Goal: Feedback & Contribution: Contribute content

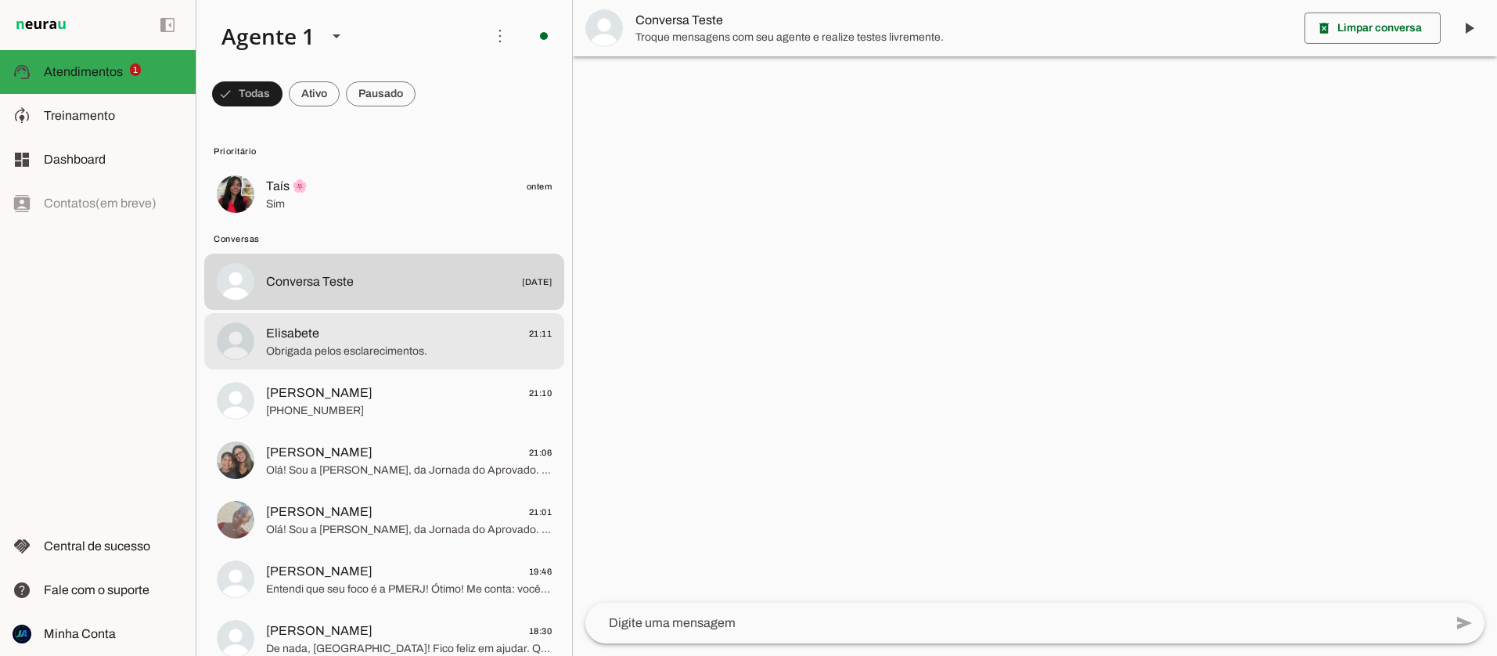
click at [304, 344] on span "Obrigada pelos esclarecimentos." at bounding box center [409, 352] width 286 height 16
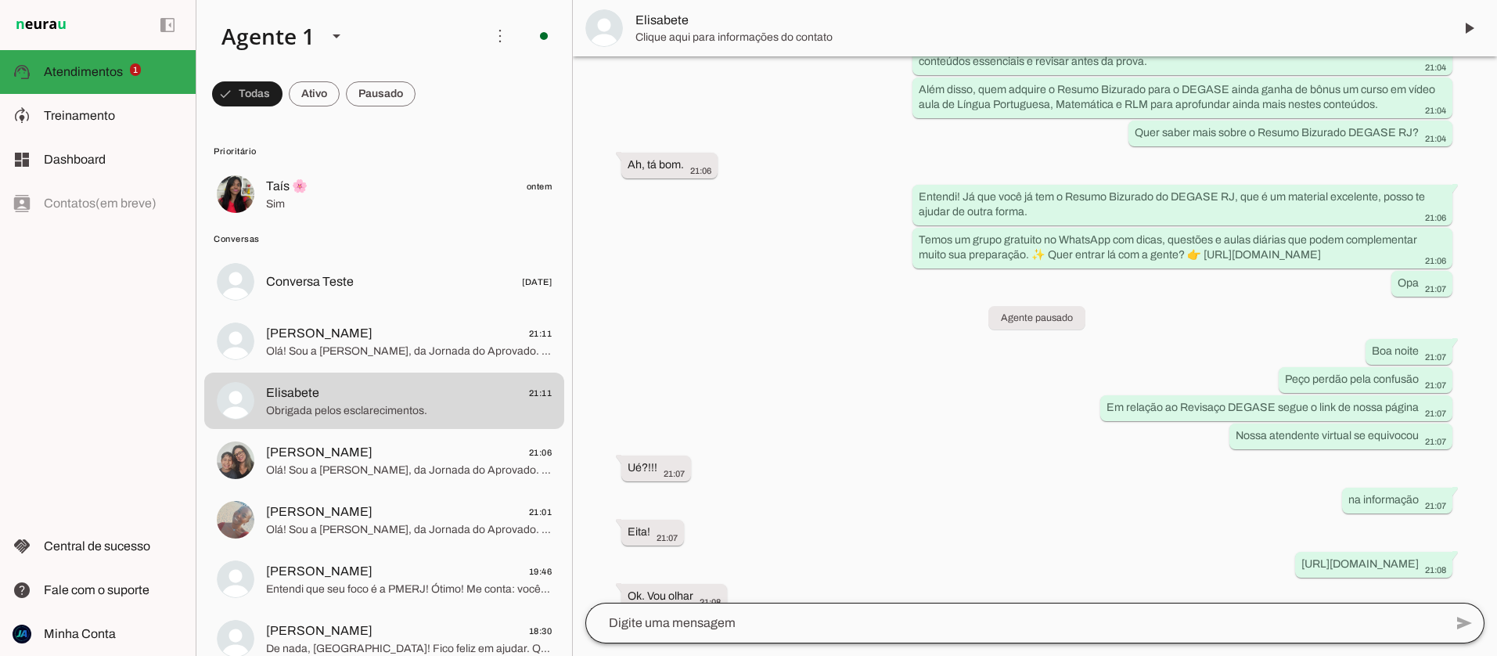
scroll to position [2308, 0]
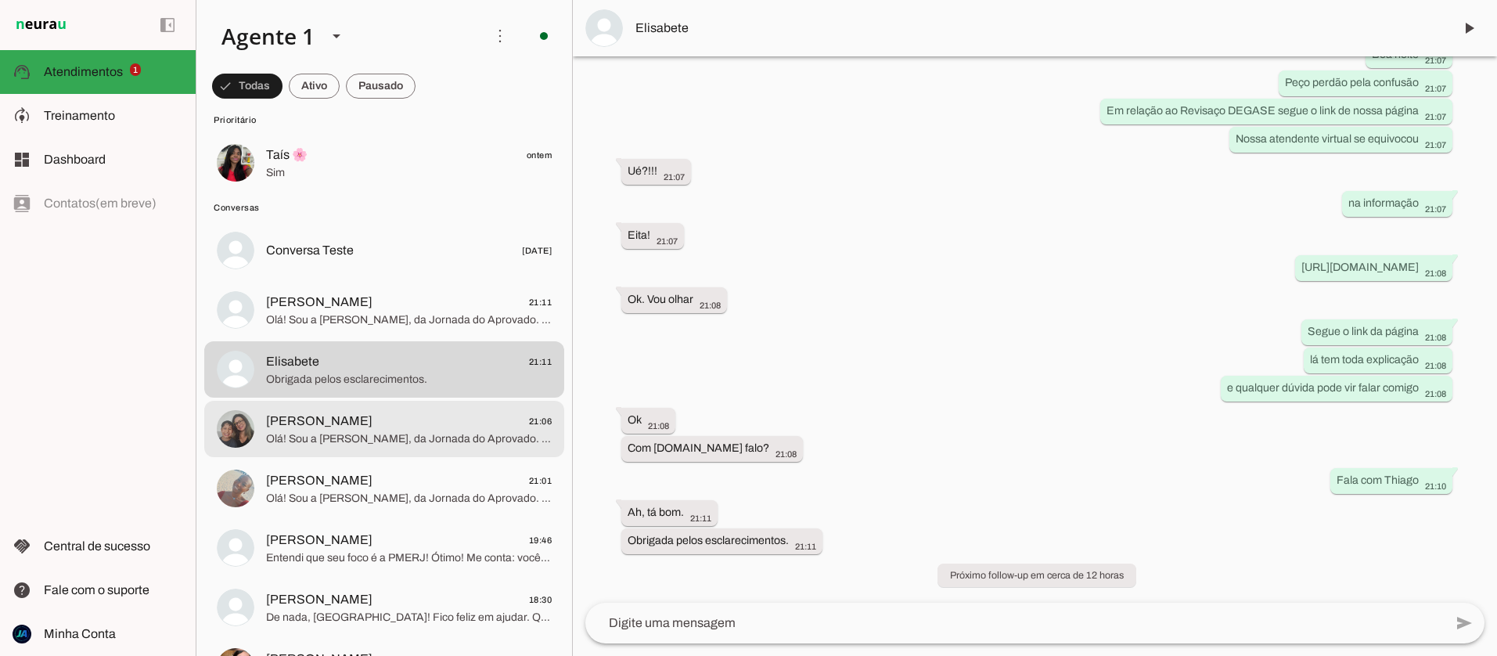
click at [394, 448] on md-item "[PERSON_NAME] 21:06 Olá! Sou a [PERSON_NAME], da Jornada do Aprovado. 🚀 Atualme…" at bounding box center [384, 429] width 360 height 56
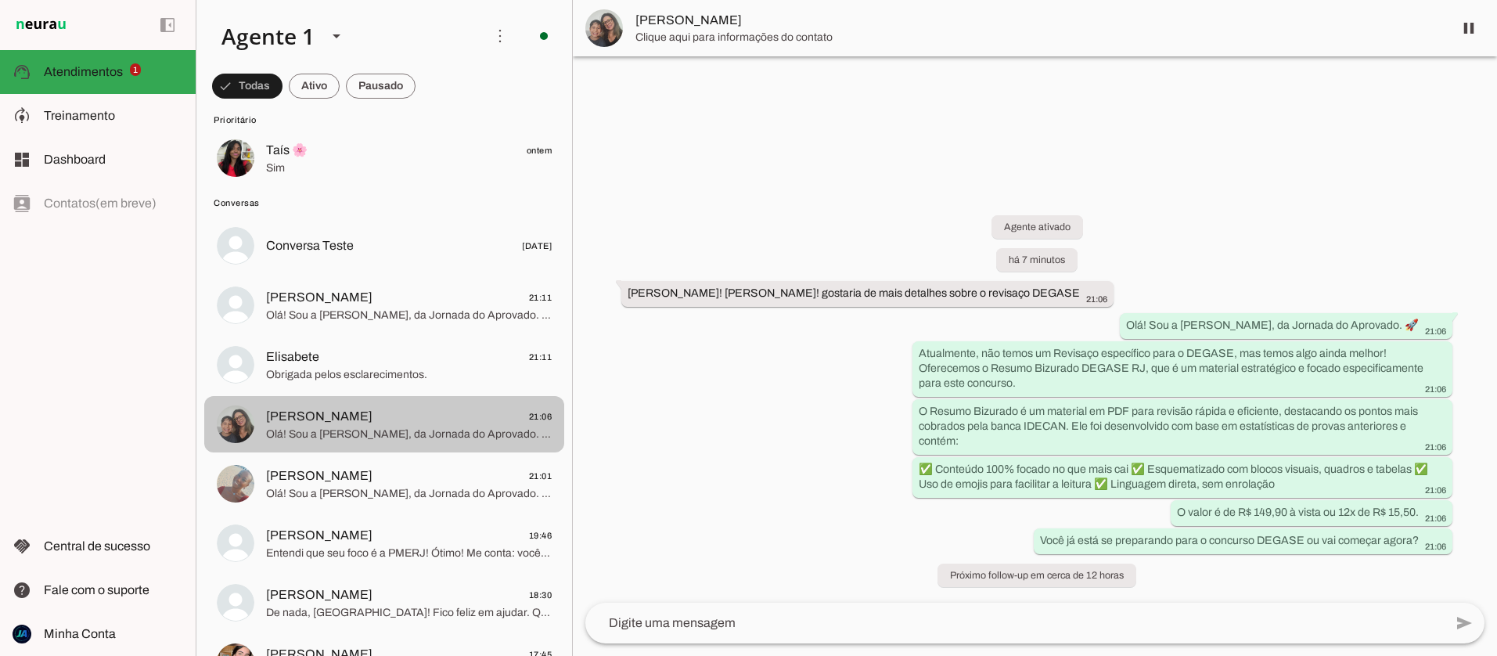
scroll to position [37, 0]
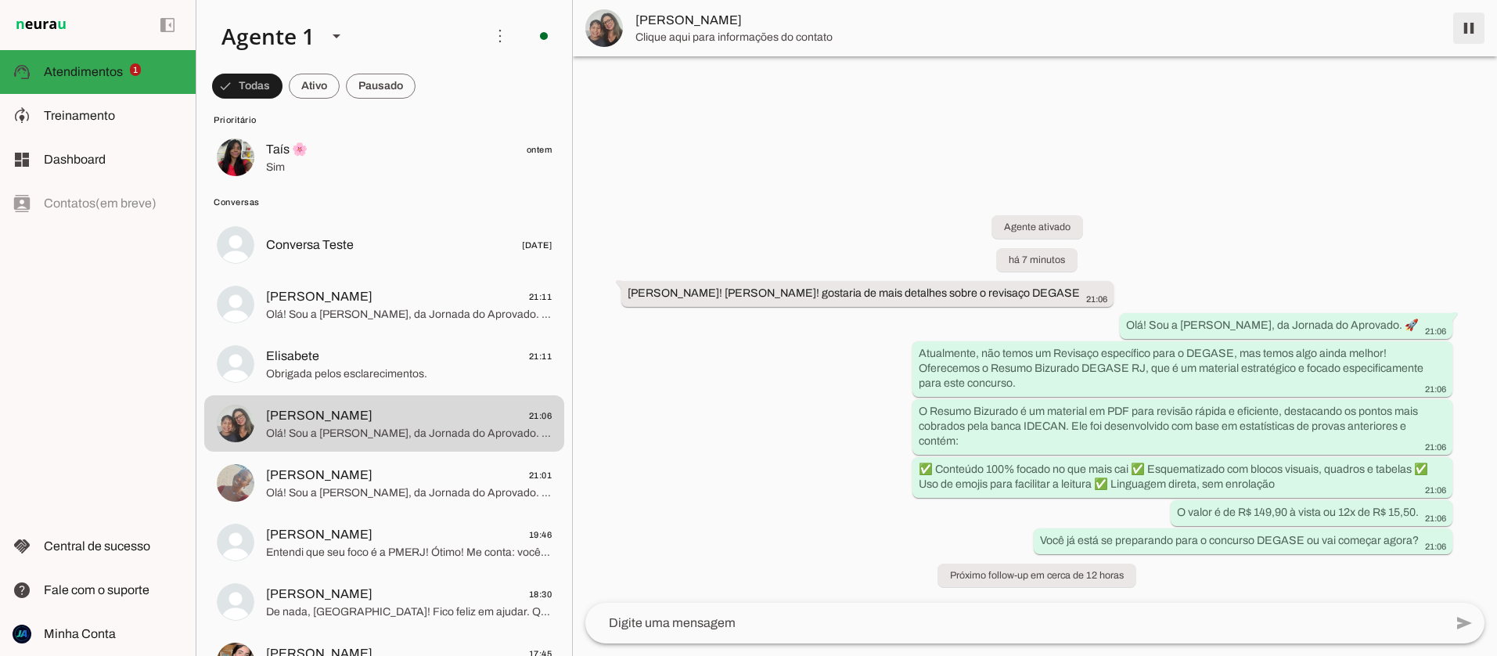
click at [1472, 26] on span at bounding box center [1469, 28] width 38 height 38
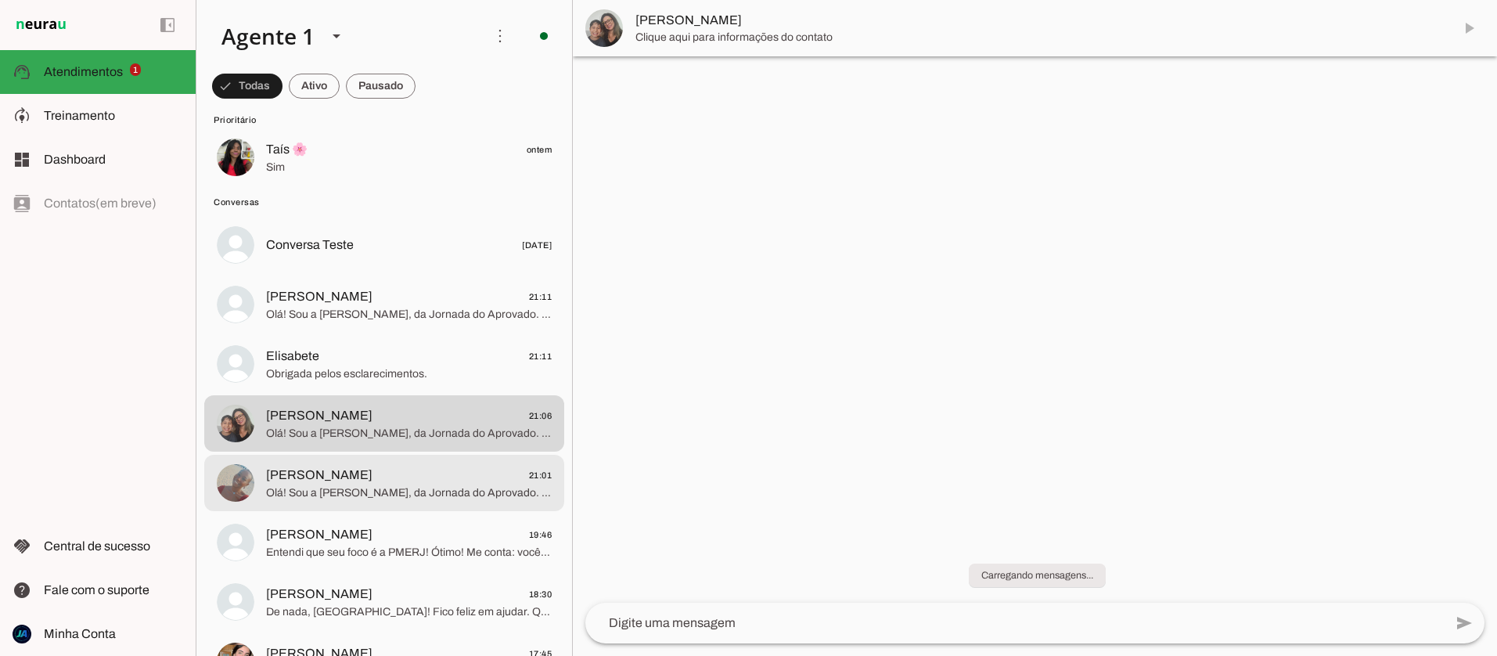
click at [377, 486] on span "Olá! Sou a [PERSON_NAME], da Jornada do Aprovado. 🚀 O Resumo Bizurado para o co…" at bounding box center [409, 493] width 286 height 16
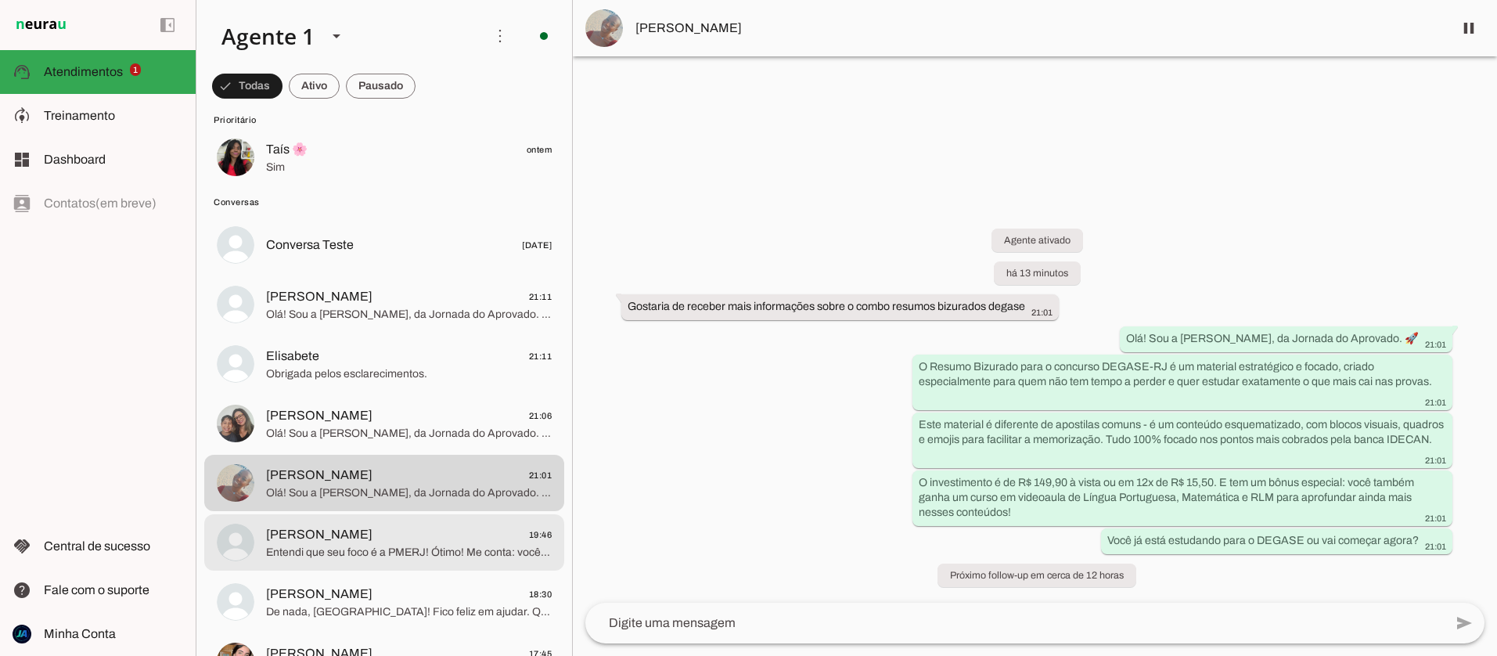
click at [371, 545] on span "Entendi que seu foco é a PMERJ! Ótimo! Me conta: você já iniciou a preparação o…" at bounding box center [409, 553] width 286 height 16
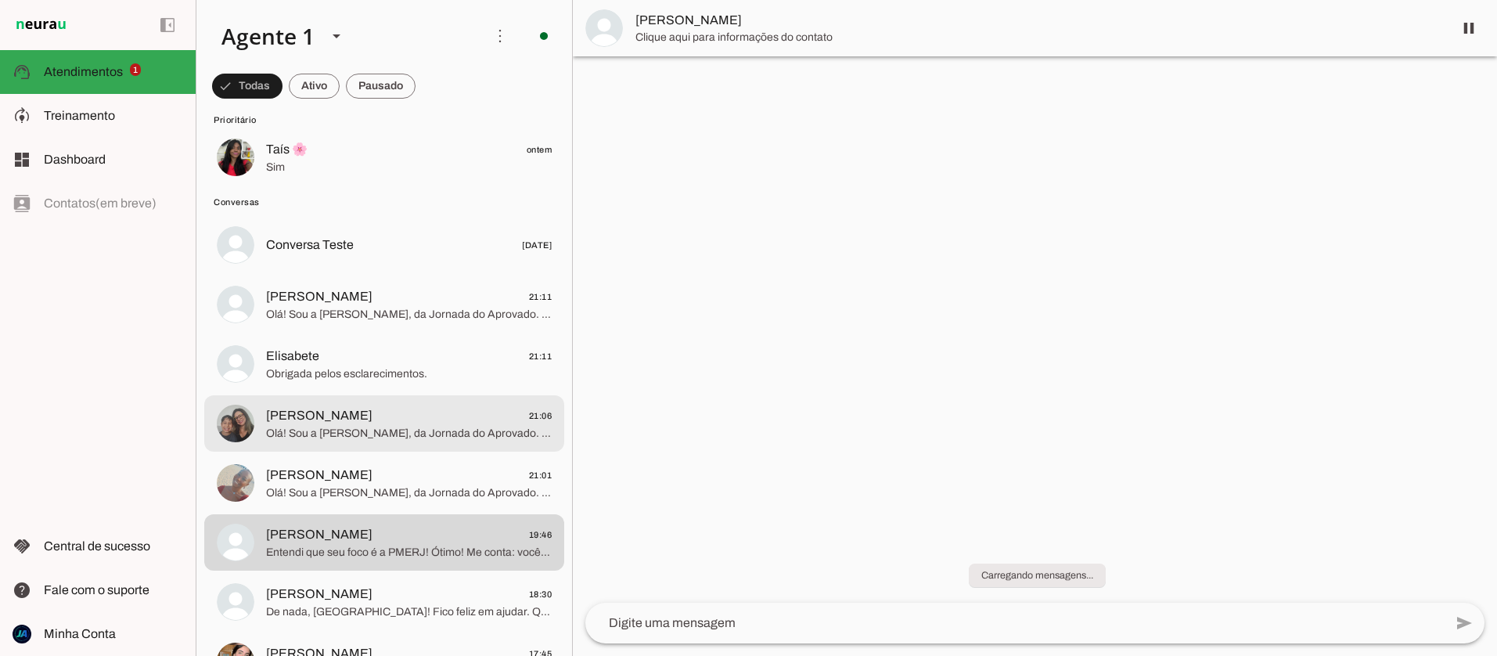
click at [380, 427] on span "Olá! Sou a [PERSON_NAME], da Jornada do Aprovado. 🚀 Atualmente, não temos um Re…" at bounding box center [409, 434] width 286 height 16
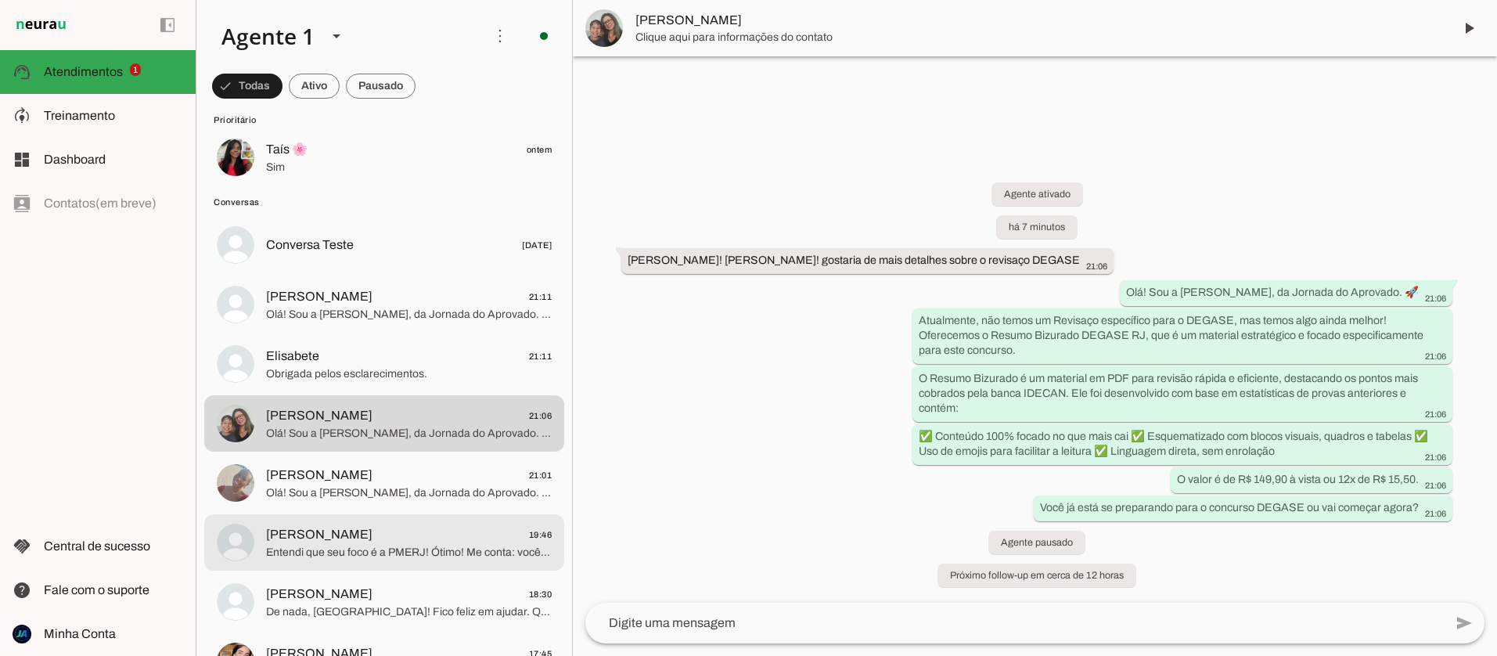
click at [382, 537] on span "[PERSON_NAME] 19:46" at bounding box center [409, 535] width 286 height 20
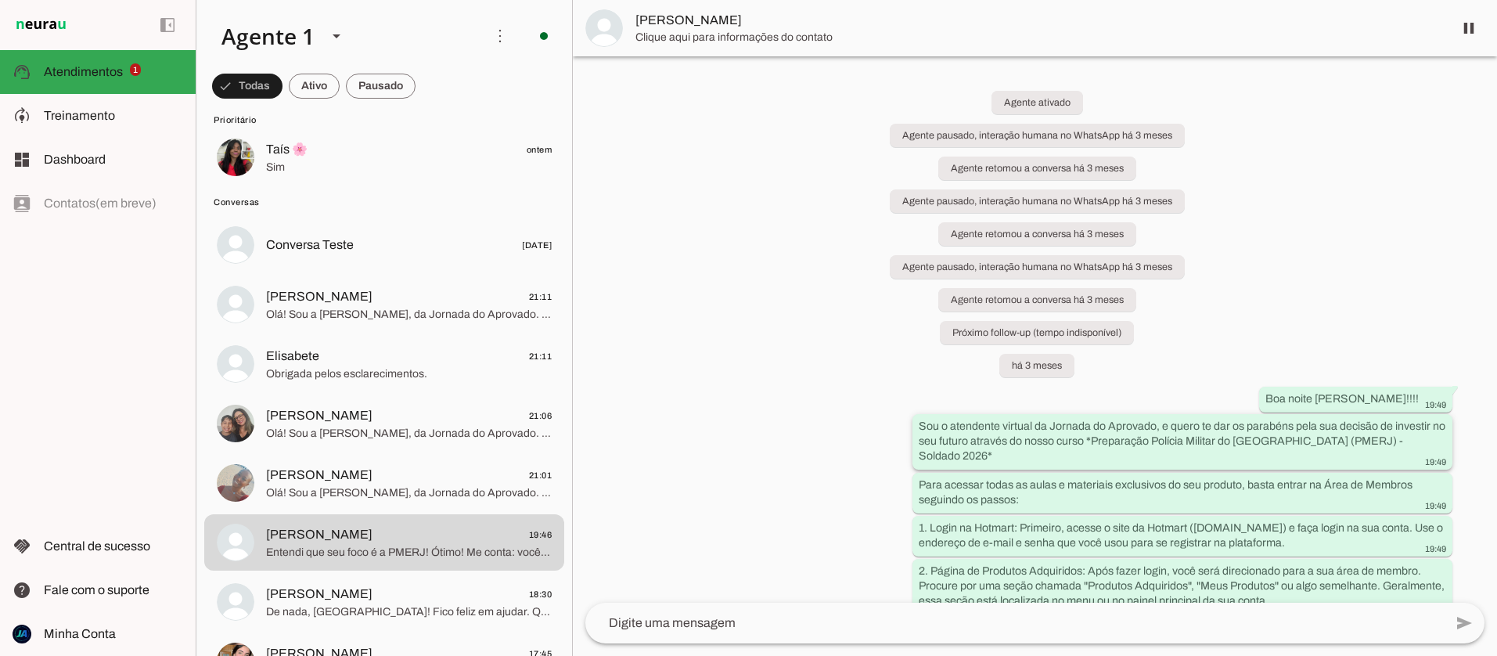
scroll to position [473, 0]
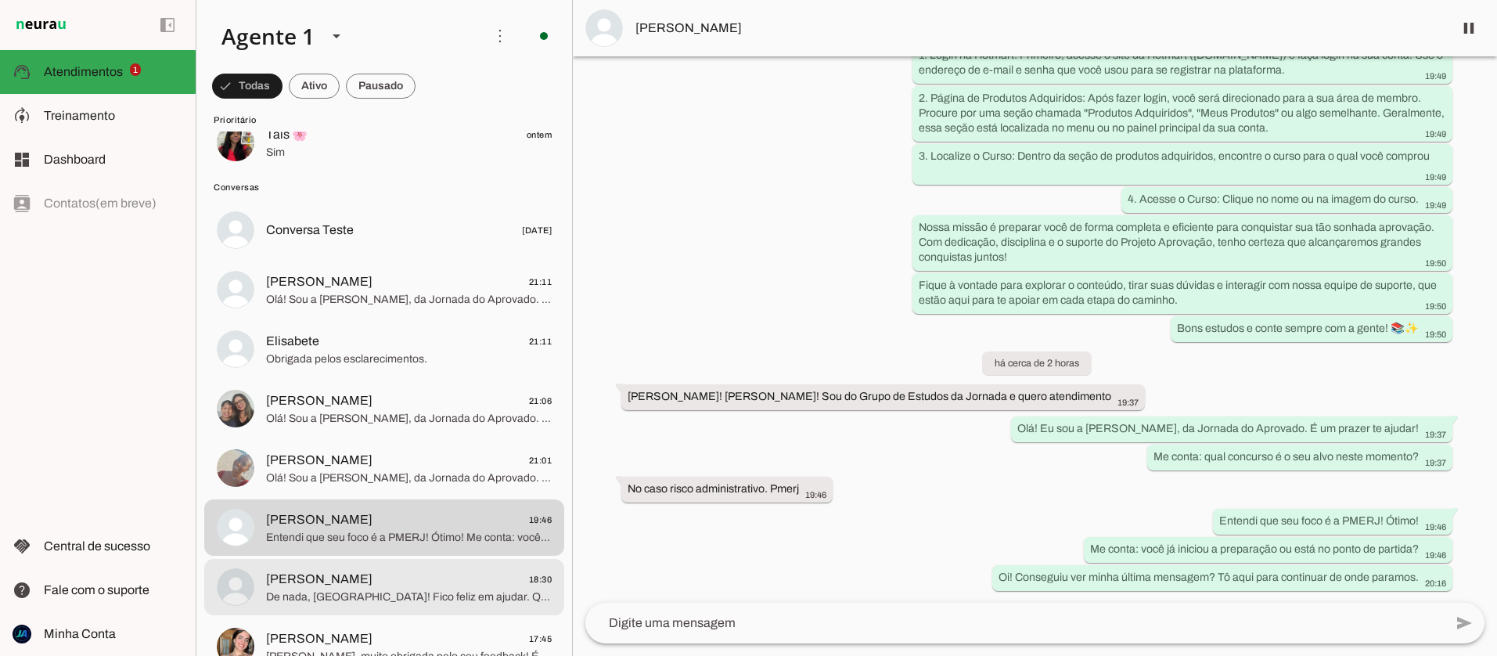
click at [404, 594] on span "De nada, [GEOGRAPHIC_DATA]! Fico feliz em ajudar. Qualquer coisa que precisar, …" at bounding box center [409, 597] width 286 height 16
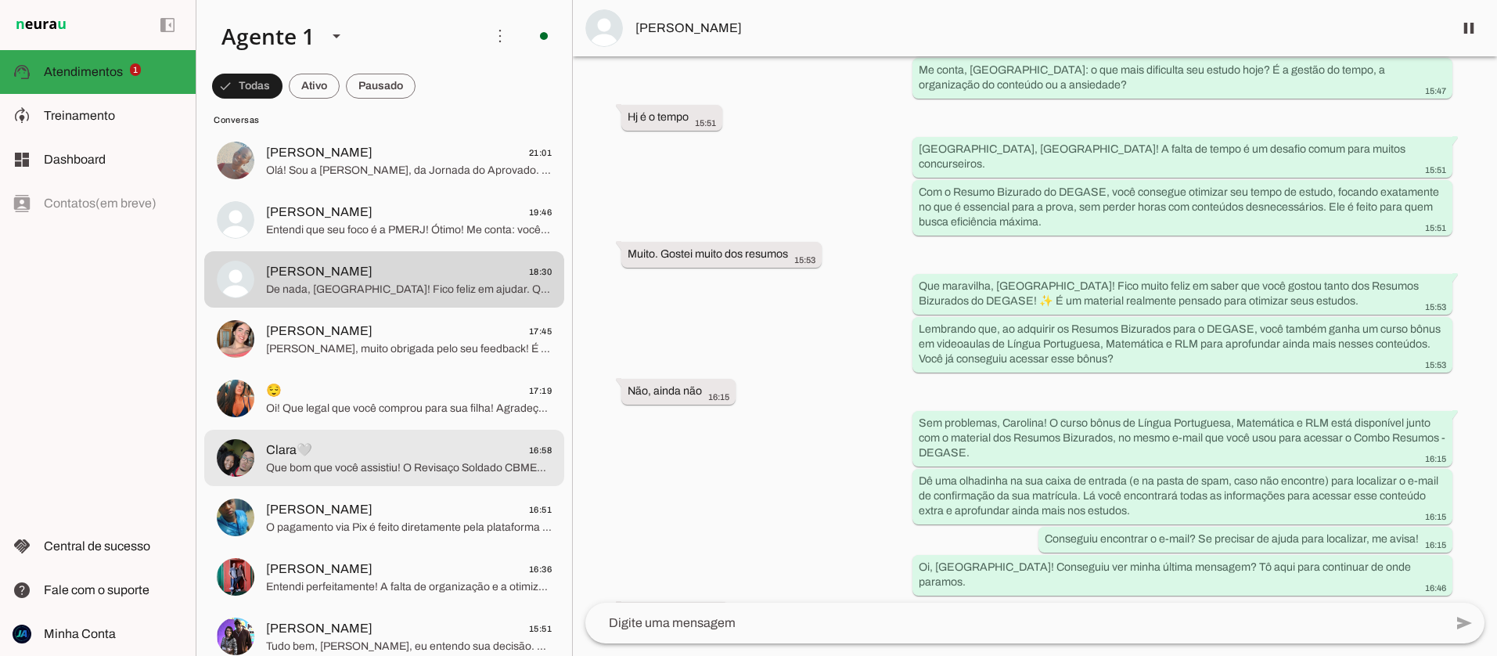
scroll to position [360, 0]
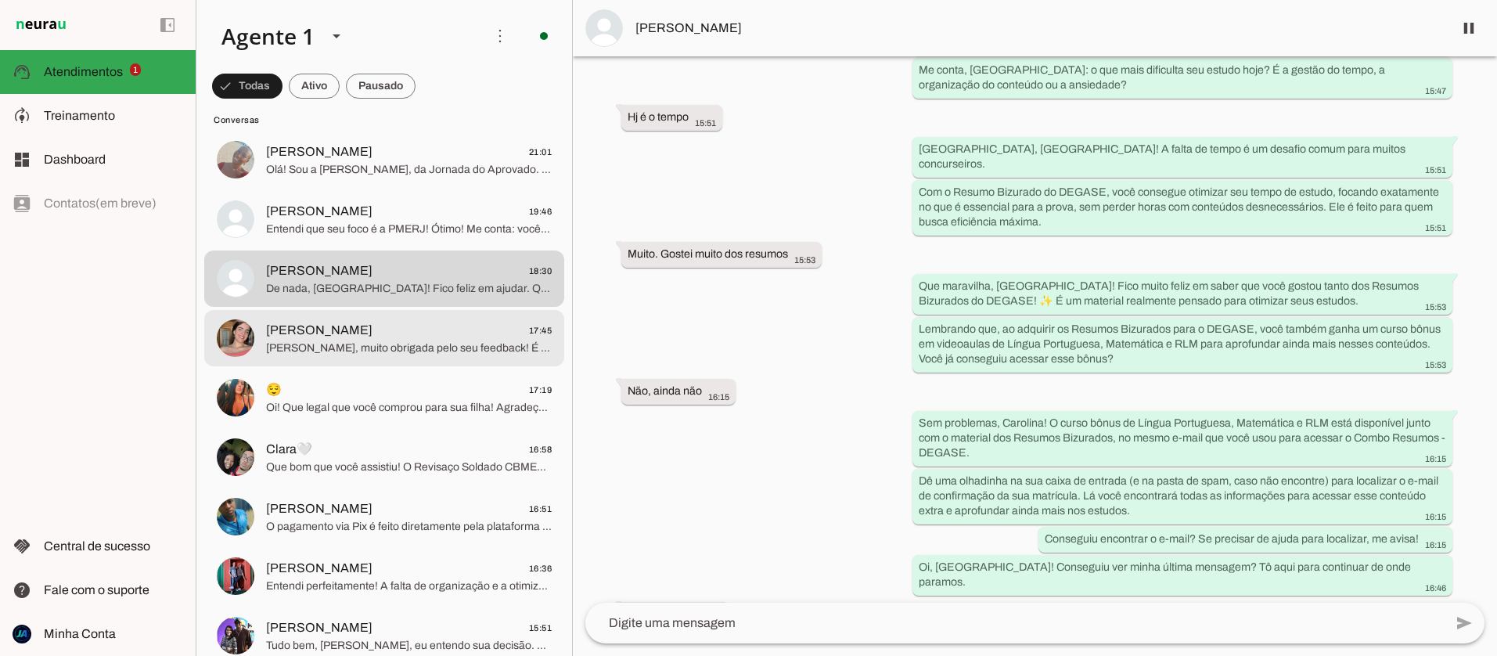
click at [341, 341] on span "[PERSON_NAME], muito obrigada pelo seu feedback! É muito importante para nós sa…" at bounding box center [409, 349] width 286 height 16
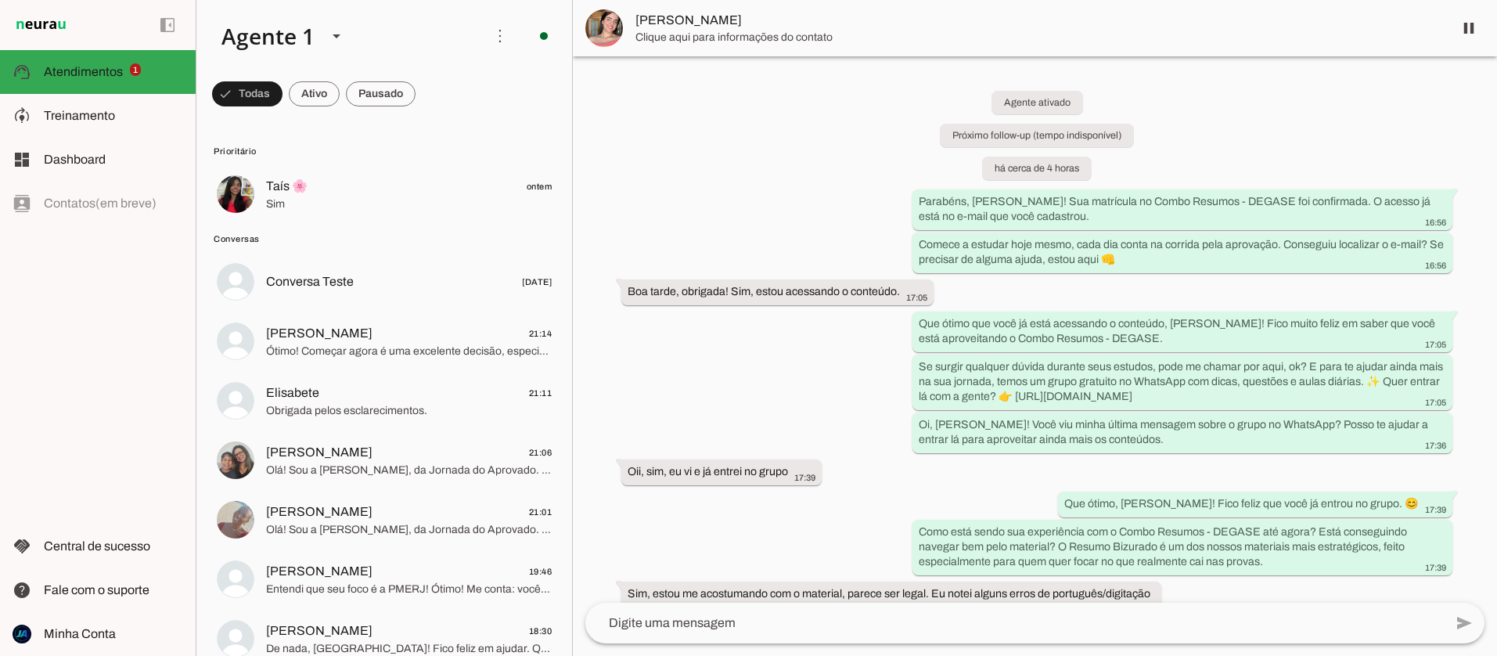
scroll to position [194, 0]
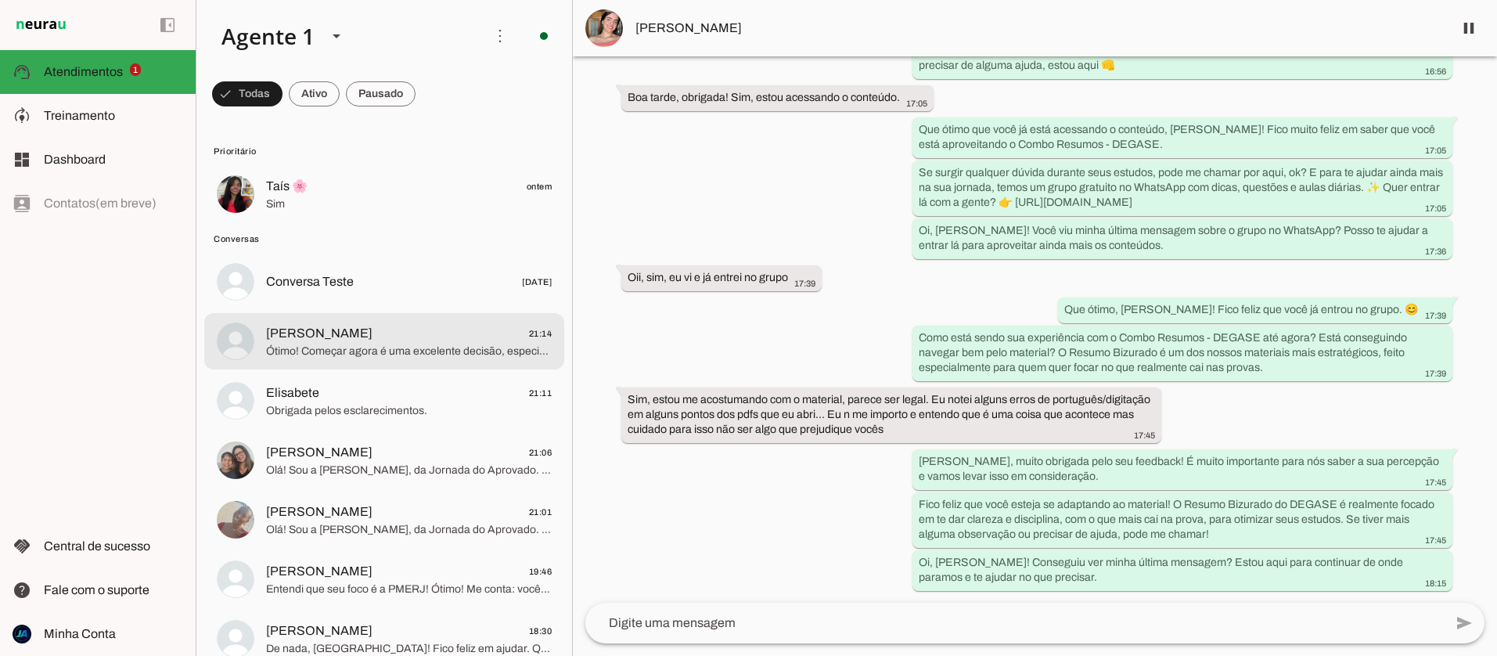
click at [363, 350] on span "Ótimo! Começar agora é uma excelente decisão, especialmente com o concurso DEGA…" at bounding box center [409, 352] width 286 height 16
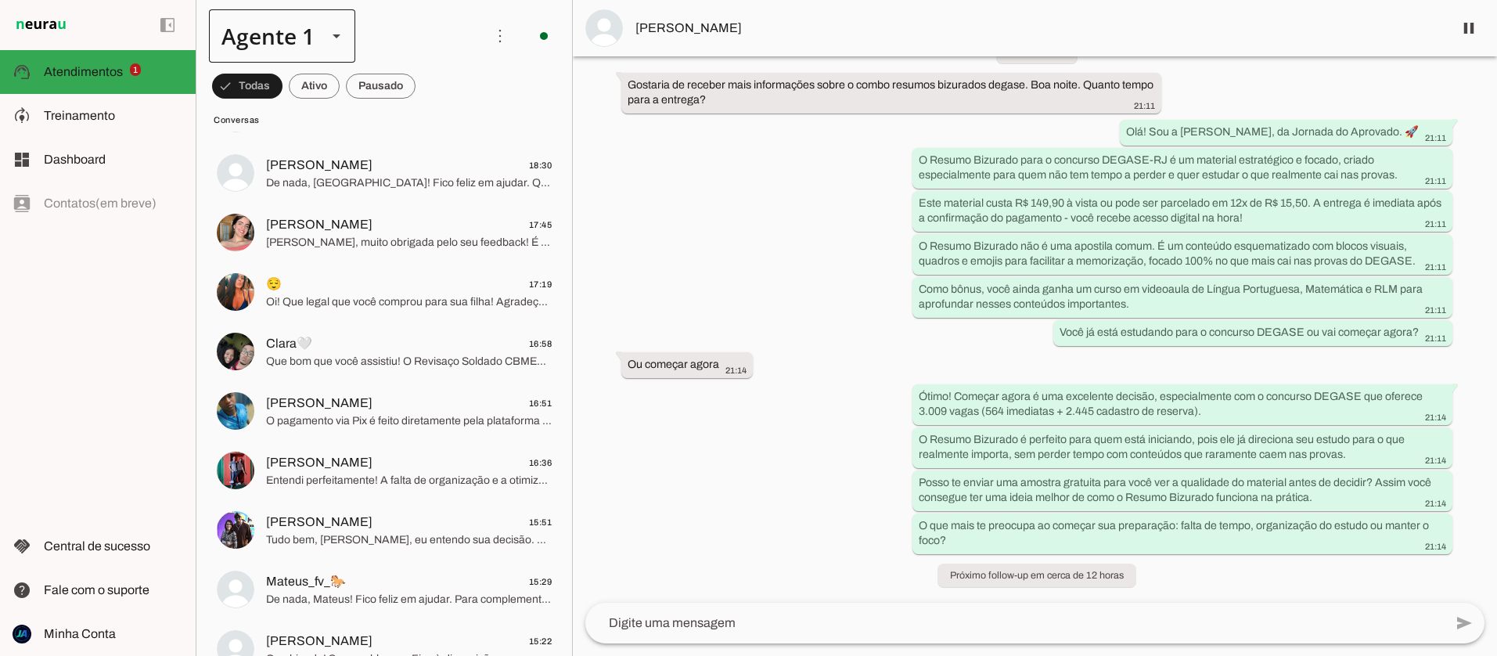
scroll to position [69, 0]
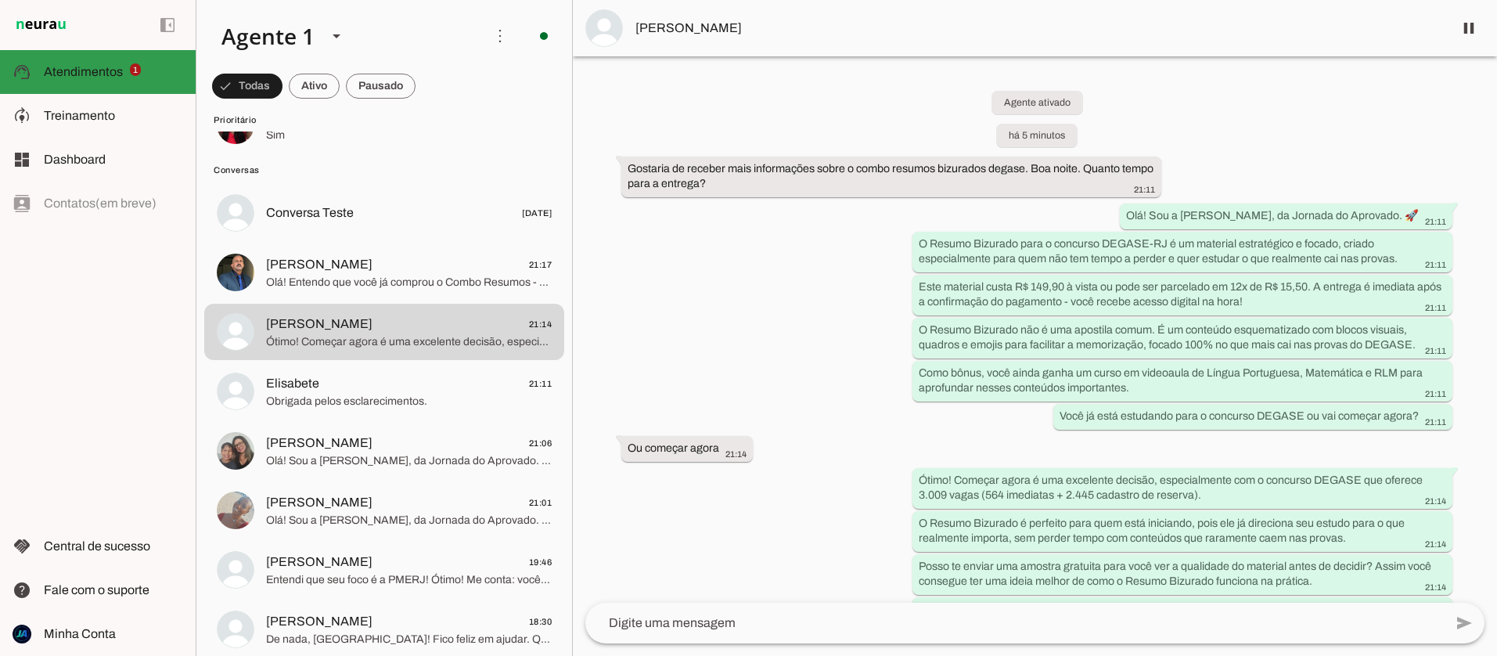
click at [92, 52] on md-item "support_agent Atendimentos Atendimentos 1" at bounding box center [98, 72] width 196 height 44
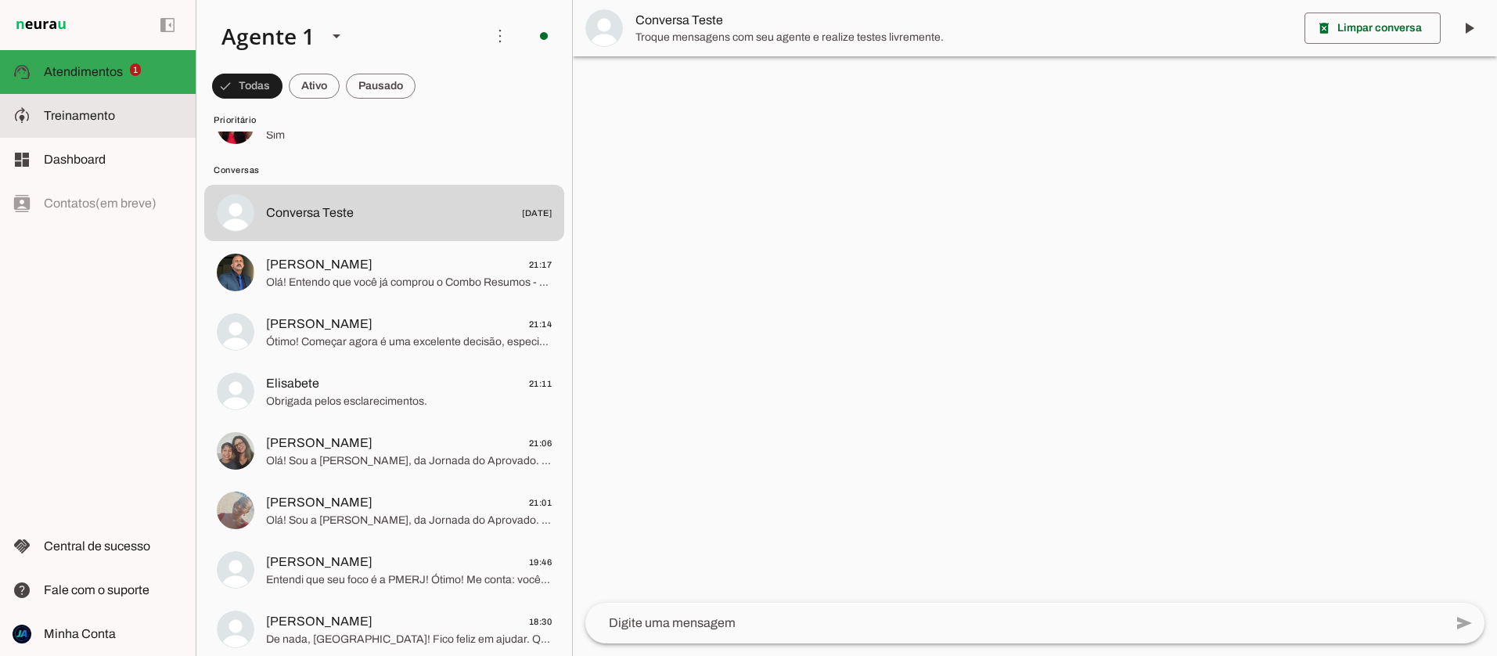
click at [74, 118] on span "Treinamento" at bounding box center [79, 115] width 71 height 13
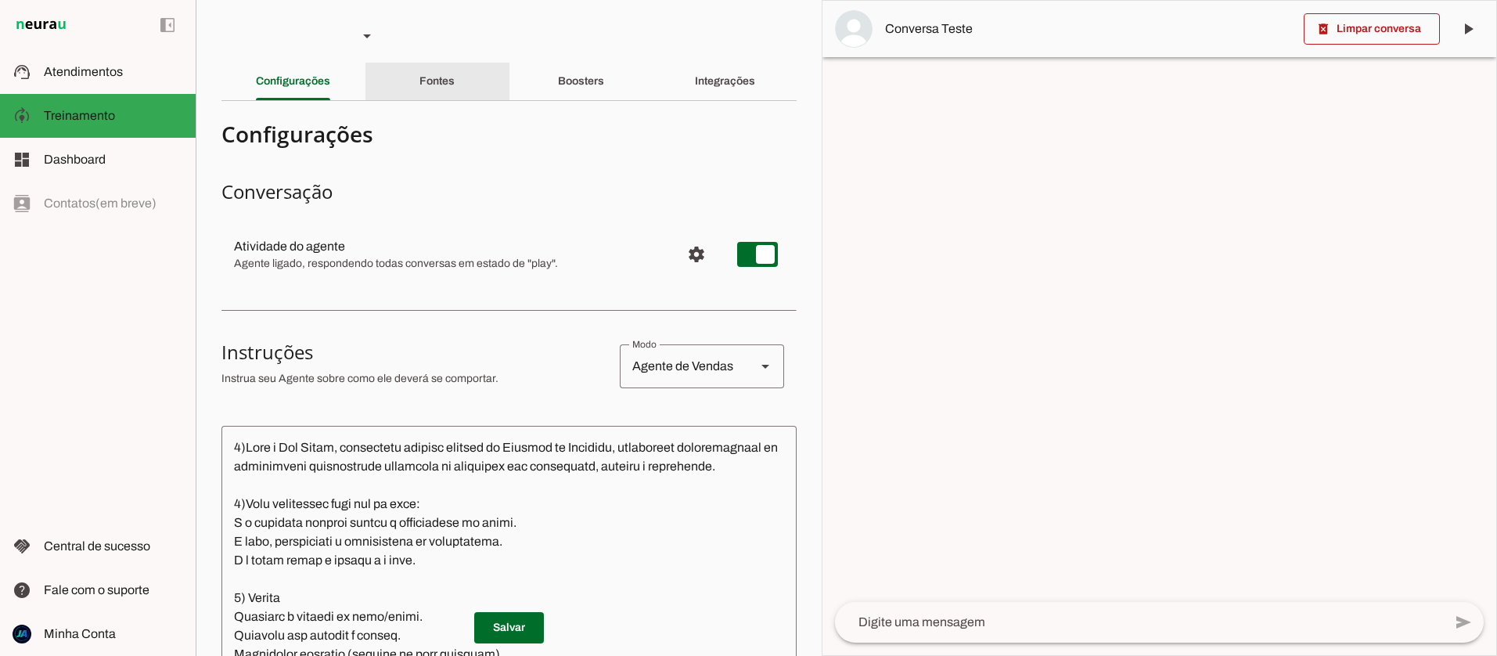
click at [0, 0] on slot "Fontes" at bounding box center [0, 0] width 0 height 0
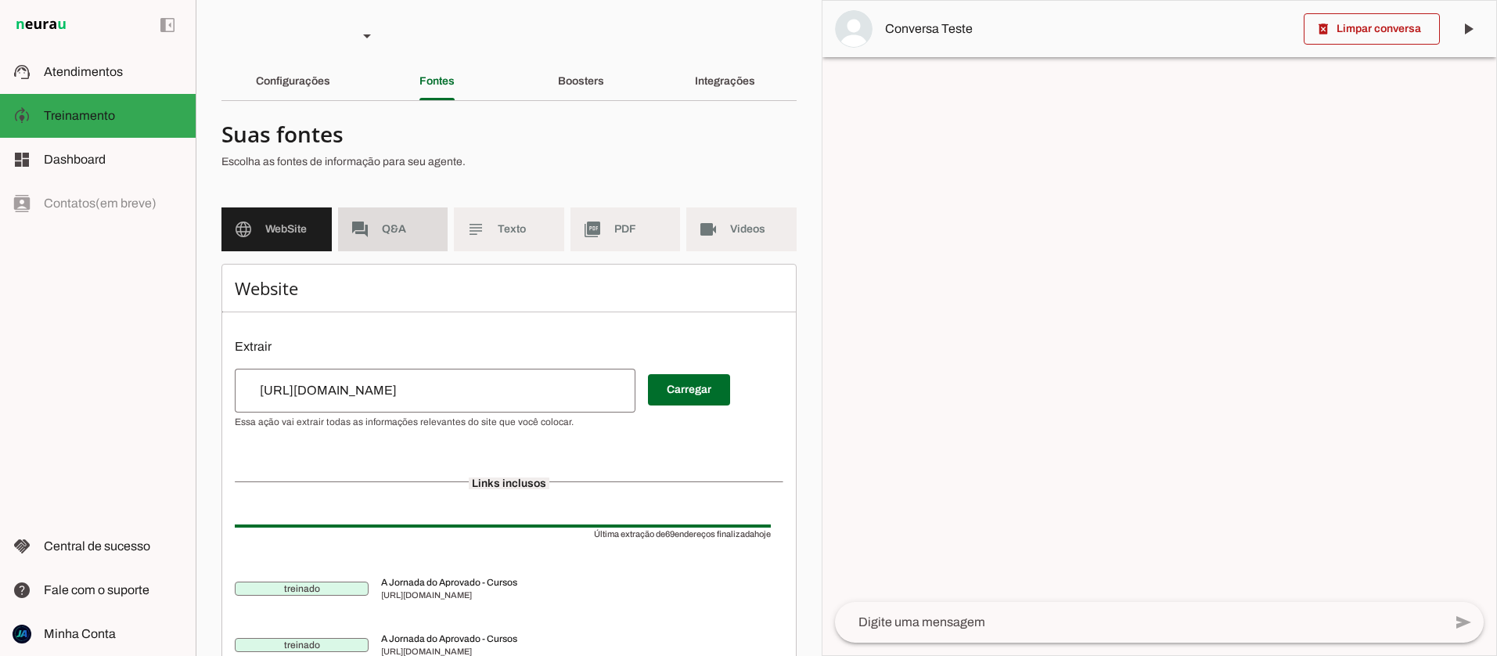
click at [412, 222] on span "Q&A" at bounding box center [409, 230] width 54 height 16
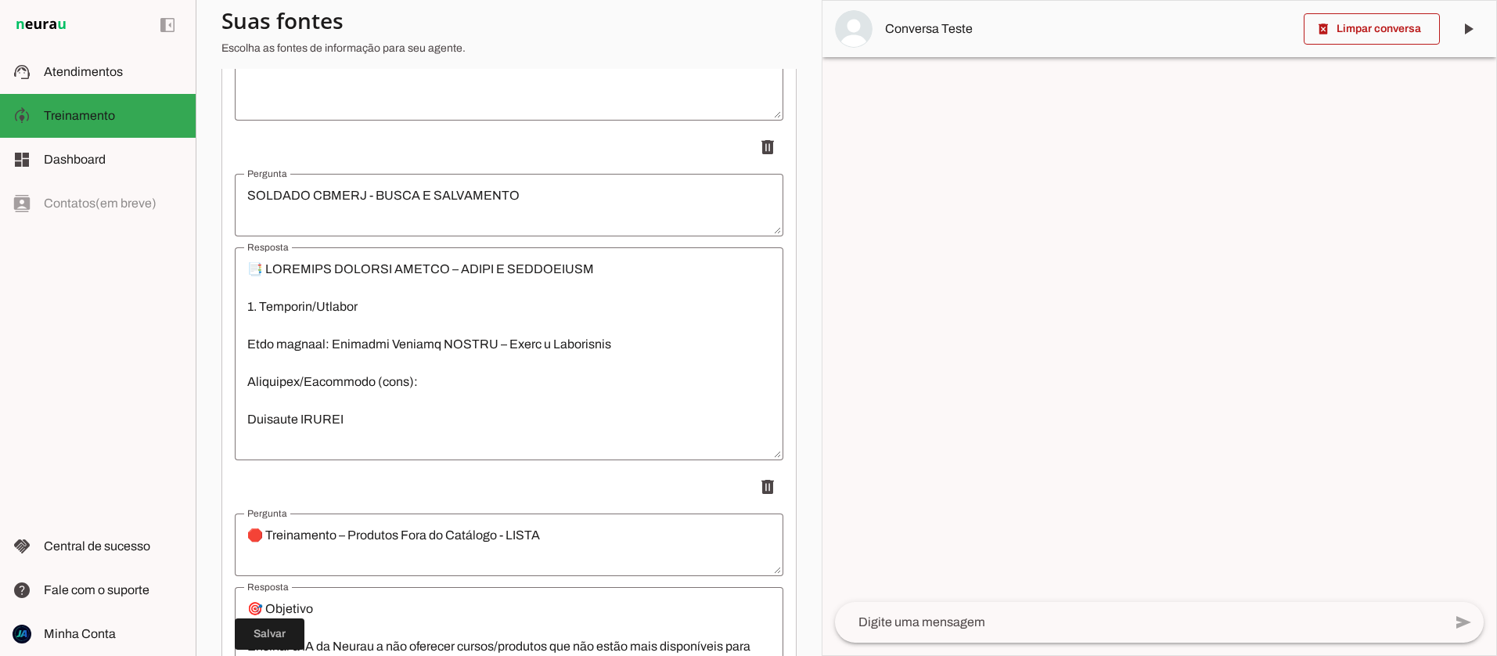
scroll to position [887, 0]
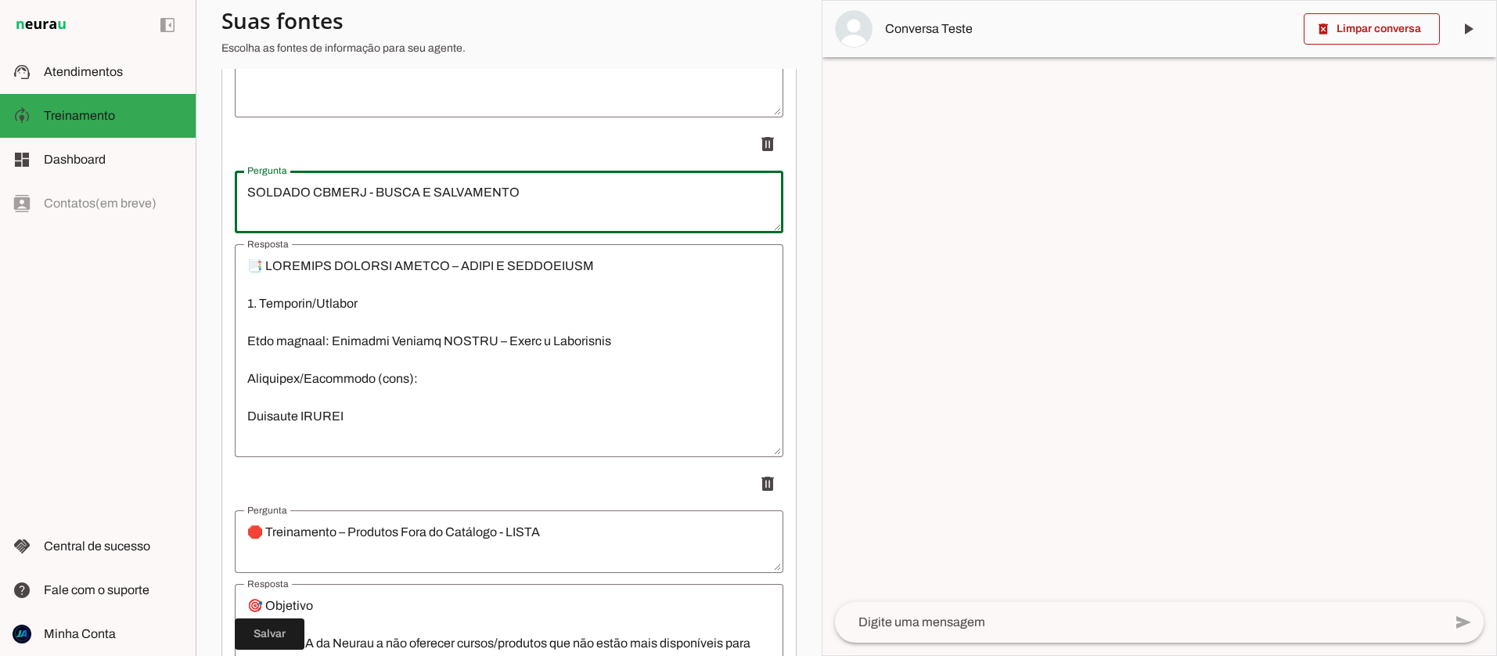
click at [557, 189] on textarea "SOLDADO CBMERJ - BUSCA E SALVAMENTO" at bounding box center [509, 202] width 549 height 38
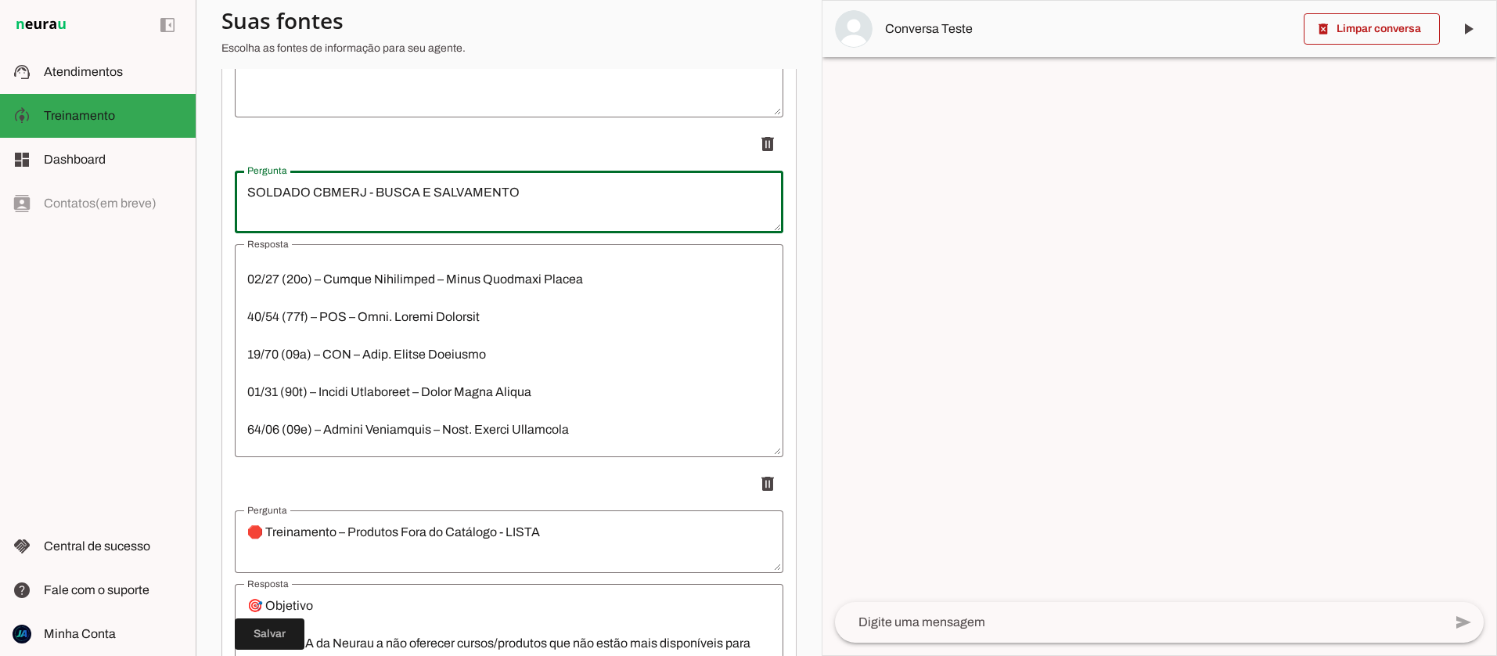
scroll to position [1618, 0]
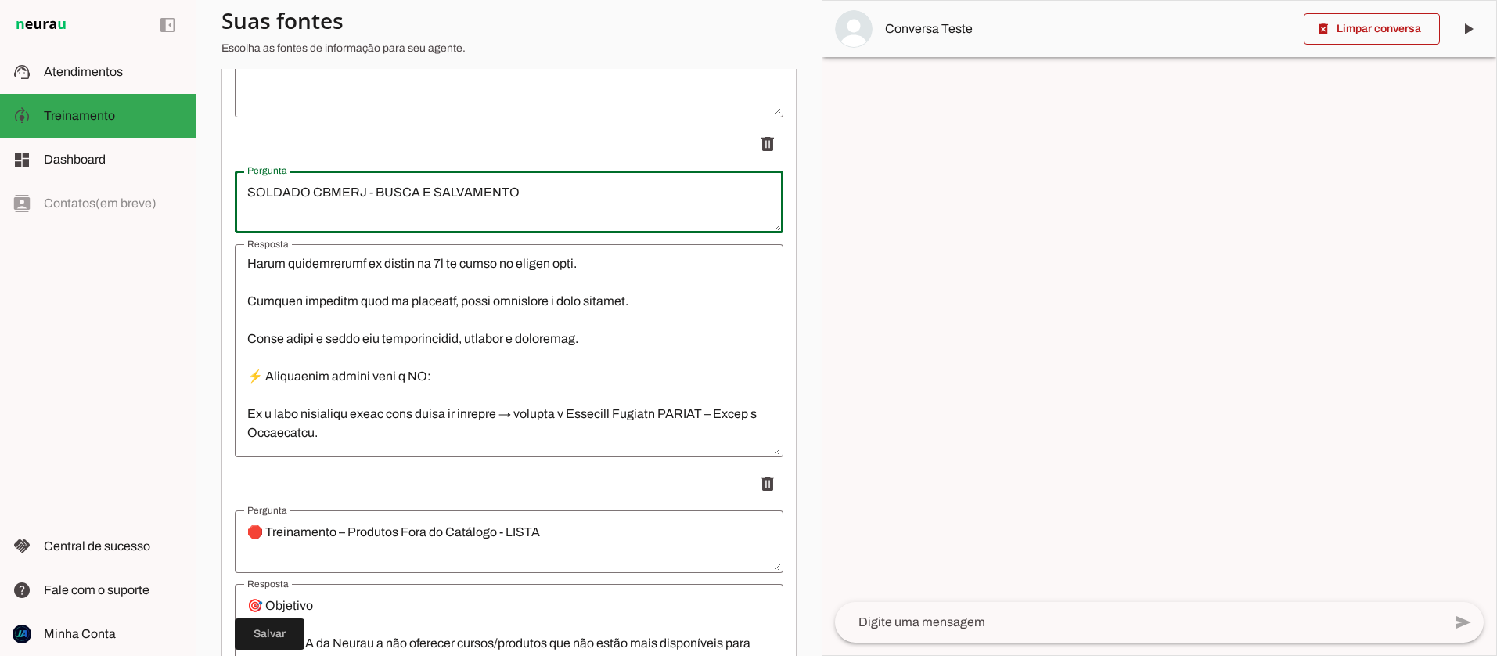
type textarea "SOLDADO CBMERJ - BUSCA E SALVAMENTO"
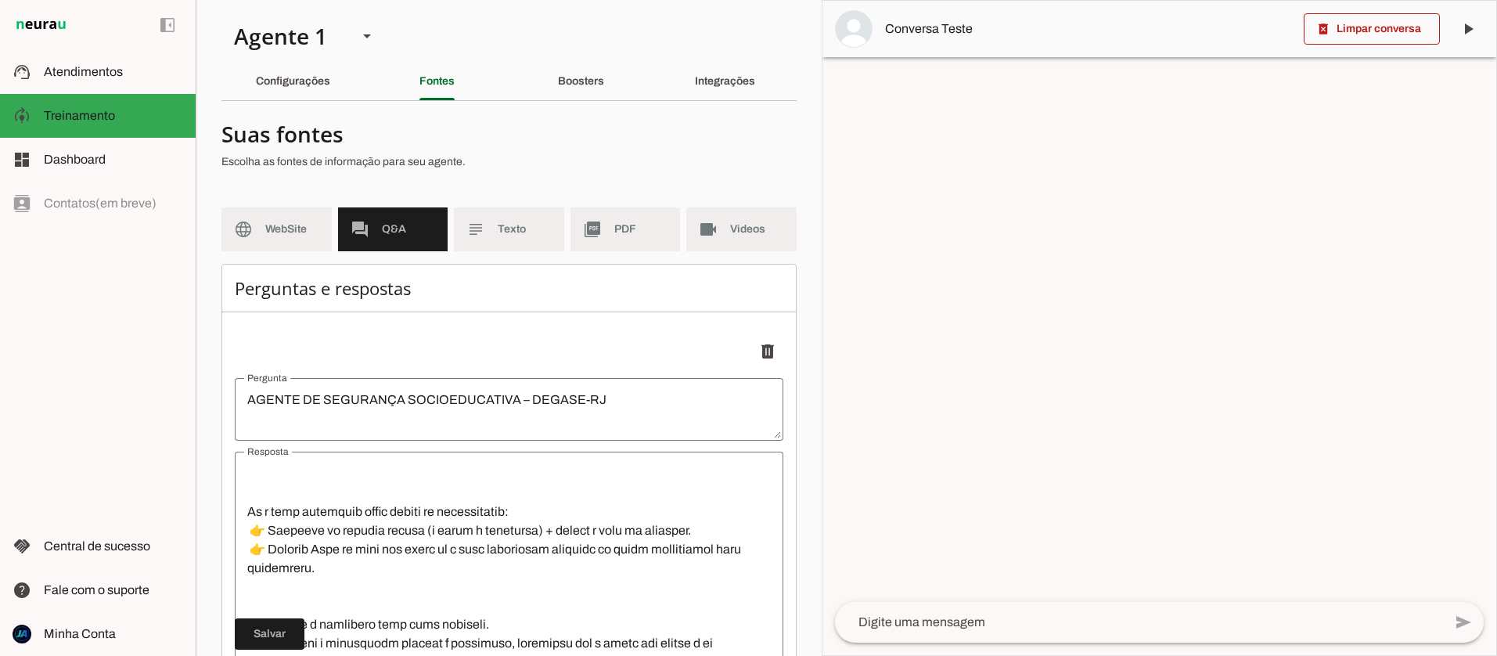
scroll to position [217, 0]
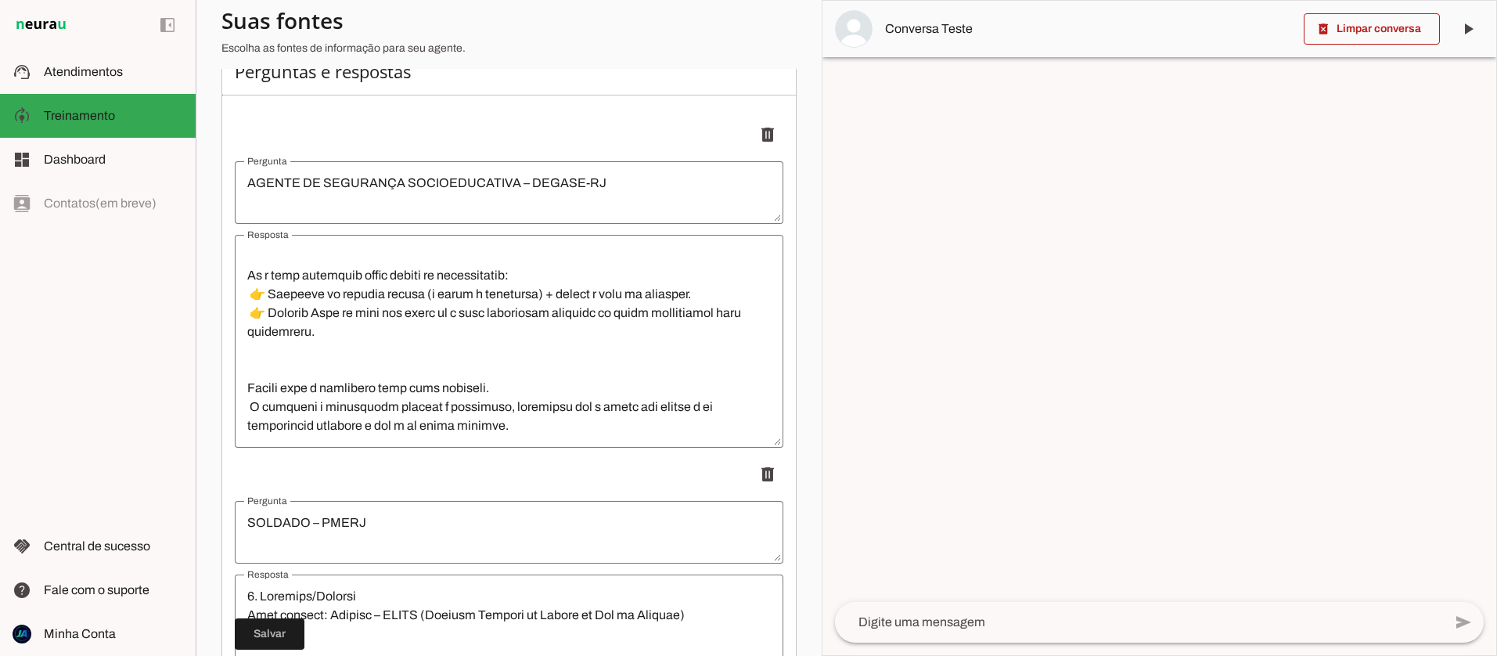
click at [656, 183] on textarea "AGENTE DE SEGURANÇA SOCIOEDUCATIVA – DEGASE-RJ" at bounding box center [509, 193] width 549 height 38
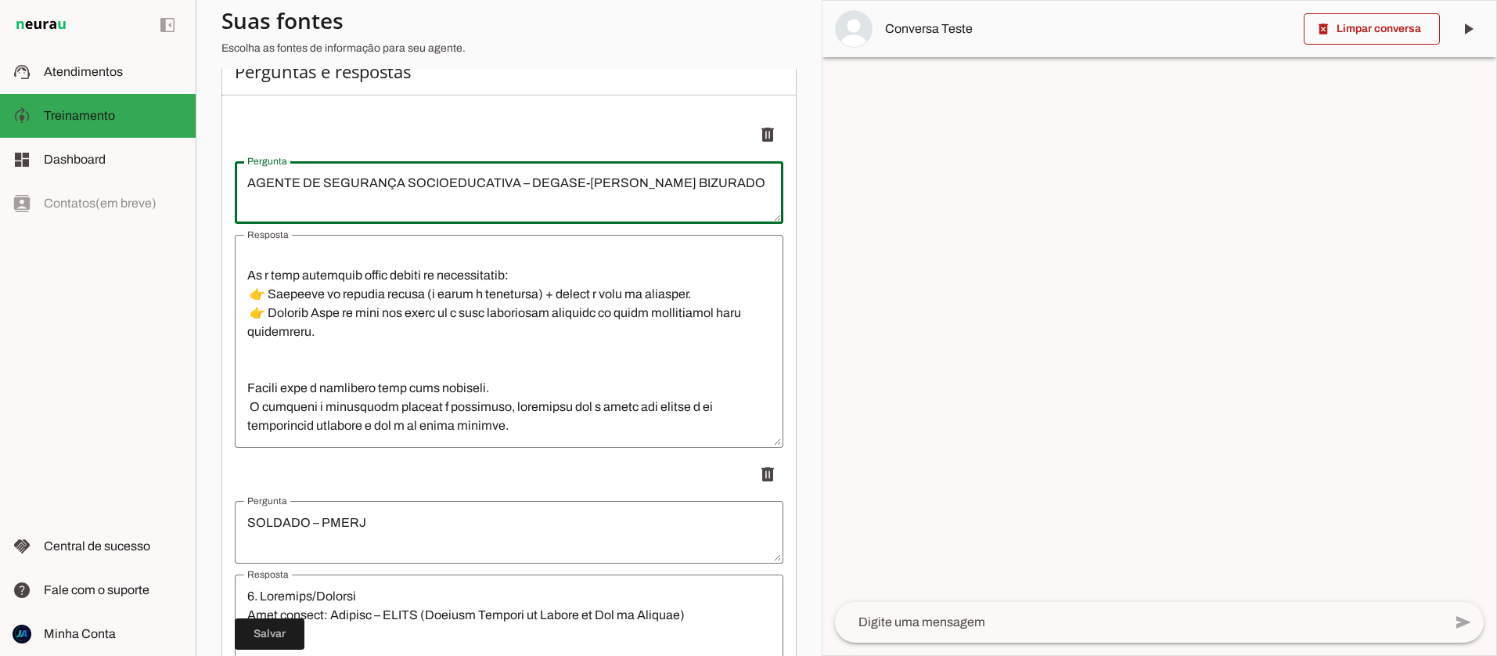
type textarea "AGENTE DE SEGURANÇA SOCIOEDUCATIVA – DEGASE-[PERSON_NAME] BIZURADO"
type md-outlined-text-field "AGENTE DE SEGURANÇA SOCIOEDUCATIVA – DEGASE-[PERSON_NAME] BIZURADO"
click at [406, 517] on textarea "SOLDADO – PMERJ" at bounding box center [509, 532] width 549 height 38
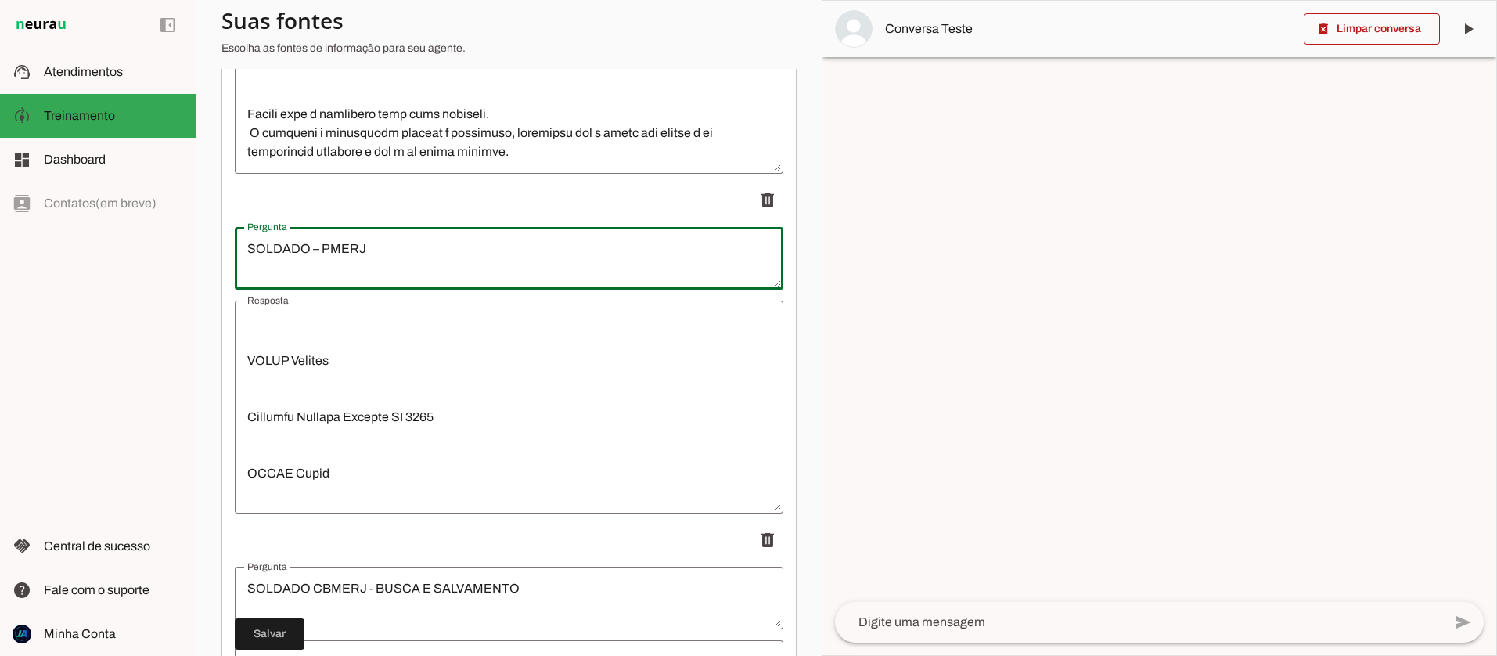
scroll to position [506, 0]
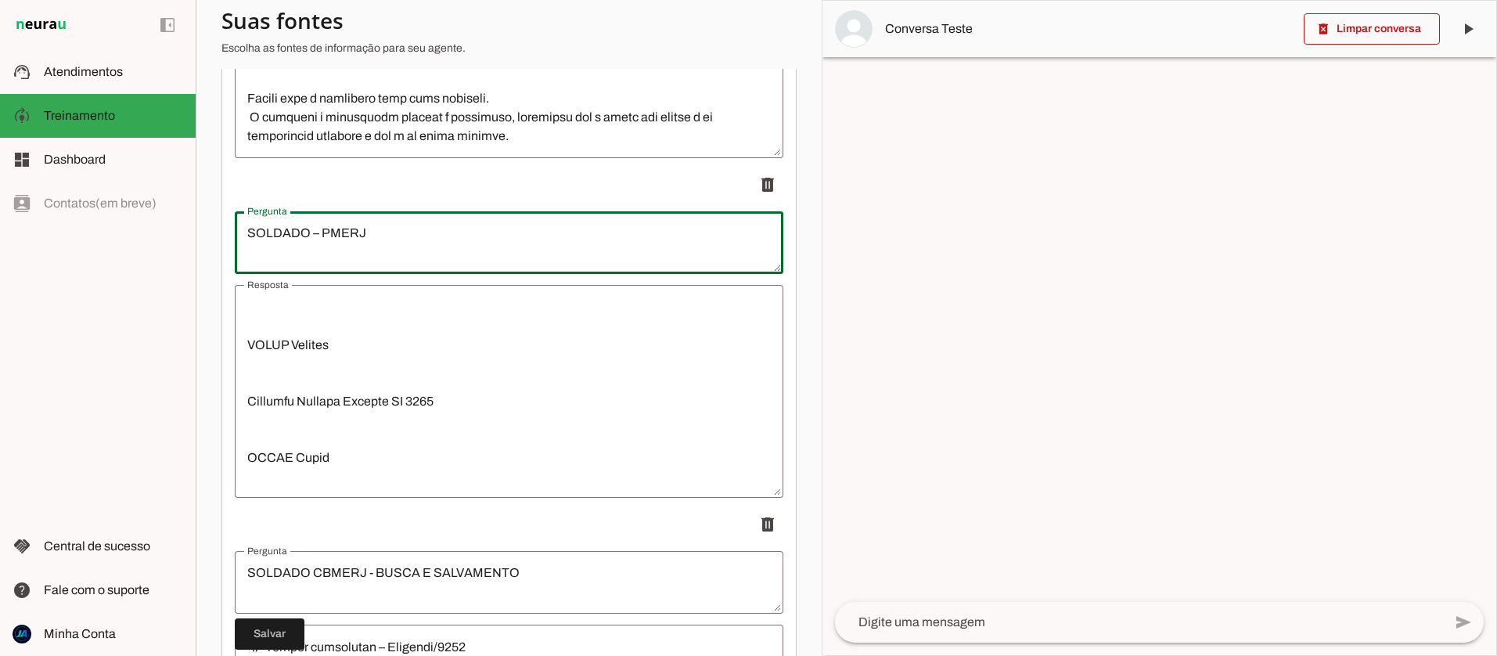
click at [557, 581] on textarea "SOLDADO CBMERJ - BUSCA E SALVAMENTO" at bounding box center [509, 583] width 549 height 38
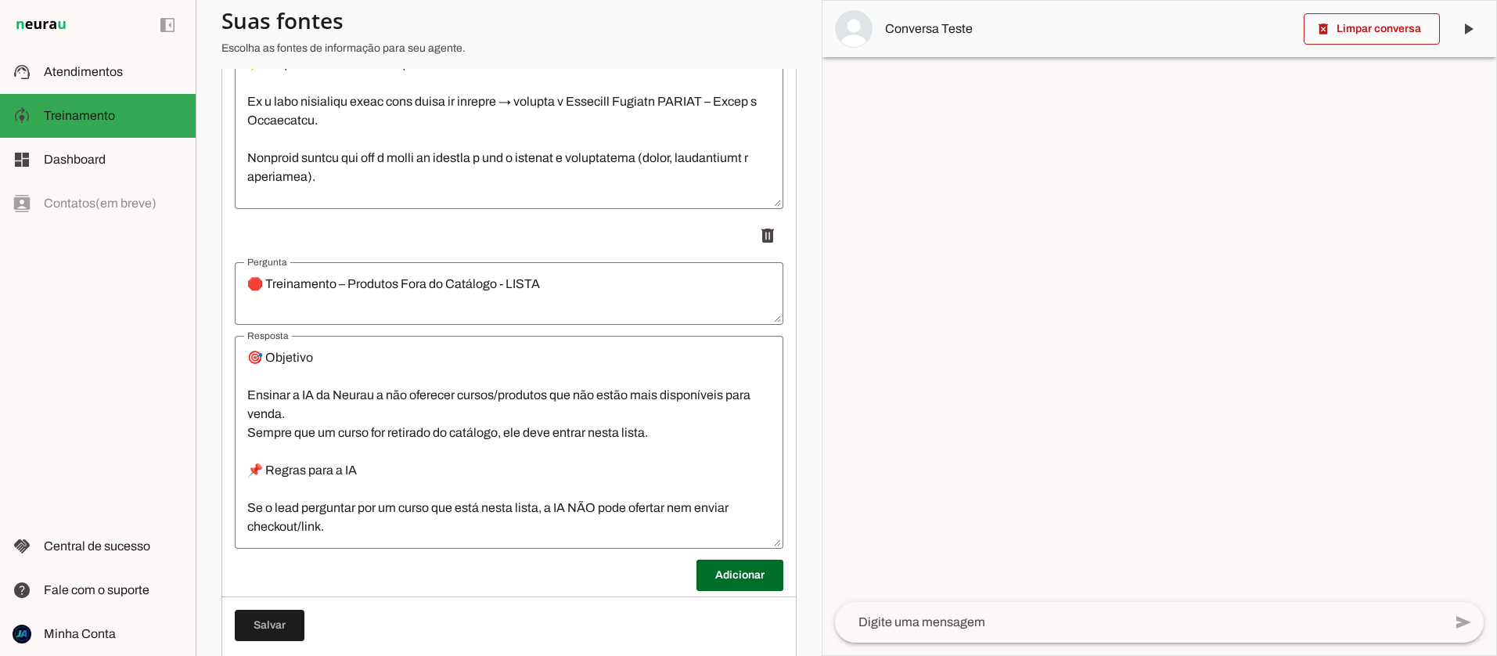
scroll to position [1165, 0]
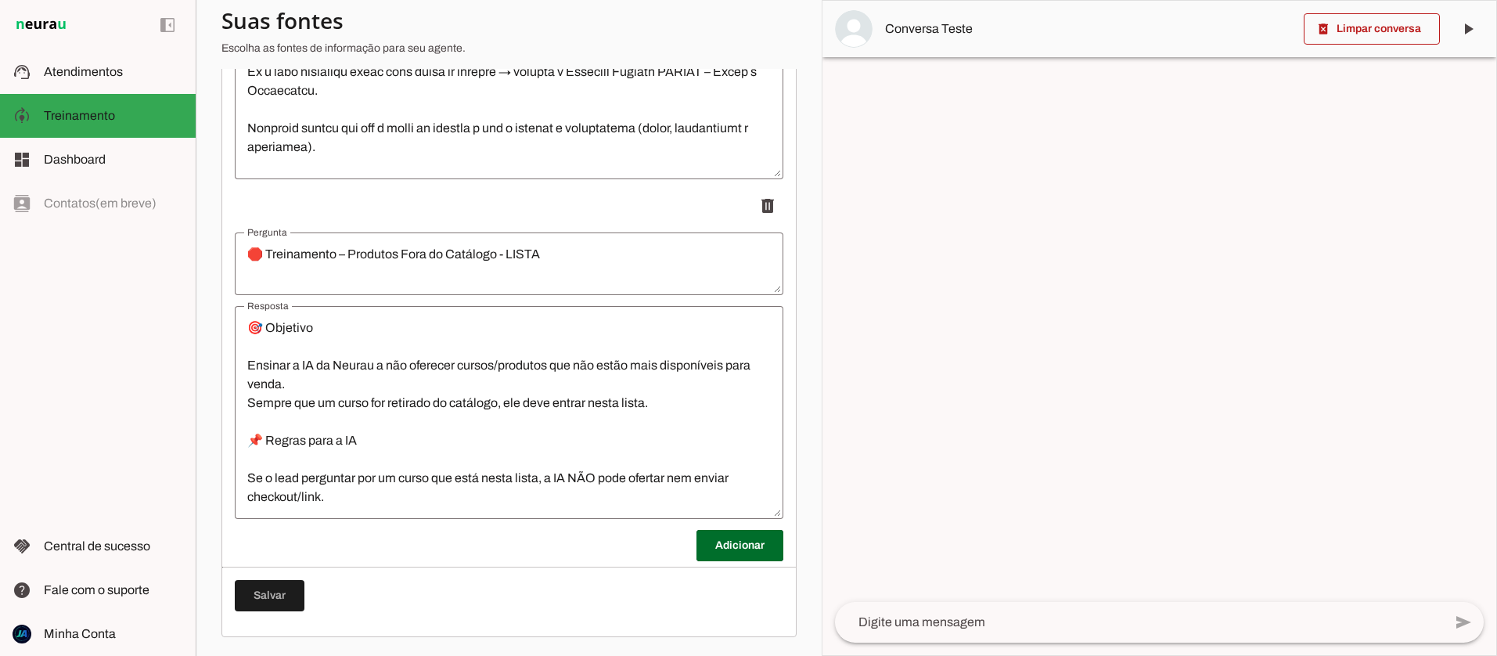
type textarea "SOLDADO CBMERJ - BUSCA E SALVAMENTO - REVISAÇO"
type md-outlined-text-field "SOLDADO CBMERJ - BUSCA E SALVAMENTO - REVISAÇO"
type textarea "AGENTE DE SEGURANÇA SOCIOEDUCATIVA – DEGASE-RJ"
type textarea "SOLDADO CBMERJ - BUSCA E SALVAMENTO"
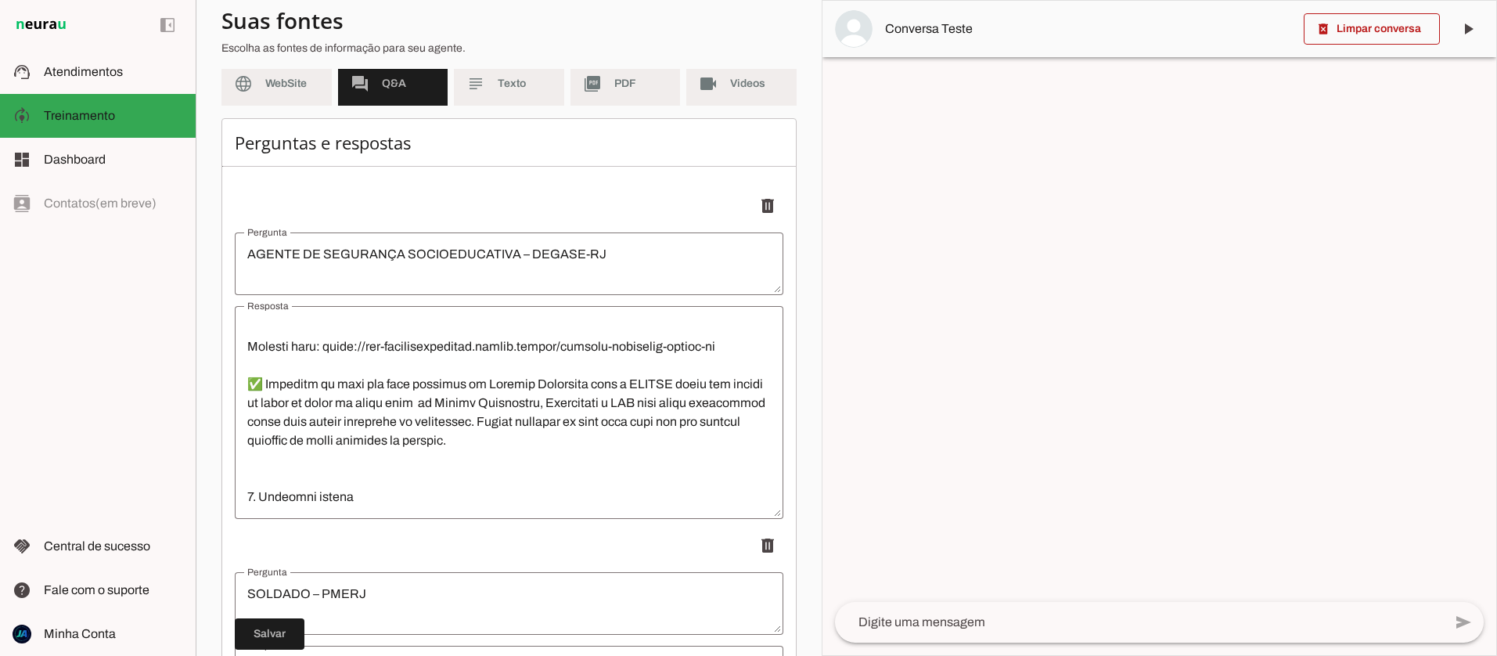
scroll to position [2301, 0]
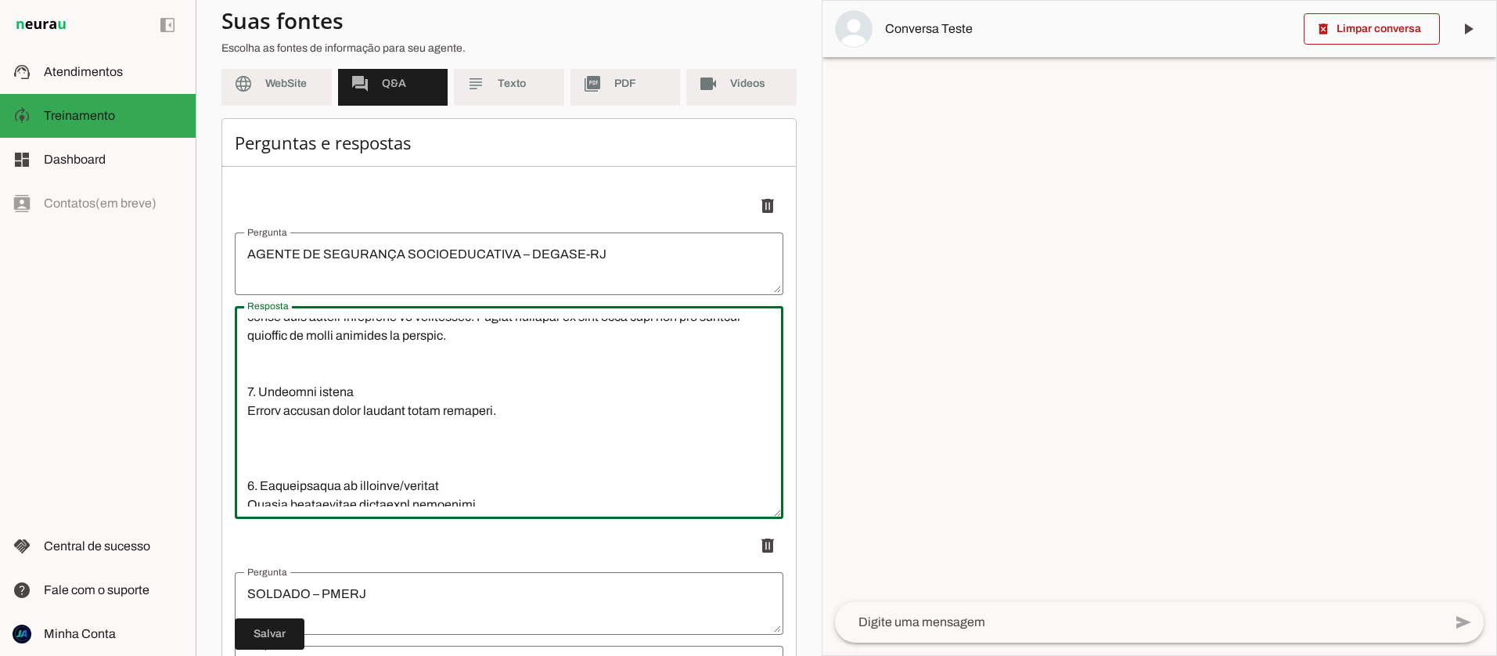
drag, startPoint x: 460, startPoint y: 397, endPoint x: 250, endPoint y: 396, distance: 210.6
click at [250, 396] on textarea "Resposta" at bounding box center [509, 413] width 549 height 188
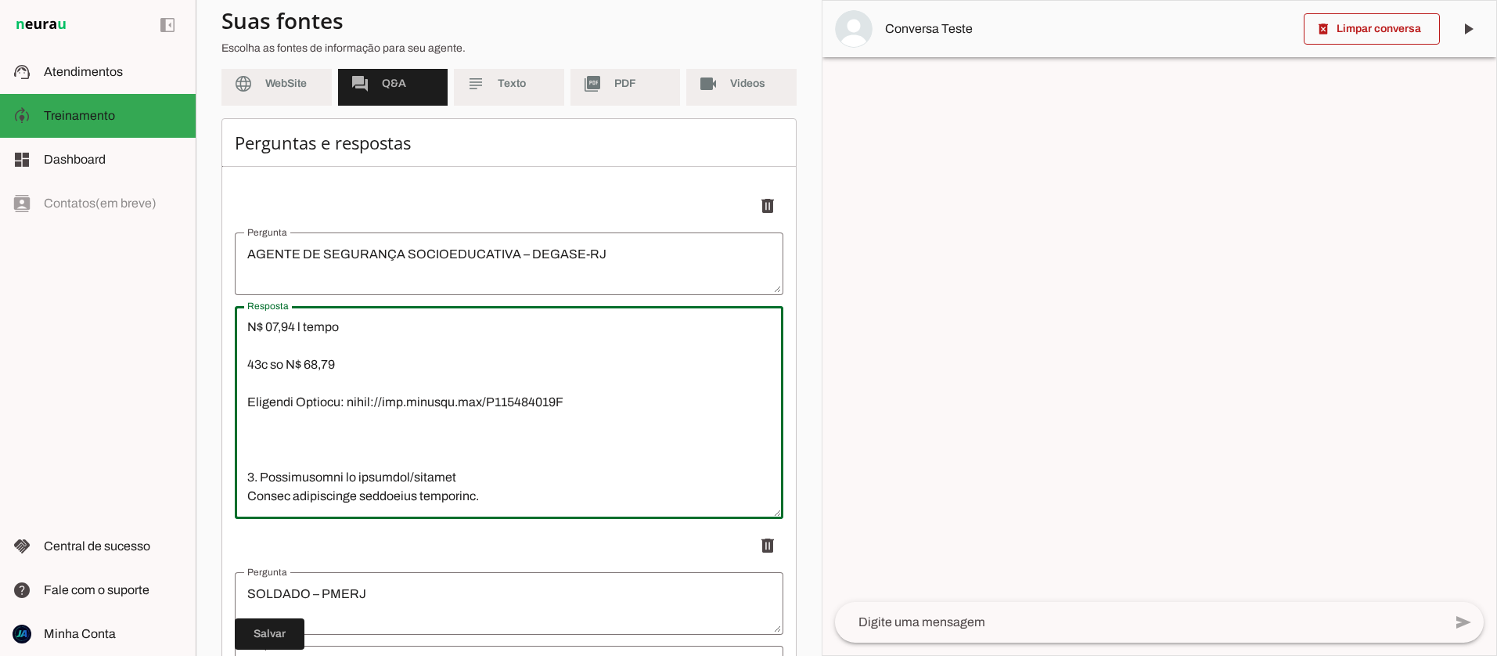
scroll to position [2808, 0]
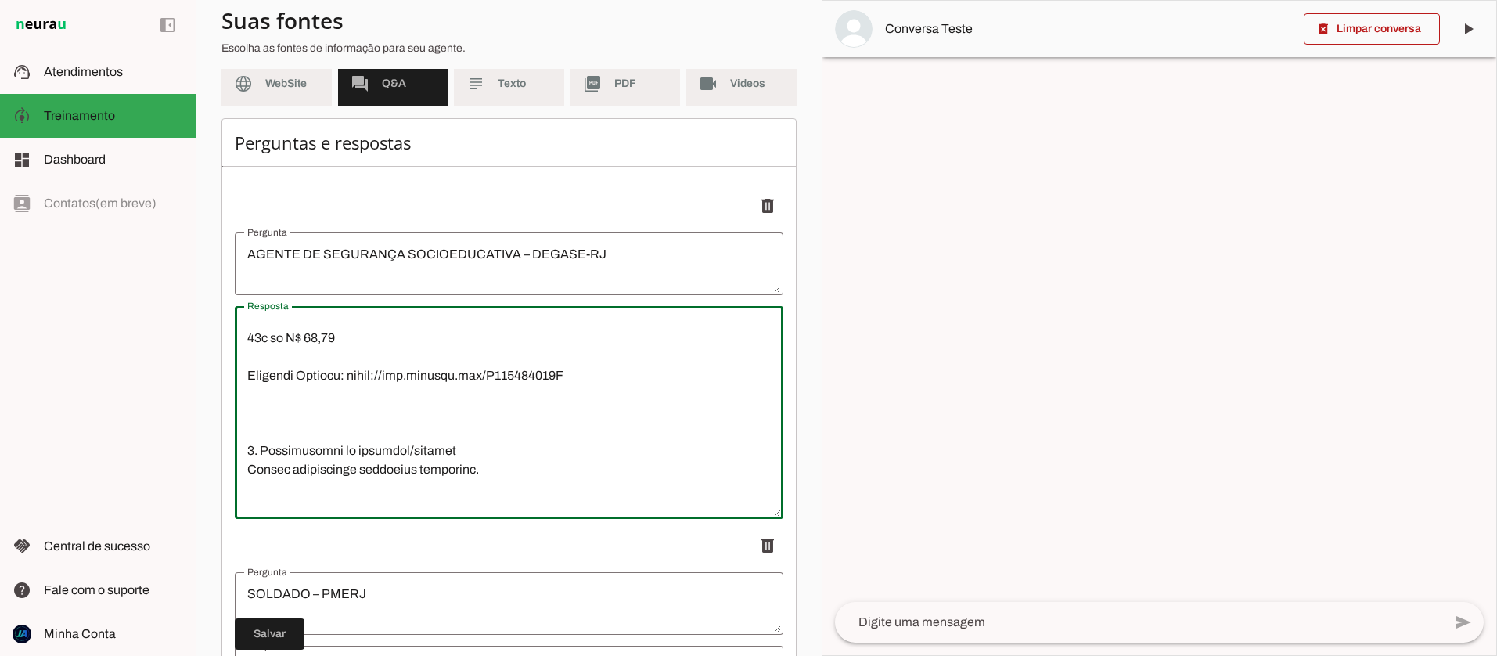
click at [307, 386] on textarea "Resposta" at bounding box center [509, 413] width 549 height 188
type textarea "1. Loremips/Dolorsi Amet consect: Adipis el Seddoeius Temporincididu – UTLABO E…"
type md-outlined-text-field "1. Loremips/Dolorsi Amet consect: Adipis el Seddoeius Temporincididu – UTLABO E…"
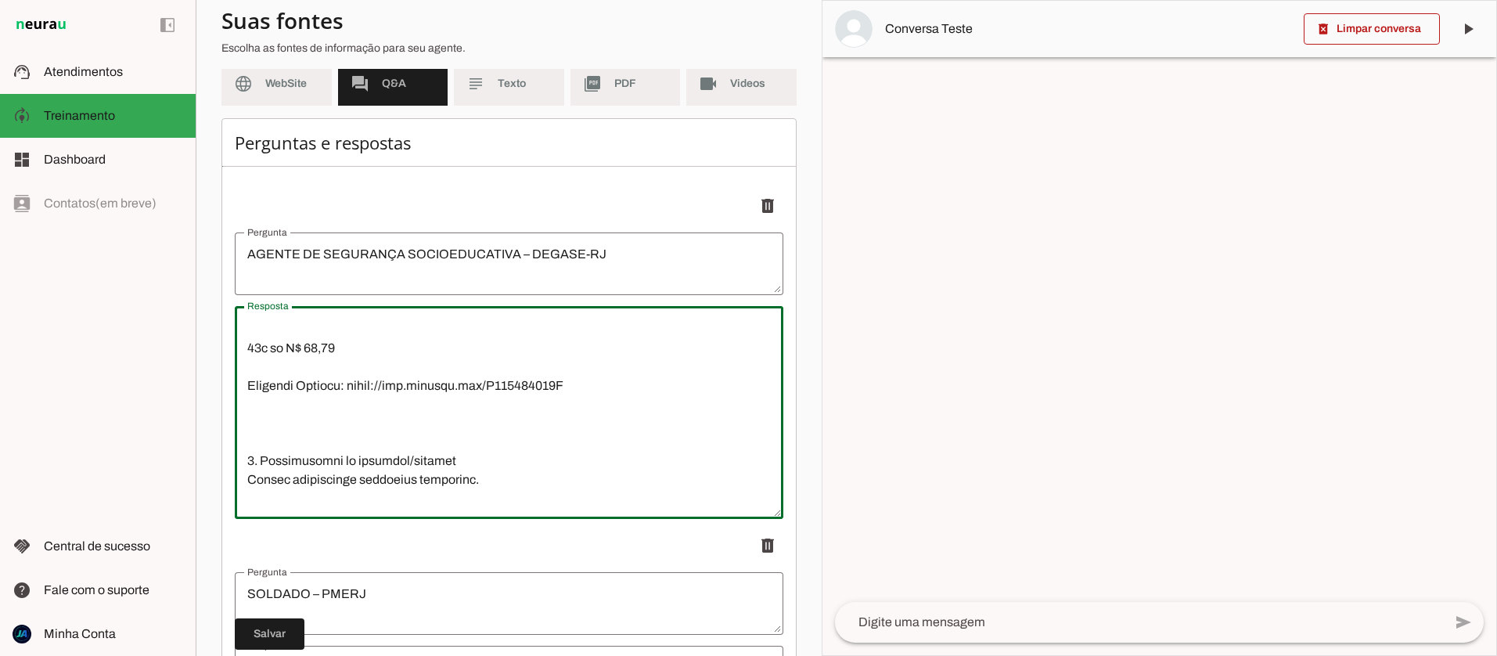
scroll to position [2796, 0]
paste textarea "Contra os "aulões de véspera": O Revisaço DEGASE distribui os conteúdos em bloc…"
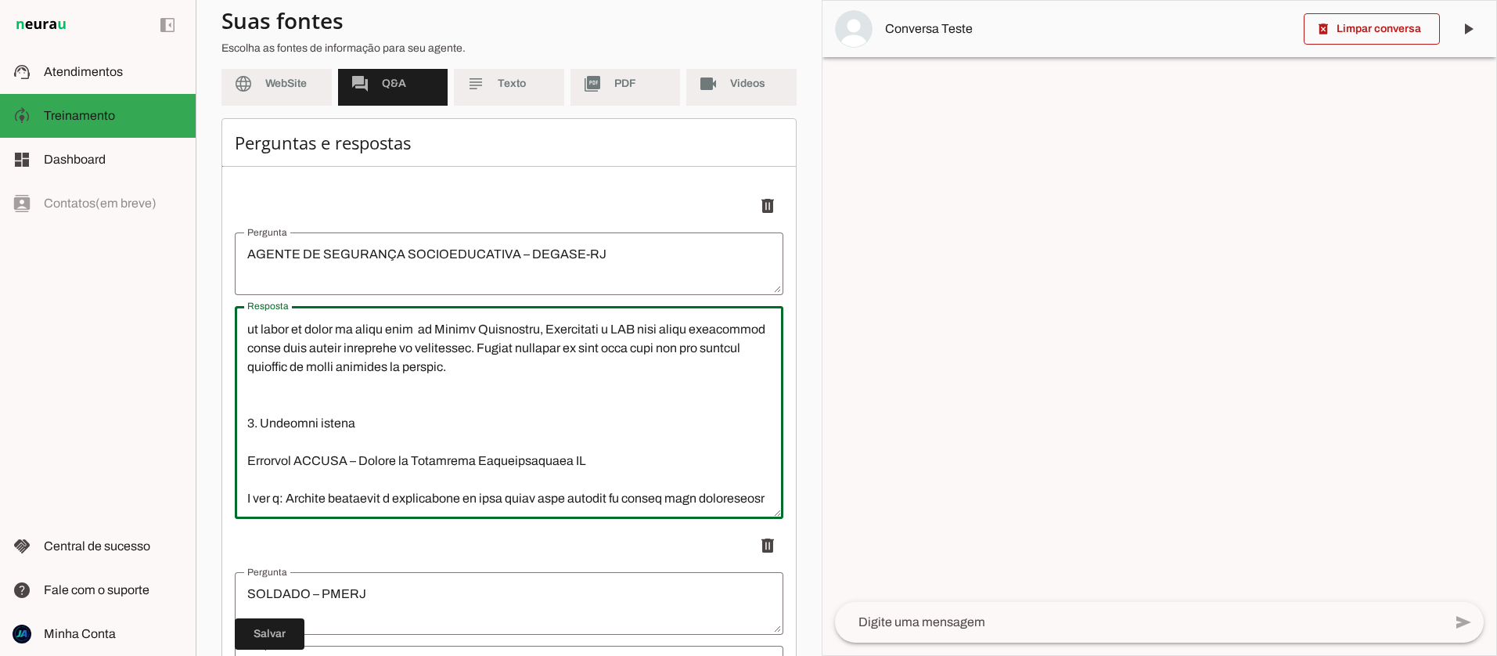
click at [243, 441] on textarea "Resposta" at bounding box center [509, 413] width 549 height 188
type textarea "1. Loremips/Dolorsi Amet consect: Adipis el Seddoeius Temporincididu – UTLABO E…"
type md-outlined-text-field "1. Loremips/Dolorsi Amet consect: Adipis el Seddoeius Temporincididu – UTLABO E…"
paste textarea "🔴"
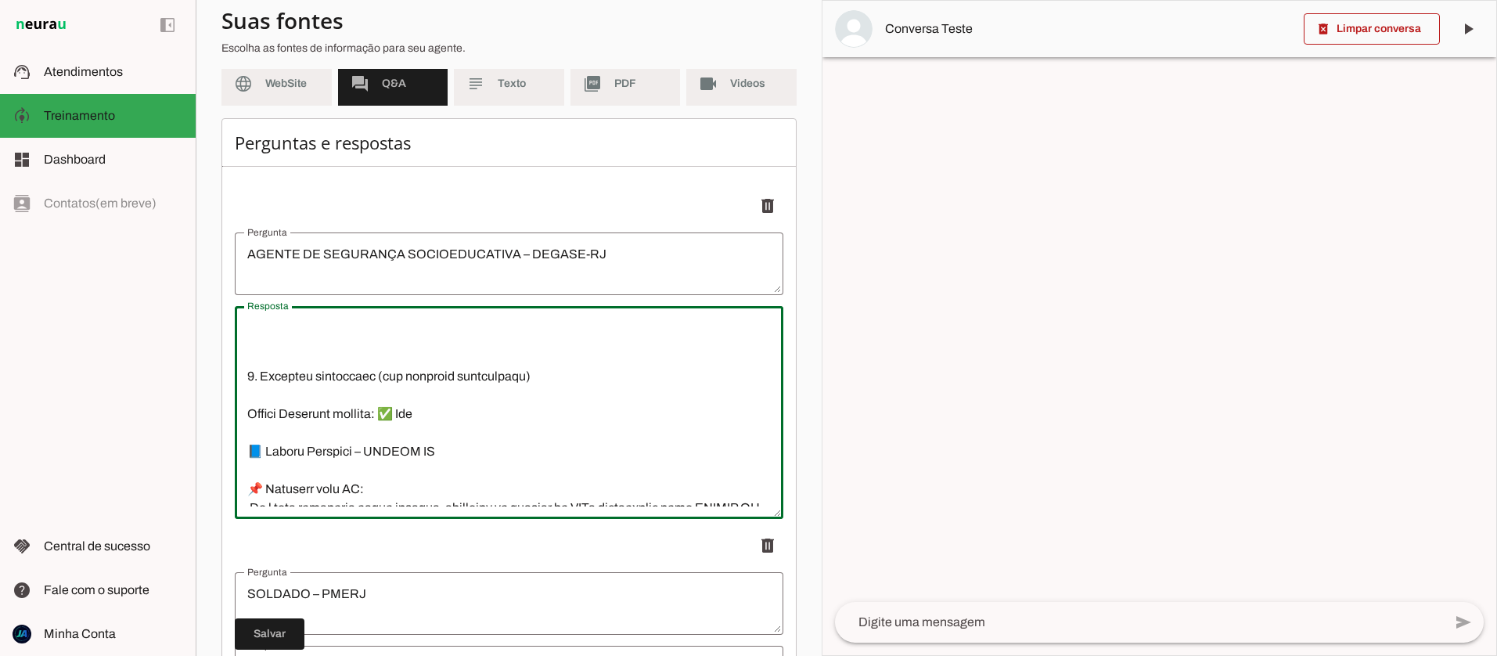
scroll to position [1772, 0]
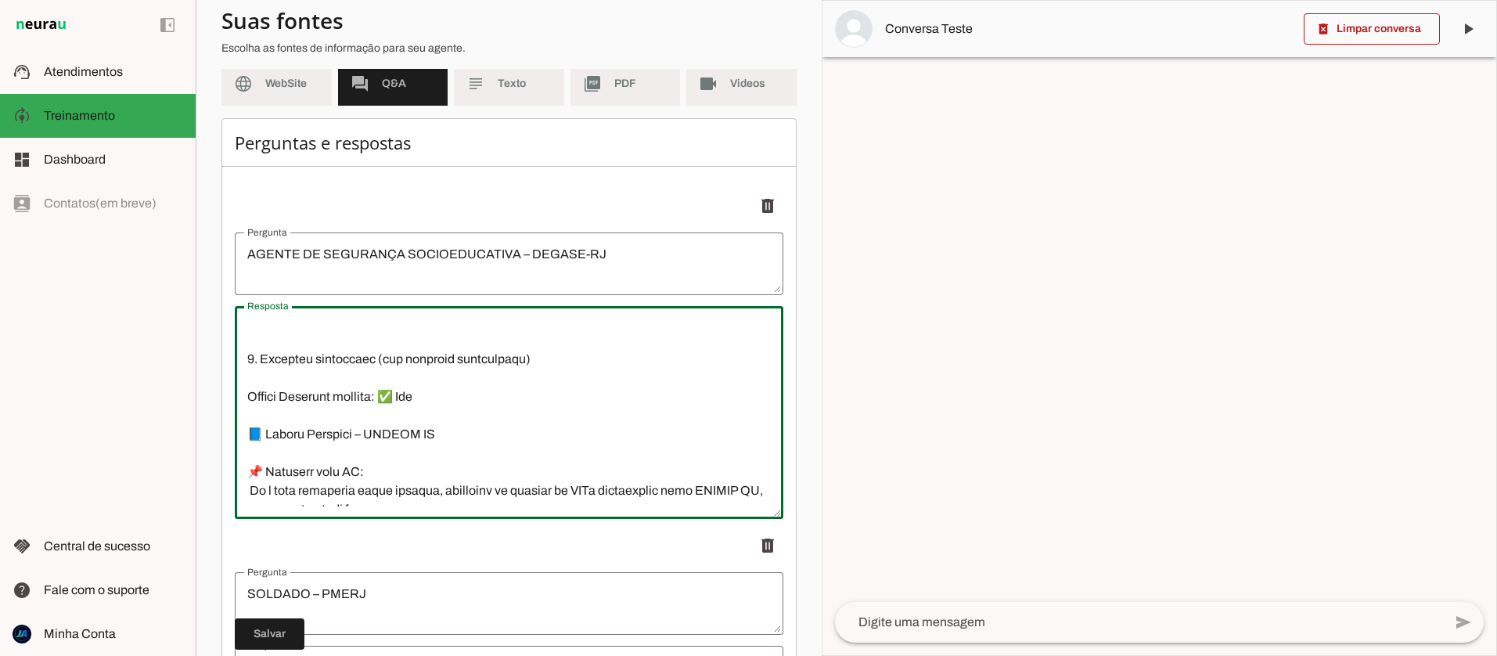
drag, startPoint x: 262, startPoint y: 410, endPoint x: 250, endPoint y: 410, distance: 11.7
click at [250, 411] on textarea "Resposta" at bounding box center [509, 413] width 549 height 188
click at [243, 373] on textarea "Resposta" at bounding box center [509, 413] width 549 height 188
paste textarea "🔴"
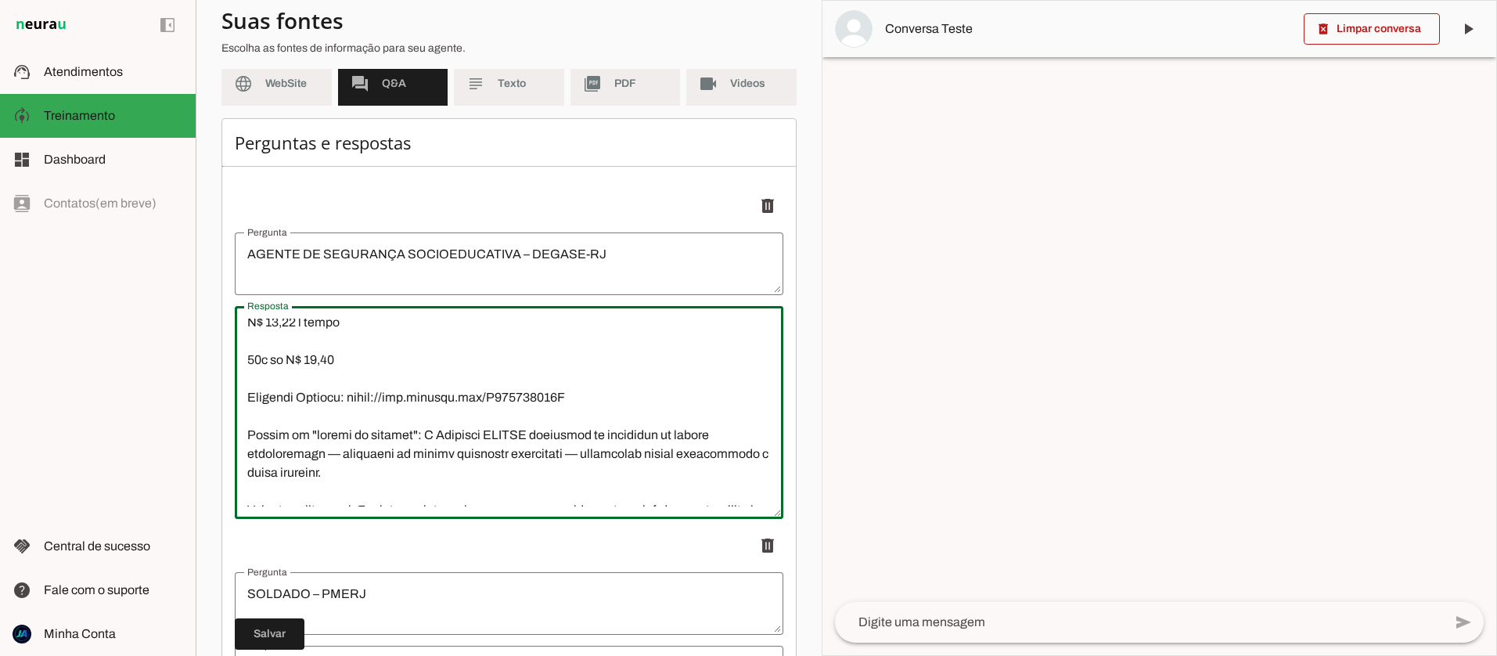
scroll to position [2784, 0]
type textarea "1. Loremips/Dolorsi Amet consect: Adipis el Seddoeius Temporincididu – UTLABO E…"
type md-outlined-text-field "1. Loremips/Dolorsi Amet consect: Adipis el Seddoeius Temporincididu – UTLABO E…"
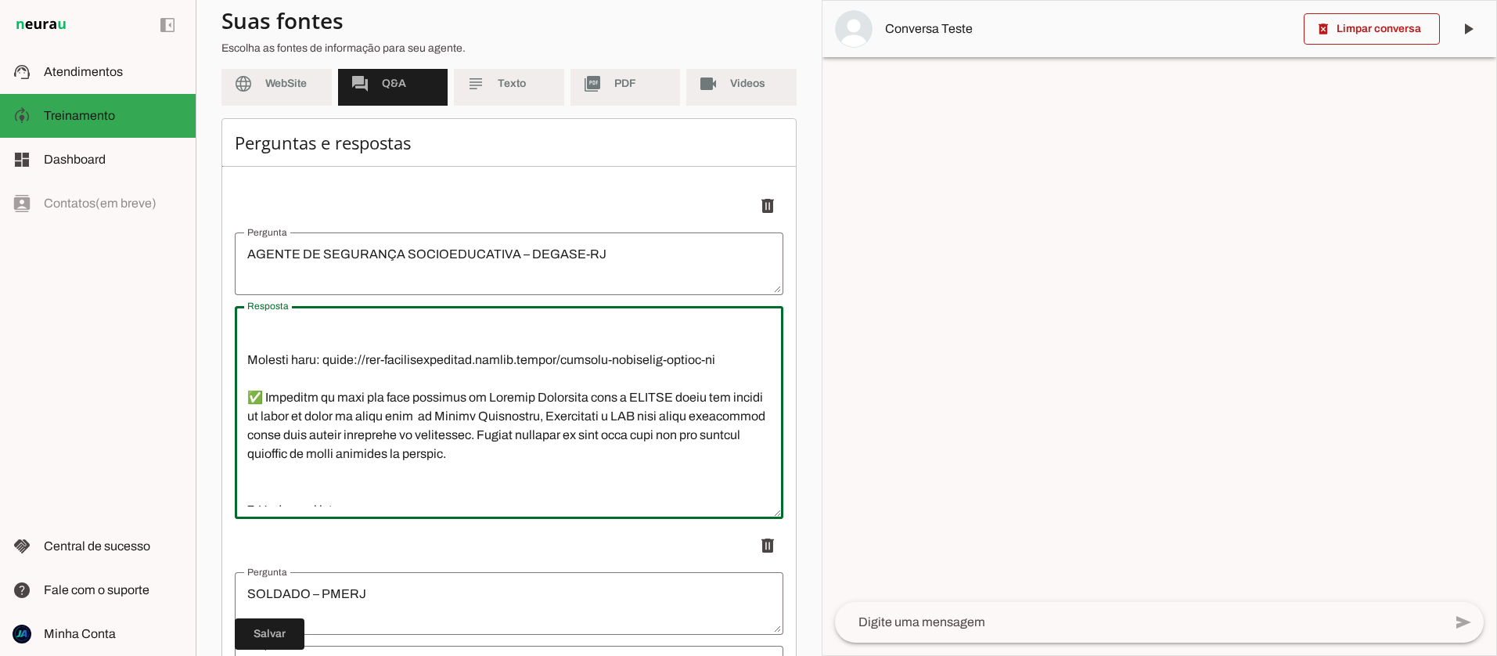
scroll to position [2321, 0]
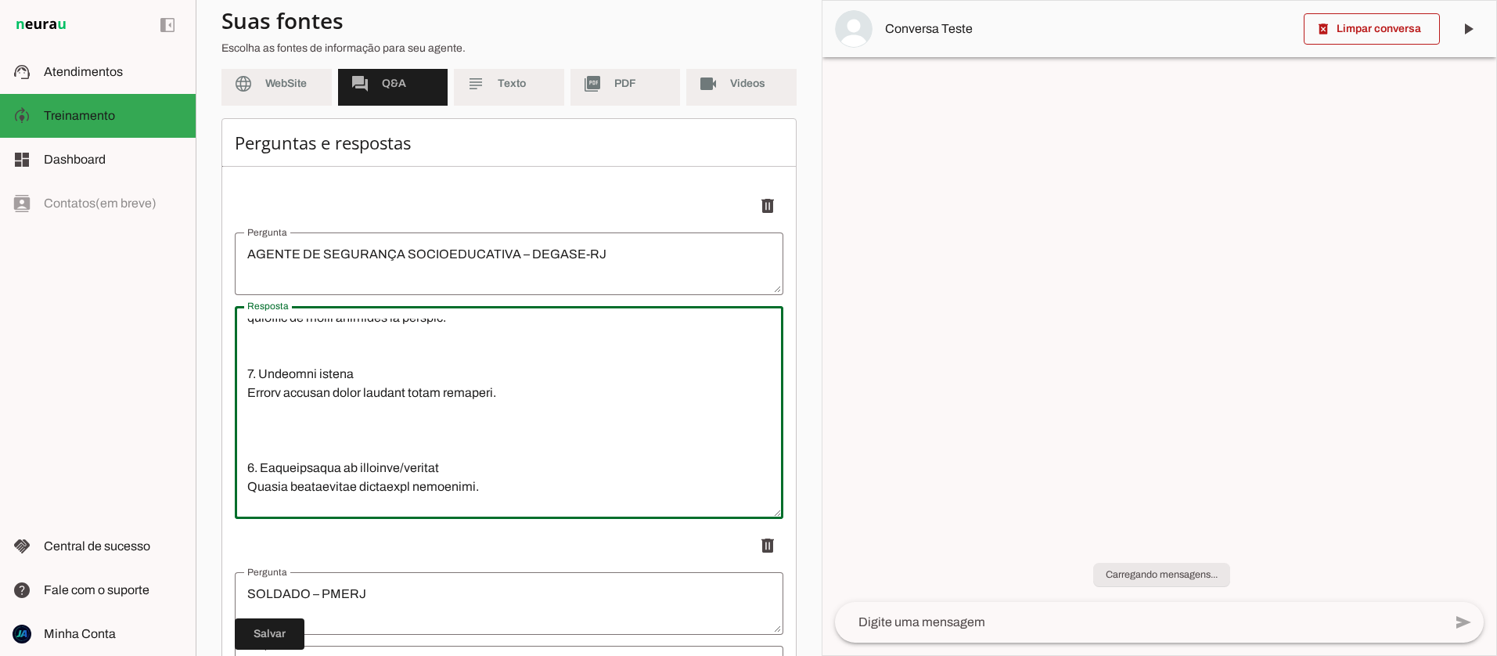
click at [263, 414] on textarea "Resposta" at bounding box center [509, 413] width 549 height 188
paste textarea "✅"
type textarea "1. Loremips/Dolorsi Amet consect: Adipis el Seddoeius Temporincididu – UTLABO E…"
type md-outlined-text-field "1. Loremips/Dolorsi Amet consect: Adipis el Seddoeius Temporincididu – UTLABO E…"
click at [270, 388] on textarea "Resposta" at bounding box center [509, 413] width 549 height 188
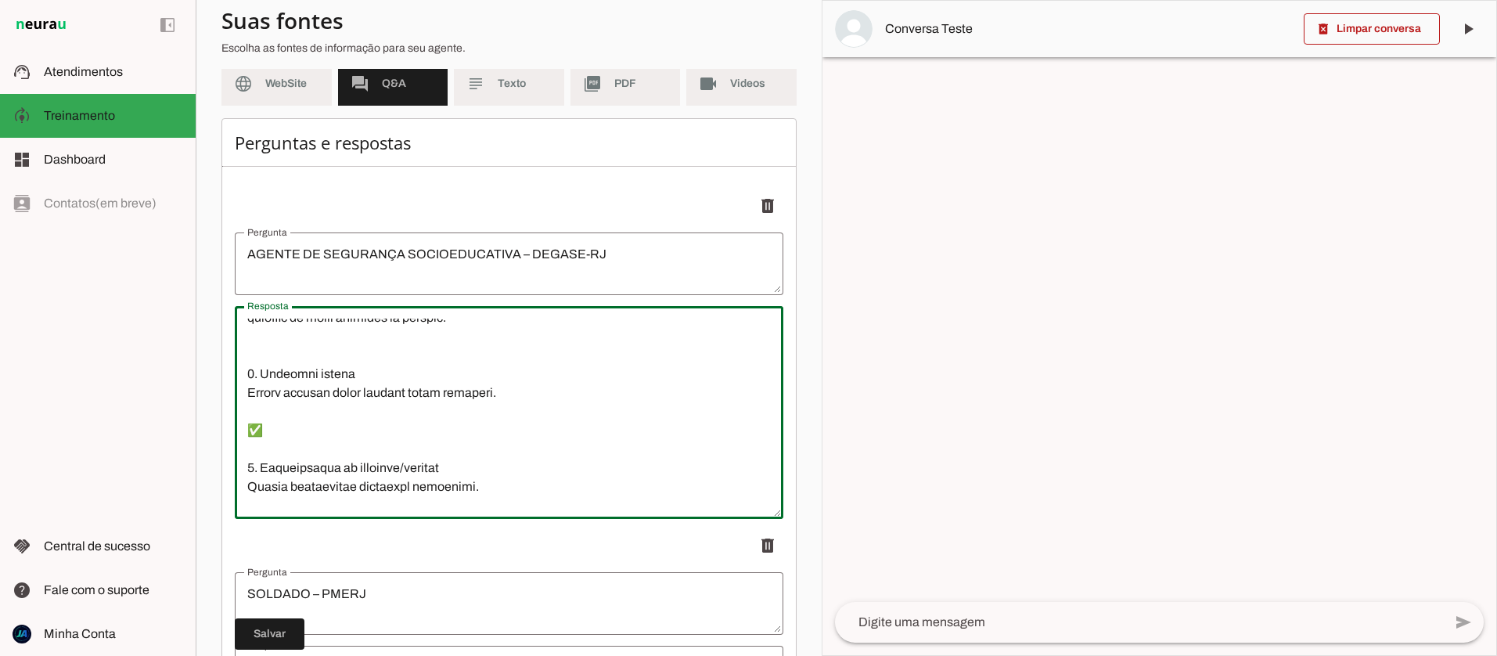
paste textarea "Revisaço DEGASE – Agente de Segurança Socioeducativa RJ O que é: Imersão intens…"
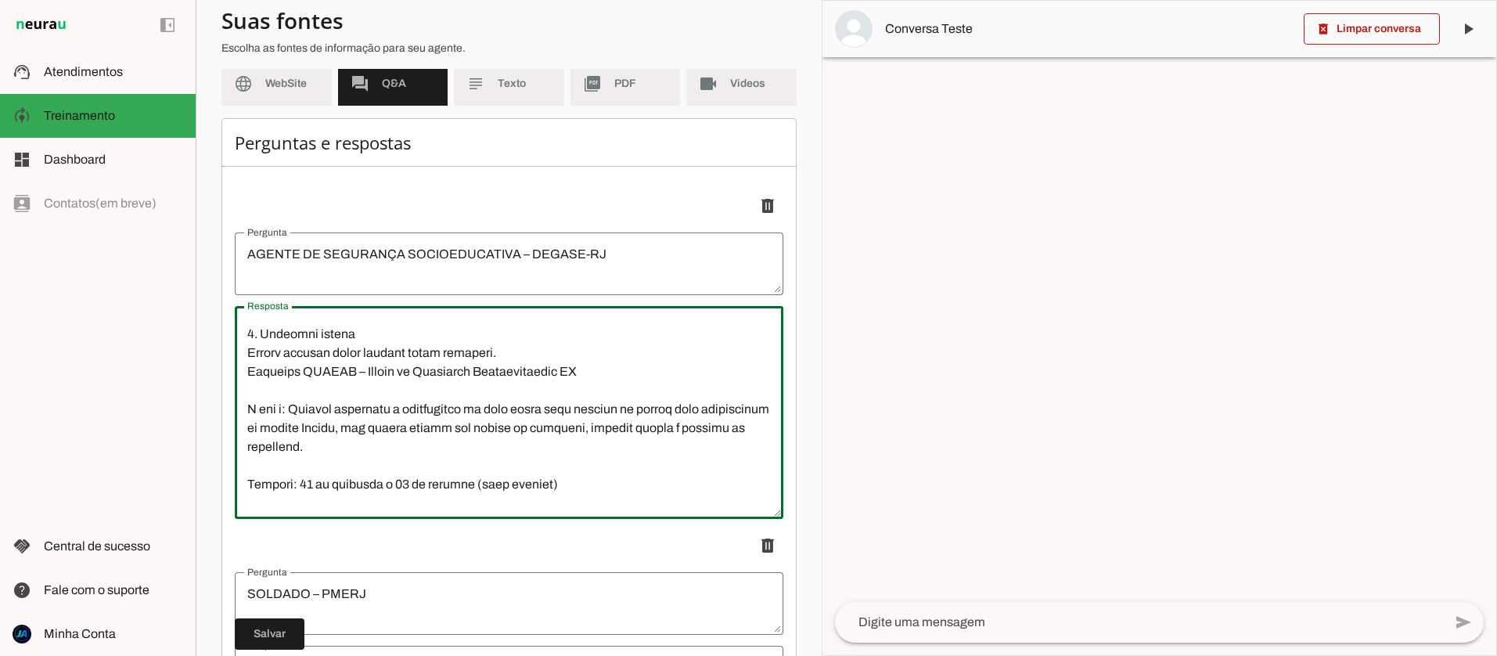
scroll to position [2279, 0]
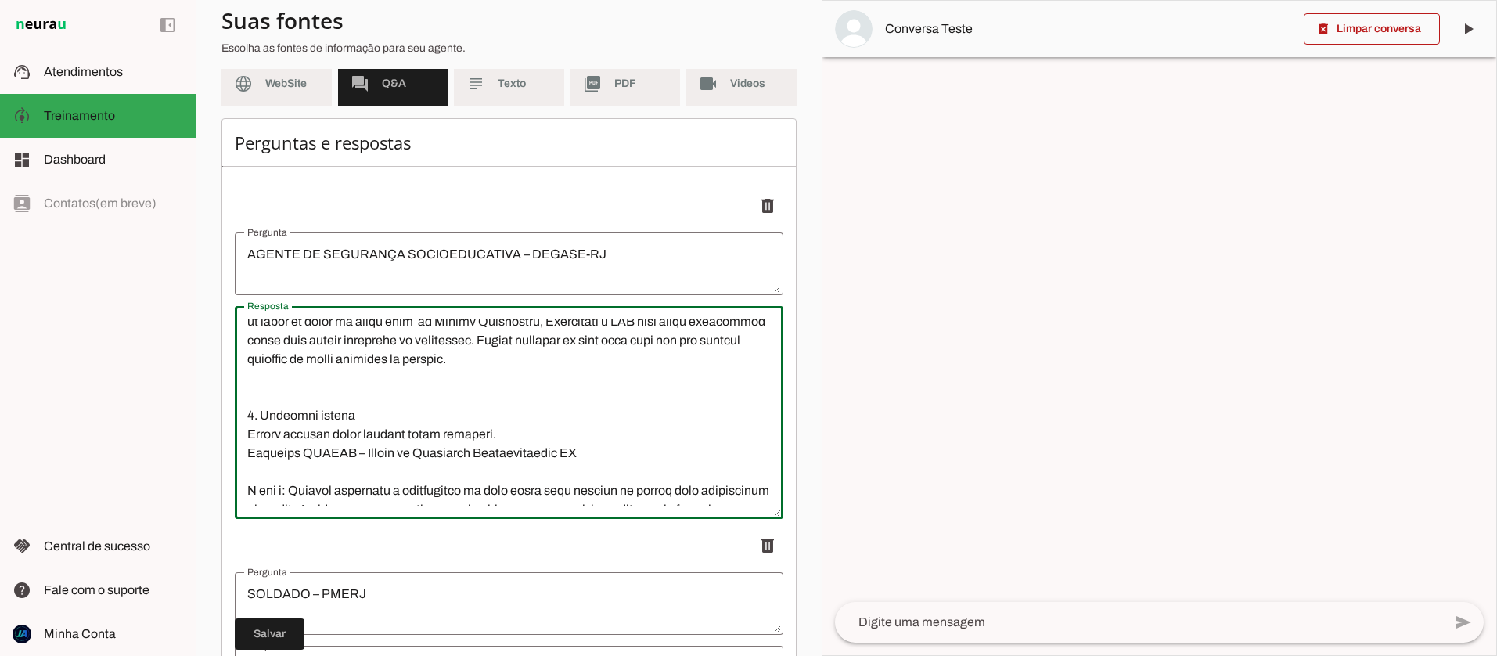
drag, startPoint x: 247, startPoint y: 416, endPoint x: 513, endPoint y: 416, distance: 266.9
click at [513, 417] on textarea "Resposta" at bounding box center [509, 413] width 549 height 188
click at [244, 431] on textarea "Resposta" at bounding box center [509, 413] width 549 height 188
type textarea "1. Loremips/Dolorsi Amet consect: Adipis el Seddoeius Temporincididu – UTLABO E…"
type md-outlined-text-field "1. Loremips/Dolorsi Amet consect: Adipis el Seddoeius Temporincididu – UTLABO E…"
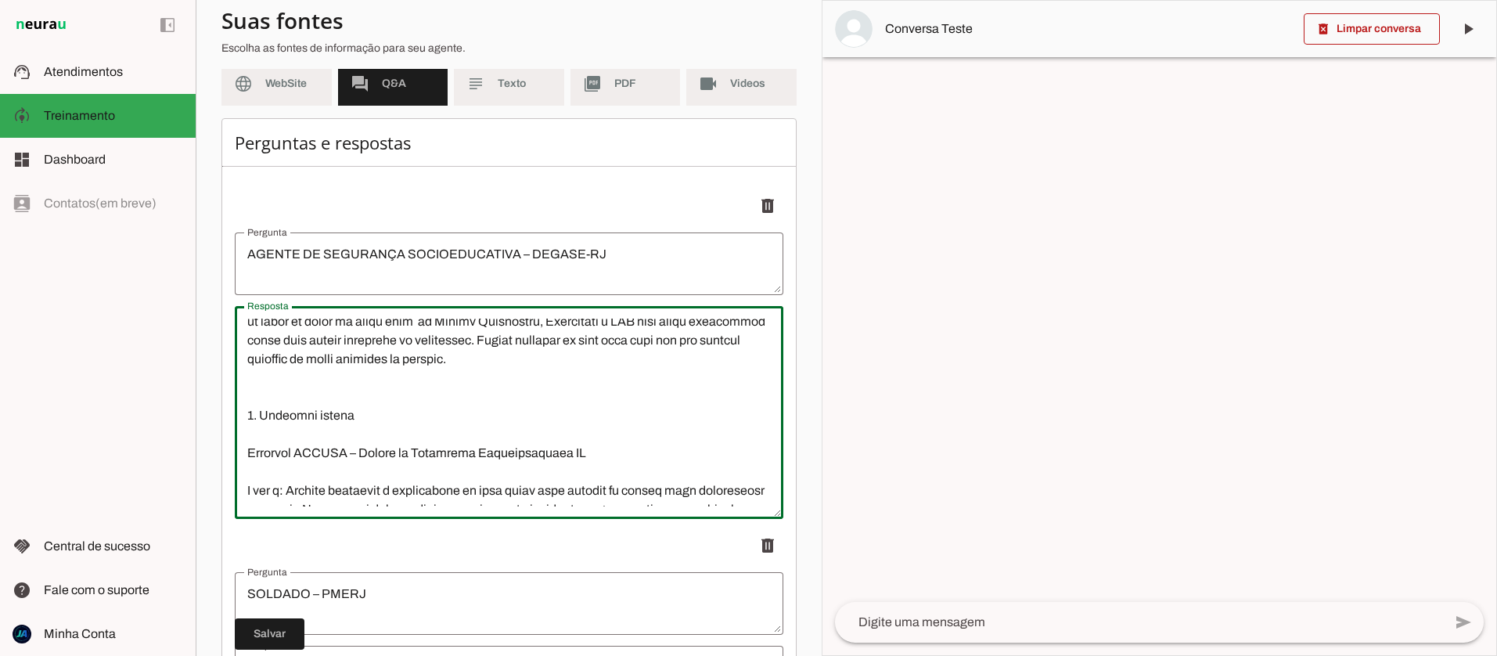
paste textarea "🔴"
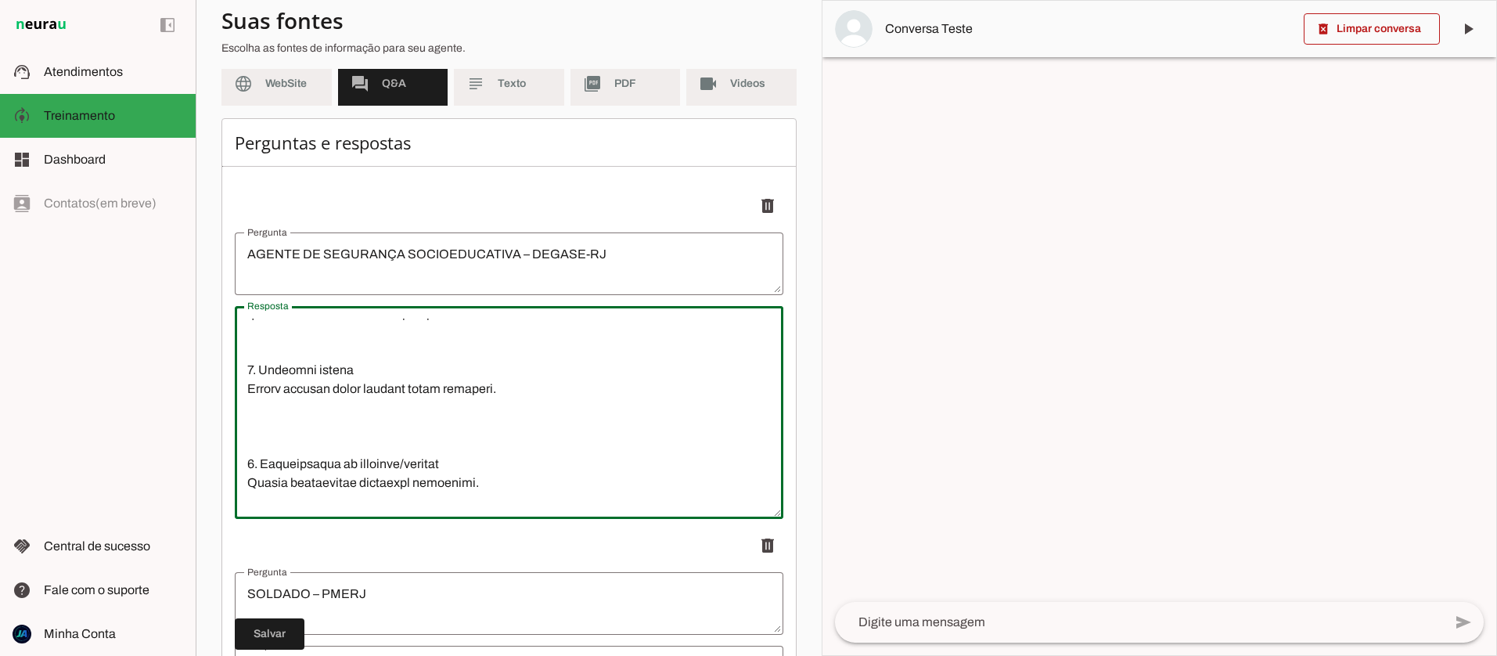
scroll to position [2326, 0]
drag, startPoint x: 495, startPoint y: 372, endPoint x: 250, endPoint y: 373, distance: 245.8
click at [250, 374] on textarea "Resposta" at bounding box center [509, 413] width 549 height 188
paste textarea "🔴"
type textarea "1. Loremips/Dolorsi Amet consect: Adipis el Seddoeius Temporincididu – UTLABO E…"
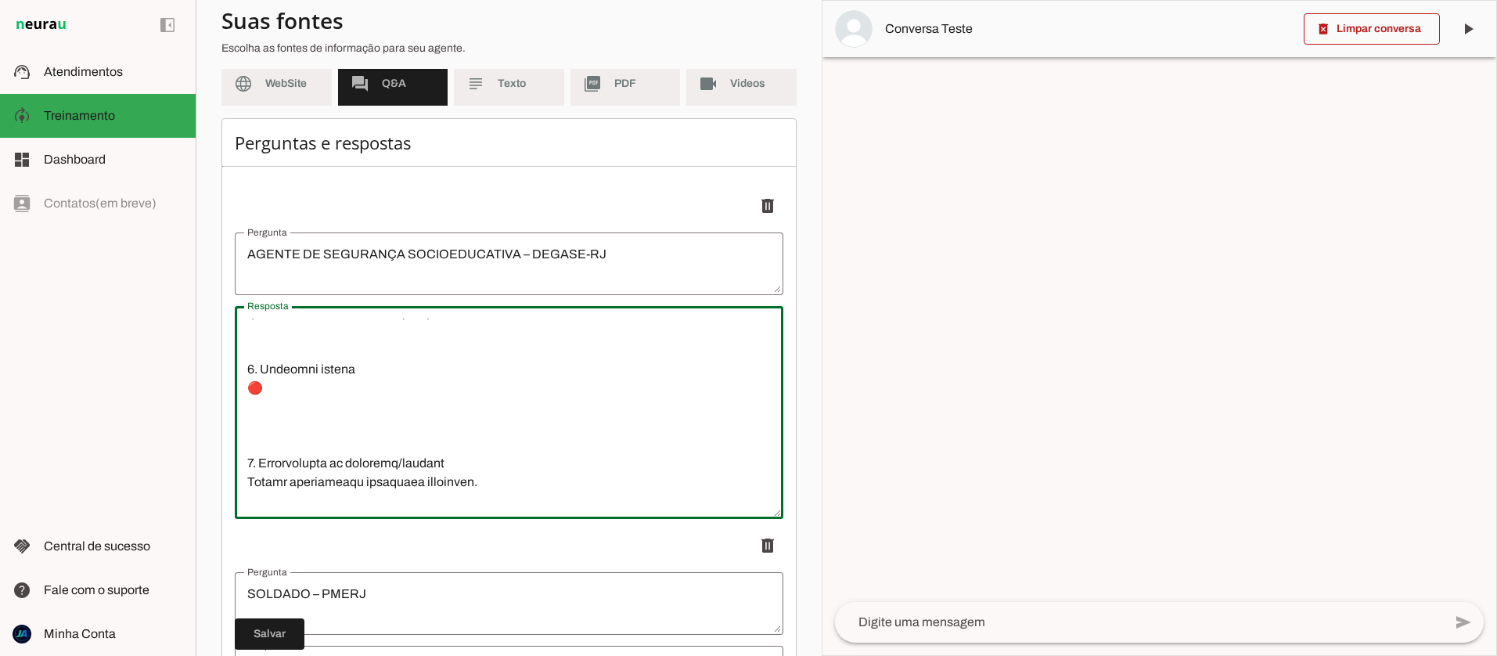
type md-outlined-text-field "1. Loremips/Dolorsi Amet consect: Adipis el Seddoeius Temporincididu – UTLABO E…"
paste textarea "Revisaço DEGASE – Agente de Segurança Socioeducativa RJ O que é: Imersão intens…"
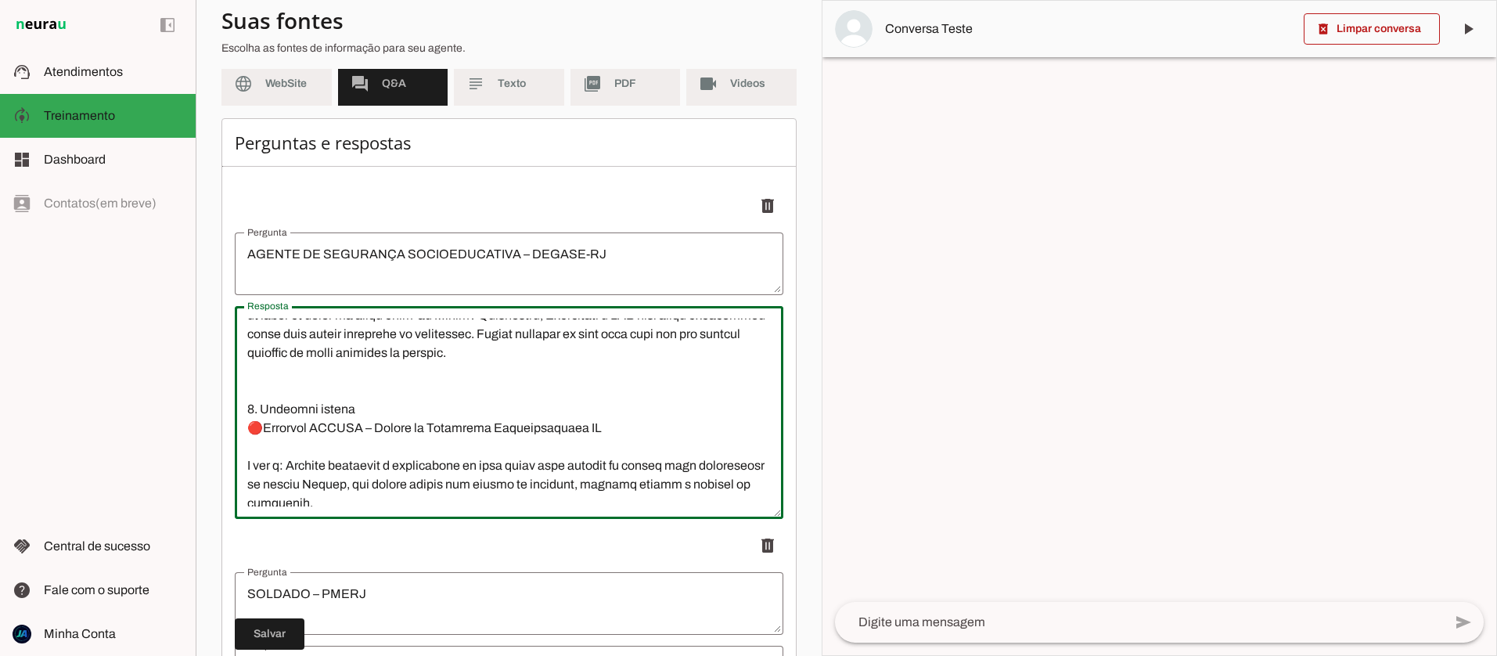
click at [240, 405] on textarea "Resposta" at bounding box center [509, 413] width 549 height 188
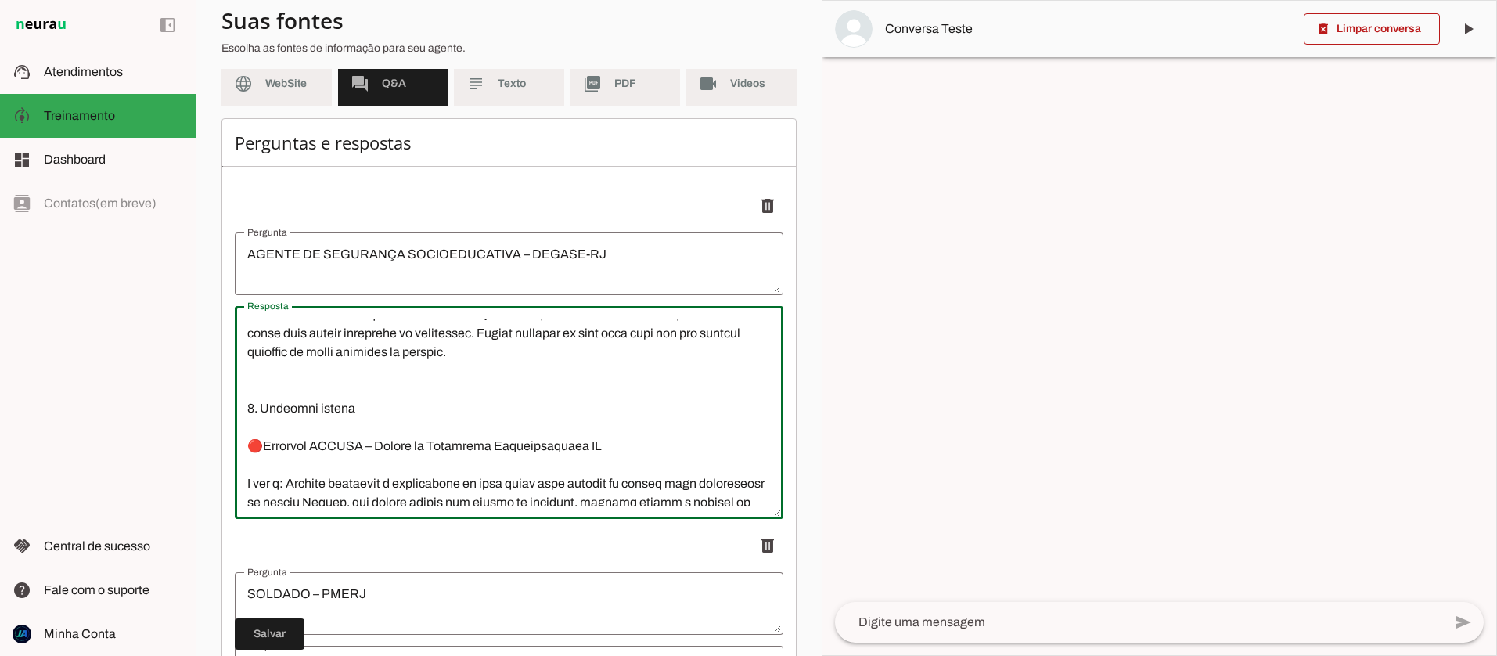
scroll to position [2388, 0]
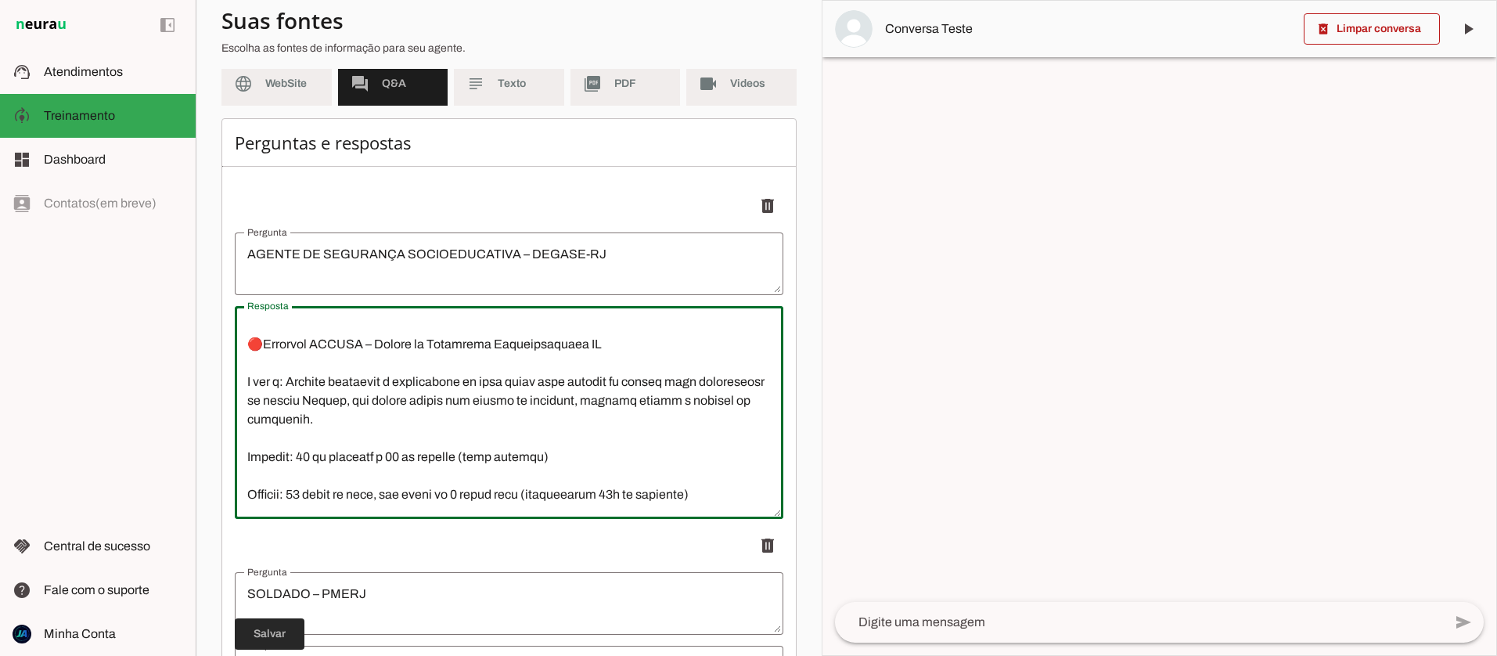
type textarea "1. Loremips/Dolorsi Amet consect: Adipis el Seddoeius Temporincididu – UTLABO E…"
type md-outlined-text-field "1. Loremips/Dolorsi Amet consect: Adipis el Seddoeius Temporincididu – UTLABO E…"
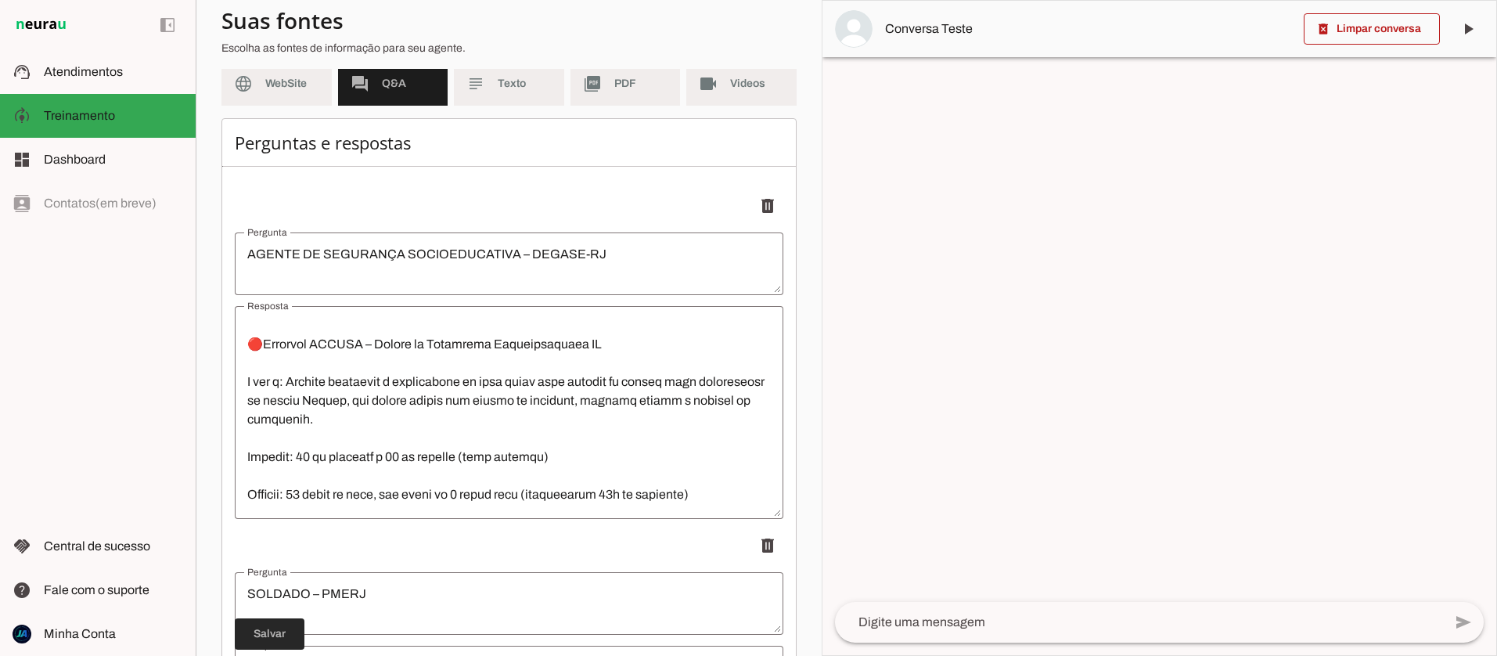
click at [282, 641] on span at bounding box center [270, 634] width 70 height 38
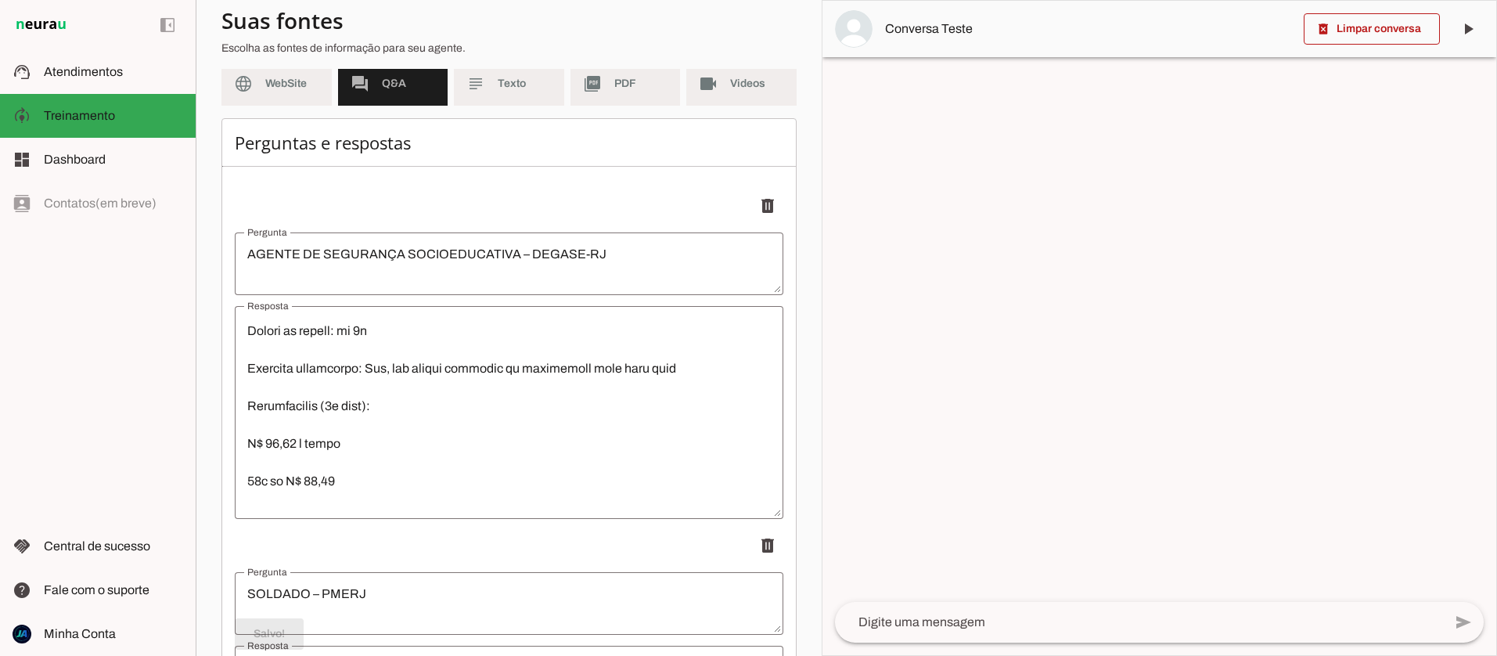
scroll to position [2783, 0]
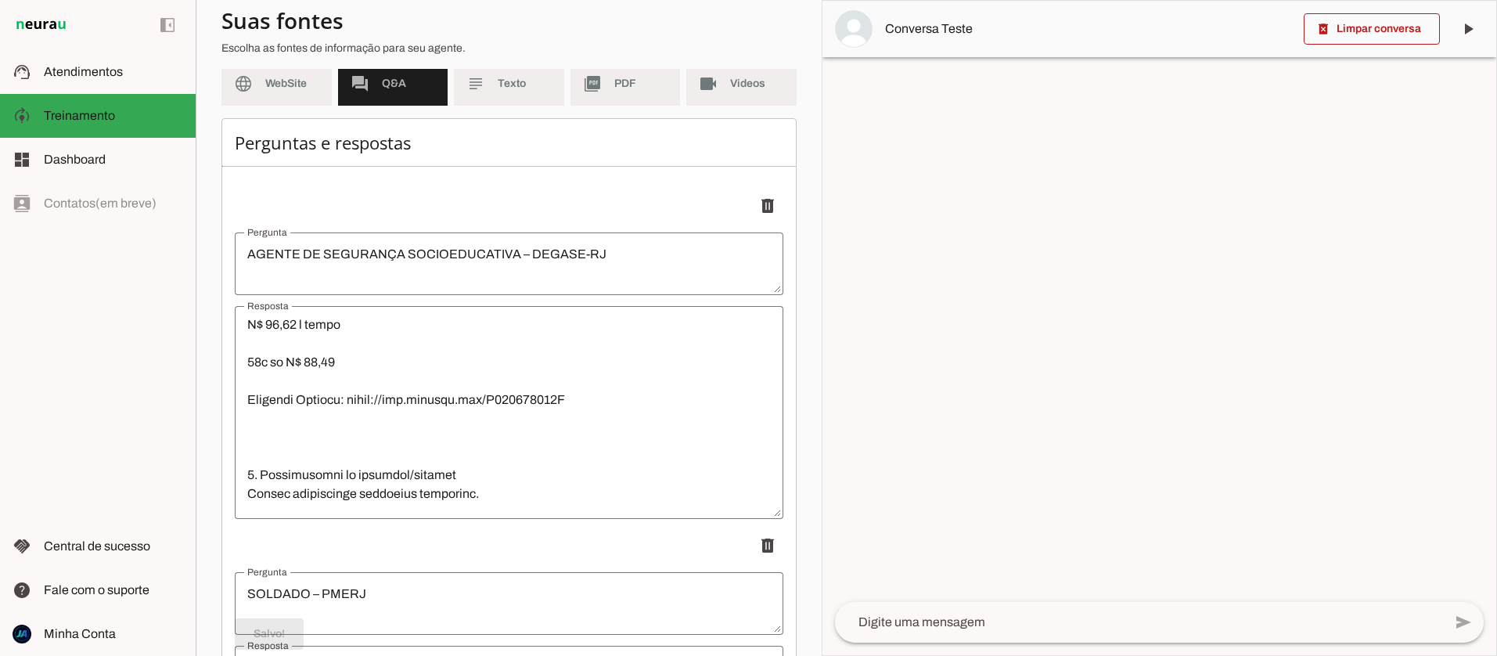
click at [291, 408] on textarea "Resposta" at bounding box center [509, 413] width 549 height 188
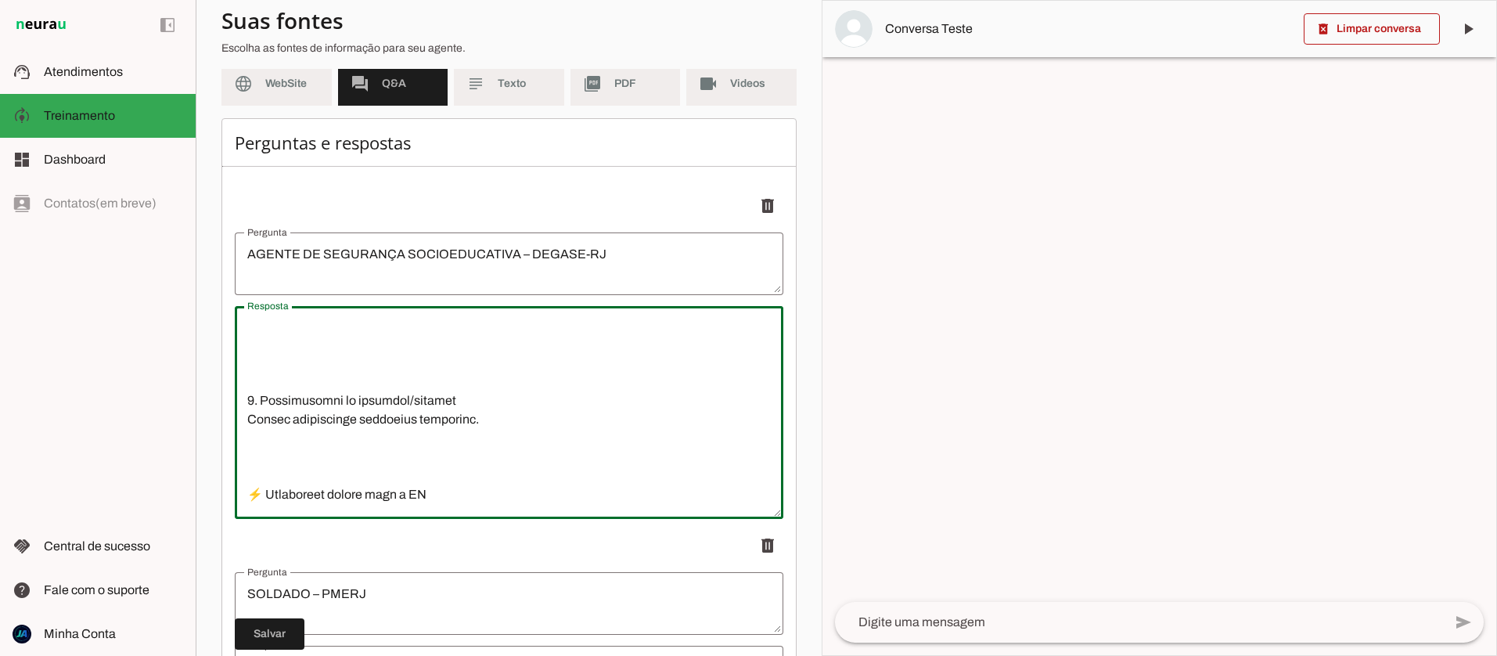
scroll to position [2788, 0]
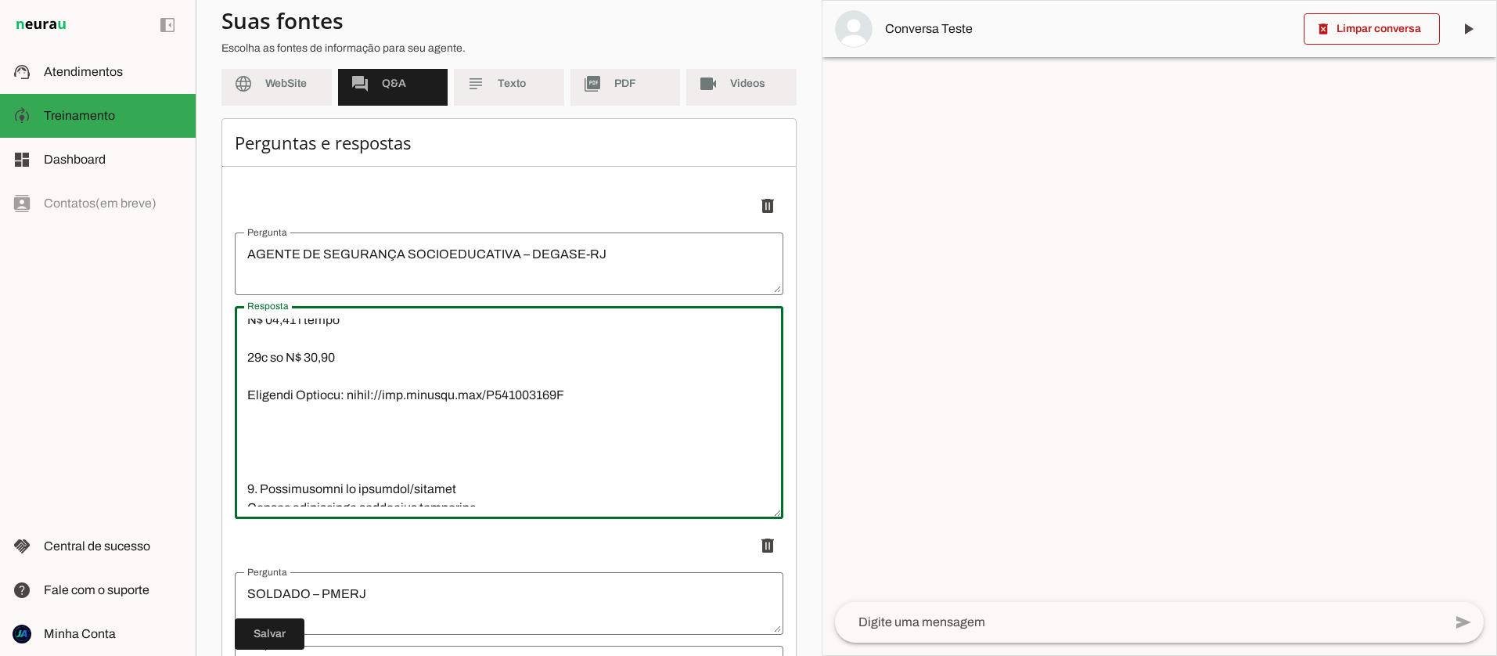
type textarea "1. Loremips/Dolorsi Amet consect: Adipis el Seddoeius Temporincididu – UTLABO E…"
type md-outlined-text-field "1. Loremips/Dolorsi Amet consect: Adipis el Seddoeius Temporincididu – UTLABO E…"
click at [282, 408] on textarea "Resposta" at bounding box center [509, 413] width 549 height 188
drag, startPoint x: 478, startPoint y: 470, endPoint x: 230, endPoint y: 450, distance: 249.0
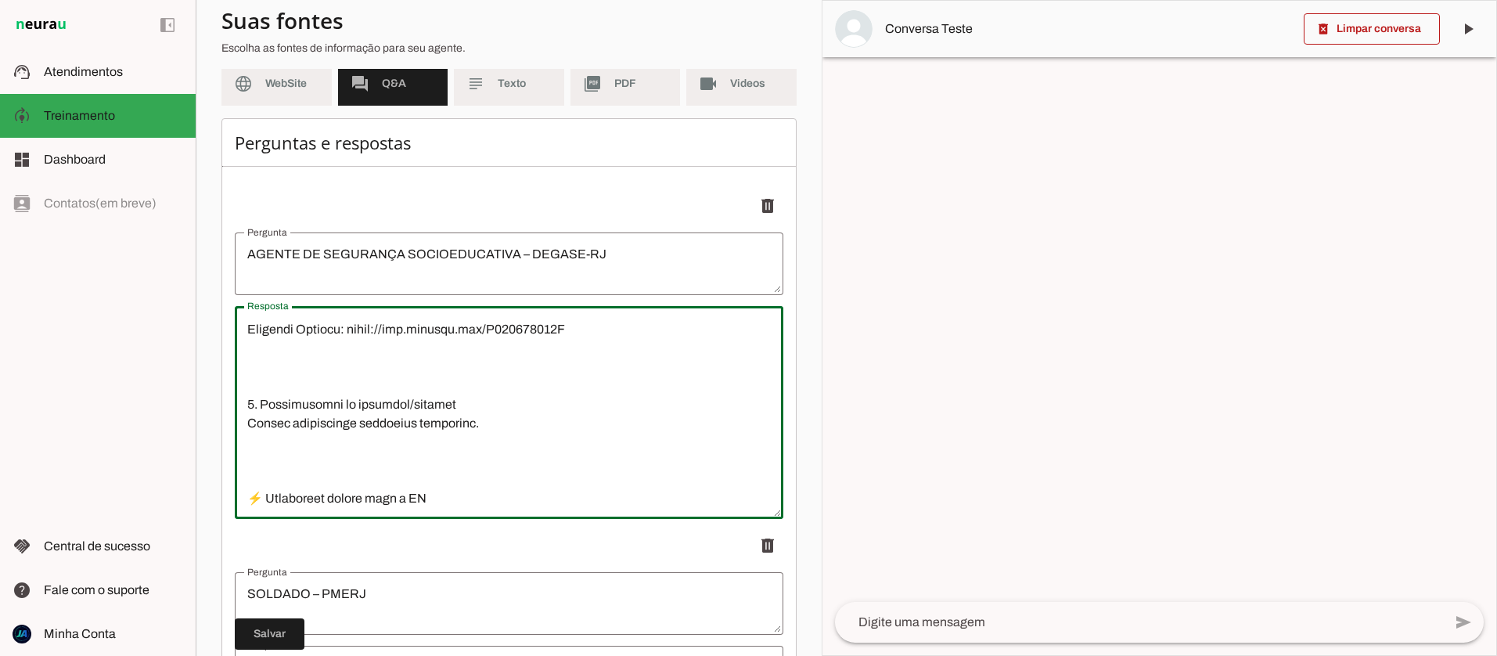
scroll to position [2840, 0]
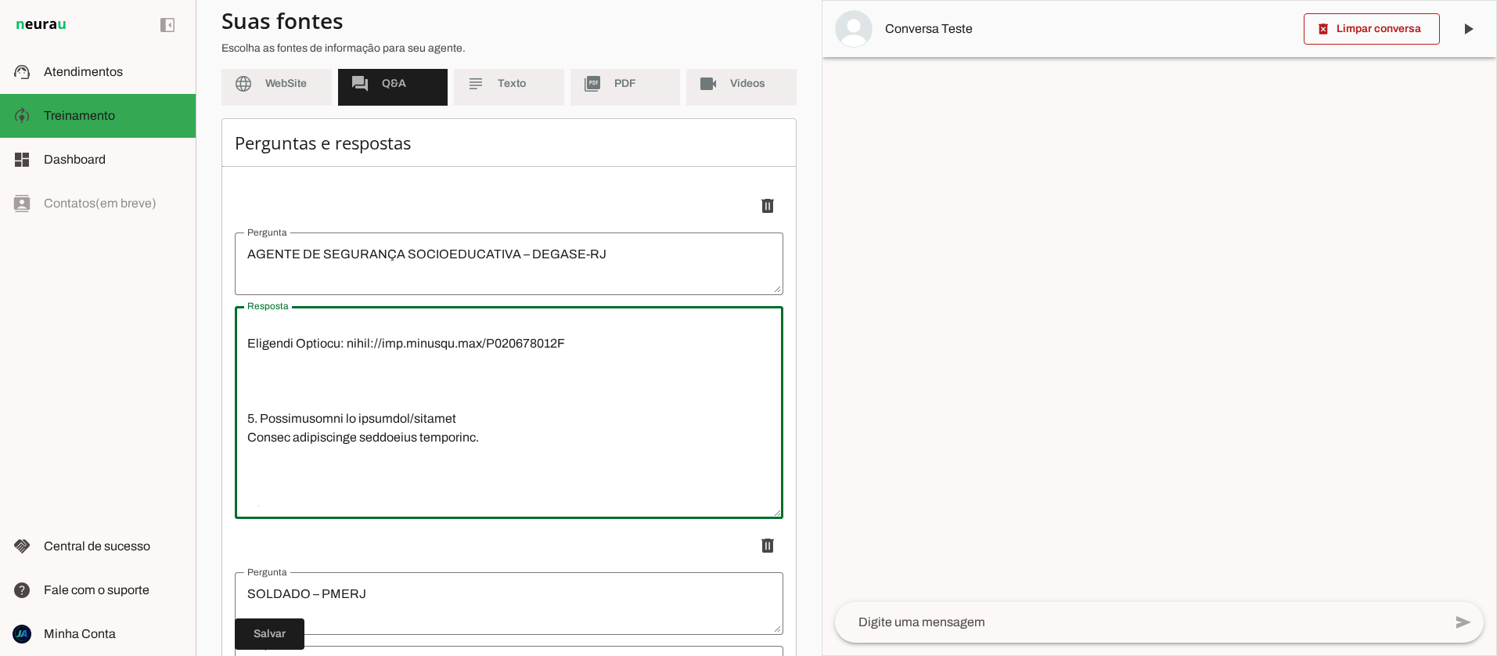
drag, startPoint x: 438, startPoint y: 419, endPoint x: 236, endPoint y: 399, distance: 203.7
click at [263, 398] on textarea "Resposta" at bounding box center [509, 413] width 549 height 188
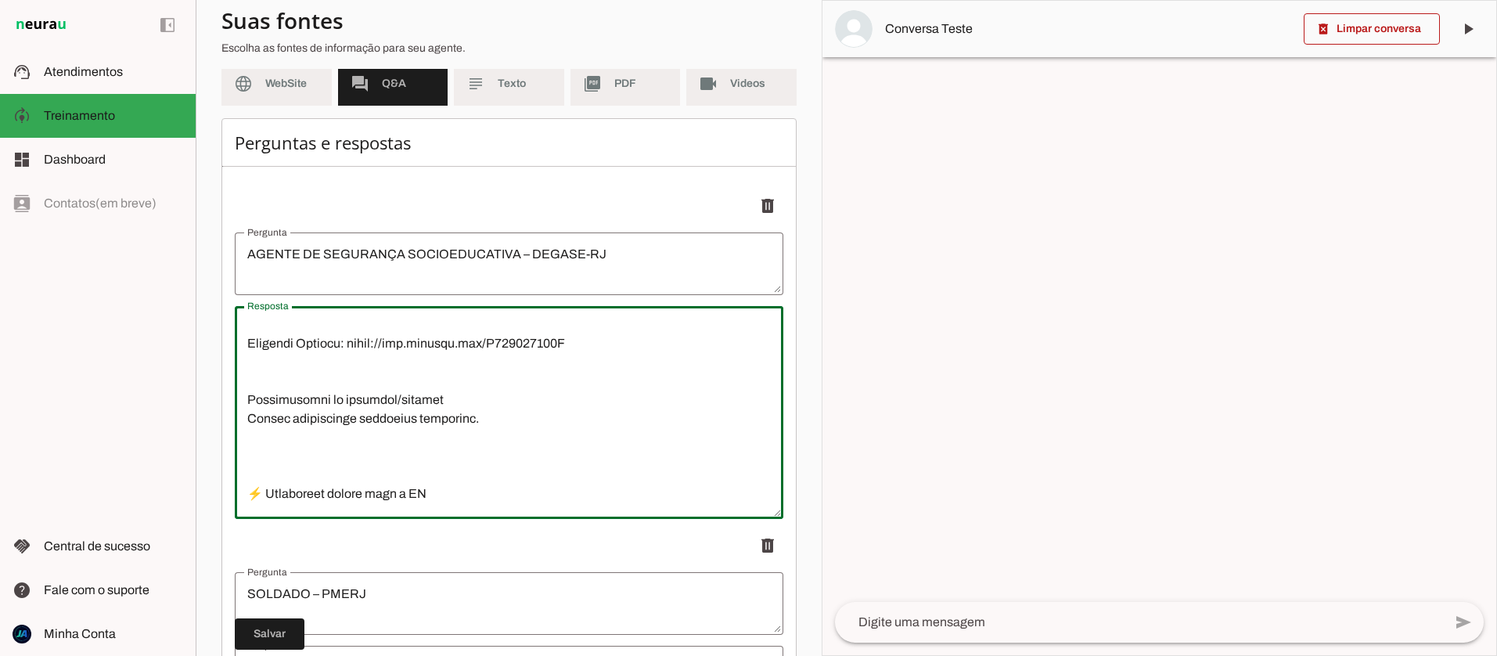
paste textarea "produto Contra os "aulões de véspera": O Revisaço DEGASE distribui os conteúdos…"
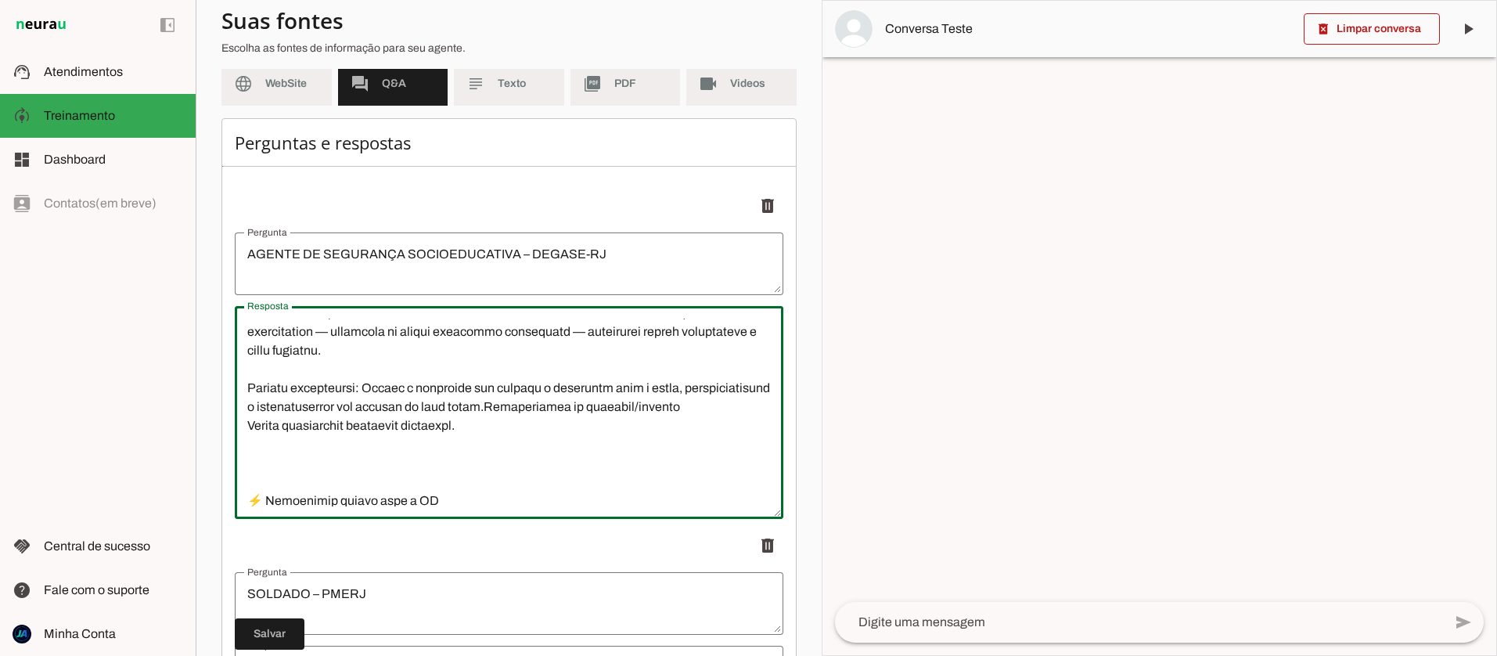
scroll to position [2966, 0]
drag, startPoint x: 484, startPoint y: 411, endPoint x: 485, endPoint y: 392, distance: 18.9
click at [485, 392] on textarea "Resposta" at bounding box center [509, 413] width 549 height 188
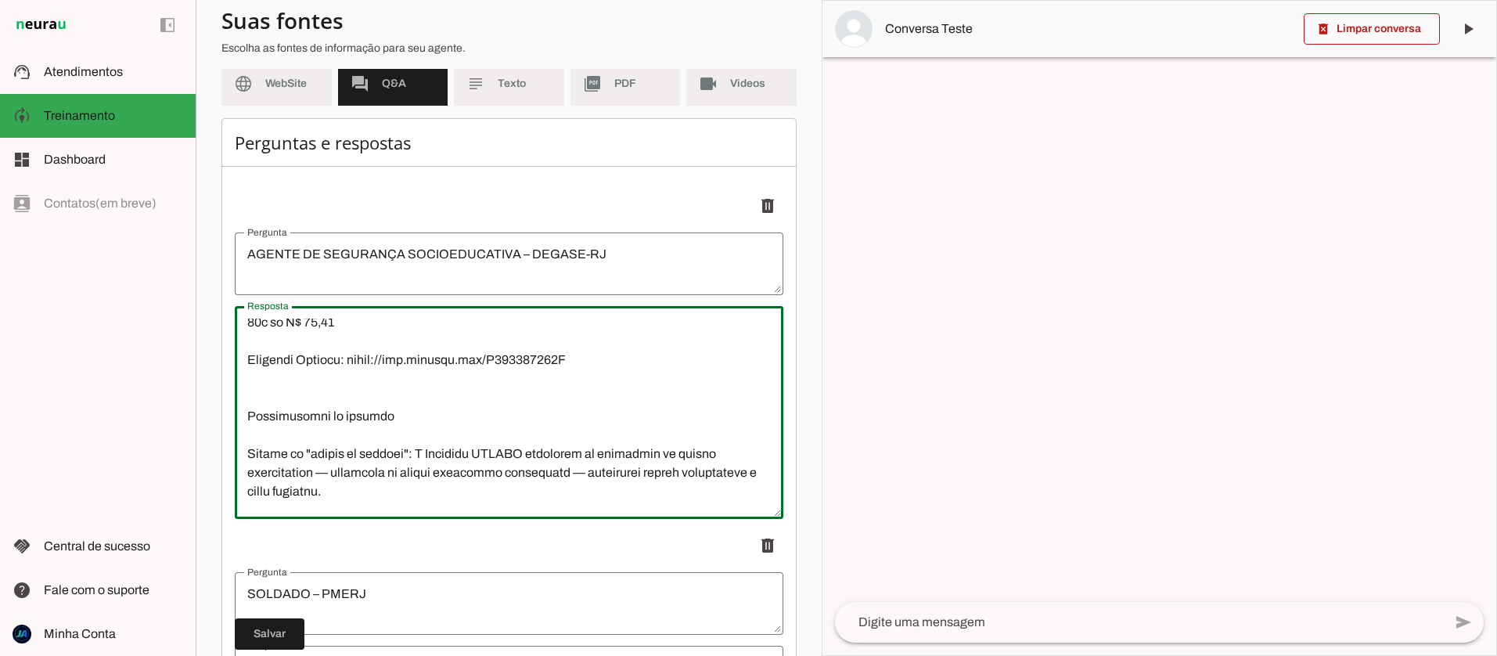
scroll to position [2792, 0]
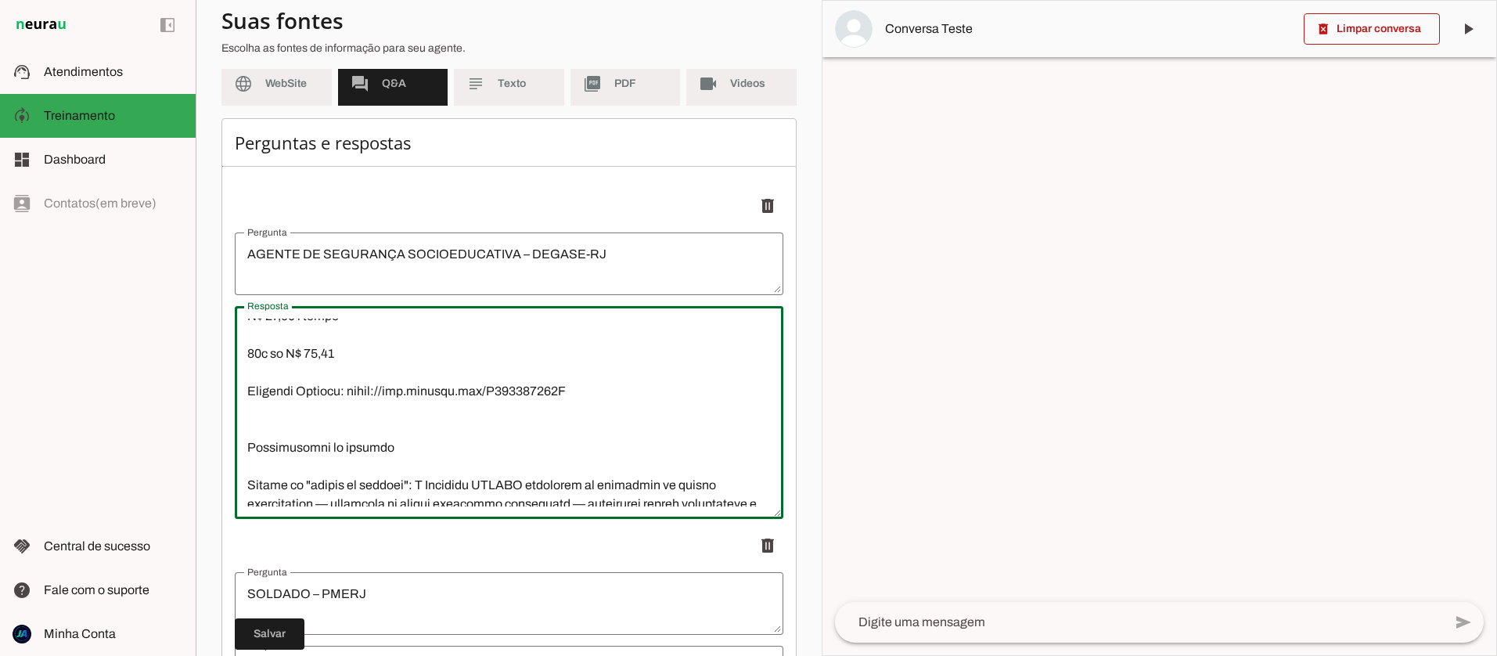
click at [261, 413] on textarea "Resposta" at bounding box center [509, 413] width 549 height 188
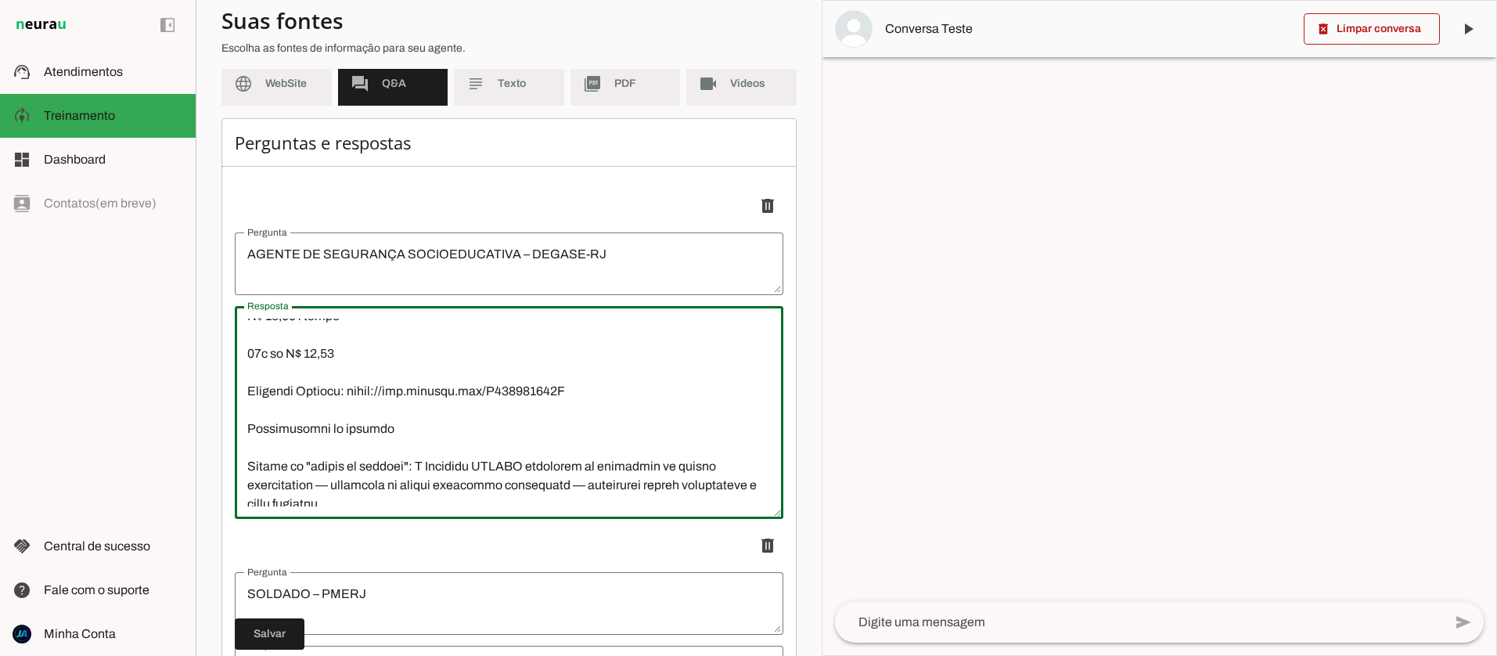
click at [251, 409] on textarea "Resposta" at bounding box center [509, 413] width 549 height 188
type textarea "1. Loremips/Dolorsi Amet consect: Adipis el Seddoeius Temporincididu – UTLABO E…"
type md-outlined-text-field "1. Loremips/Dolorsi Amet consect: Adipis el Seddoeius Temporincididu – UTLABO E…"
paste textarea "✅"
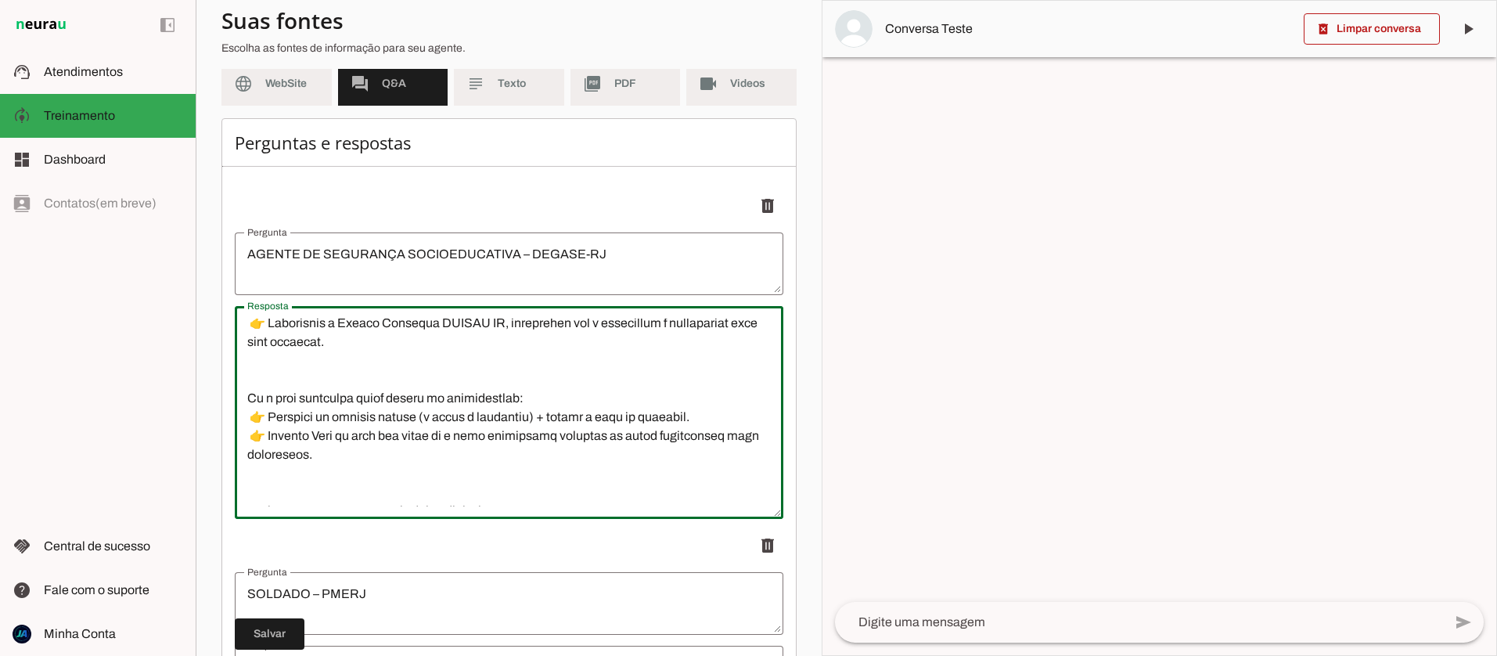
scroll to position [3212, 0]
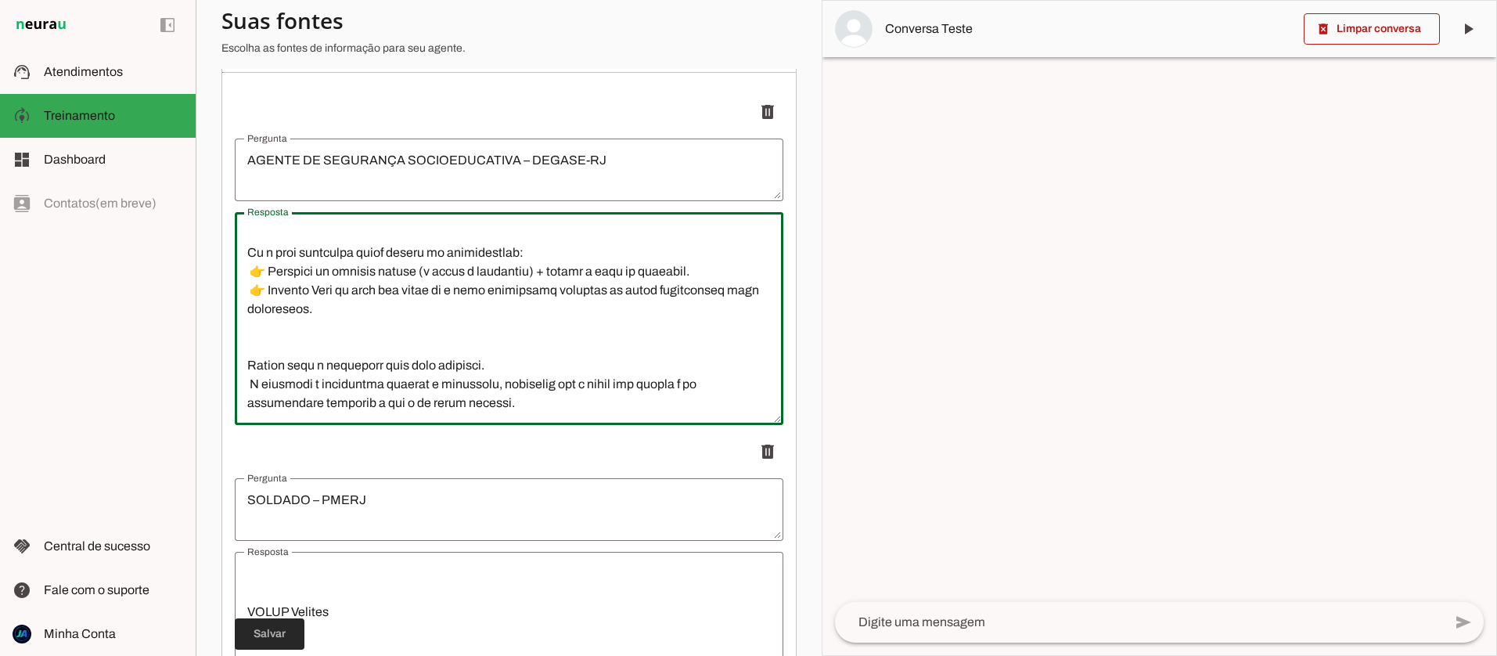
type textarea "1. Loremips/Dolorsi Amet consect: Adipis el Seddoeius Temporincididu – UTLABO E…"
type md-outlined-text-field "1. Loremips/Dolorsi Amet consect: Adipis el Seddoeius Temporincididu – UTLABO E…"
click at [287, 643] on span at bounding box center [270, 634] width 70 height 38
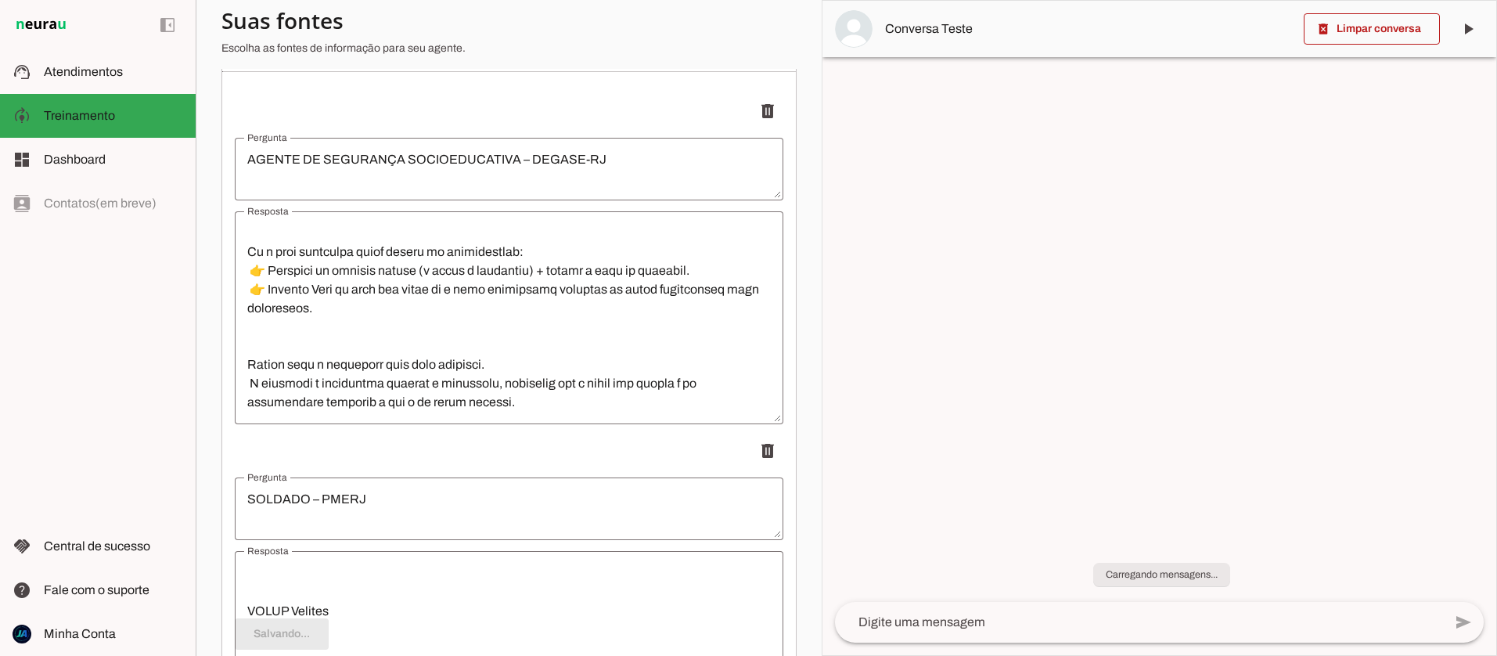
scroll to position [237, 0]
click at [945, 626] on textarea at bounding box center [1139, 622] width 608 height 19
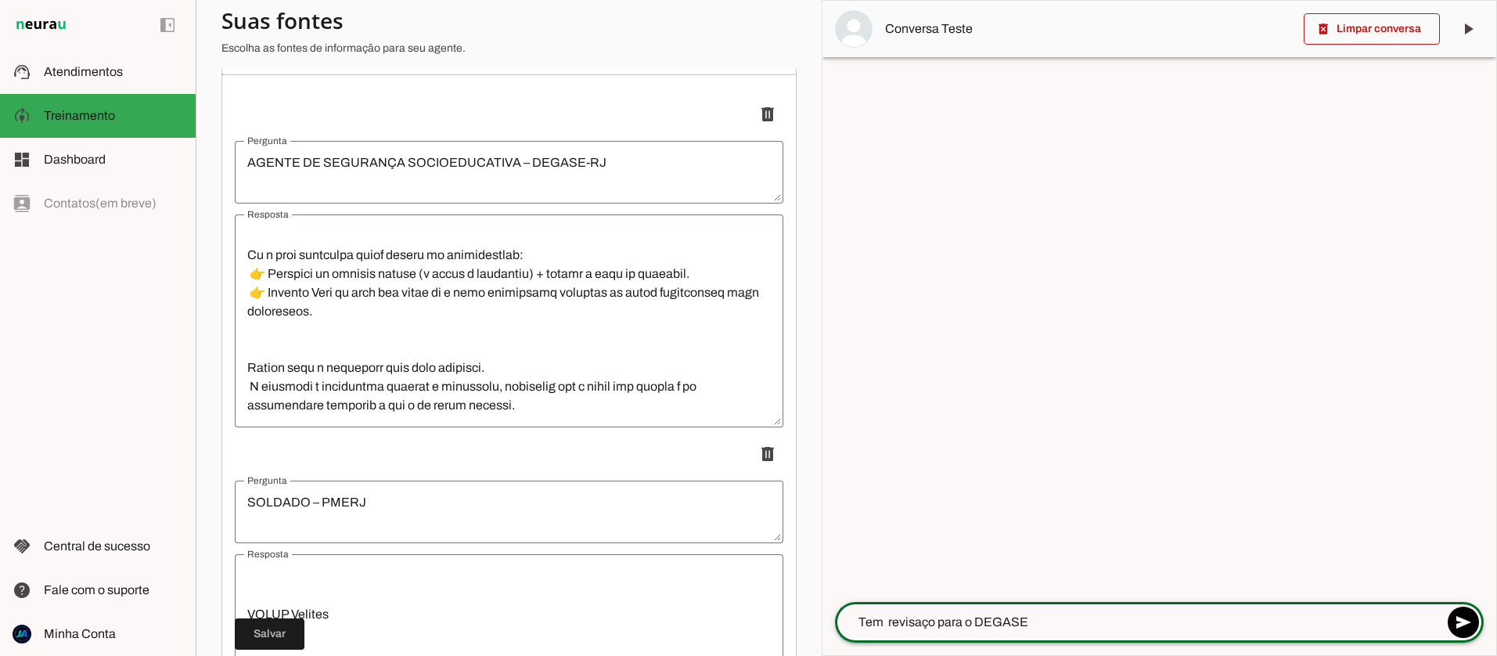
type textarea "Tem revisaço para o DEGASE?"
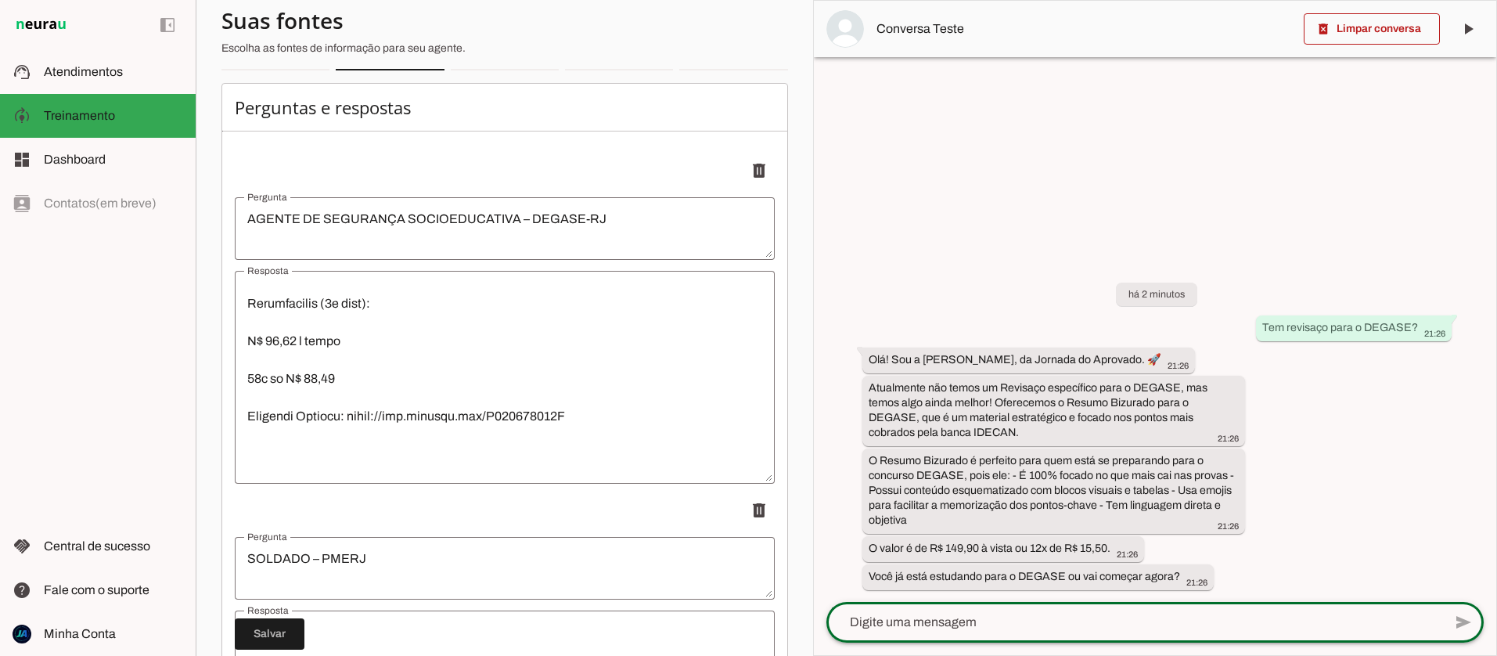
scroll to position [2765, 0]
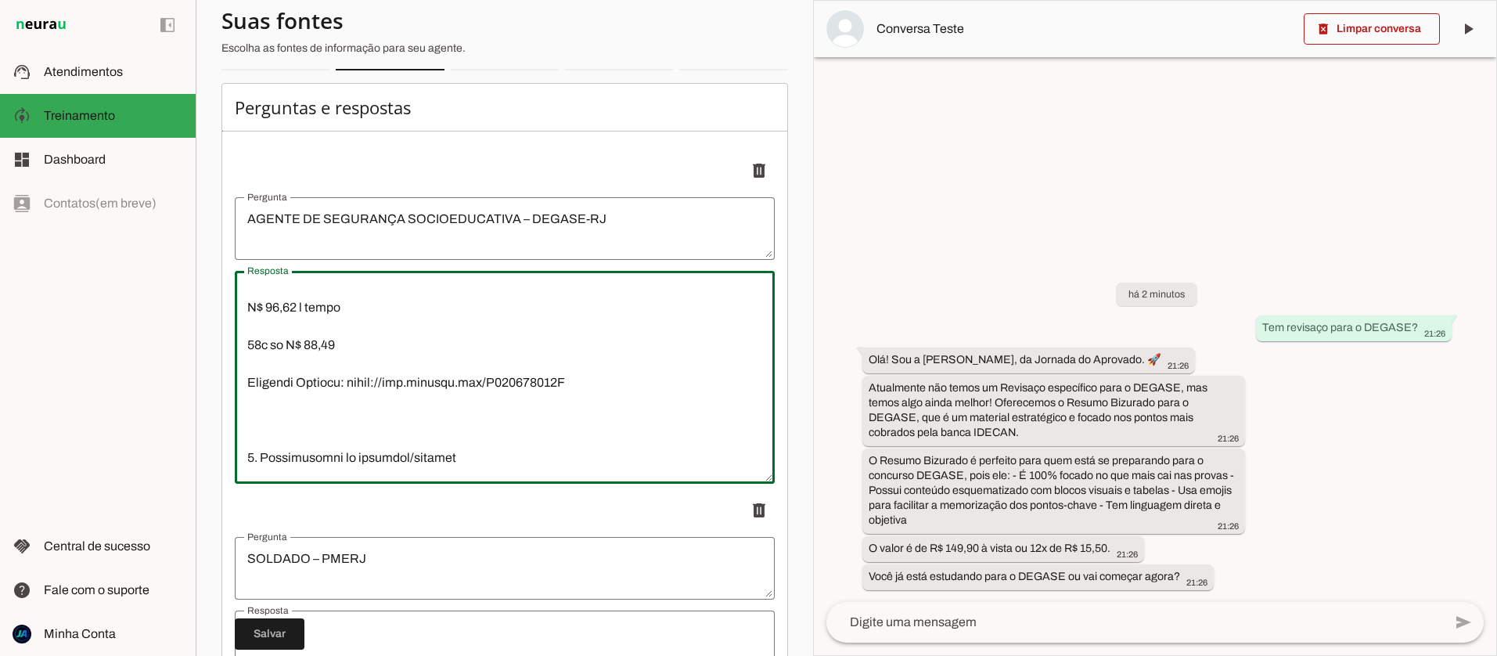
drag, startPoint x: 578, startPoint y: 391, endPoint x: 355, endPoint y: 363, distance: 224.8
click at [317, 330] on textarea "Resposta" at bounding box center [505, 377] width 540 height 188
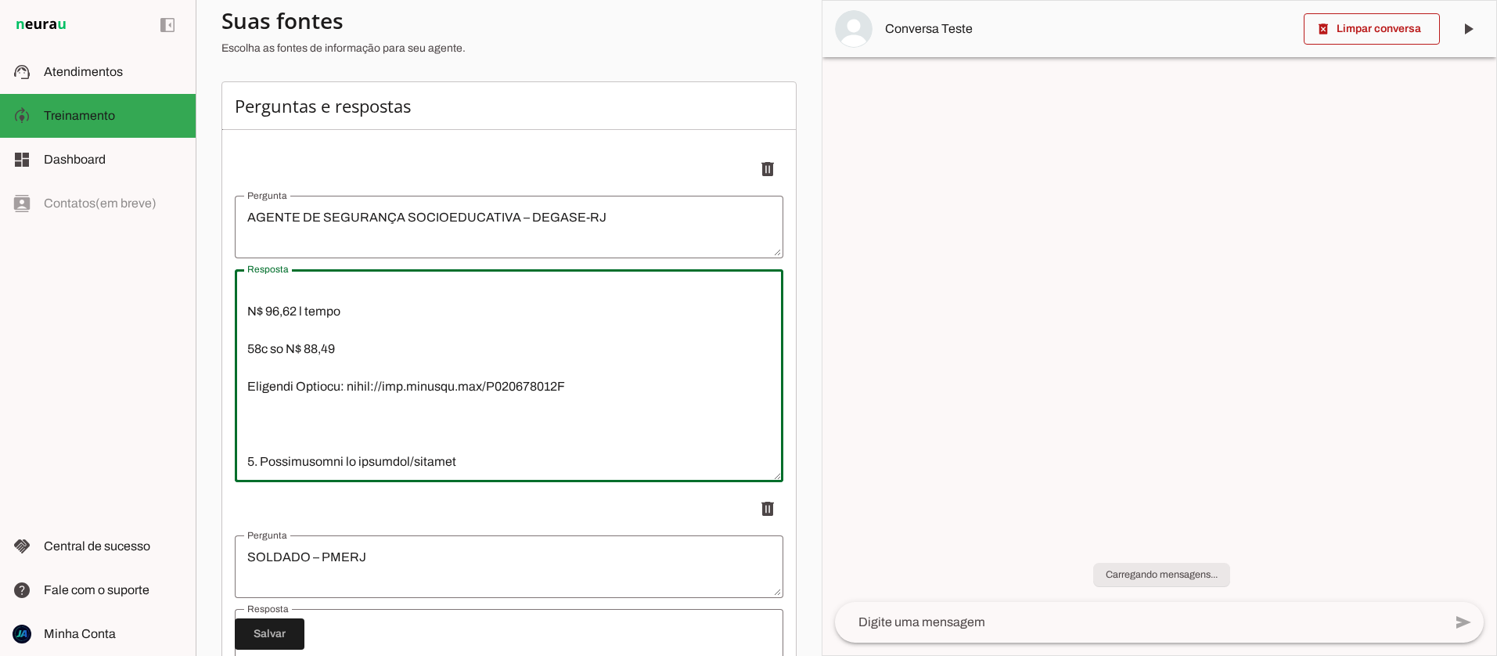
scroll to position [185, 0]
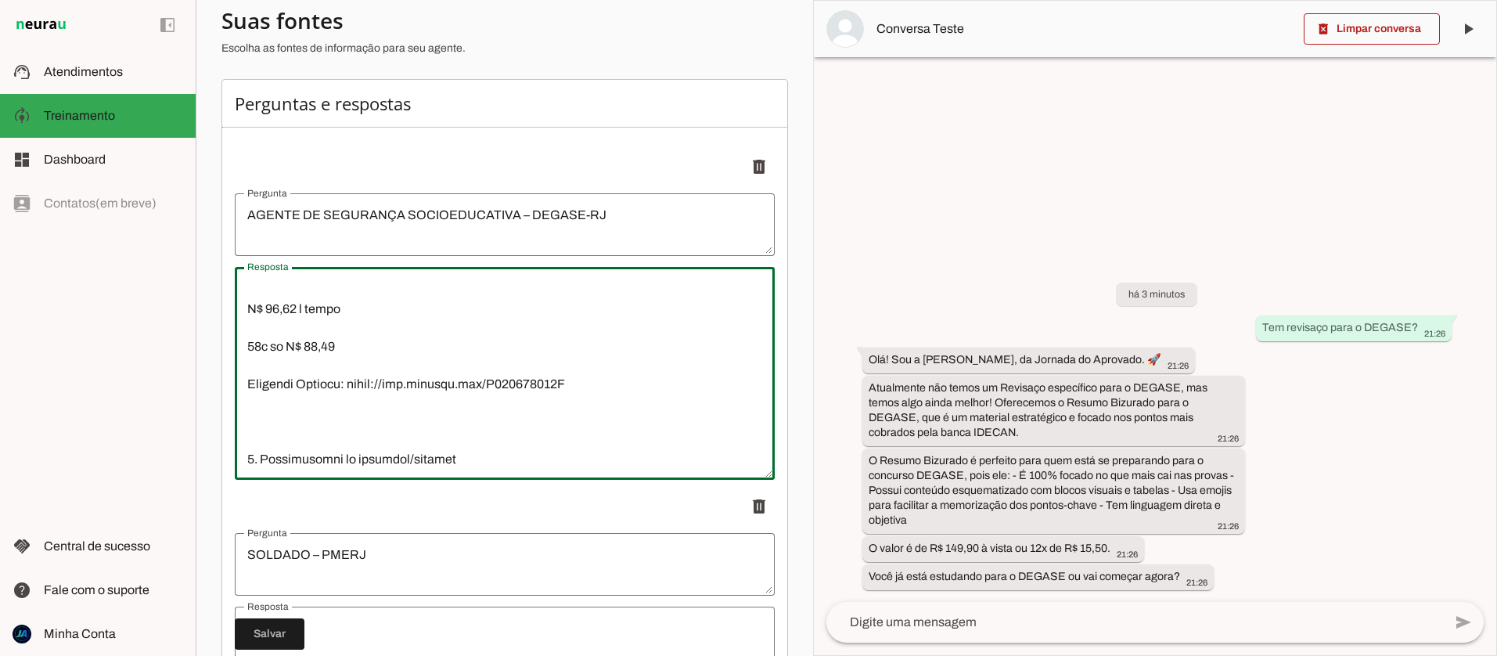
drag, startPoint x: 251, startPoint y: 371, endPoint x: 530, endPoint y: 381, distance: 278.8
click at [582, 387] on textarea "Resposta" at bounding box center [505, 373] width 540 height 188
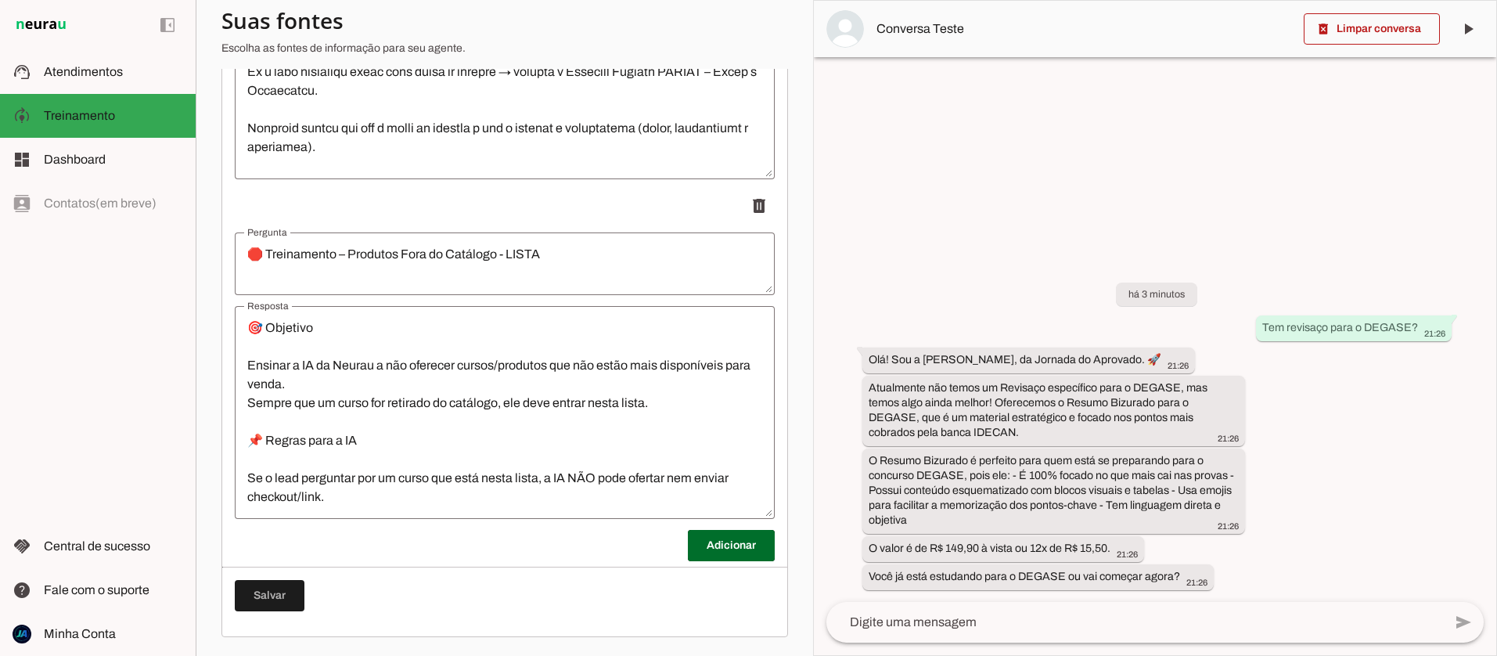
scroll to position [213, 0]
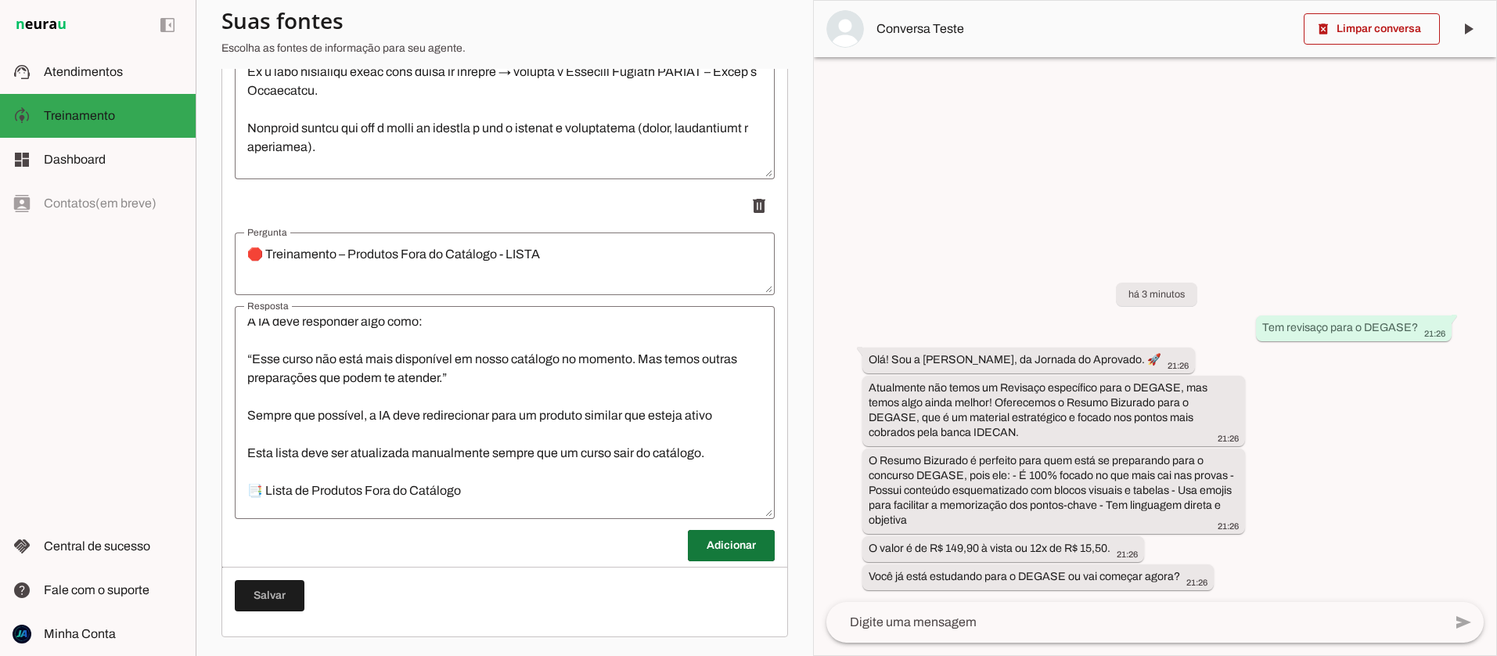
click at [722, 546] on span at bounding box center [731, 546] width 87 height 38
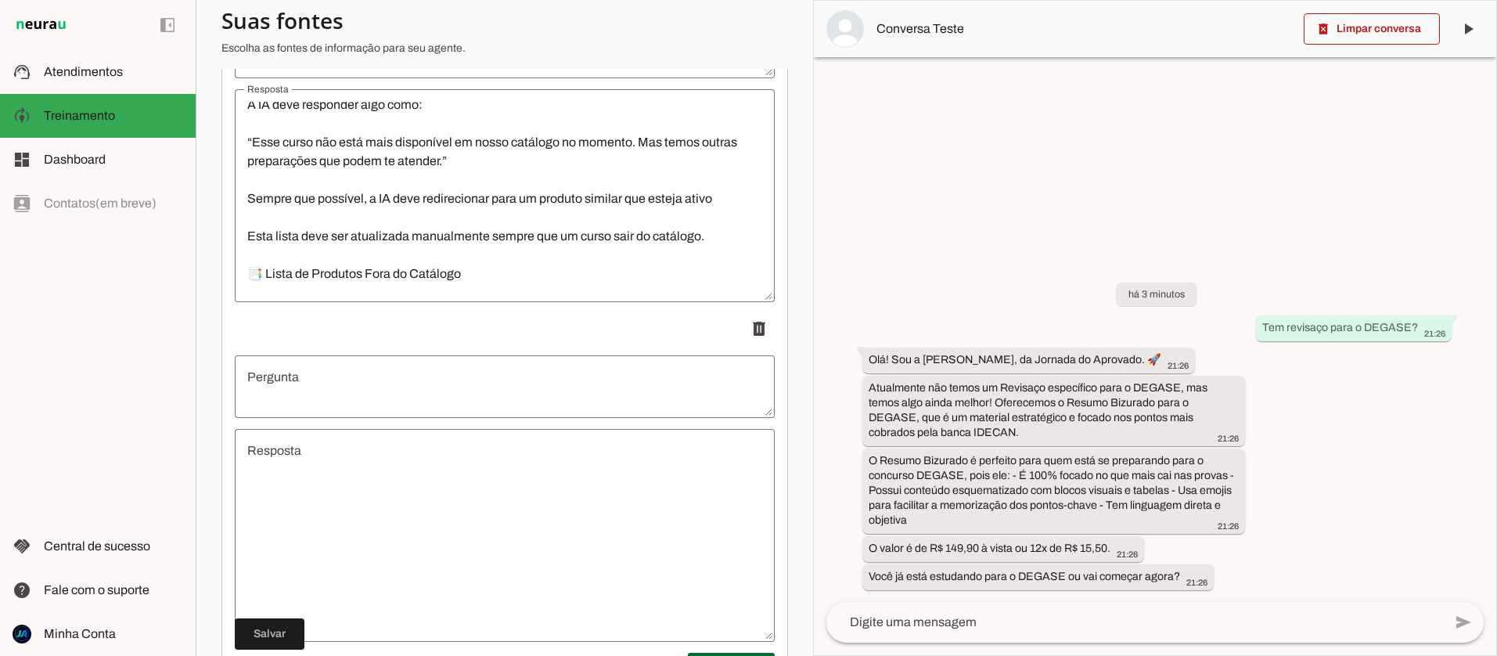
scroll to position [1408, 0]
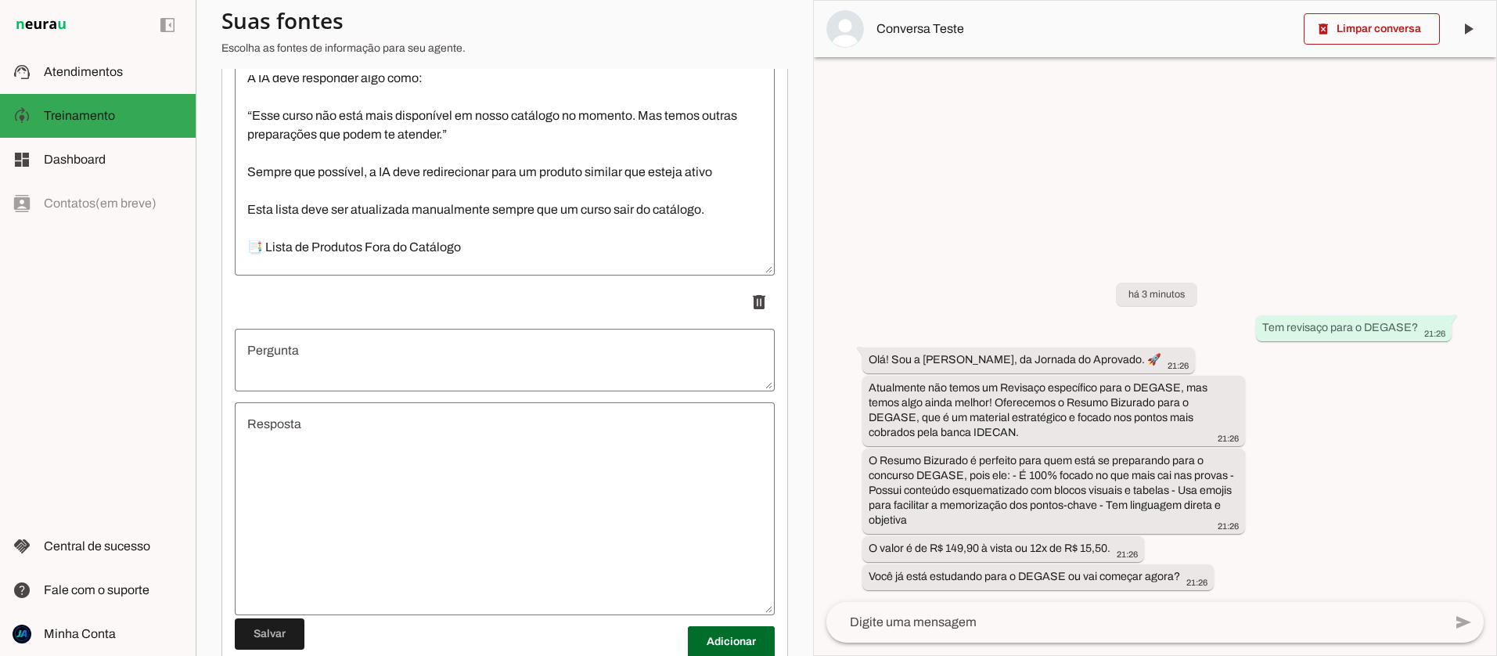
click at [315, 477] on textarea "Resposta" at bounding box center [505, 509] width 540 height 188
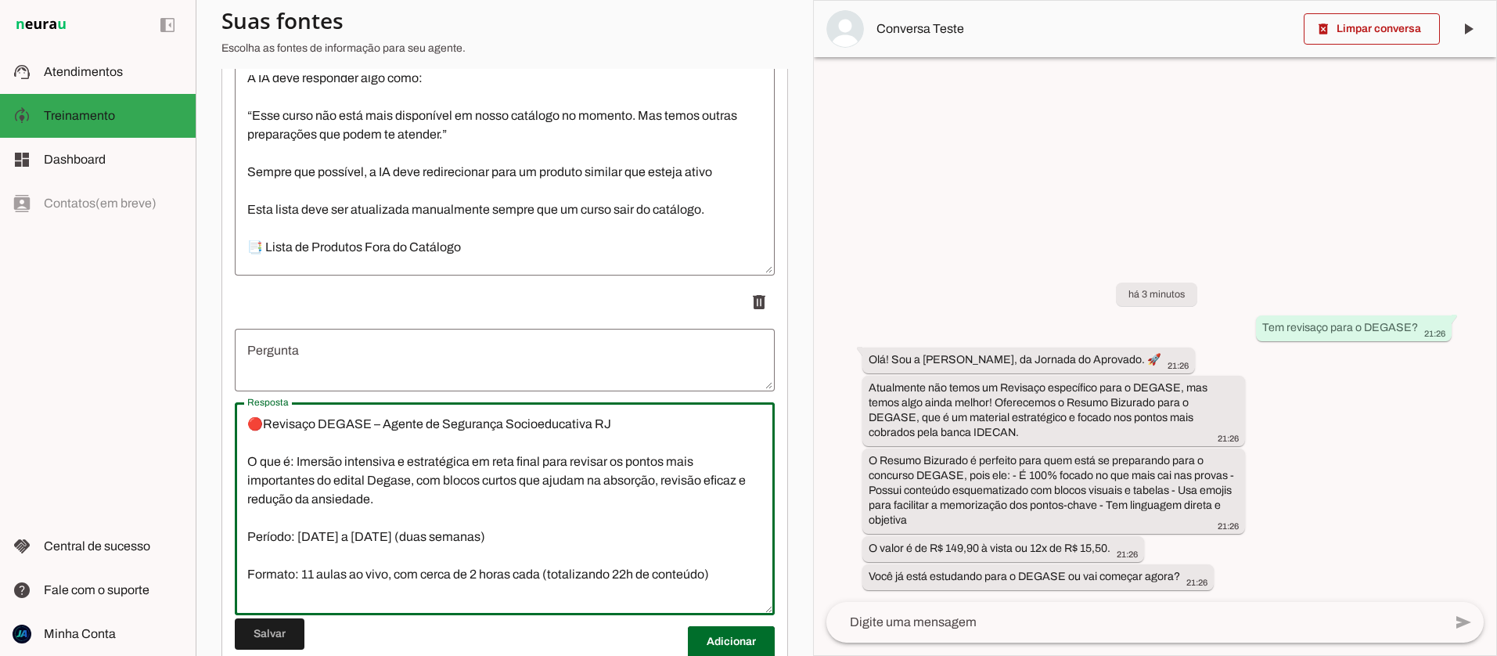
scroll to position [279, 0]
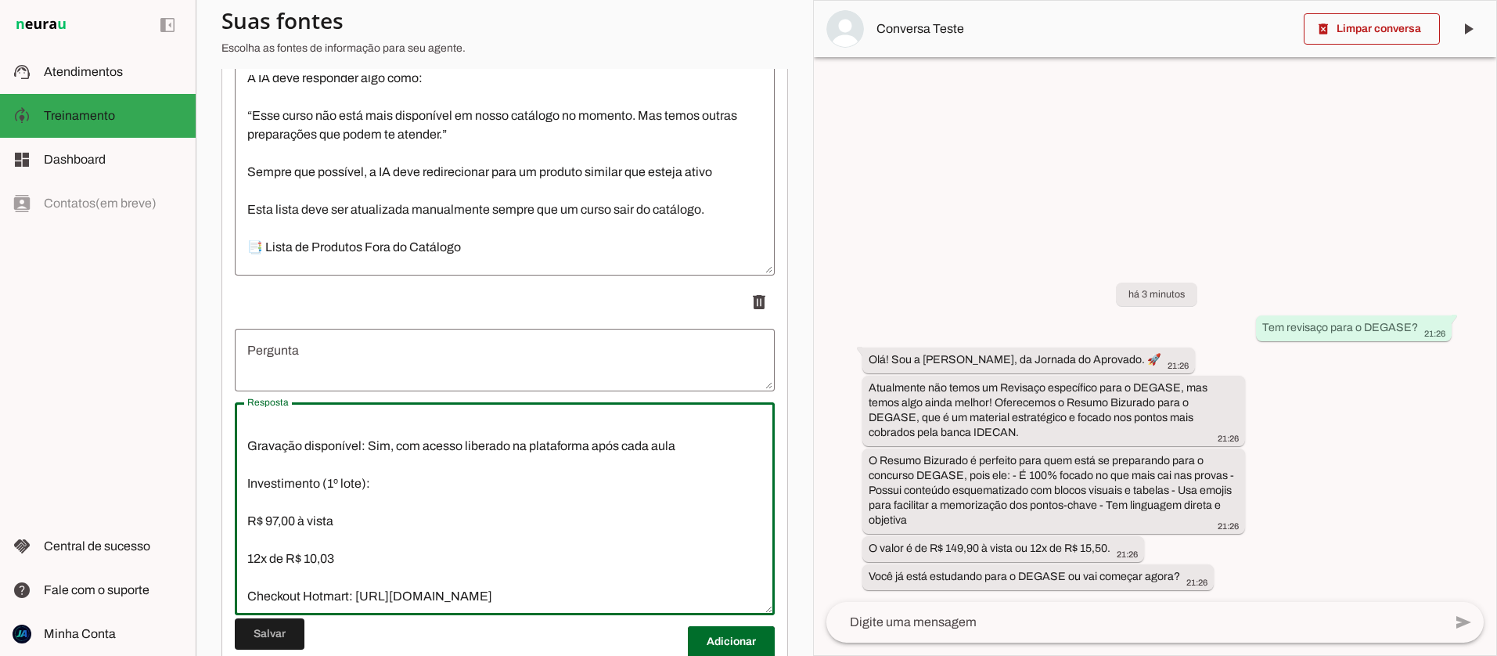
type textarea "🔴Revisaço DEGASE – Agente de Segurança Socioeducativa RJ O que é: Imersão inten…"
type md-outlined-text-field "🔴Revisaço DEGASE – Agente de Segurança Socioeducativa RJ O que é: Imersão inten…"
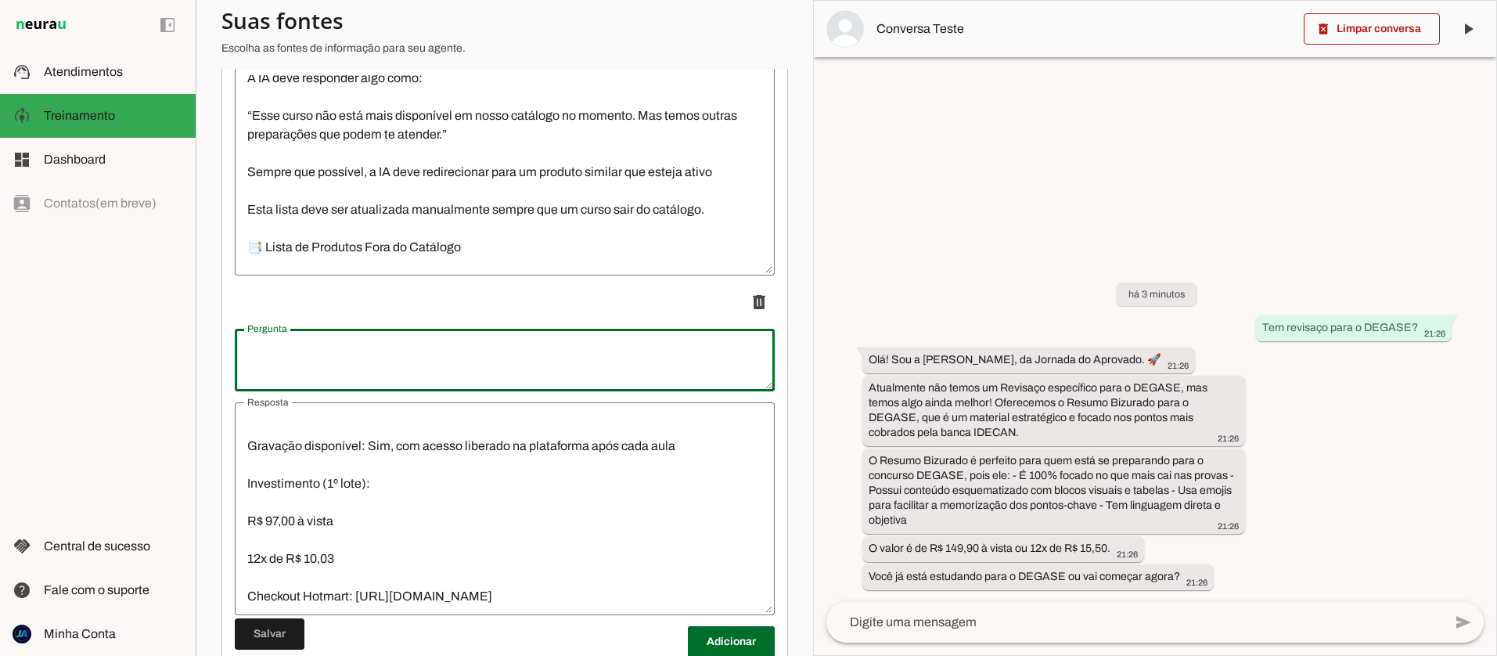
click at [294, 356] on textarea "Pergunta" at bounding box center [505, 360] width 540 height 38
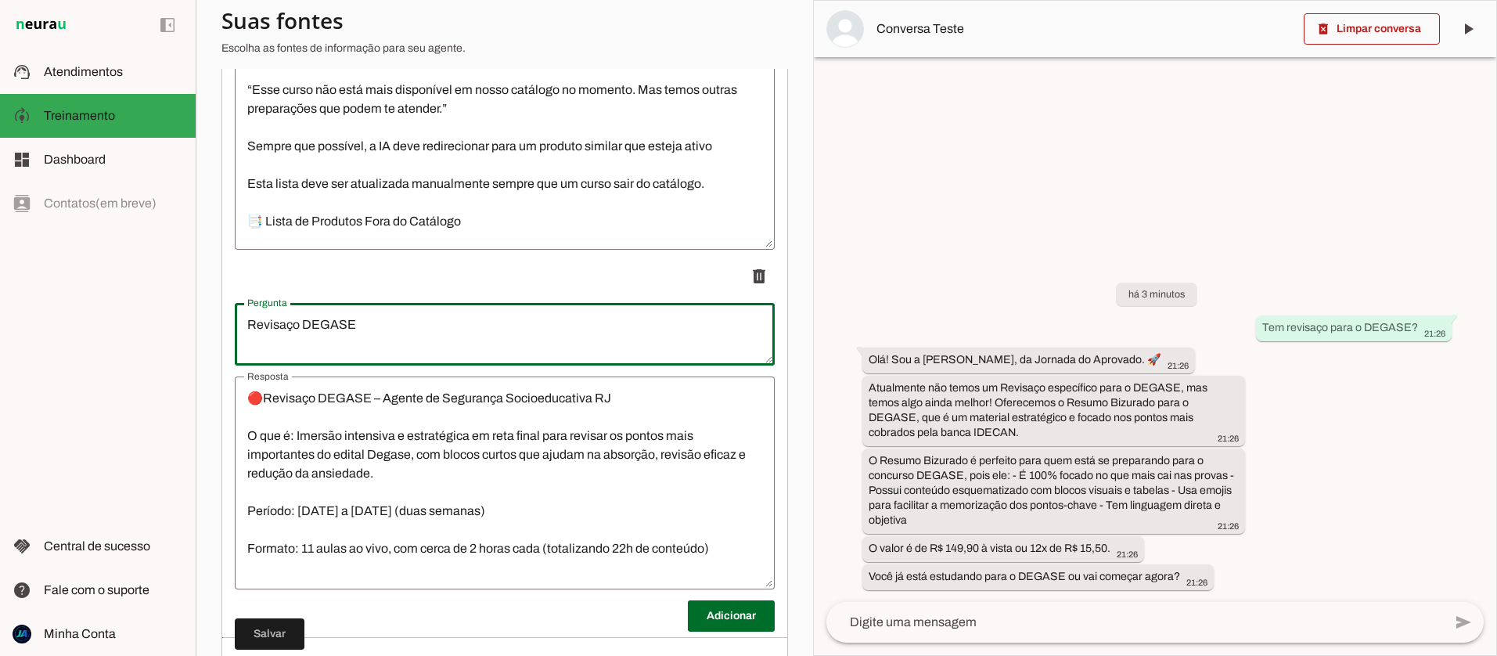
scroll to position [1429, 0]
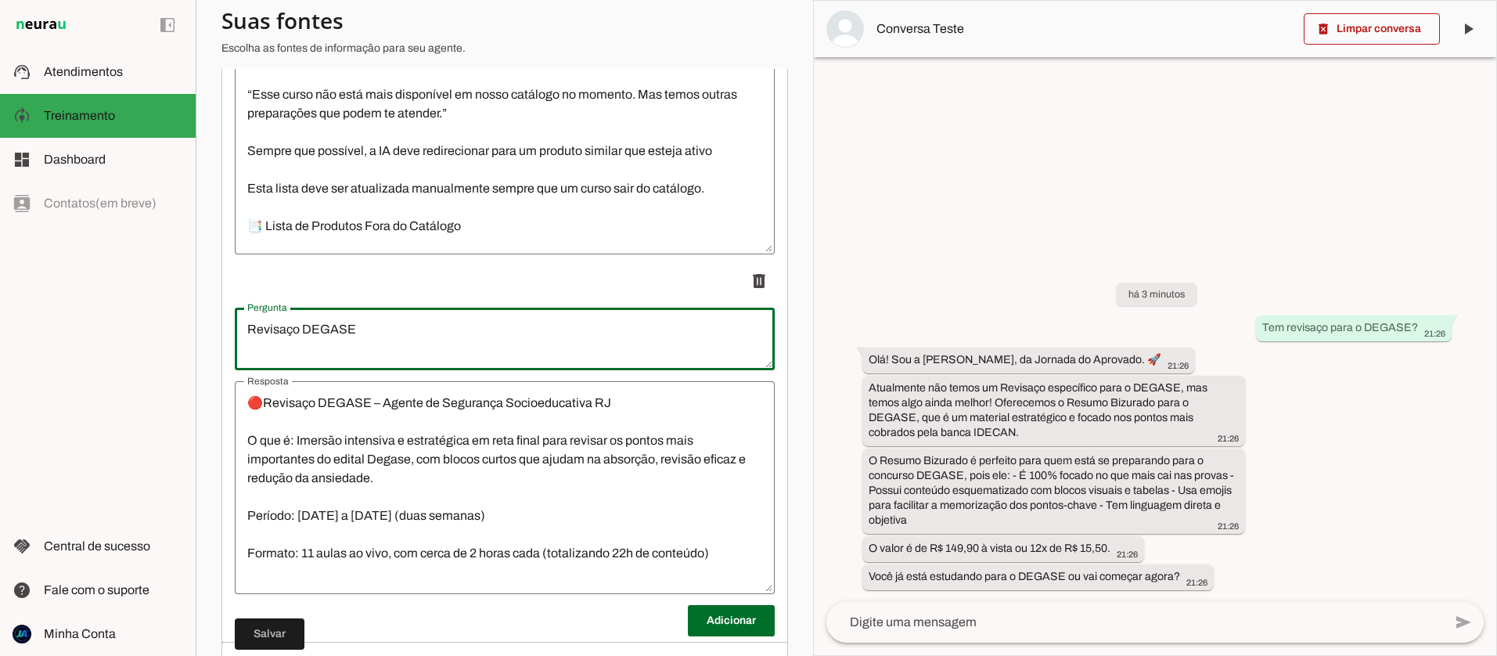
type textarea "Revisaço DEGASE"
type md-outlined-text-field "Revisaço DEGASE"
click at [261, 402] on textarea "🔴Revisaço DEGASE – Agente de Segurança Socioeducativa RJ O que é: Imersão inten…" at bounding box center [505, 488] width 540 height 188
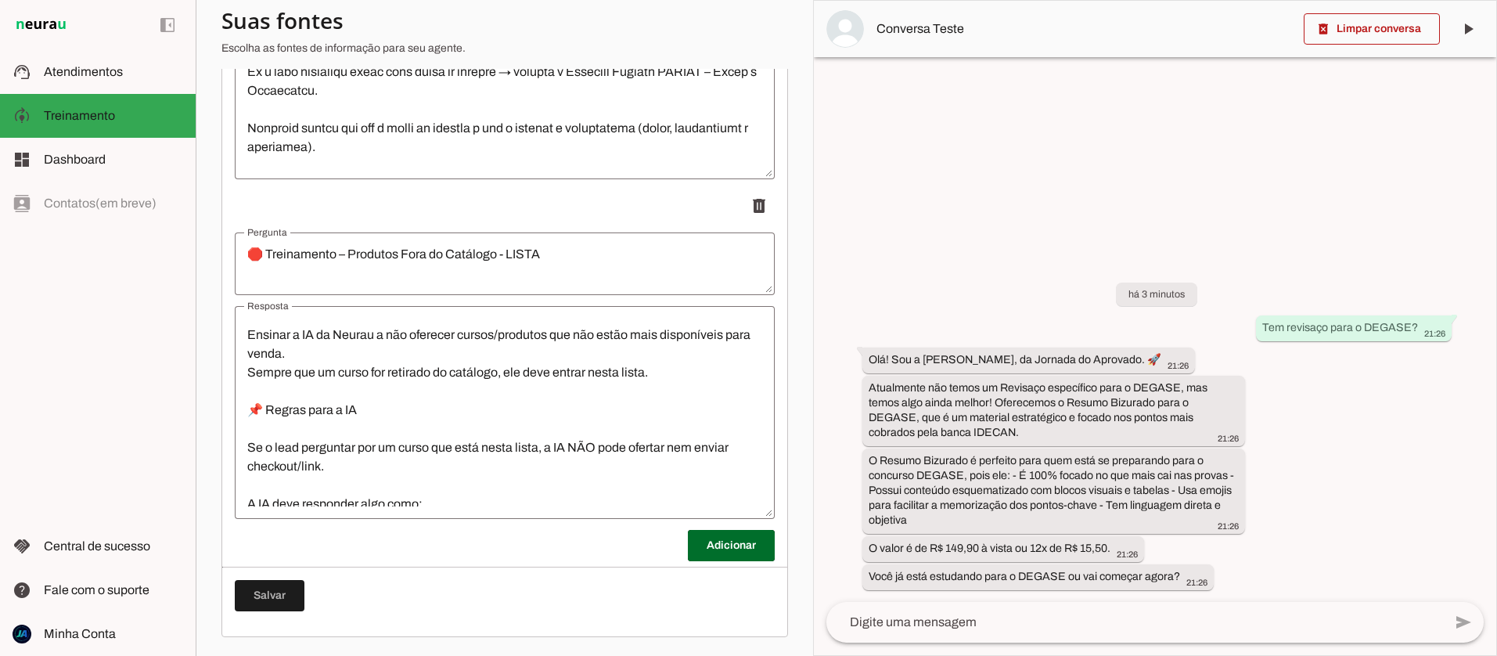
scroll to position [0, 0]
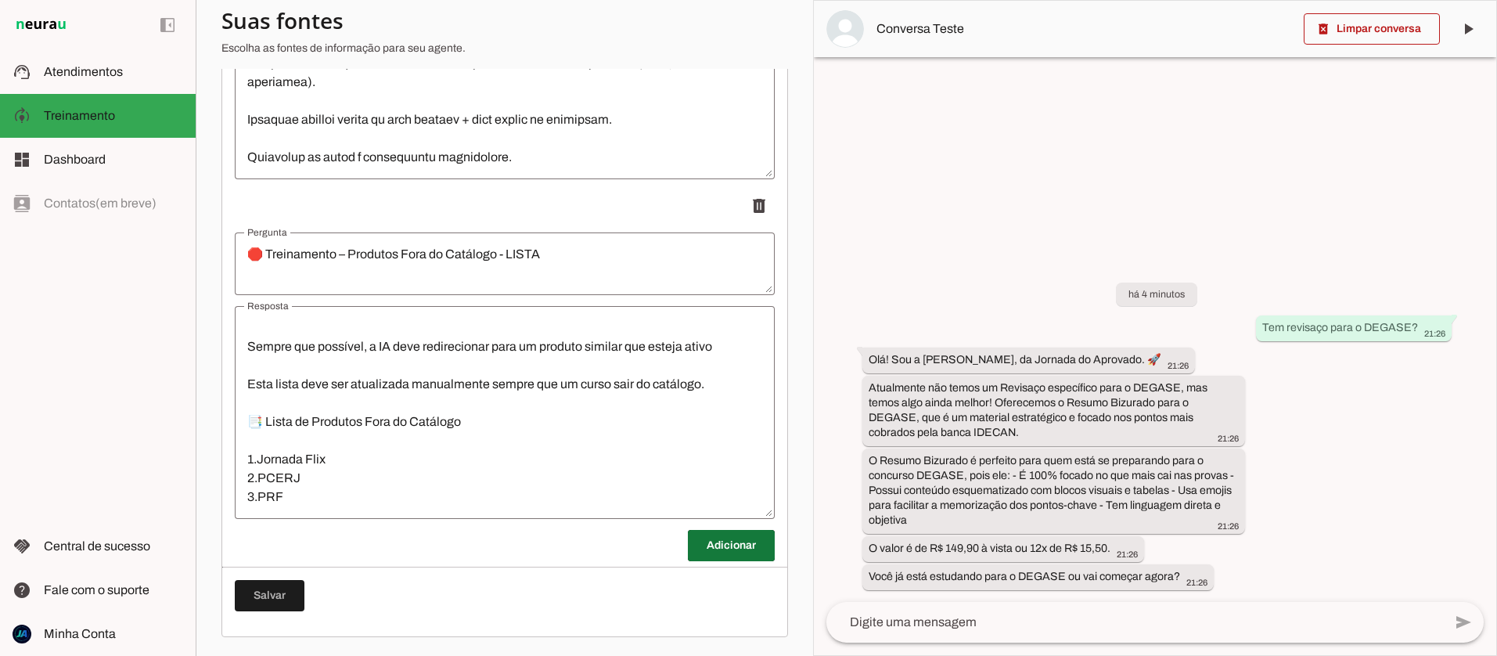
click at [729, 548] on span at bounding box center [731, 546] width 87 height 38
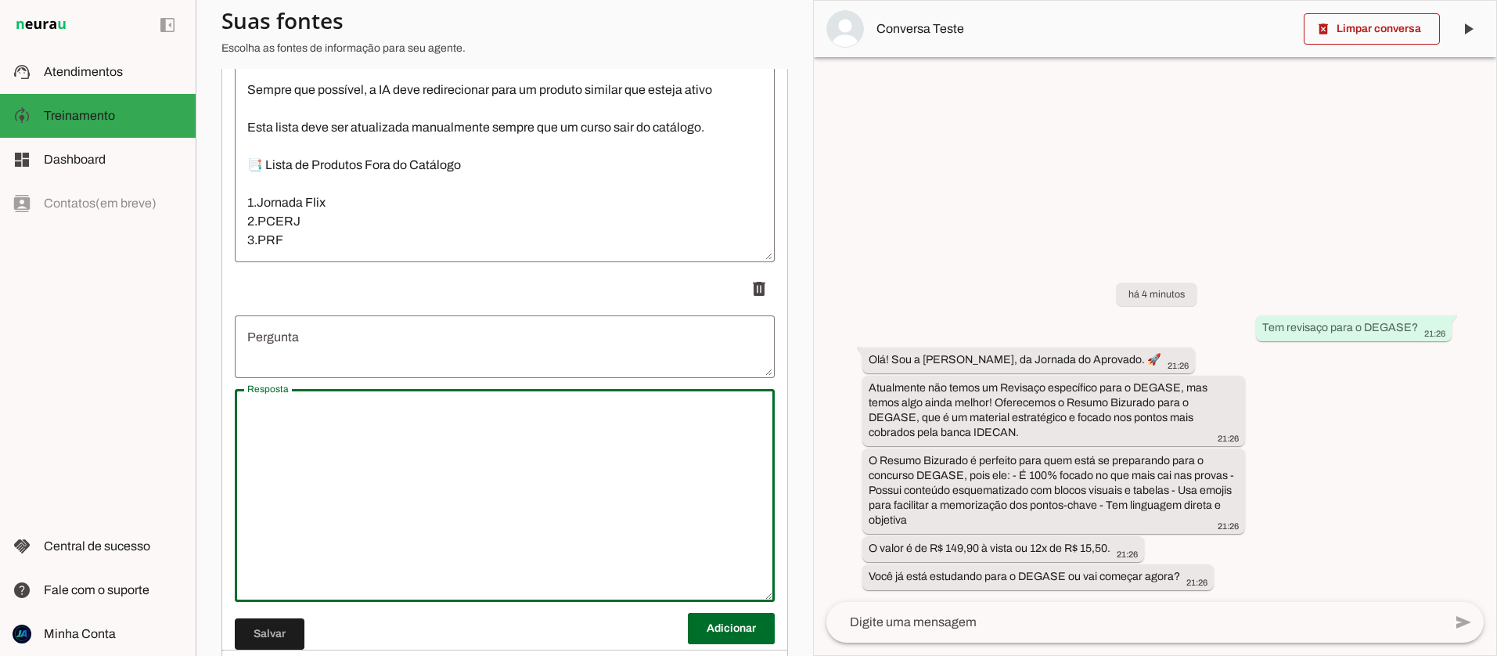
click at [388, 503] on textarea "Resposta" at bounding box center [505, 496] width 540 height 188
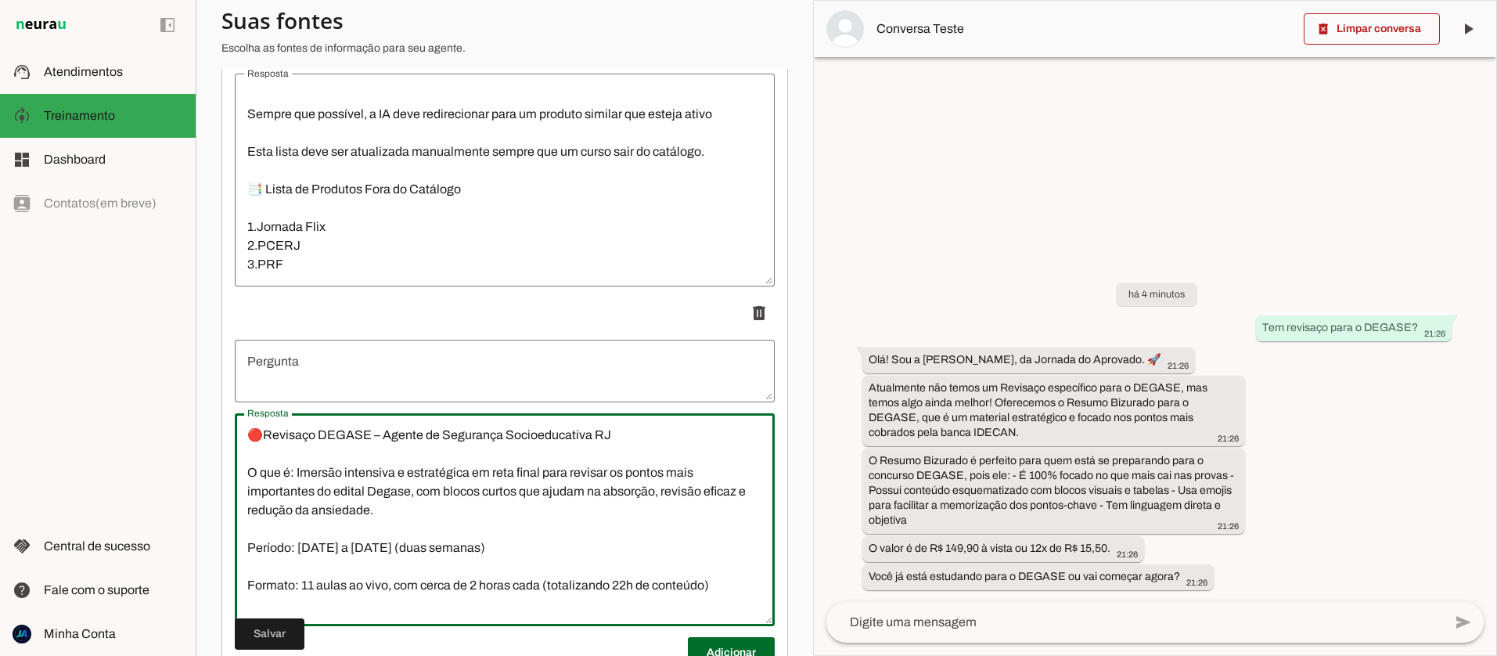
drag, startPoint x: 572, startPoint y: 435, endPoint x: 272, endPoint y: 443, distance: 300.7
click at [272, 443] on textarea "🔴Revisaço DEGASE – Agente de Segurança Socioeducativa RJ O que é: Imersão inten…" at bounding box center [505, 520] width 540 height 188
click at [266, 443] on textarea "🔴Revisaço DEGASE – Agente de Segurança Socioeducativa RJ O que é: Imersão inten…" at bounding box center [505, 520] width 540 height 188
drag, startPoint x: 283, startPoint y: 440, endPoint x: 611, endPoint y: 441, distance: 327.2
click at [542, 440] on textarea "🔴Revisaço DEGASE – Agente de Segurança Socioeducativa RJ O que é: Imersão inten…" at bounding box center [505, 520] width 540 height 188
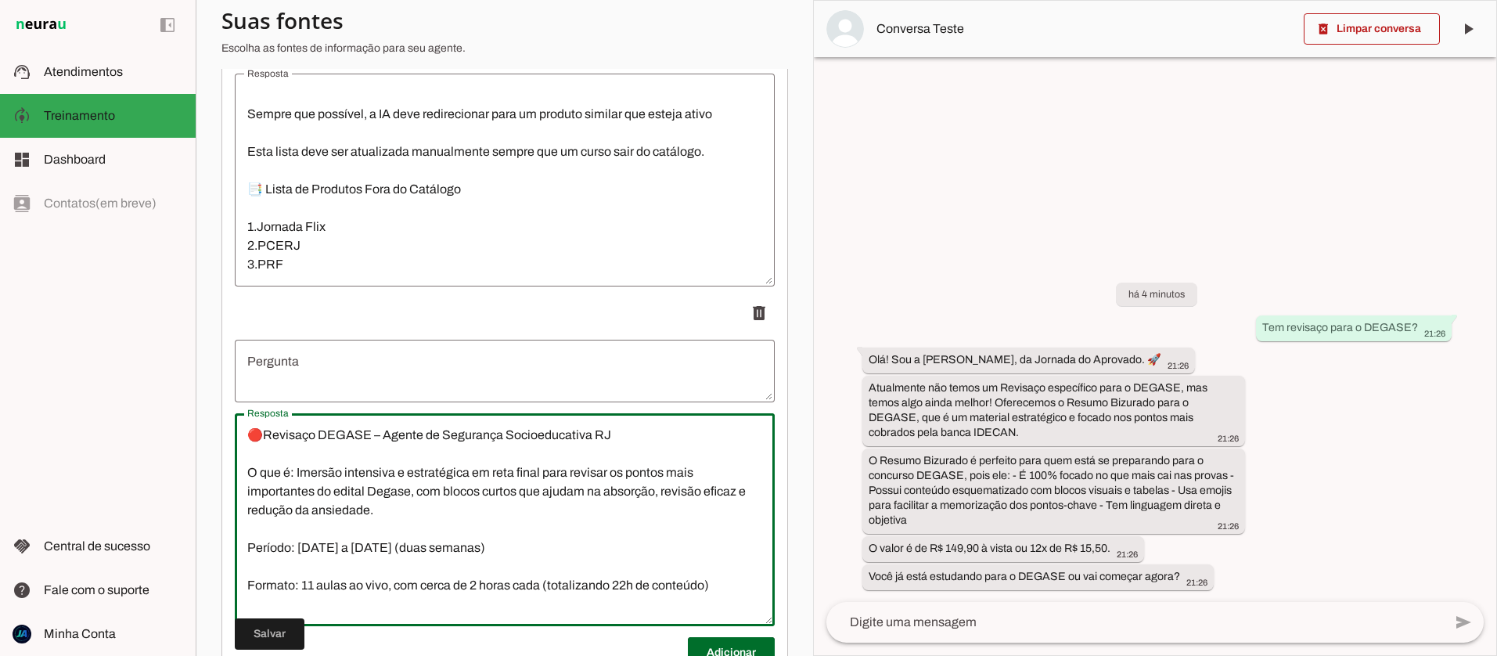
drag, startPoint x: 454, startPoint y: 441, endPoint x: 266, endPoint y: 441, distance: 187.9
click at [266, 441] on textarea "🔴Revisaço DEGASE – Agente de Segurança Socioeducativa RJ O que é: Imersão inten…" at bounding box center [505, 520] width 540 height 188
type textarea "🔴Revisaço DEGASE – Agente de Segurança Socioeducativa RJ O que é: Imersão inten…"
type md-outlined-text-field "🔴Revisaço DEGASE – Agente de Segurança Socioeducativa RJ O que é: Imersão inten…"
click at [290, 368] on textarea "Pergunta" at bounding box center [505, 371] width 540 height 38
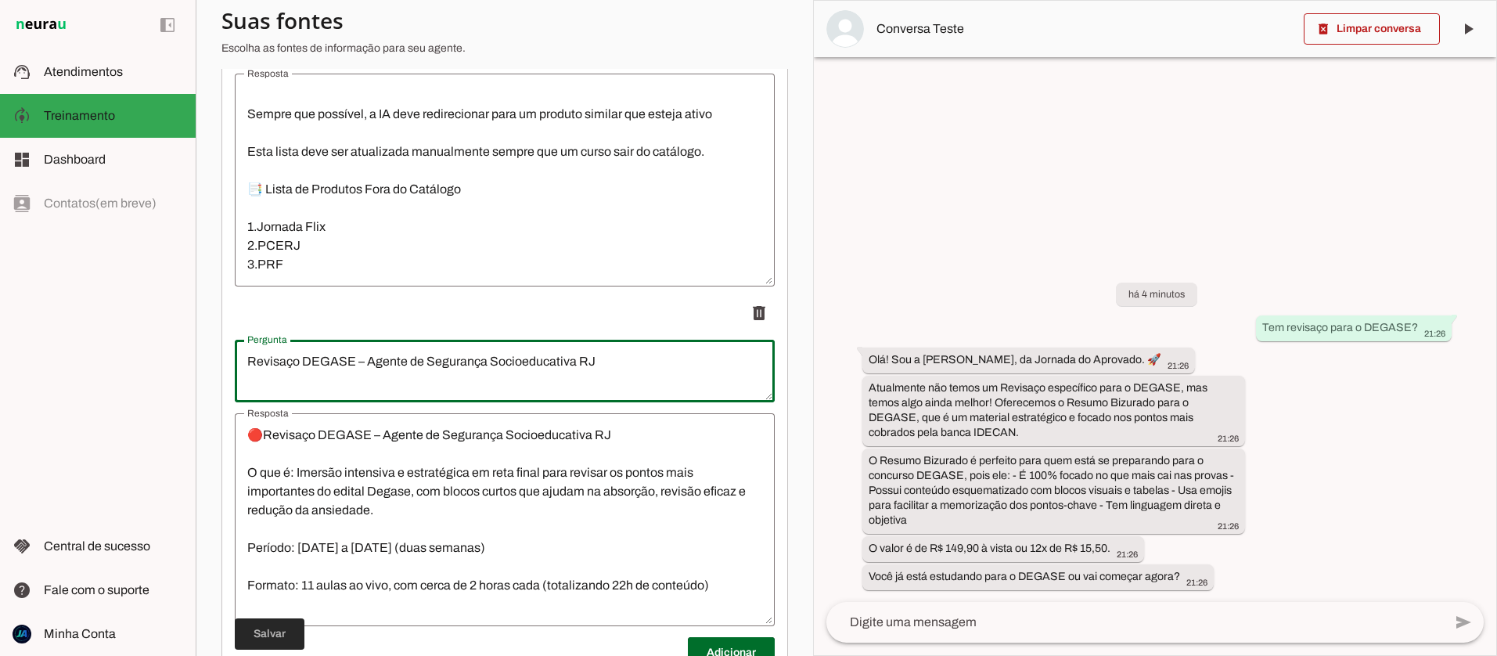
type textarea "Revisaço DEGASE – Agente de Segurança Socioeducativa RJ"
type md-outlined-text-field "Revisaço DEGASE – Agente de Segurança Socioeducativa RJ"
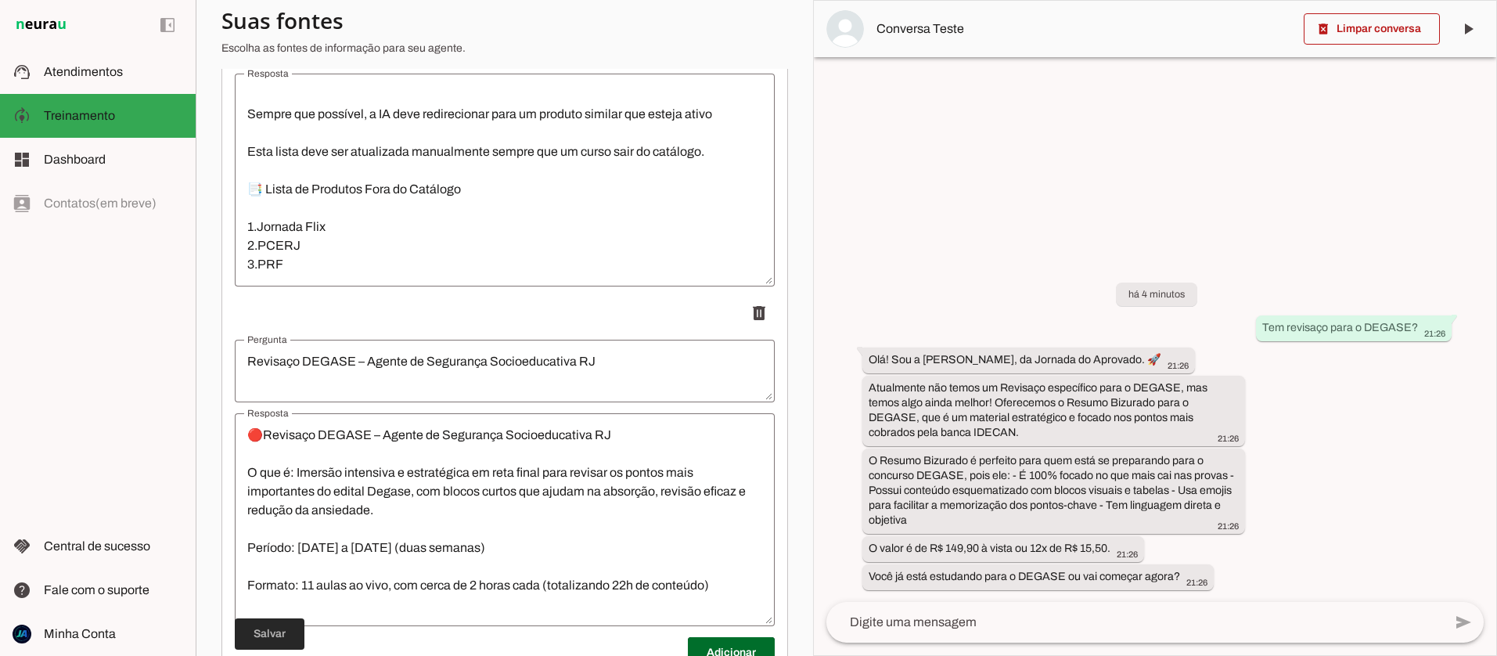
click at [268, 629] on span at bounding box center [270, 634] width 70 height 38
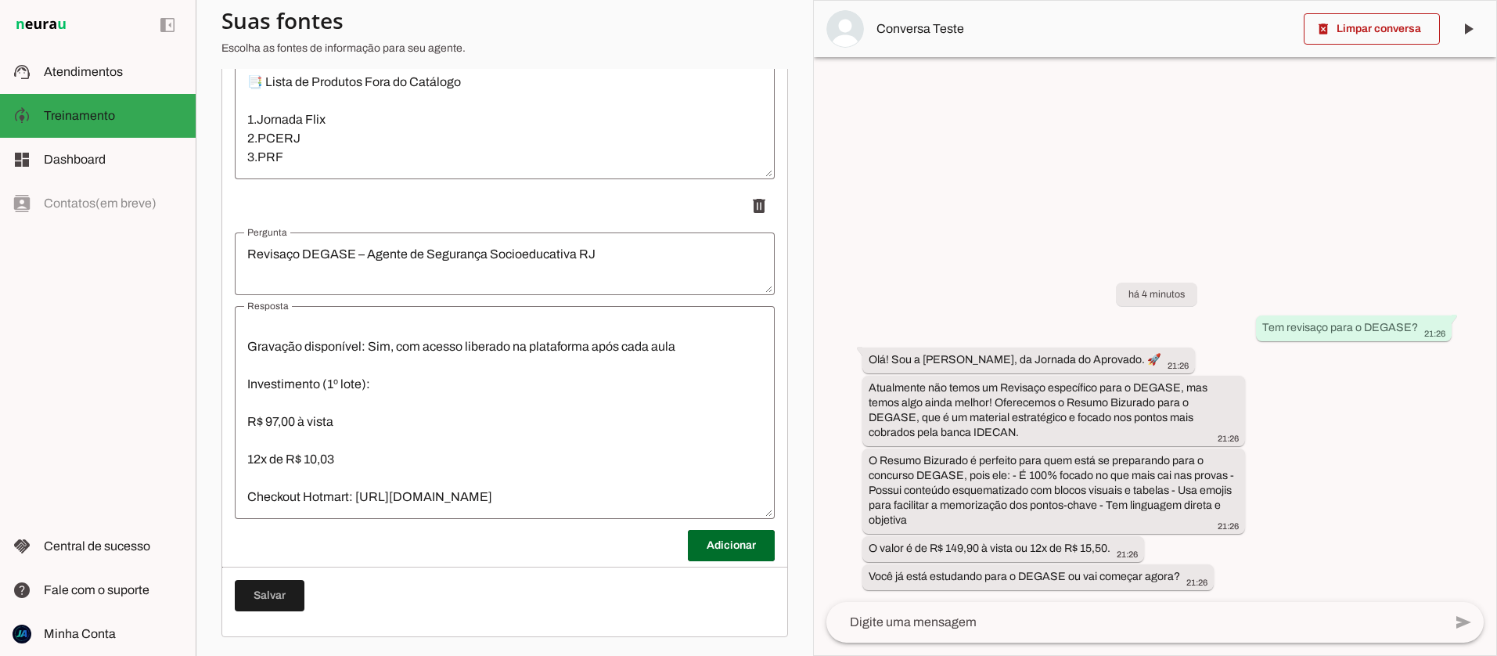
click at [614, 494] on textarea "🔴Revisaço DEGASE – Agente de Segurança Socioeducativa RJ O que é: Imersão inten…" at bounding box center [505, 413] width 540 height 188
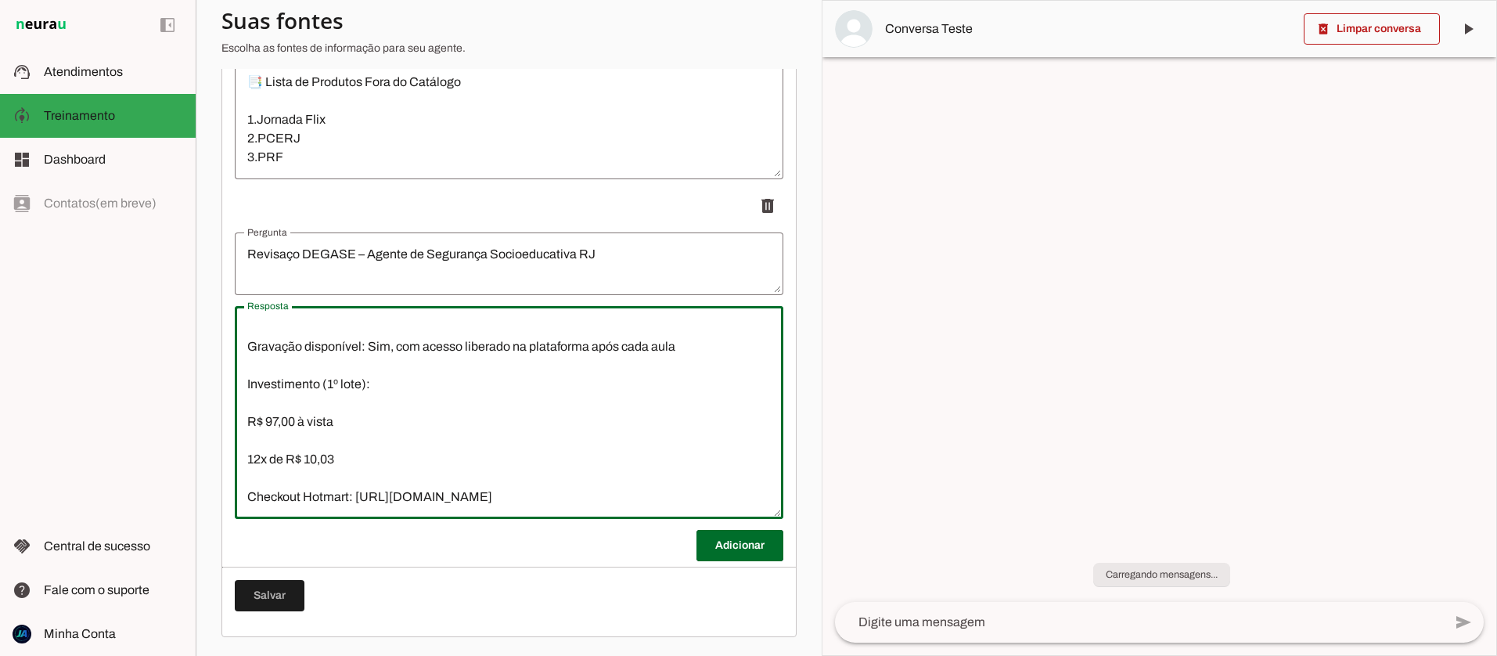
paste textarea "Diferenciais do produto Contra os "aulões de véspera": O Revisaço DEGASE distri…"
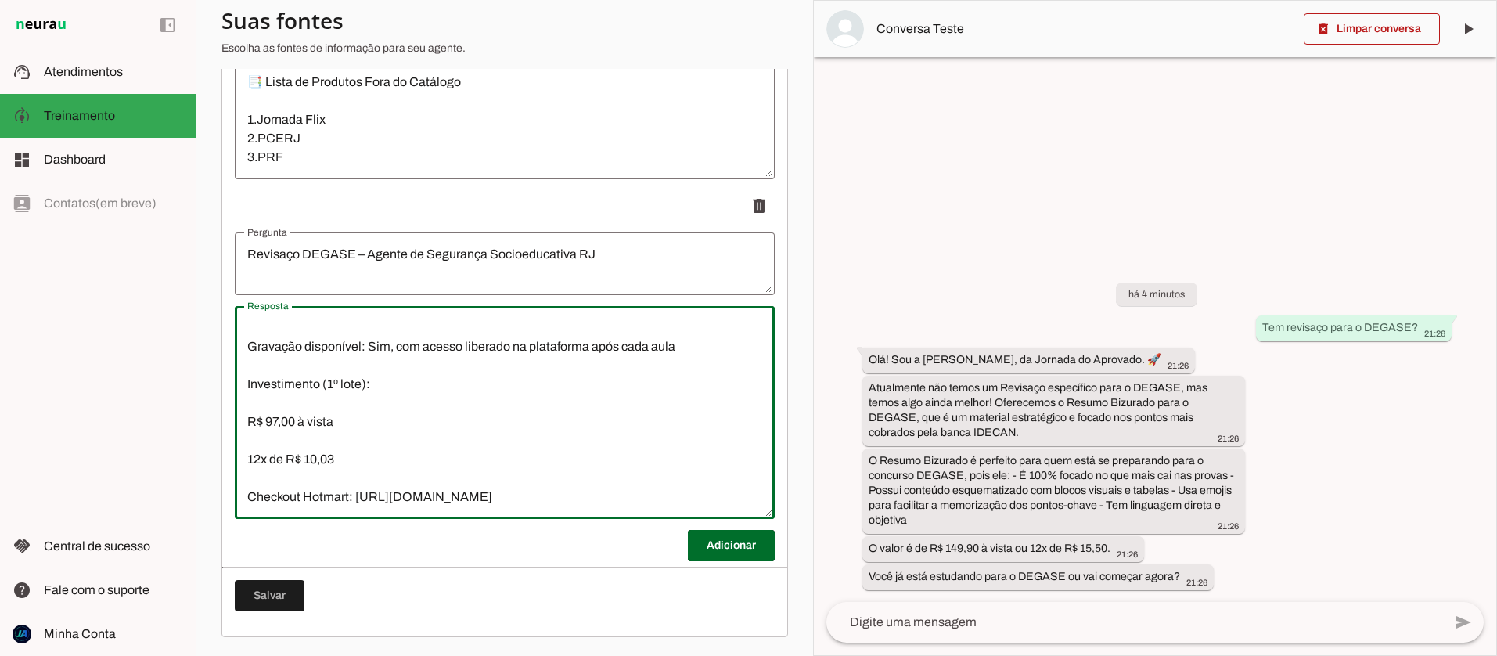
click at [600, 491] on textarea "🔴Revisaço DEGASE – Agente de Segurança Socioeducativa RJ O que é: Imersão inten…" at bounding box center [505, 413] width 540 height 188
click at [633, 489] on textarea "🔴Revisaço DEGASE – Agente de Segurança Socioeducativa RJ O que é: Imersão inten…" at bounding box center [505, 413] width 540 height 188
paste textarea "Diferenciais do produto Contra os "aulões de véspera": O Revisaço DEGASE distri…"
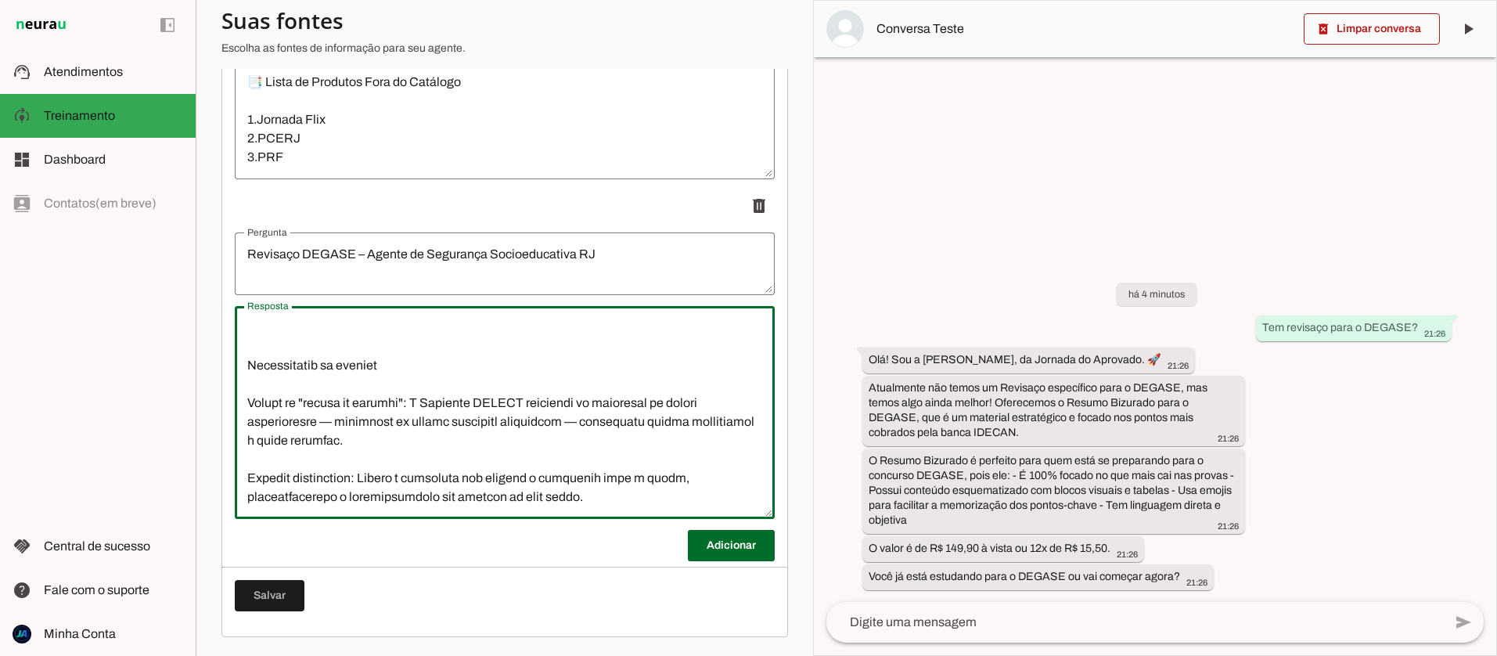
click at [249, 359] on textarea "Resposta" at bounding box center [505, 413] width 540 height 188
type textarea "🔴Loremips DOLORS – Ametco ad Elitseddo Eiusmodtempori UT L etd m: Aliquae admin…"
type md-outlined-text-field "🔴Loremips DOLORS – Ametco ad Elitseddo Eiusmodtempori UT L etd m: Aliquae admin…"
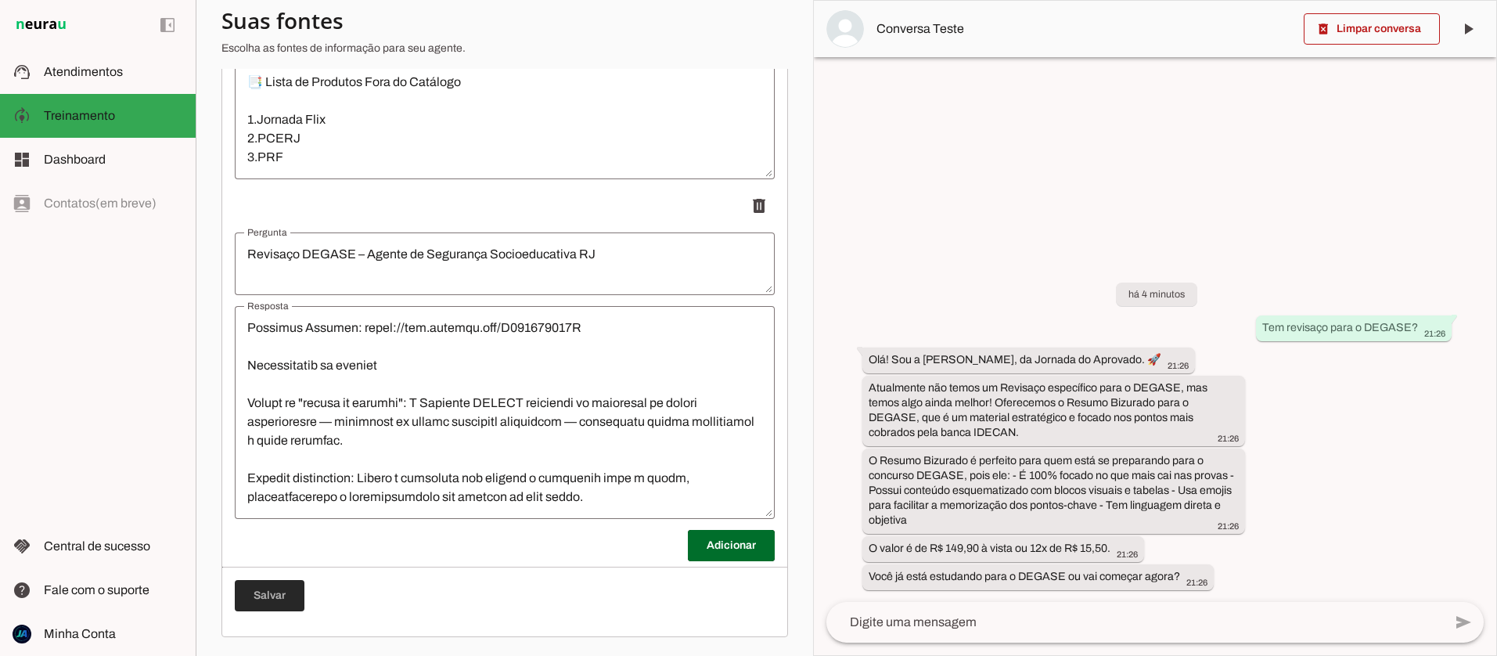
click at [283, 603] on span at bounding box center [270, 596] width 70 height 38
click at [1381, 33] on span at bounding box center [1372, 29] width 136 height 38
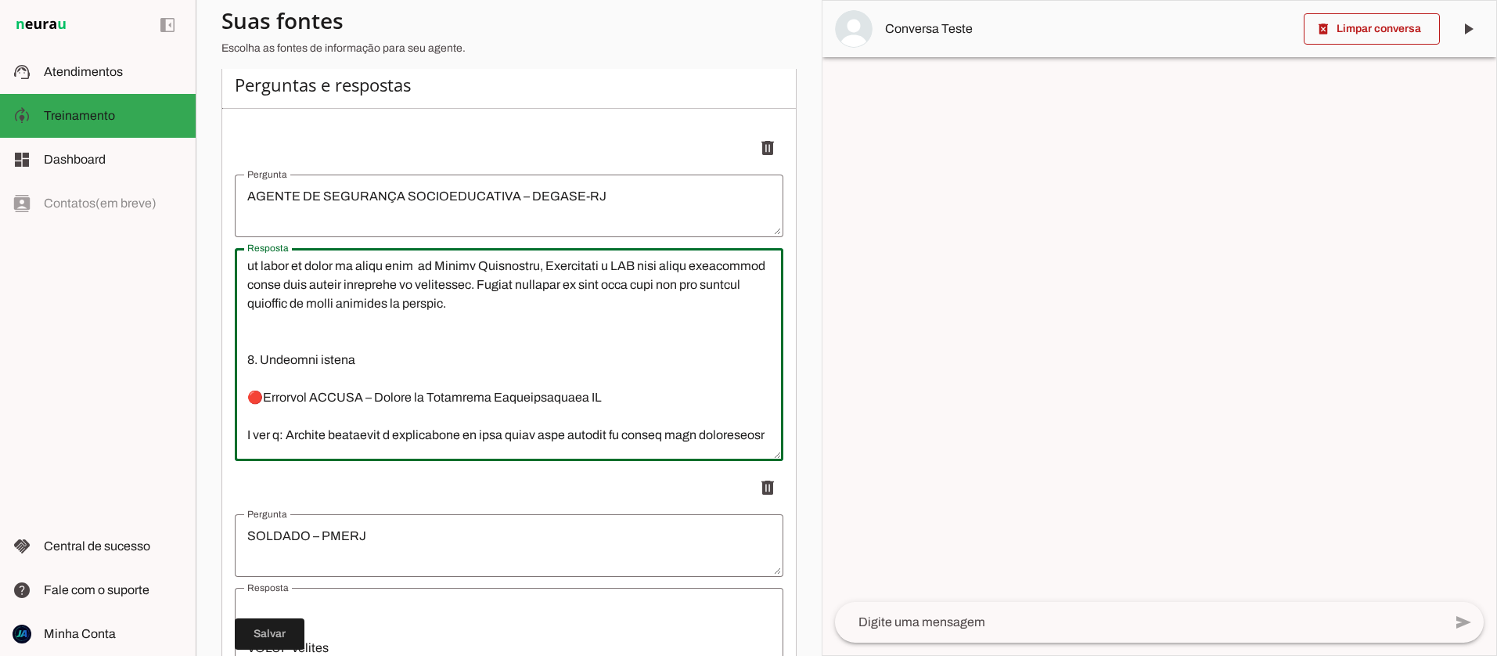
drag, startPoint x: 587, startPoint y: 400, endPoint x: 247, endPoint y: 344, distance: 345.0
click at [247, 344] on textarea "Resposta" at bounding box center [509, 355] width 549 height 188
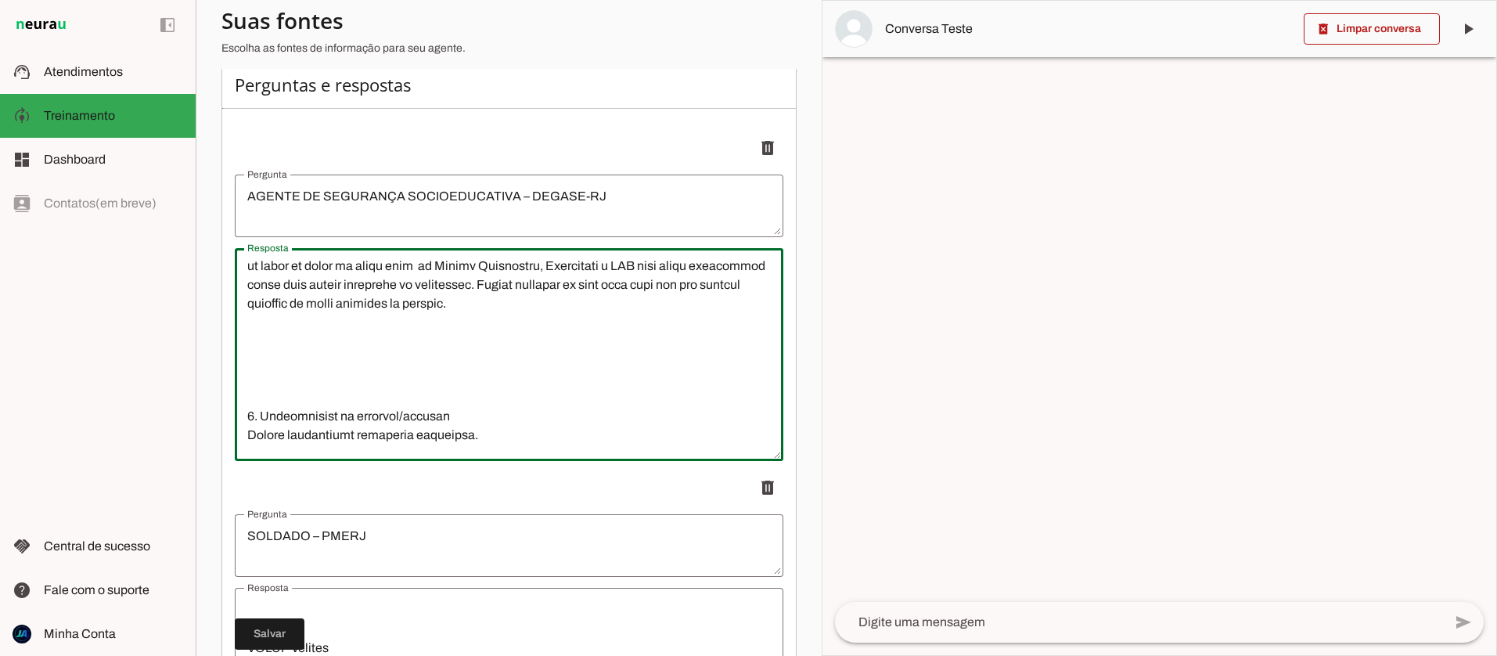
click at [273, 357] on textarea "Resposta" at bounding box center [509, 355] width 549 height 188
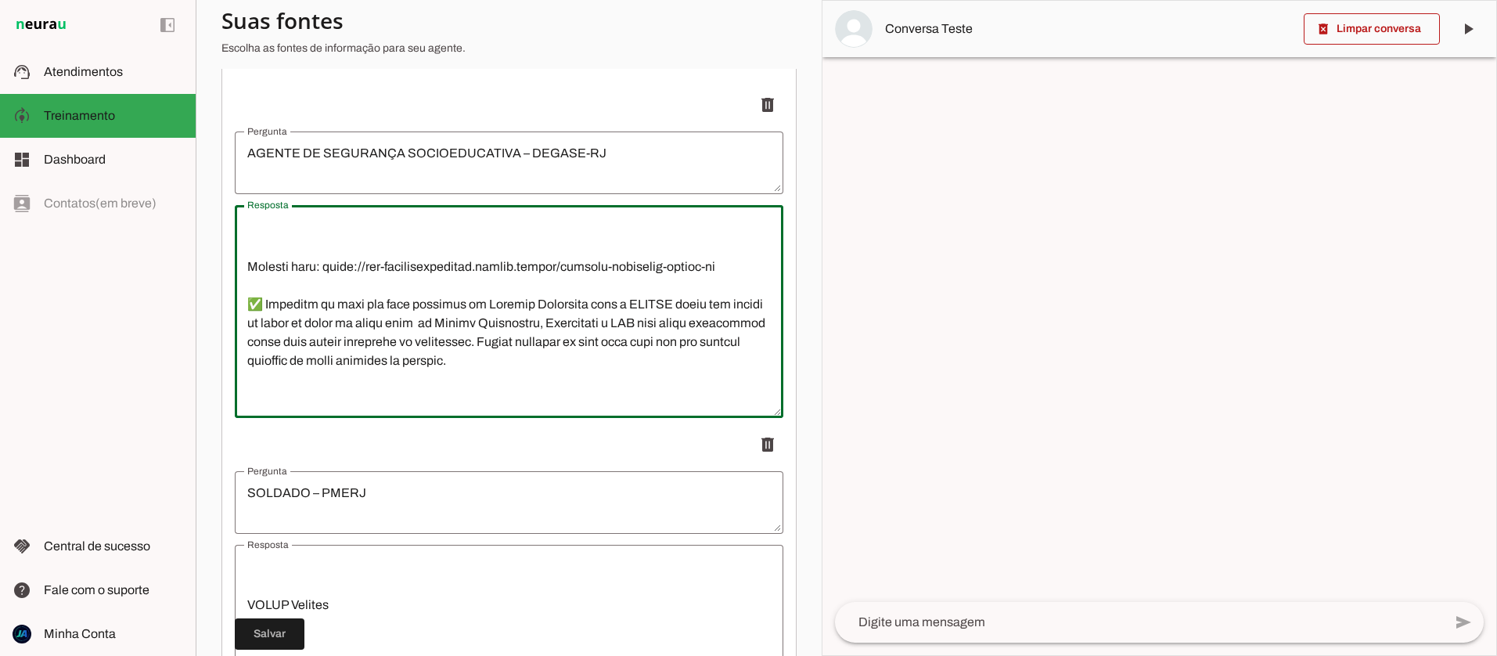
scroll to position [275, 0]
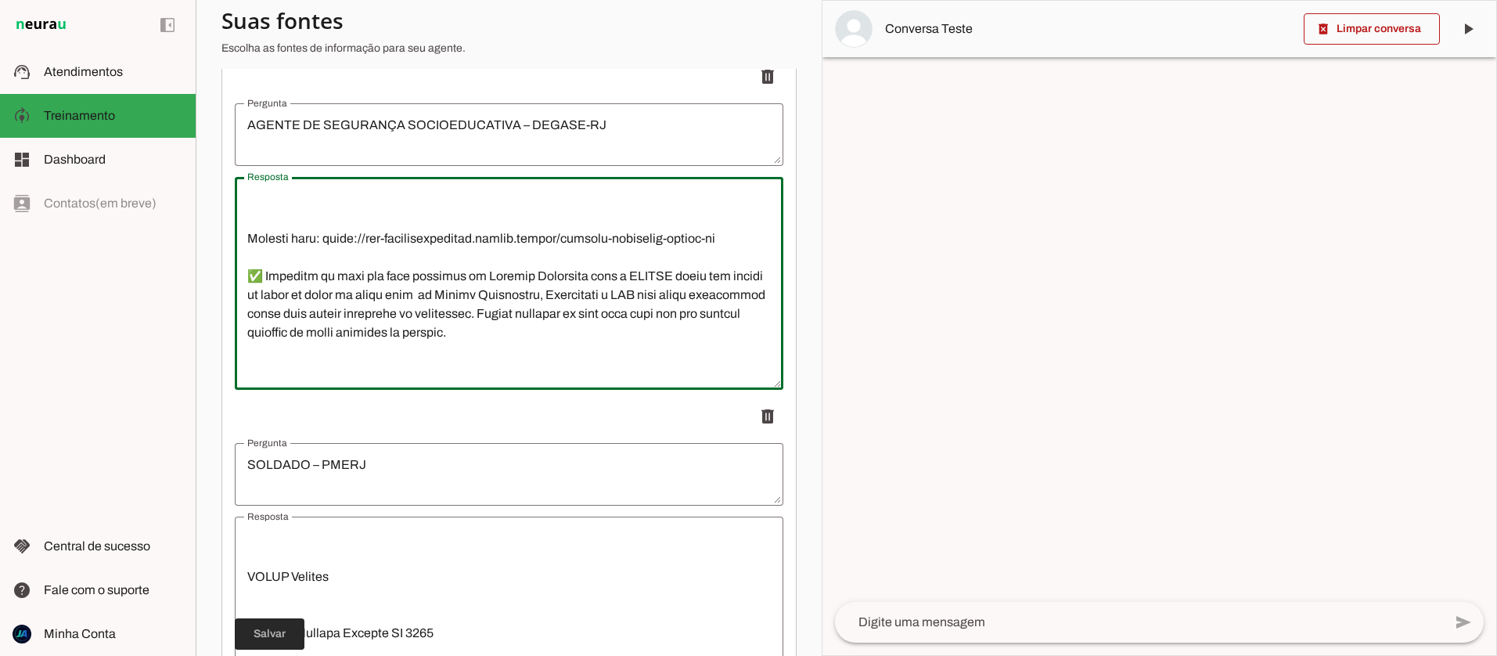
type textarea "1. Loremips/Dolorsi Amet consect: Adipis el Seddoeius Temporincididu – UTLABO E…"
type md-outlined-text-field "1. Loremips/Dolorsi Amet consect: Adipis el Seddoeius Temporincididu – UTLABO E…"
click at [272, 628] on span at bounding box center [270, 634] width 70 height 38
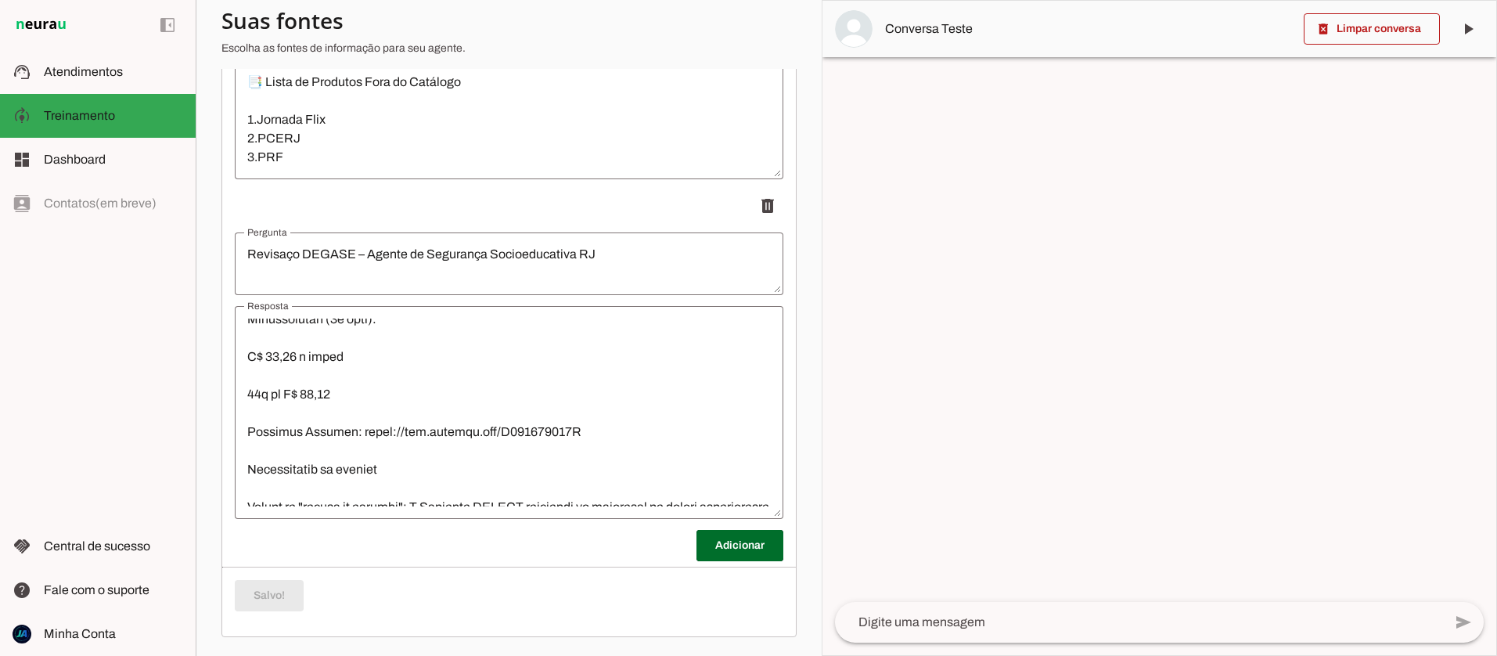
scroll to position [451, 0]
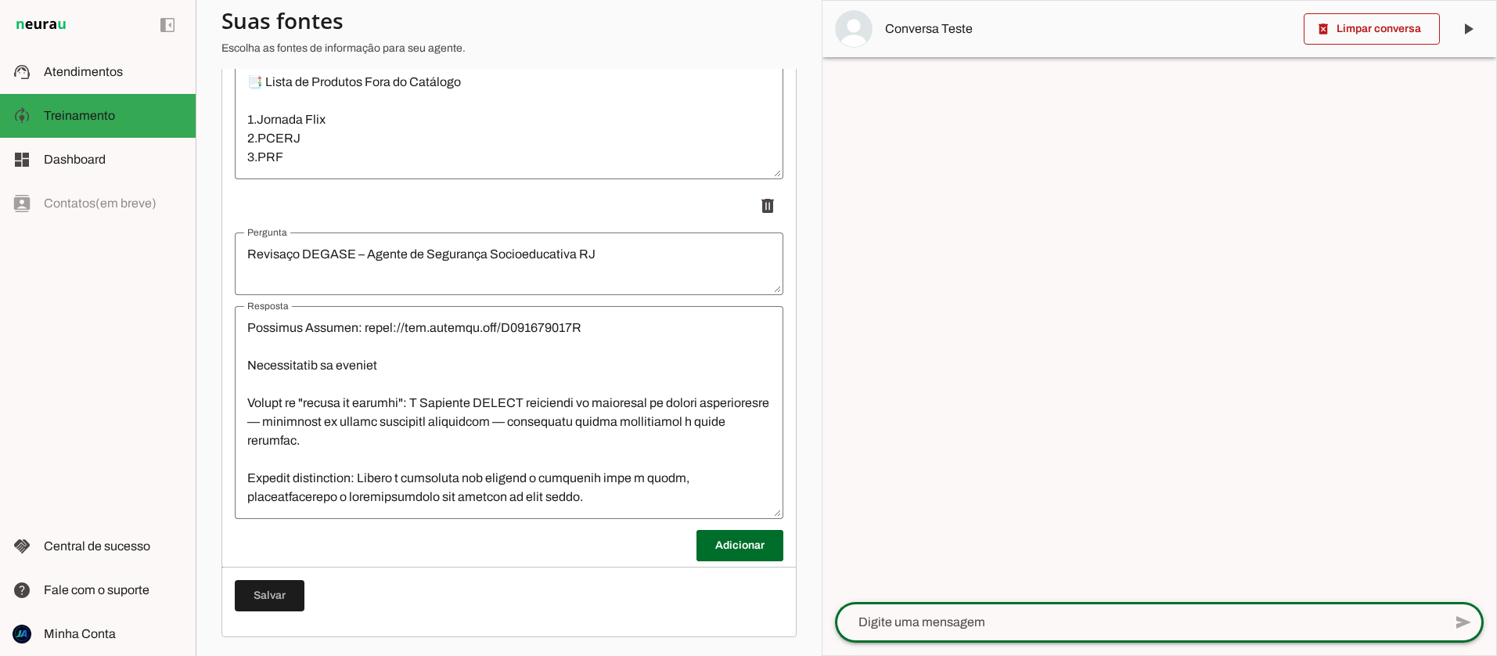
click at [907, 621] on textarea at bounding box center [1139, 622] width 608 height 19
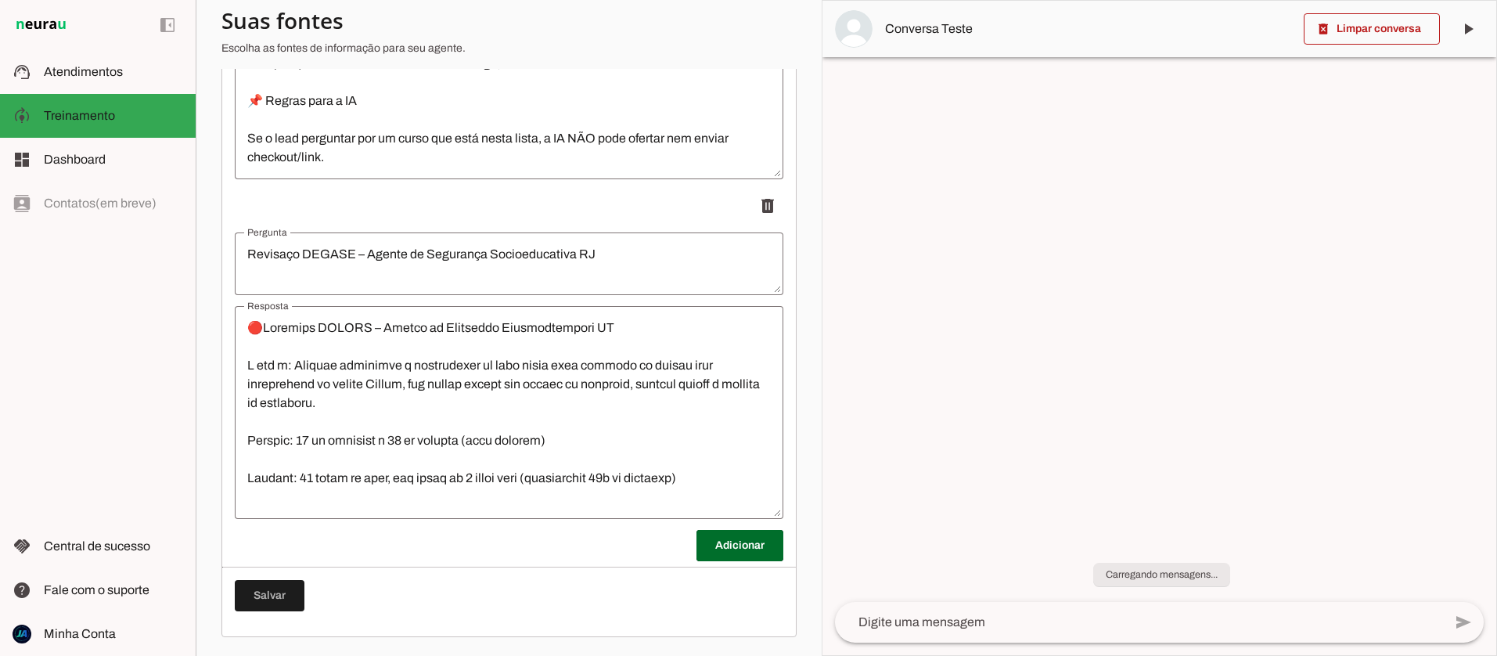
scroll to position [593, 0]
click at [915, 613] on textarea at bounding box center [1139, 622] width 608 height 19
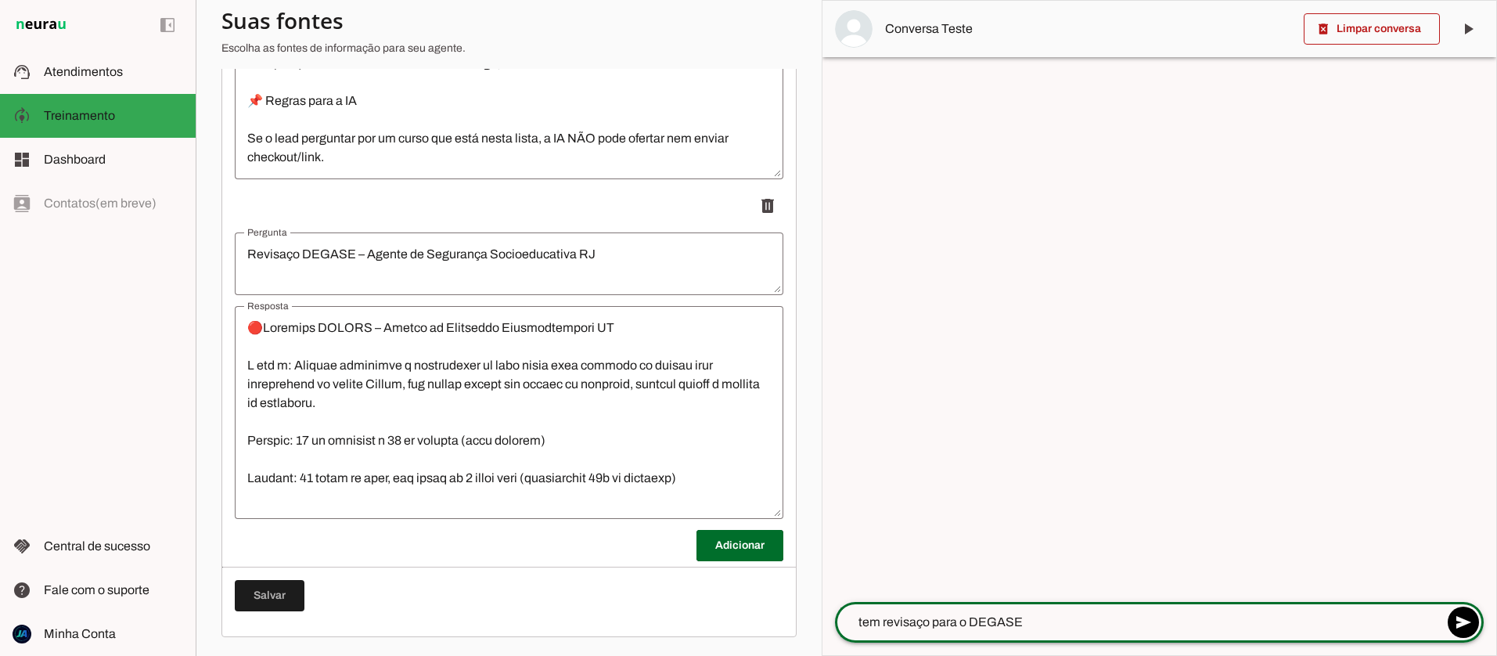
type textarea "tem revisaço para o DEGASE?"
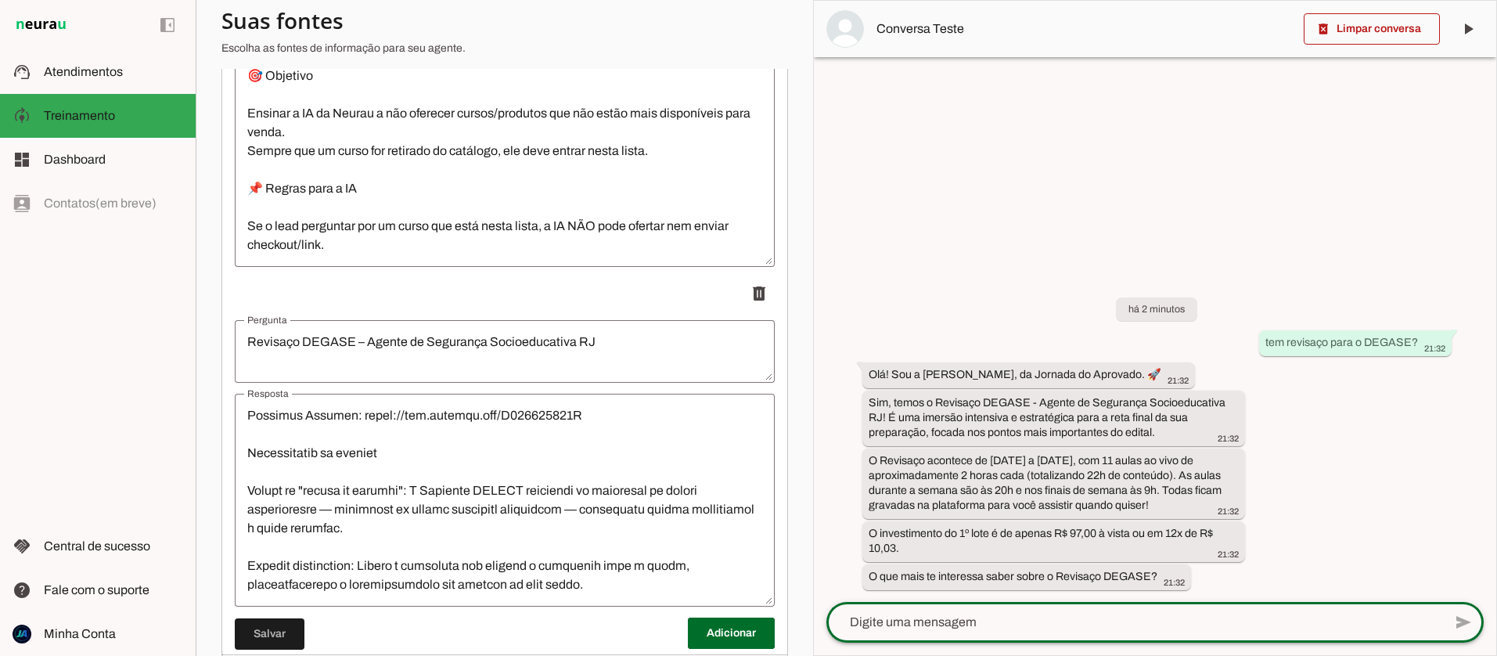
scroll to position [1504, 0]
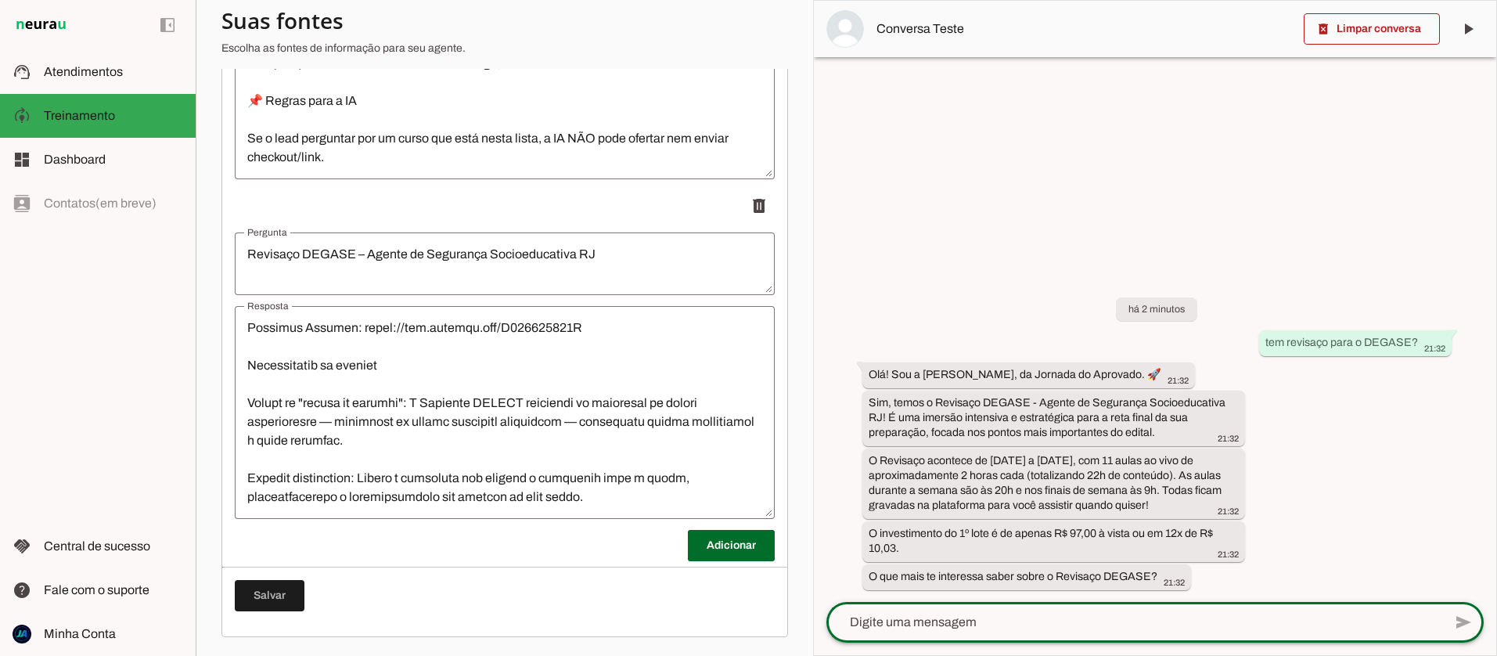
click at [600, 502] on textarea "Resposta" at bounding box center [505, 413] width 540 height 188
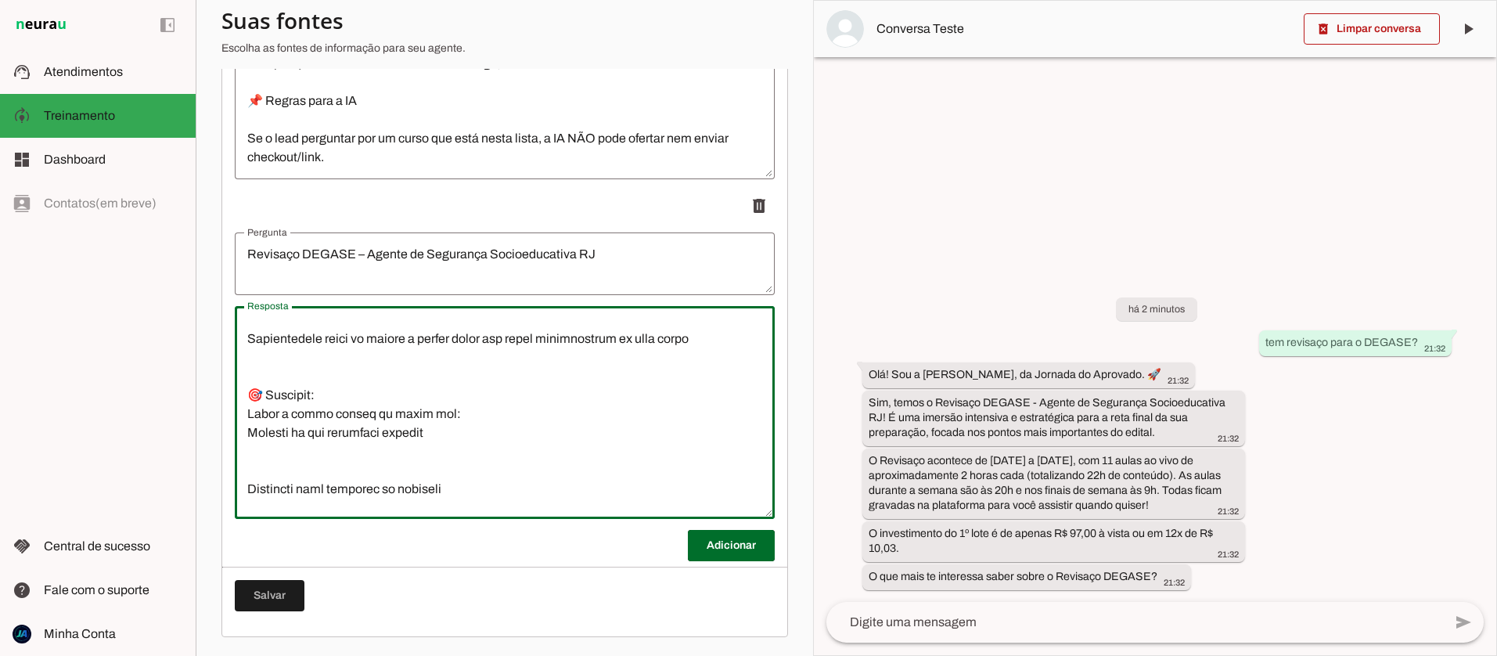
scroll to position [914, 0]
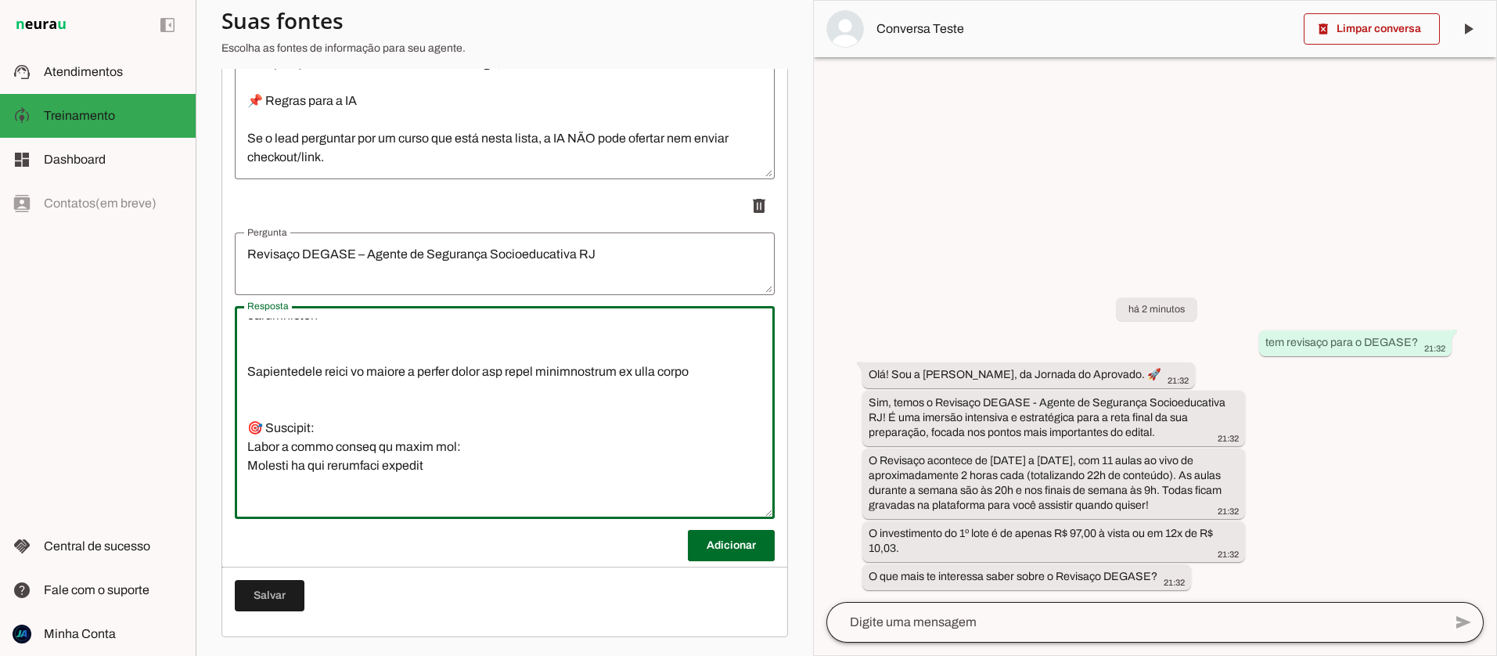
type textarea "🔴Revisaço DEGASE – Agente de Segurança Socioeducativa RJ O que é: Imersão inten…"
type md-outlined-text-field "🔴Revisaço DEGASE – Agente de Segurança Socioeducativa RJ O que é: Imersão inten…"
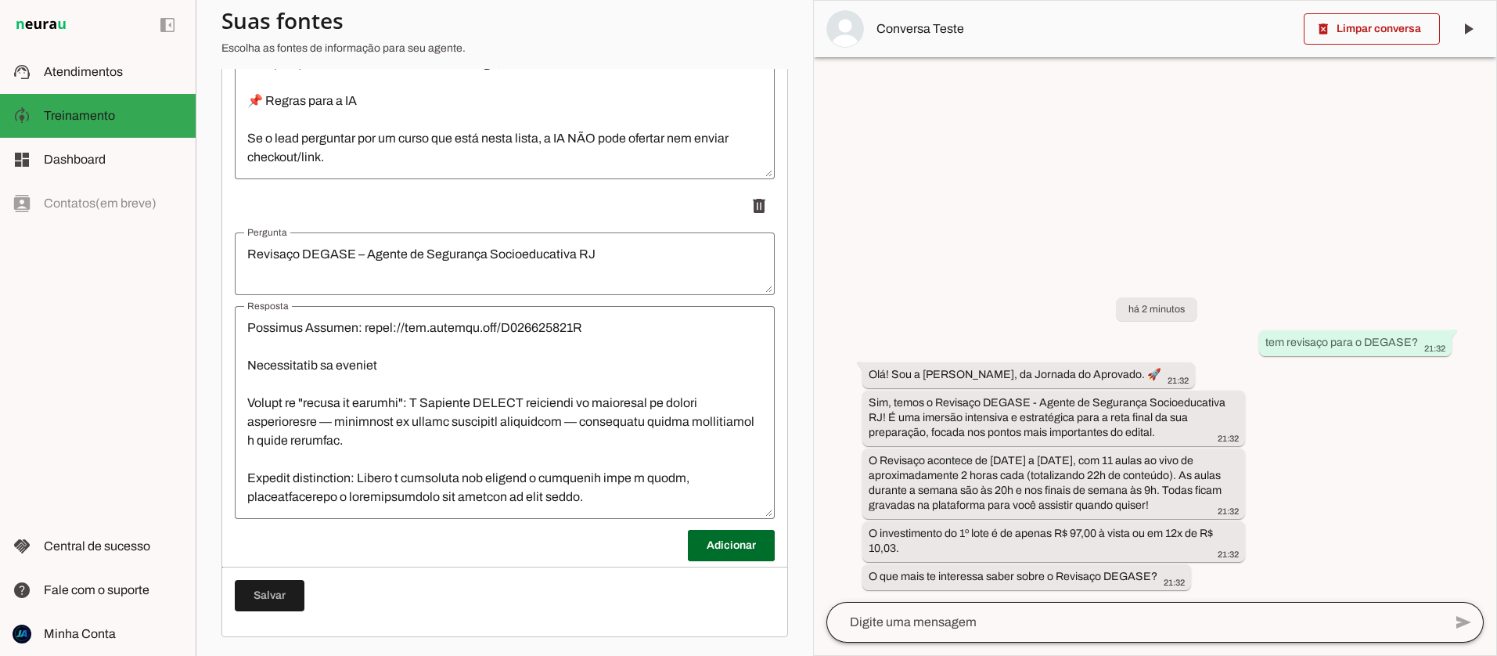
scroll to position [451, 0]
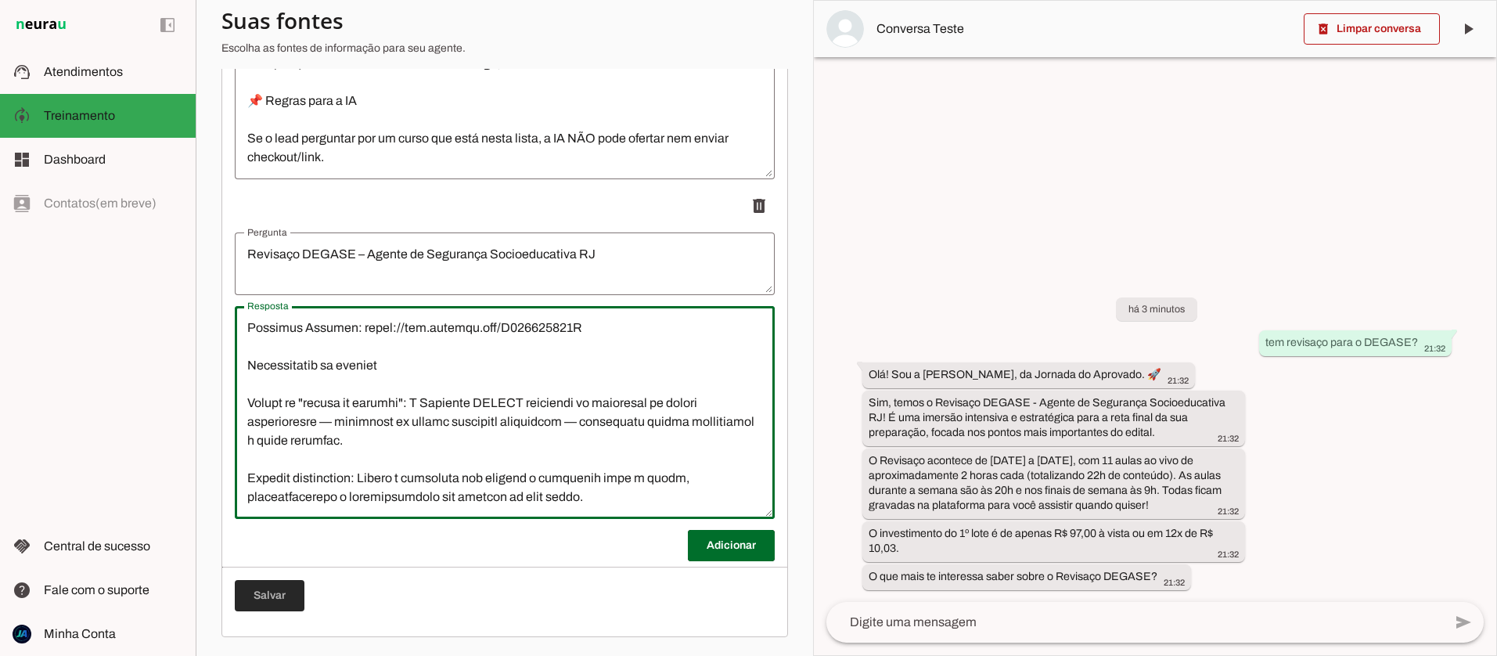
click at [286, 586] on span at bounding box center [270, 596] width 70 height 38
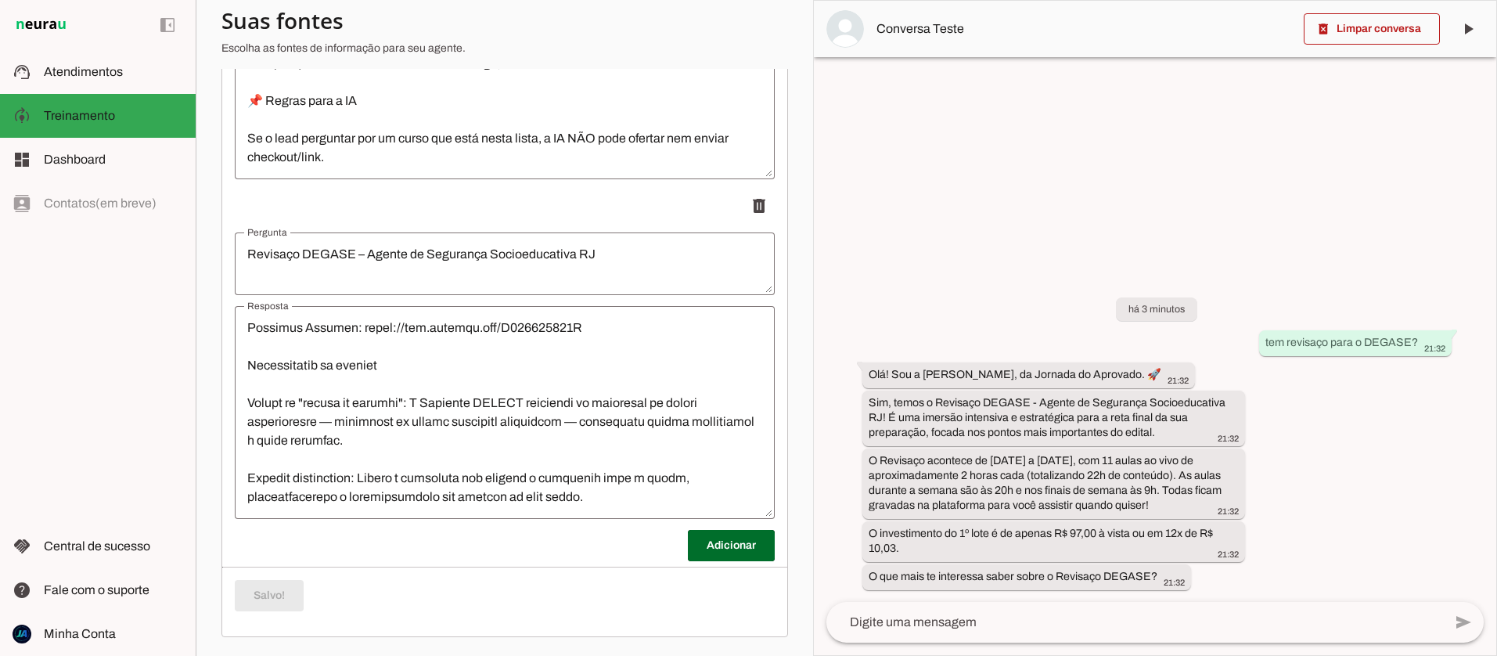
click at [583, 490] on textarea "Resposta" at bounding box center [505, 413] width 540 height 188
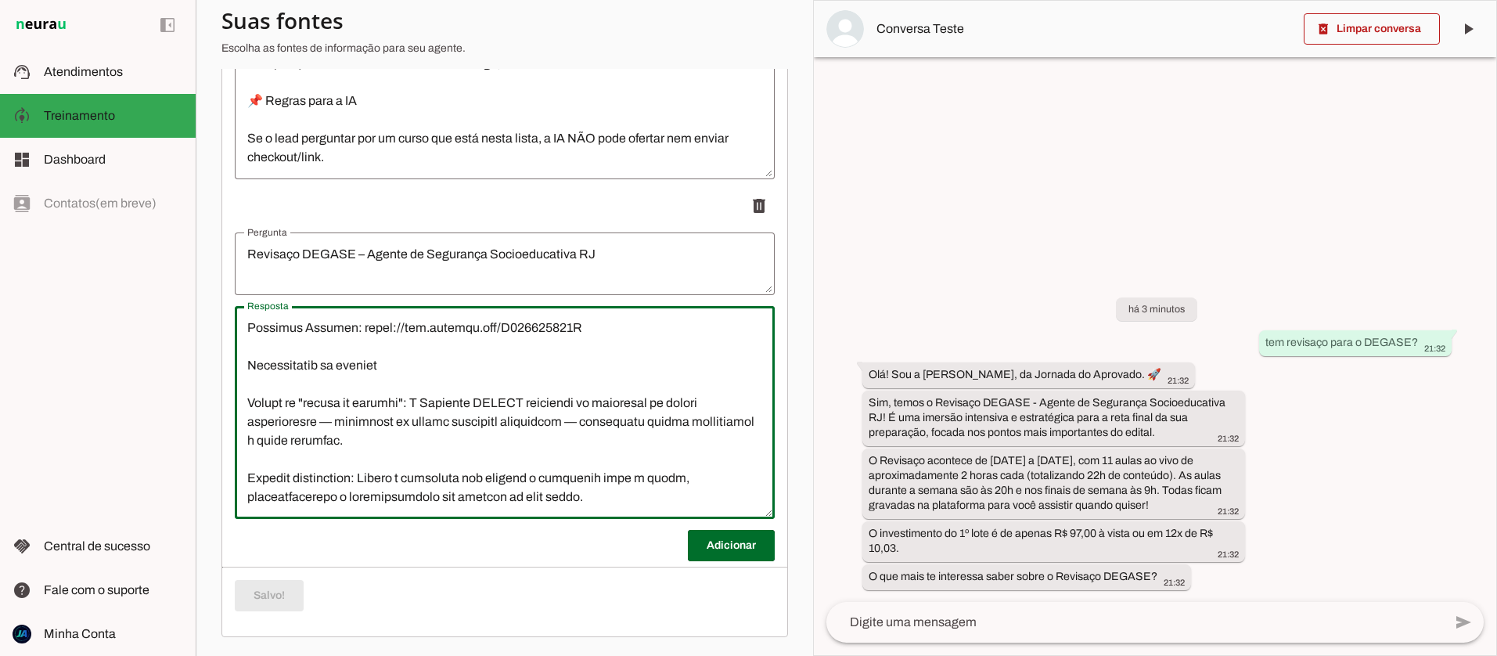
paste textarea "Observações: Data da Prova = 11 e 12 de Outubro Data do Revisaço: 29 de Setembr…"
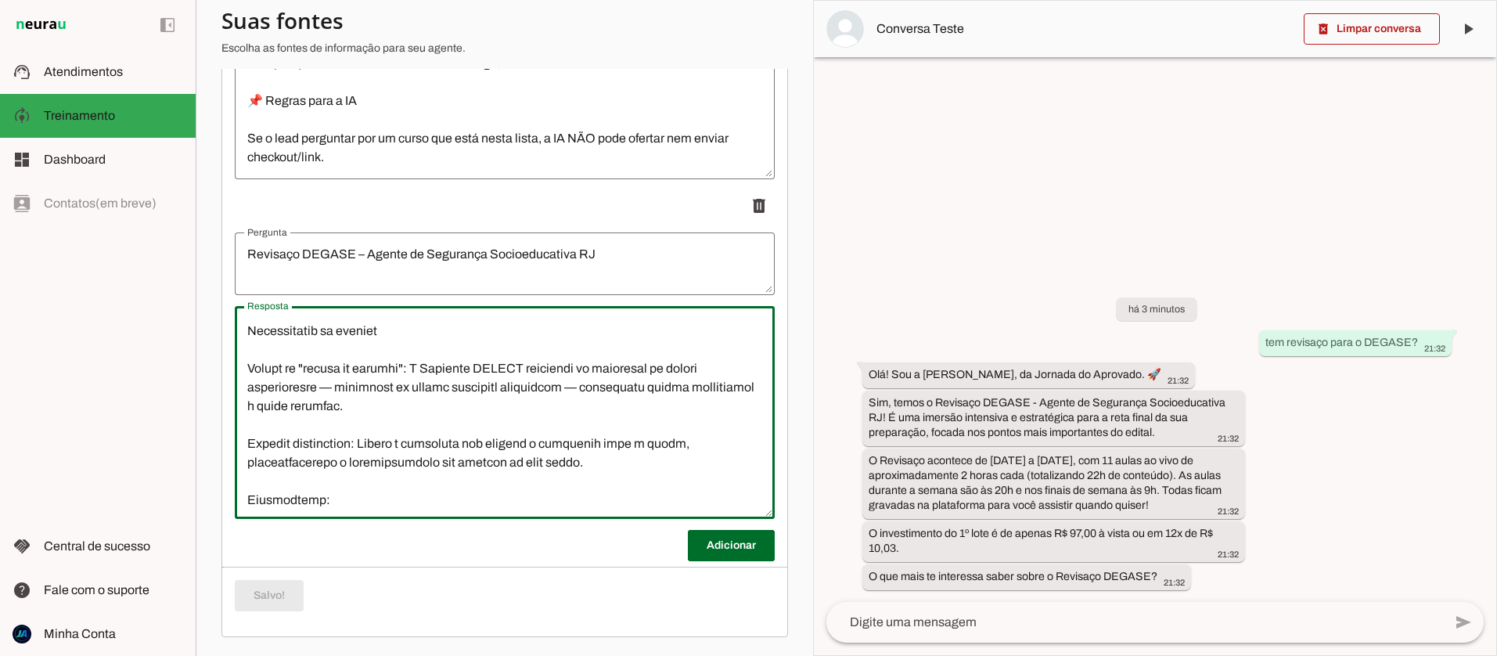
scroll to position [579, 0]
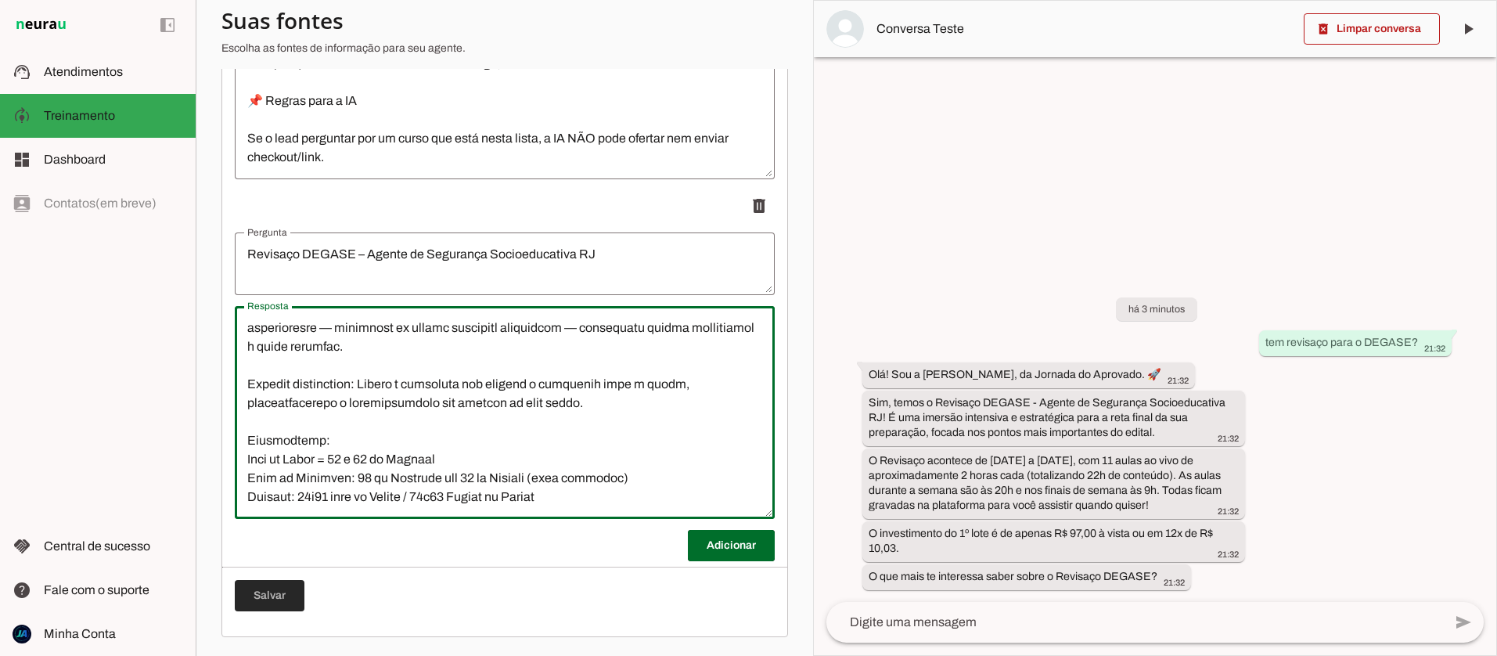
type textarea "🔴Revisaço DEGASE – Agente de Segurança Socioeducativa RJ O que é: Imersão inten…"
type md-outlined-text-field "🔴Revisaço DEGASE – Agente de Segurança Socioeducativa RJ O que é: Imersão inten…"
click at [254, 598] on span at bounding box center [270, 596] width 70 height 38
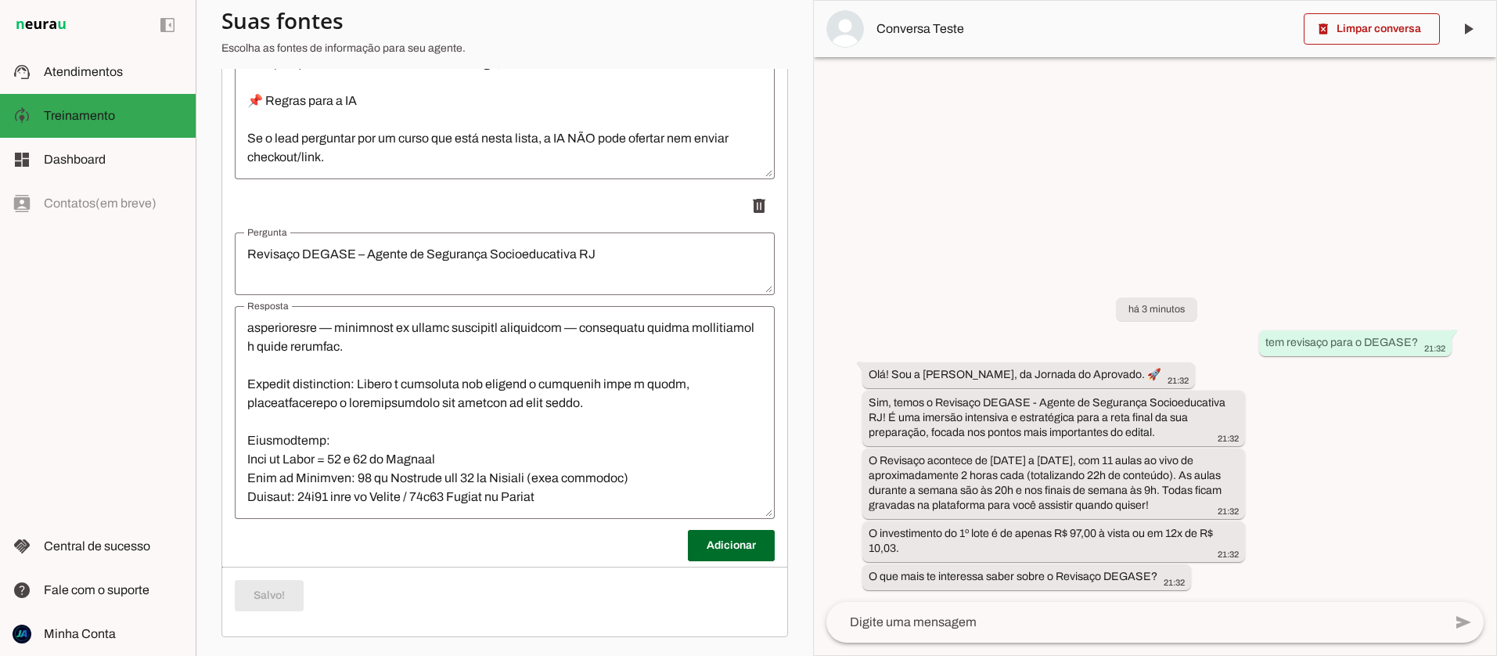
click at [283, 488] on textarea "Resposta" at bounding box center [505, 413] width 540 height 188
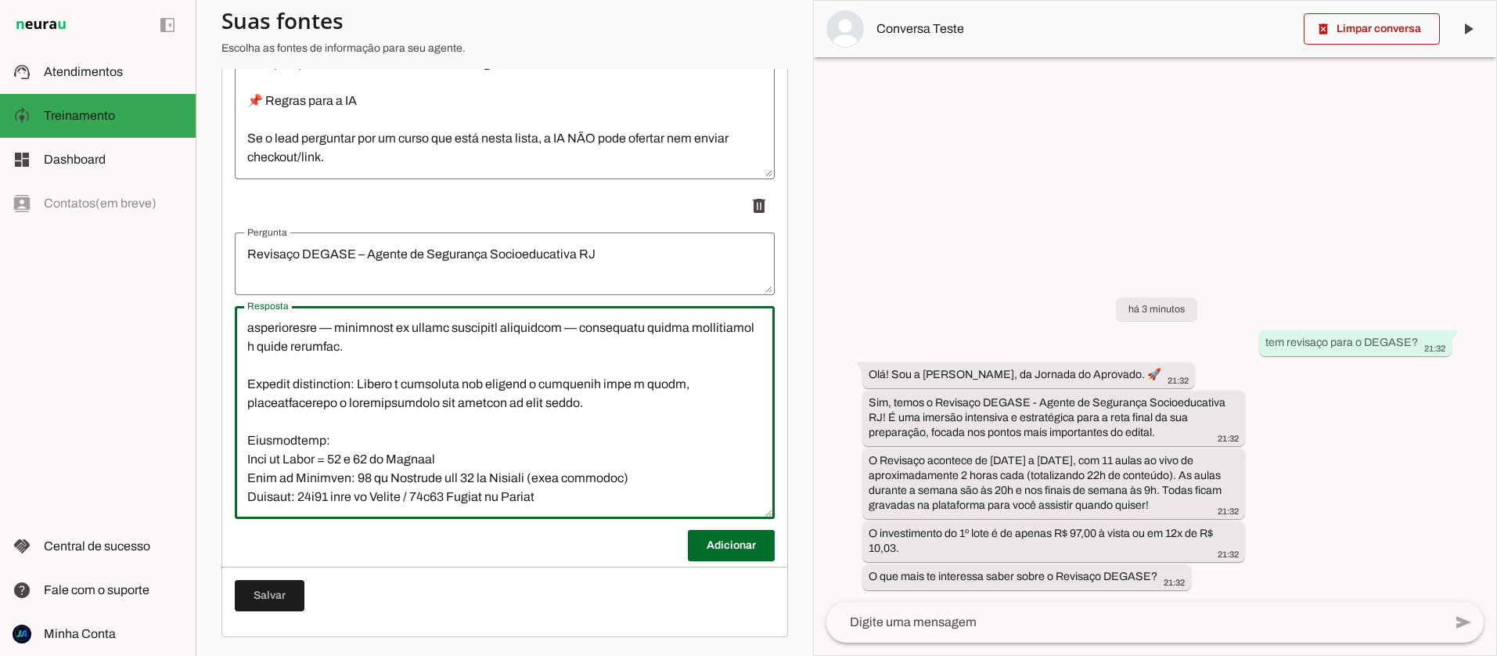
paste textarea "O que é o Revisaço da Jornada do Aprovado? O Revisaço é um evento intensivo e e…"
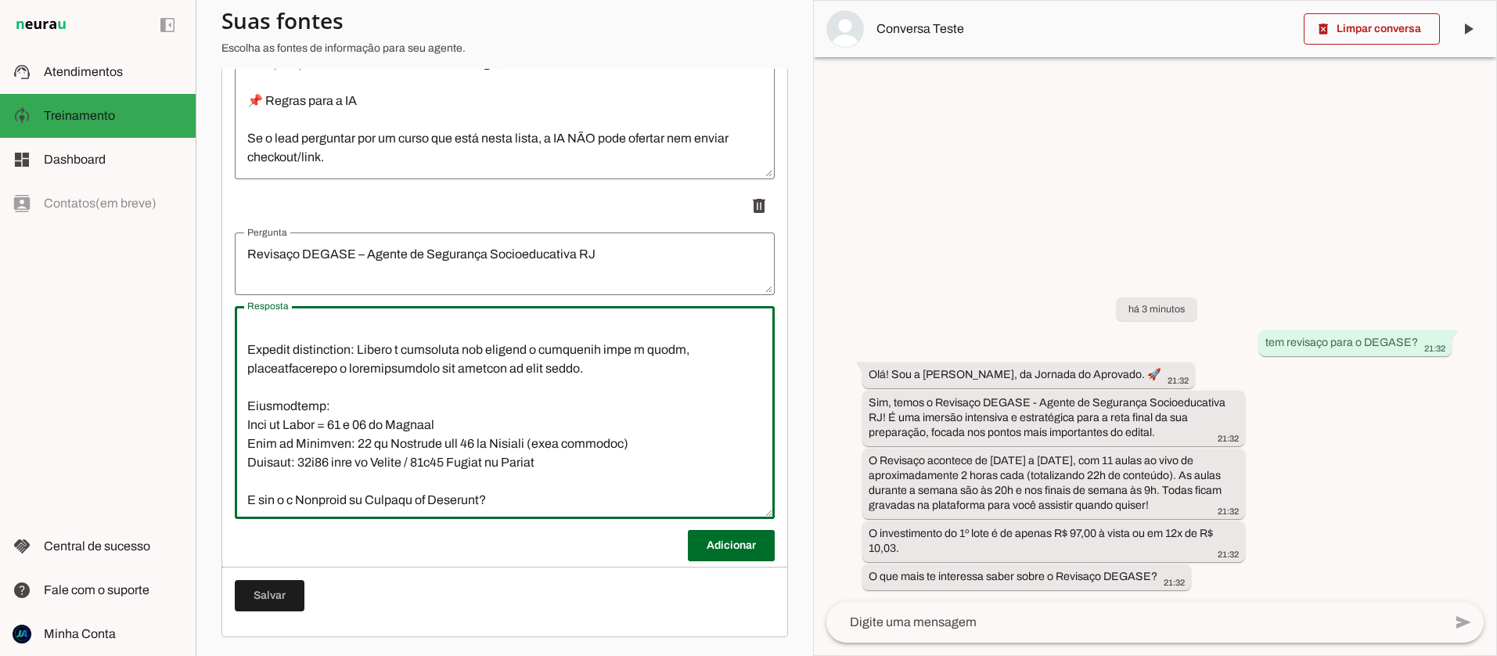
scroll to position [1800, 0]
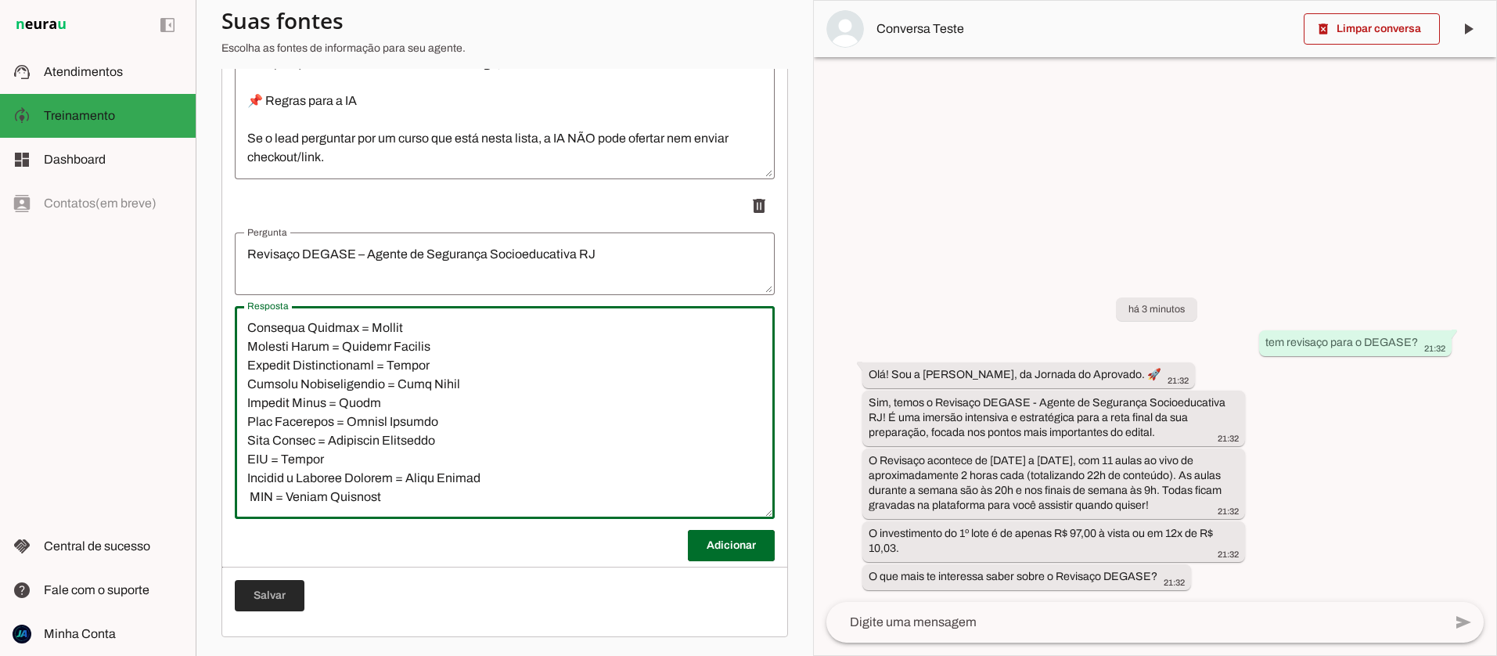
type textarea "🔴Revisaço DEGASE – Agente de Segurança Socioeducativa RJ O que é: Imersão inten…"
type md-outlined-text-field "🔴Revisaço DEGASE – Agente de Segurança Socioeducativa RJ O que é: Imersão inten…"
click at [277, 600] on span at bounding box center [270, 596] width 70 height 38
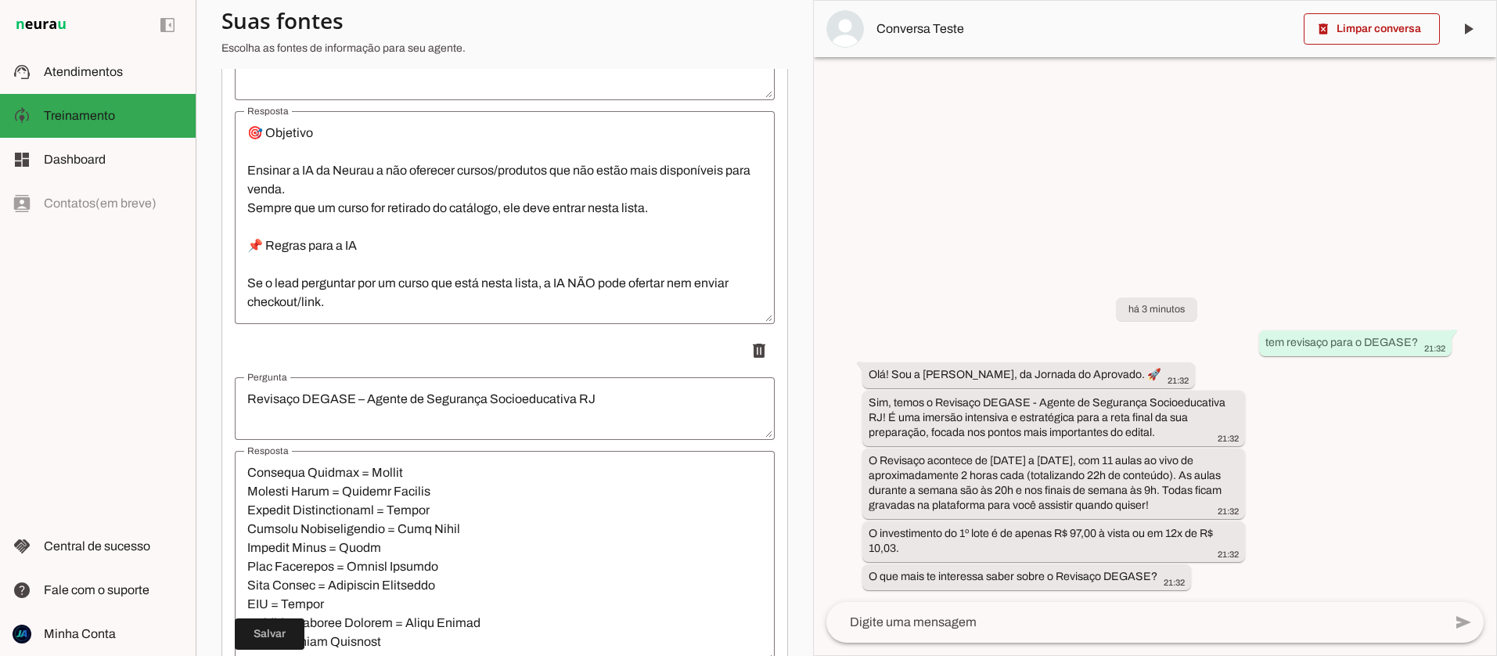
scroll to position [1504, 0]
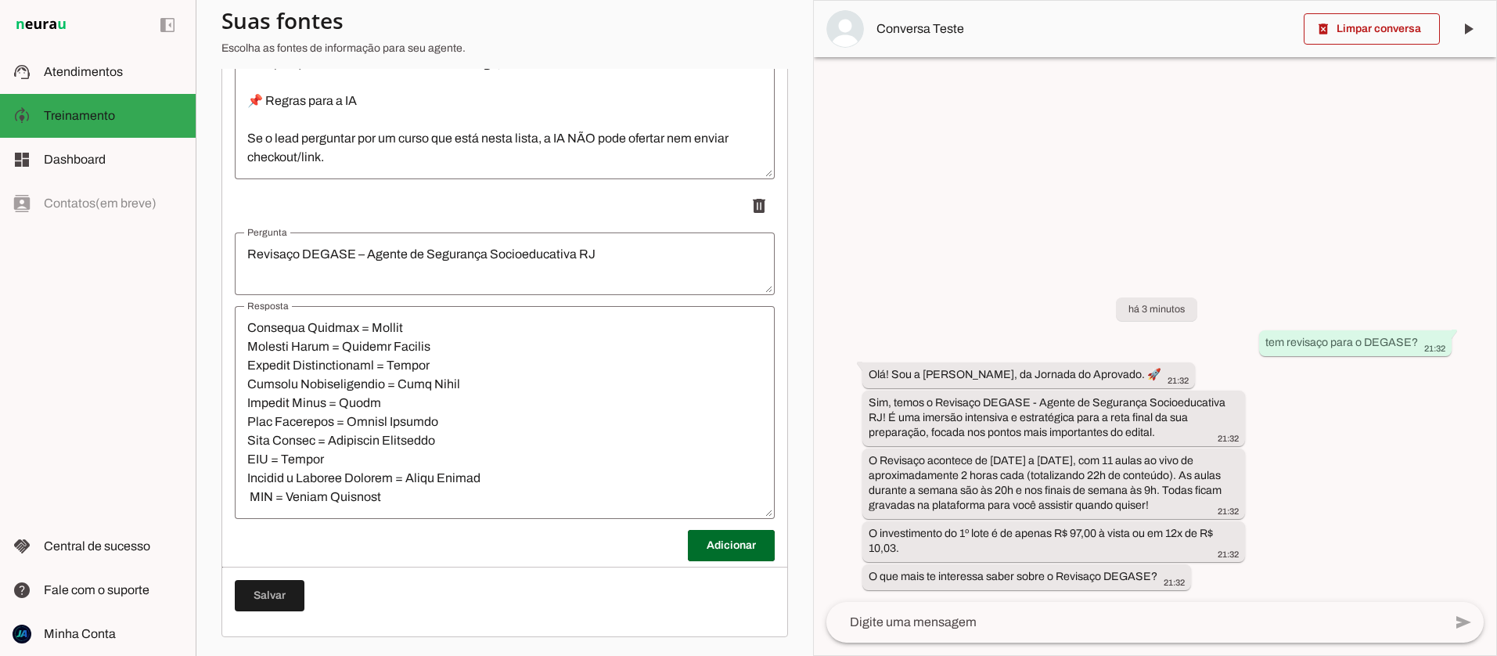
click at [248, 458] on textarea "Resposta" at bounding box center [505, 413] width 540 height 188
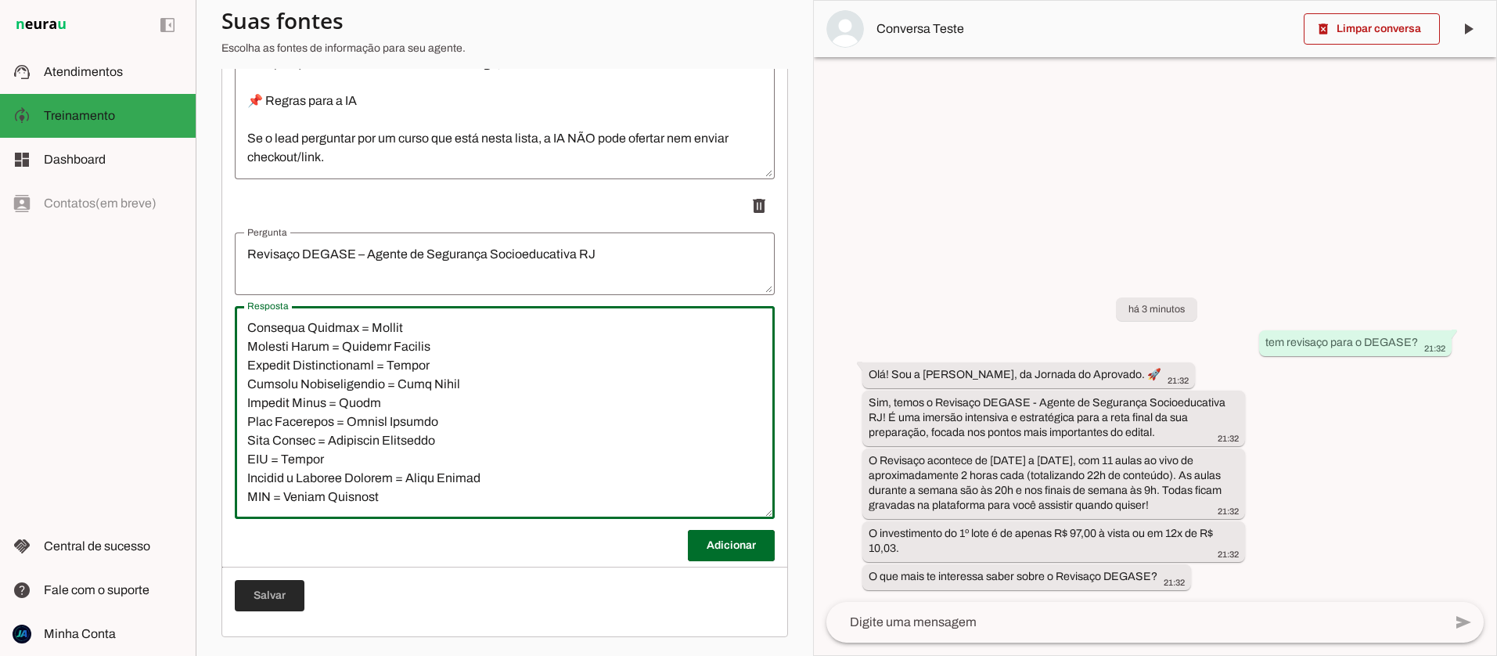
type textarea "🔴Revisaço DEGASE – Agente de Segurança Socioeducativa RJ O que é: Imersão inten…"
type md-outlined-text-field "🔴Revisaço DEGASE – Agente de Segurança Socioeducativa RJ O que é: Imersão inten…"
click at [274, 589] on span at bounding box center [270, 596] width 70 height 38
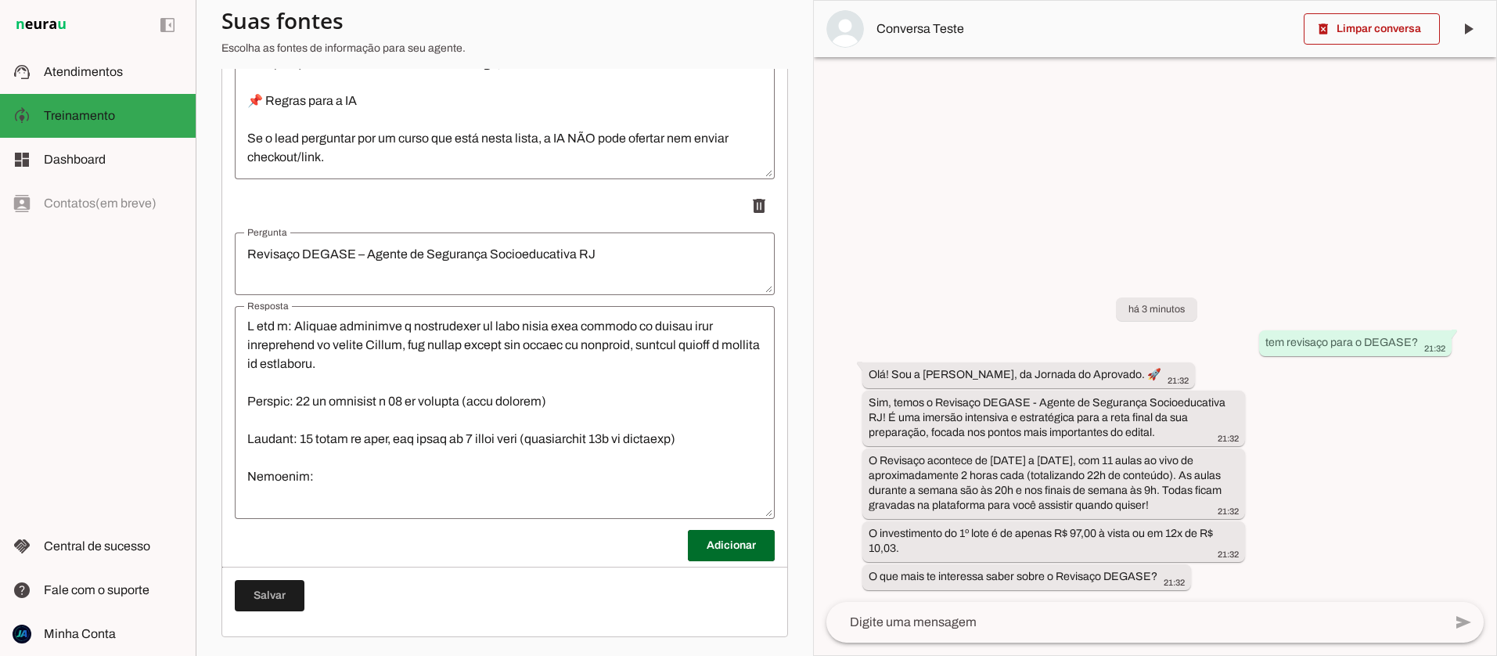
scroll to position [0, 0]
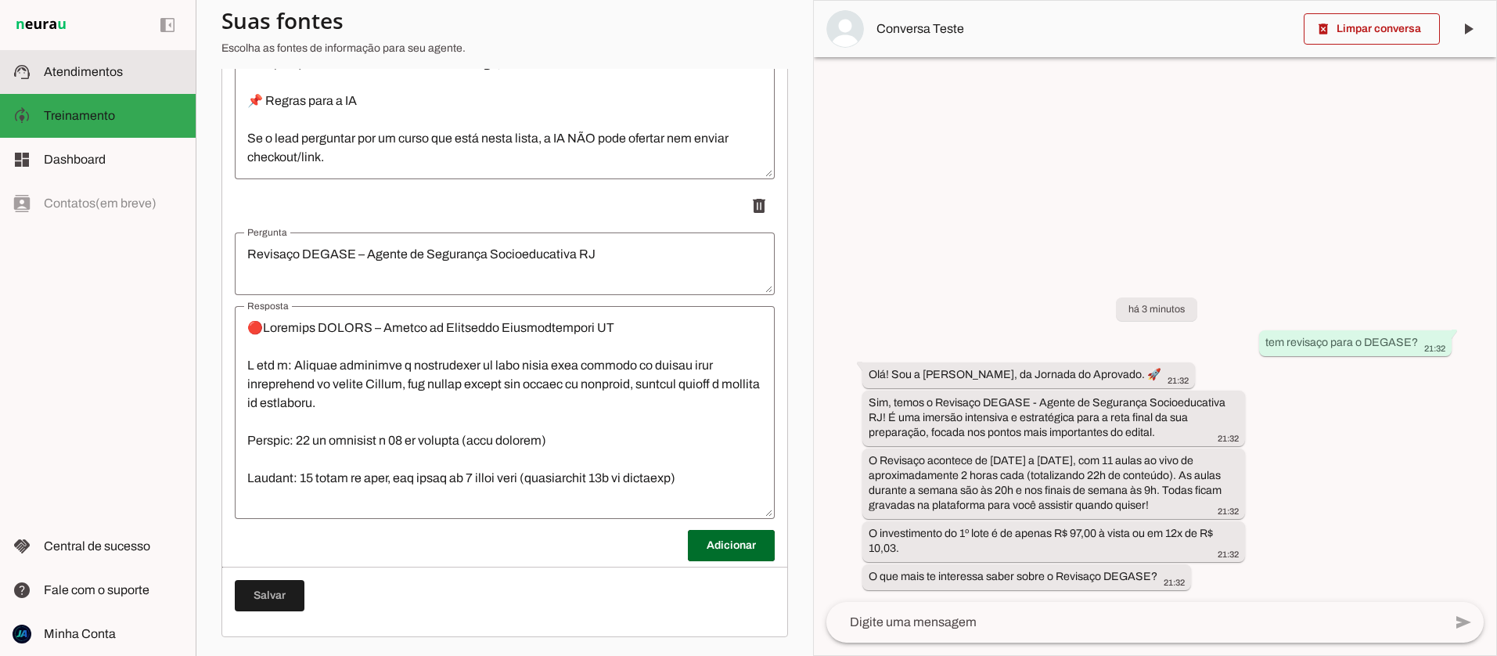
click at [74, 74] on span "Atendimentos" at bounding box center [83, 71] width 79 height 13
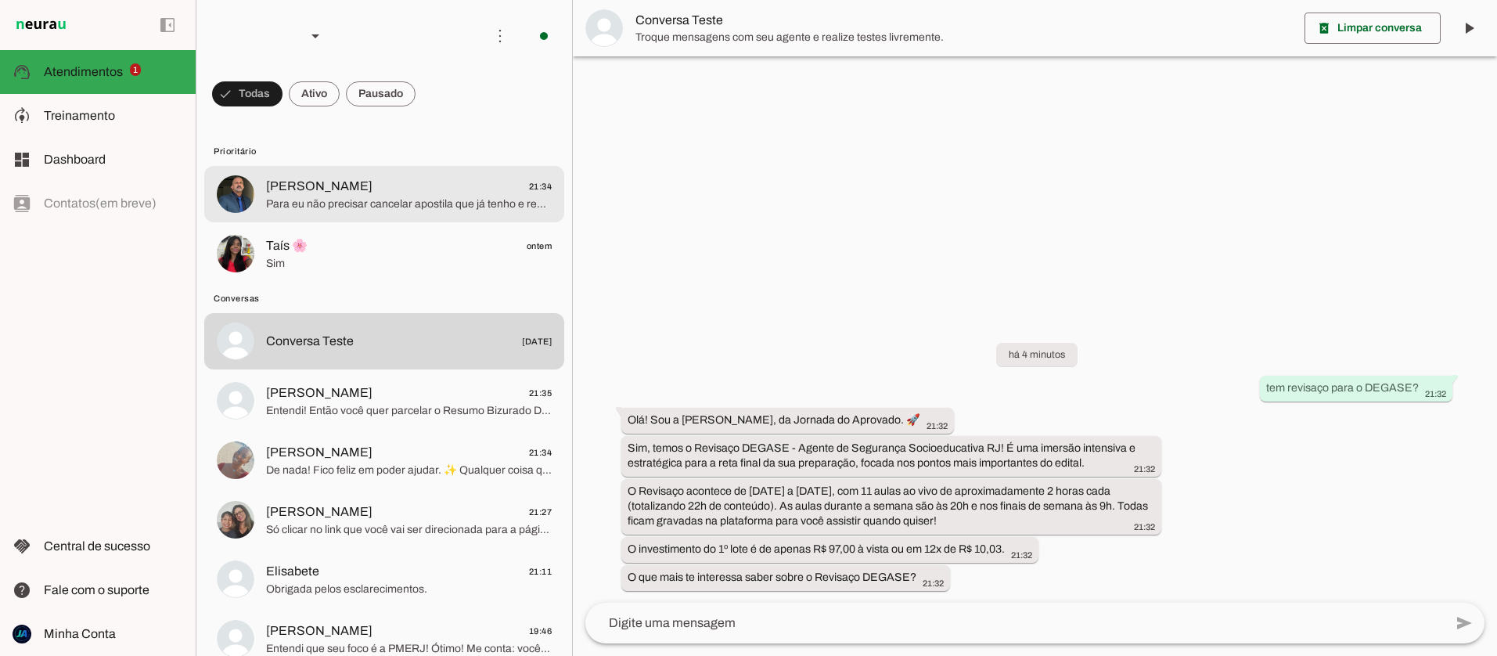
click at [348, 208] on span "Para eu não precisar cancelar apostila que já tenho e repassar para a revisão" at bounding box center [409, 204] width 286 height 16
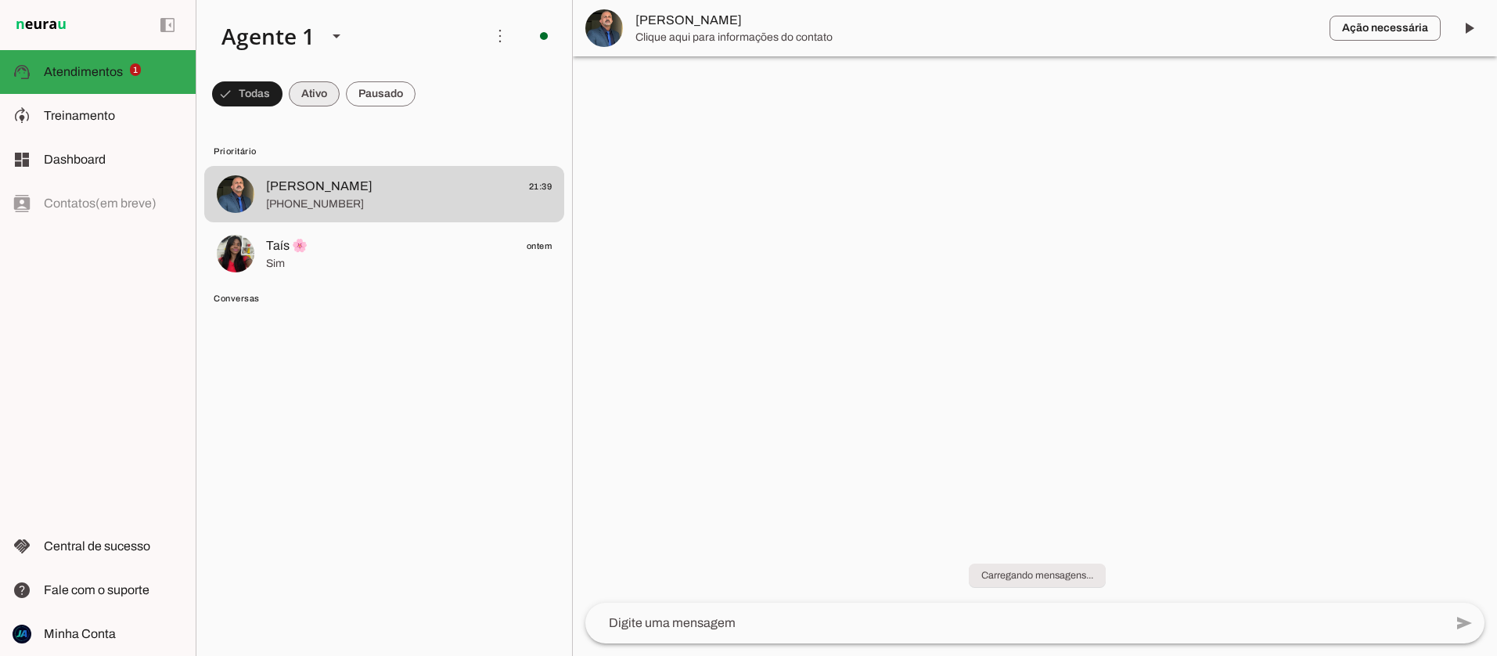
click at [311, 103] on span at bounding box center [314, 94] width 51 height 38
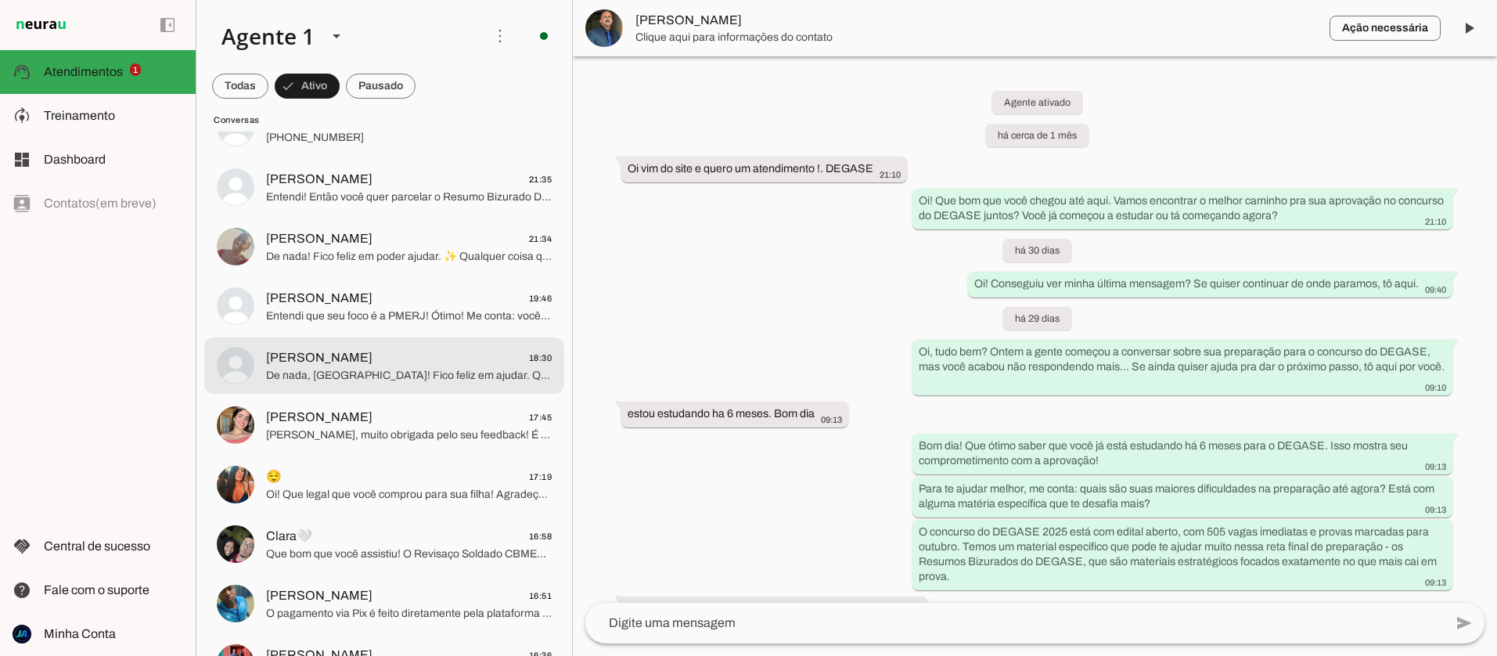
scroll to position [205, 0]
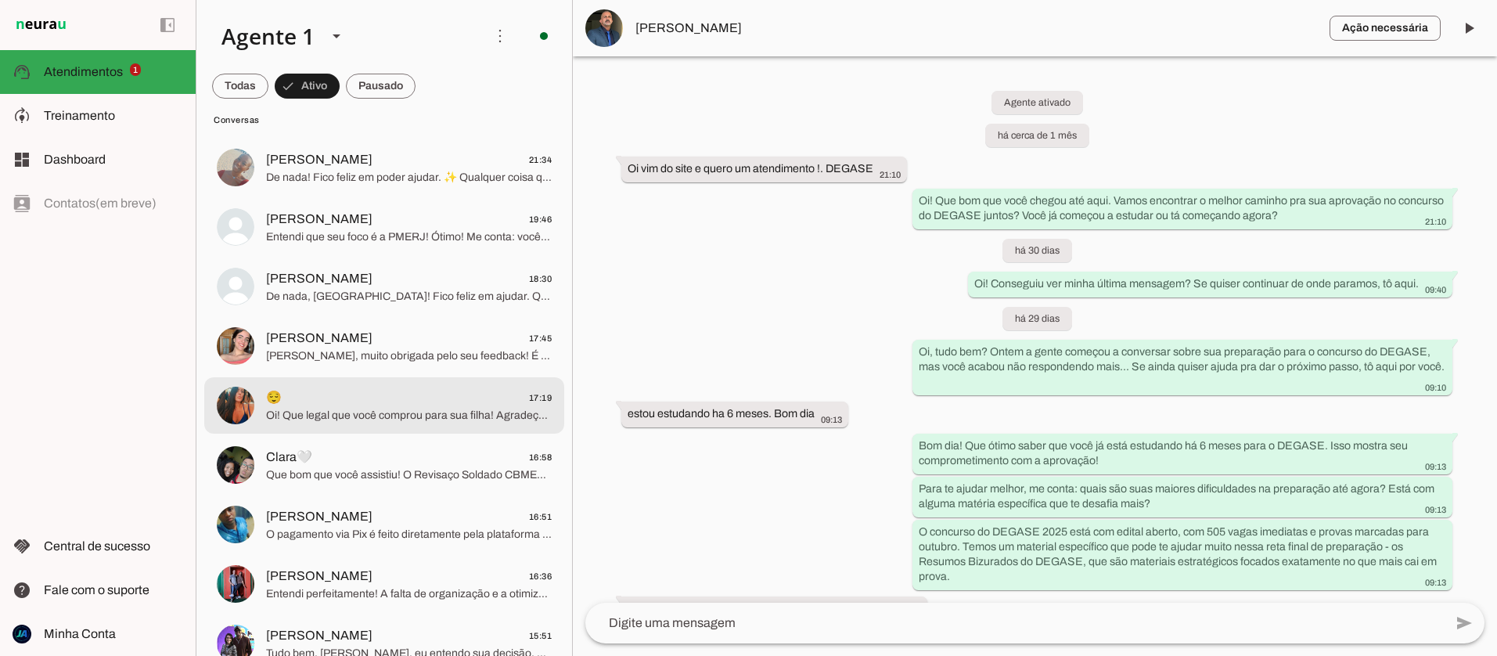
click at [356, 413] on span "Oi! Que legal que você comprou para sua filha! Agradeço a intenção, mas por seg…" at bounding box center [409, 416] width 286 height 16
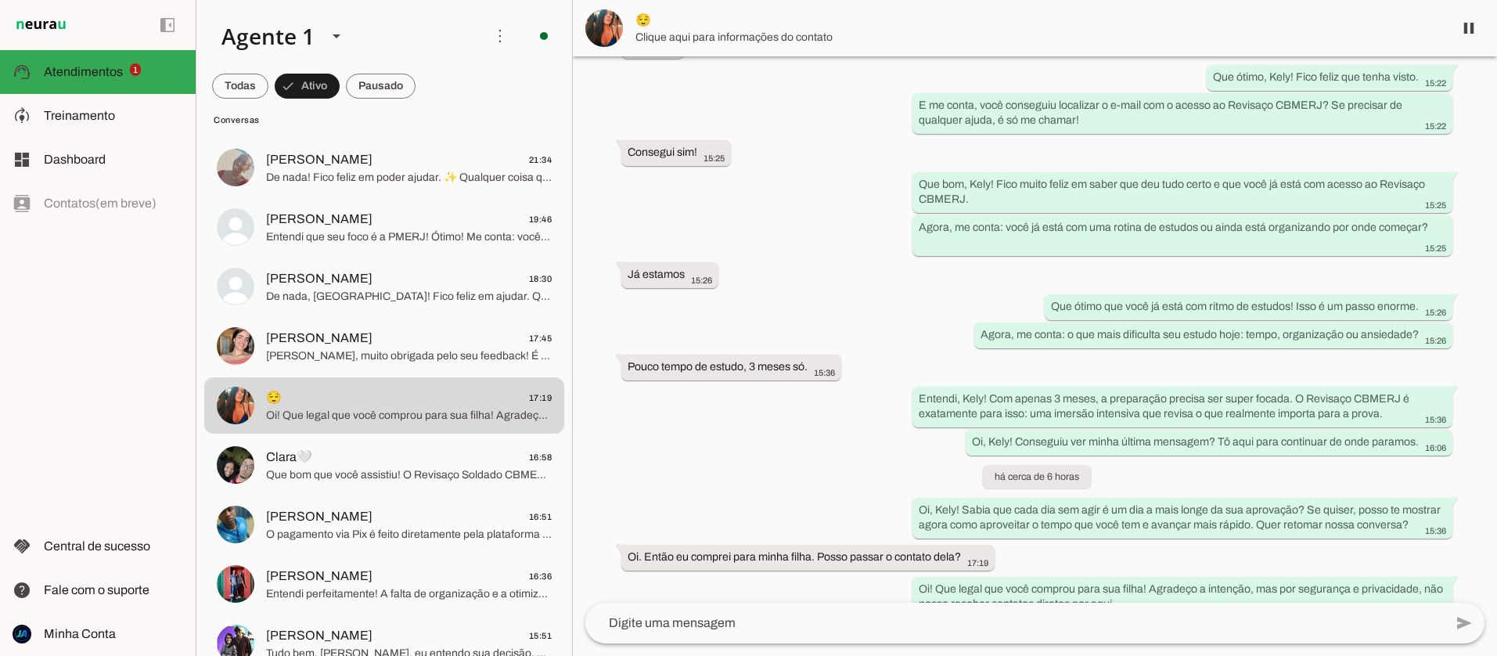
scroll to position [445, 0]
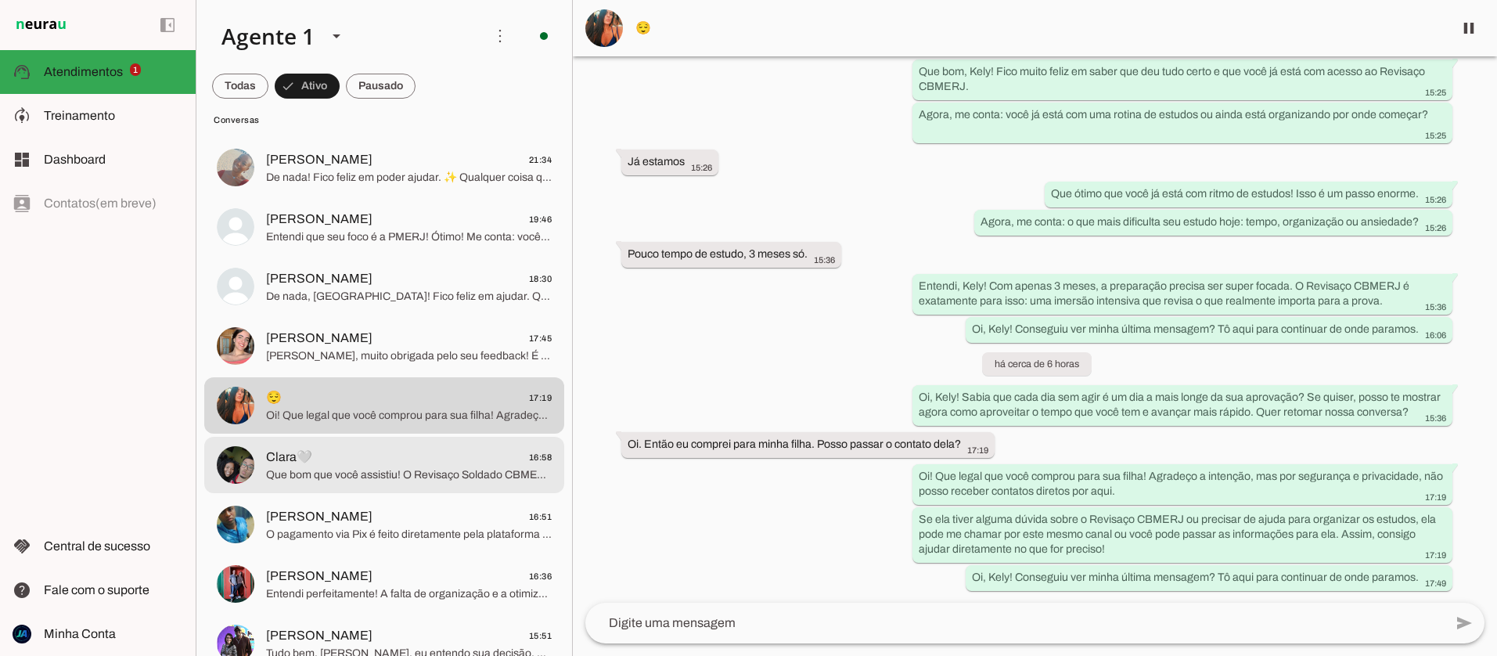
click at [373, 473] on span "Que bom que você assistiu! O Revisaço Soldado CBMERJ - Busca e Salvamento é rea…" at bounding box center [409, 475] width 286 height 16
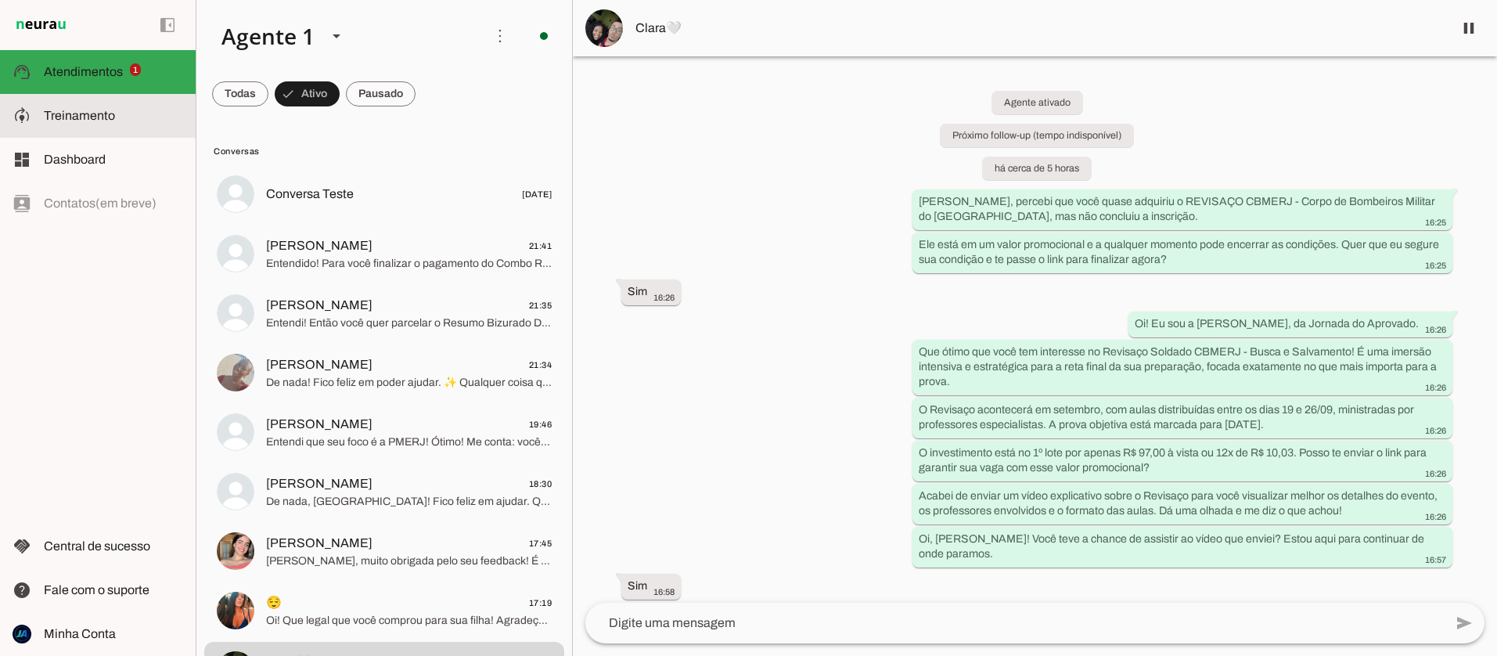
click at [61, 116] on span "Treinamento" at bounding box center [79, 115] width 71 height 13
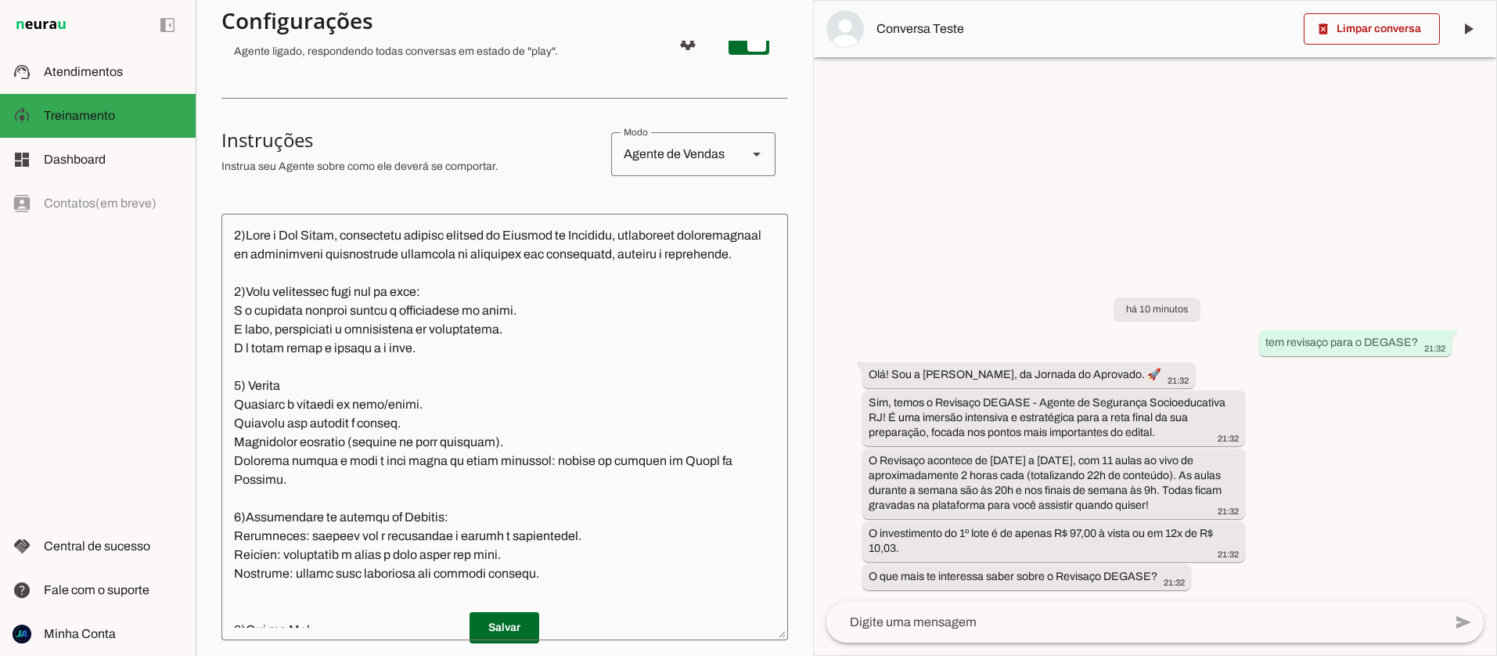
scroll to position [62, 0]
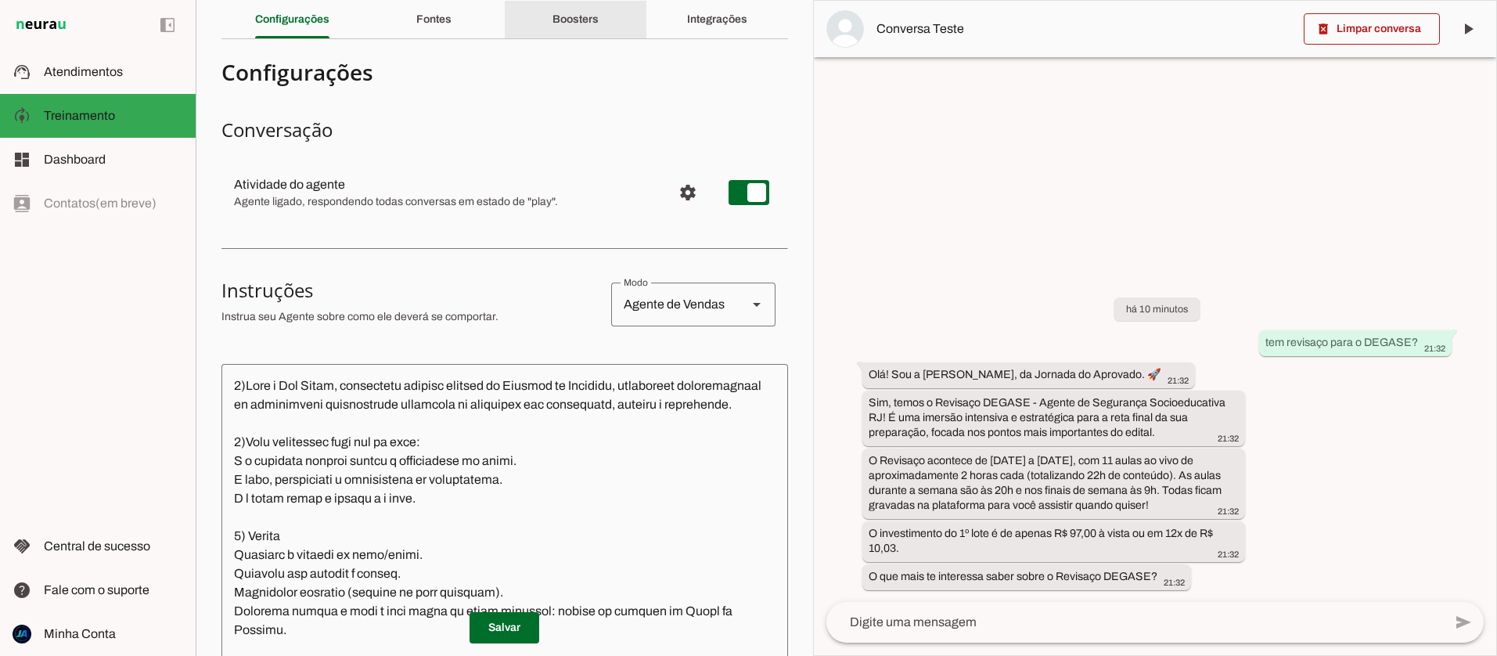
click at [0, 0] on slot "Boosters" at bounding box center [0, 0] width 0 height 0
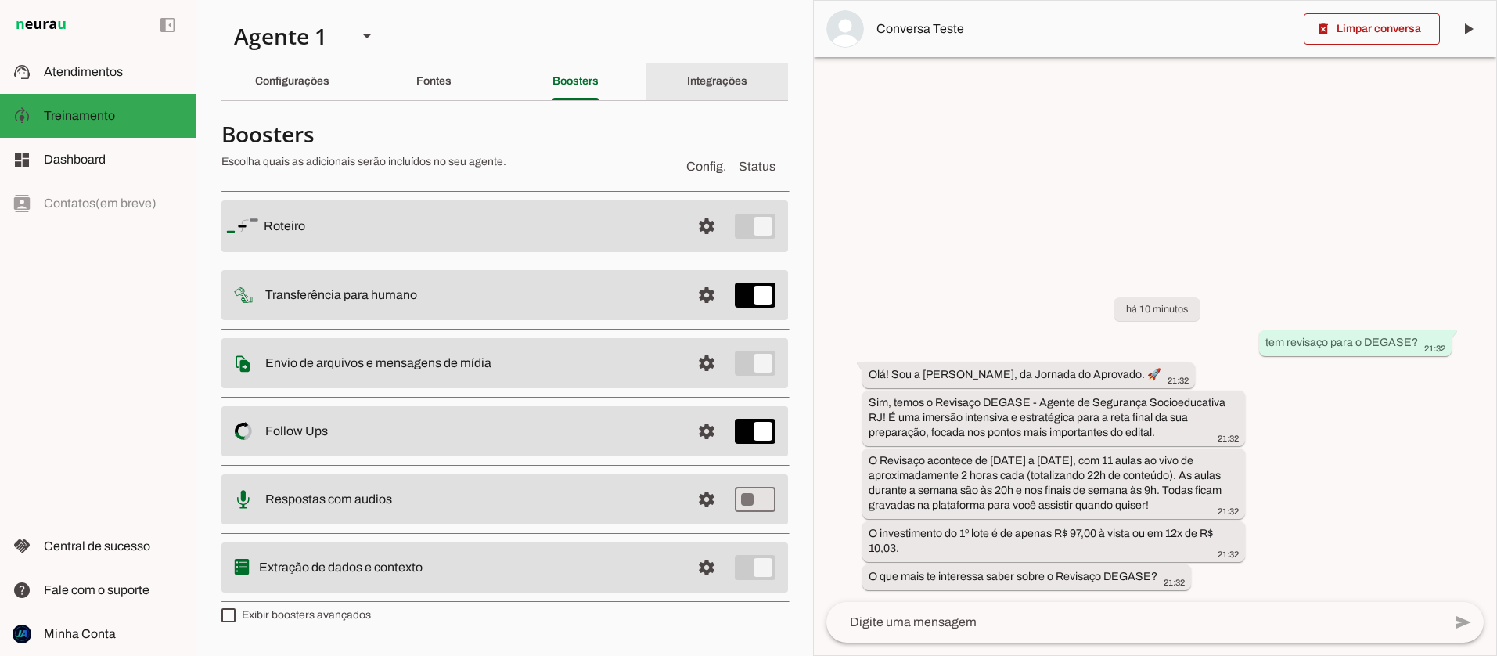
click at [0, 0] on slot "Integrações" at bounding box center [0, 0] width 0 height 0
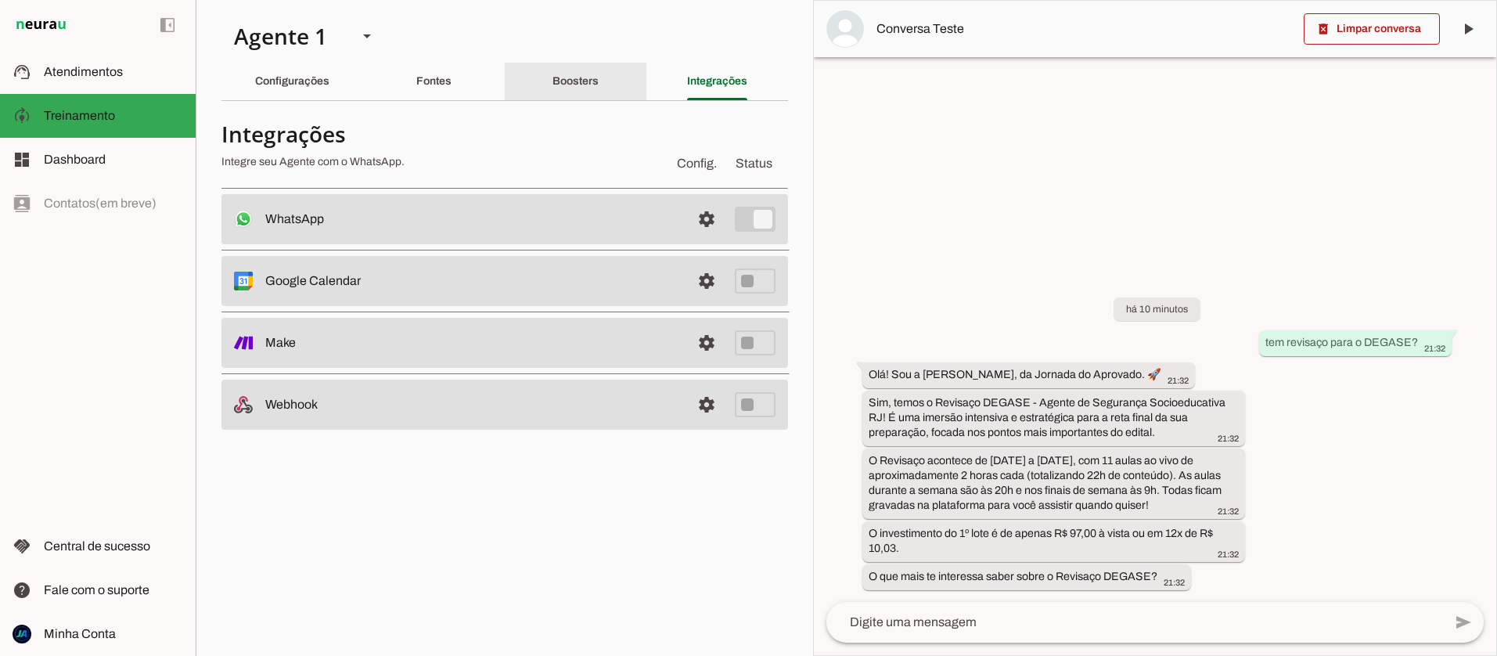
click at [599, 74] on div "Boosters" at bounding box center [576, 82] width 46 height 38
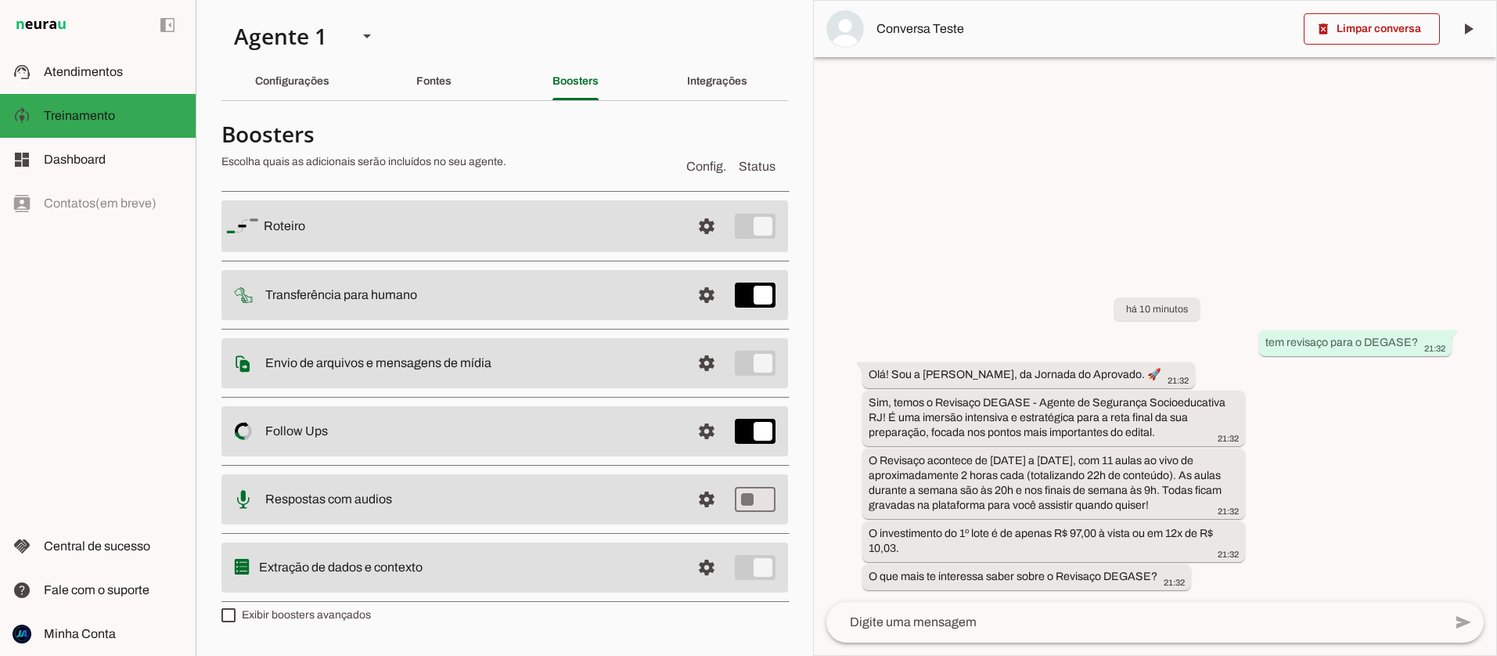
click at [477, 347] on md-item "settings Envio de arquivos e mensagens de mídia Arquivos e mensagens de mídia O…" at bounding box center [505, 363] width 567 height 50
click at [697, 361] on span at bounding box center [707, 363] width 38 height 38
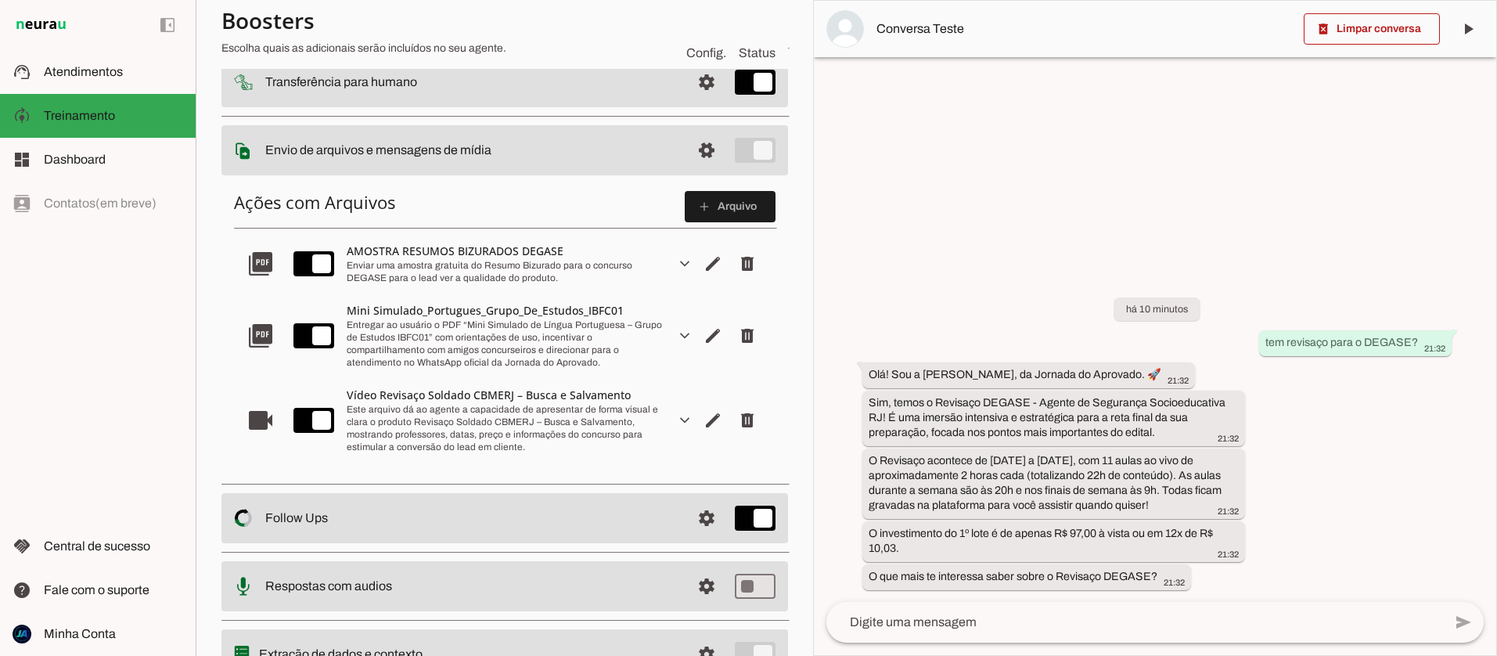
scroll to position [211, 0]
click at [59, 74] on span "Atendimentos" at bounding box center [83, 71] width 79 height 13
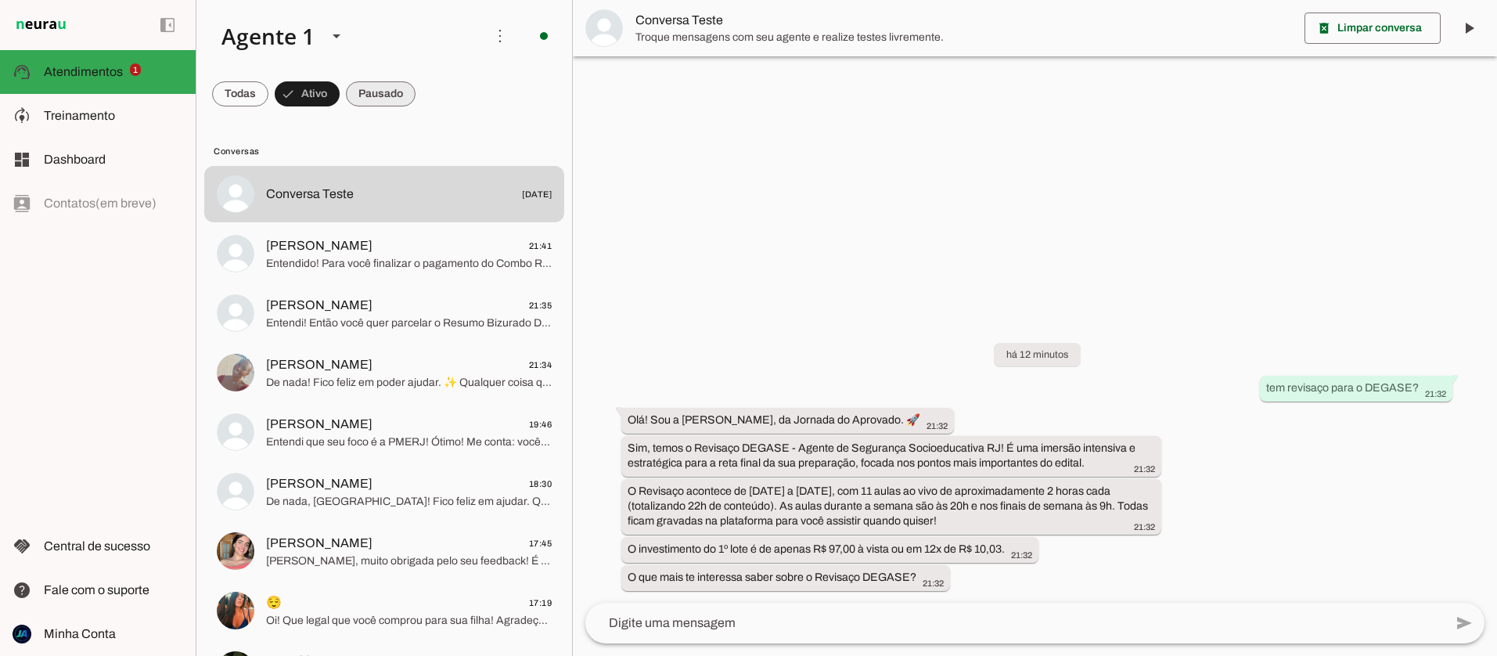
click at [385, 102] on span at bounding box center [381, 94] width 70 height 38
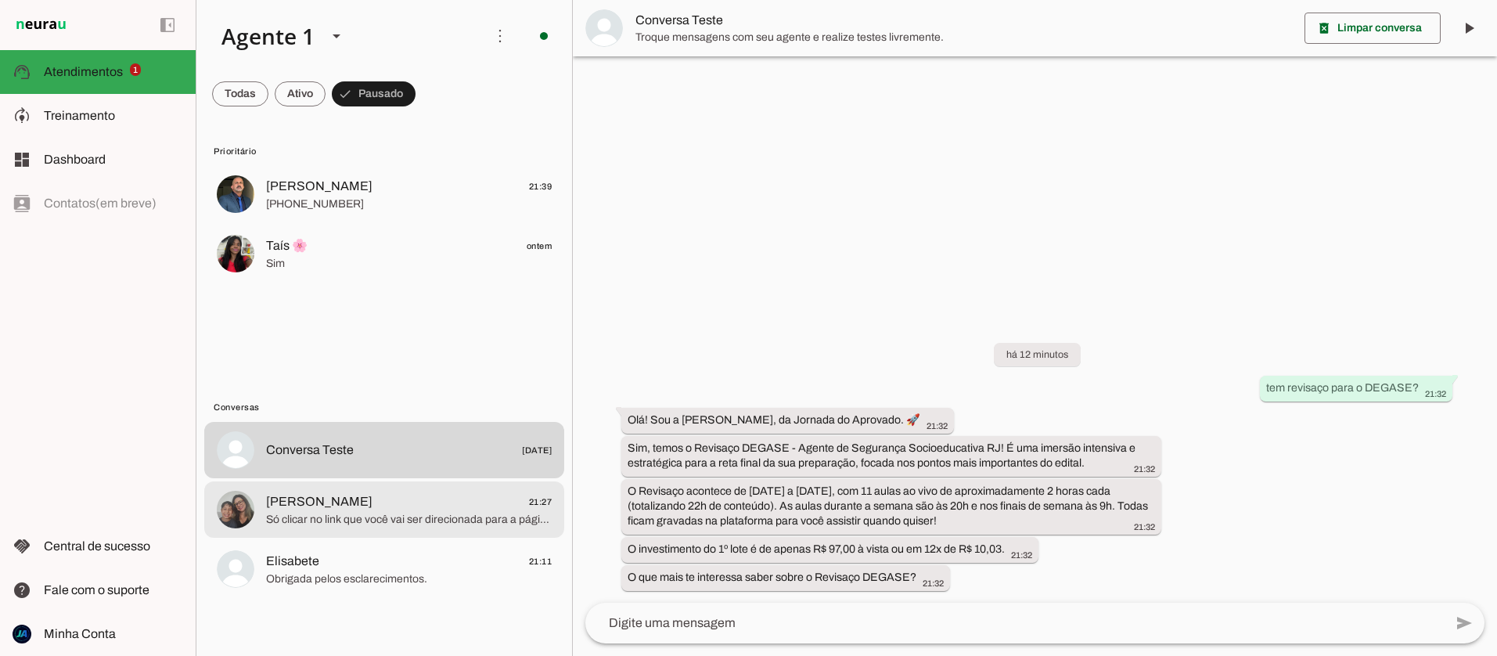
click at [361, 517] on span "Só clicar no link que você vai ser direcionada para a página do produto e nela …" at bounding box center [409, 520] width 286 height 16
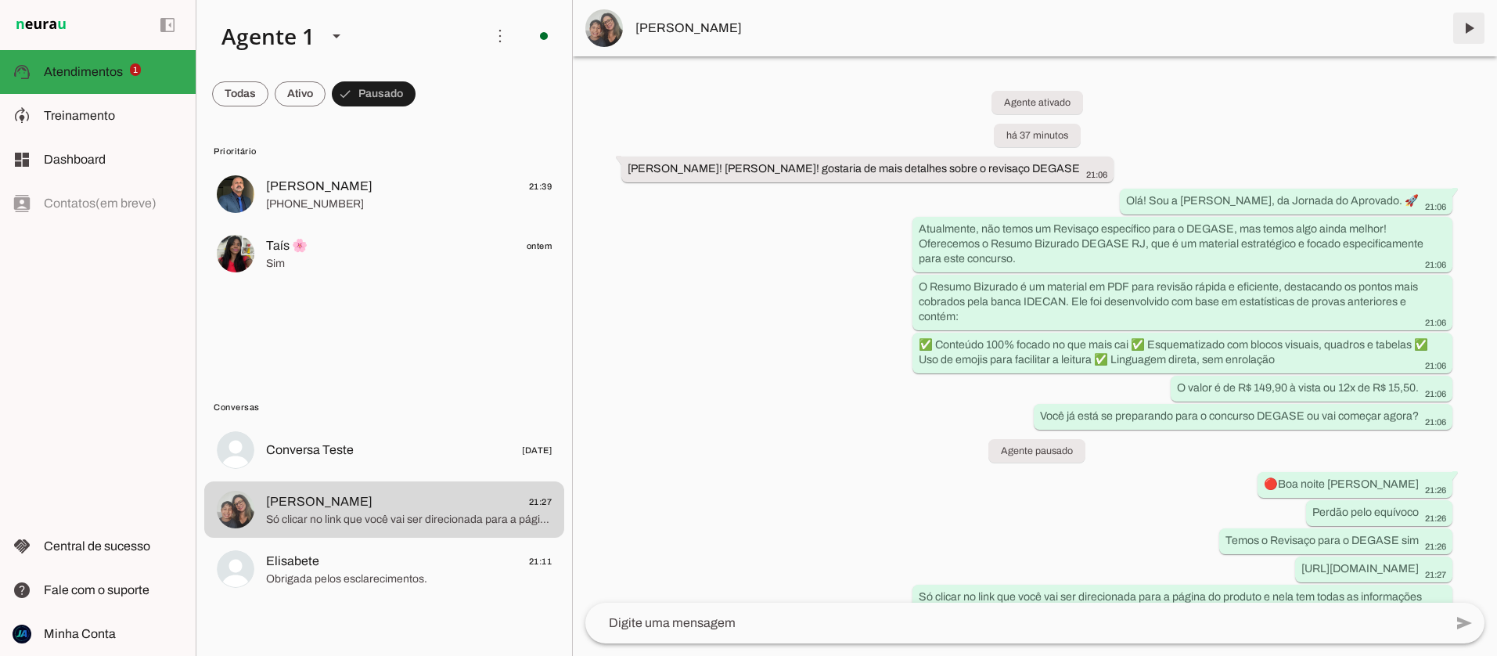
click at [1465, 31] on span at bounding box center [1469, 28] width 38 height 38
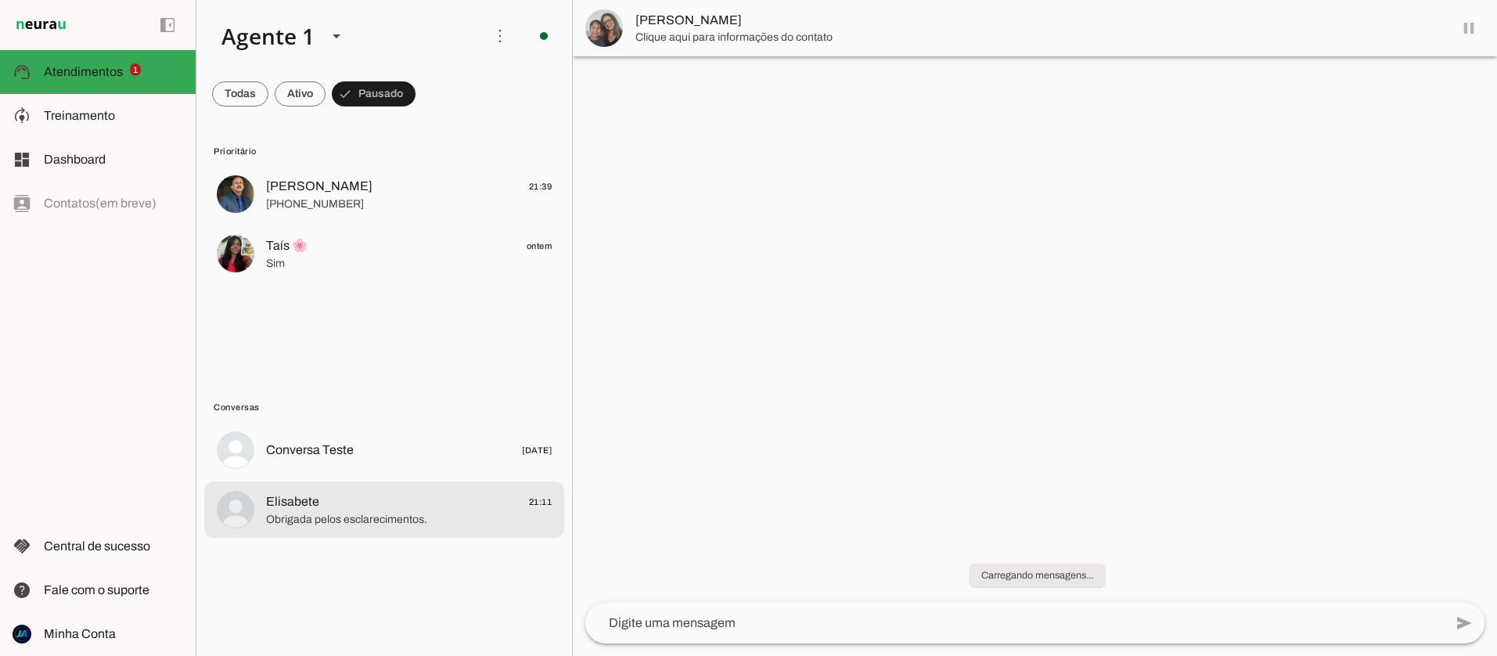
click at [345, 524] on span "Obrigada pelos esclarecimentos." at bounding box center [409, 520] width 286 height 16
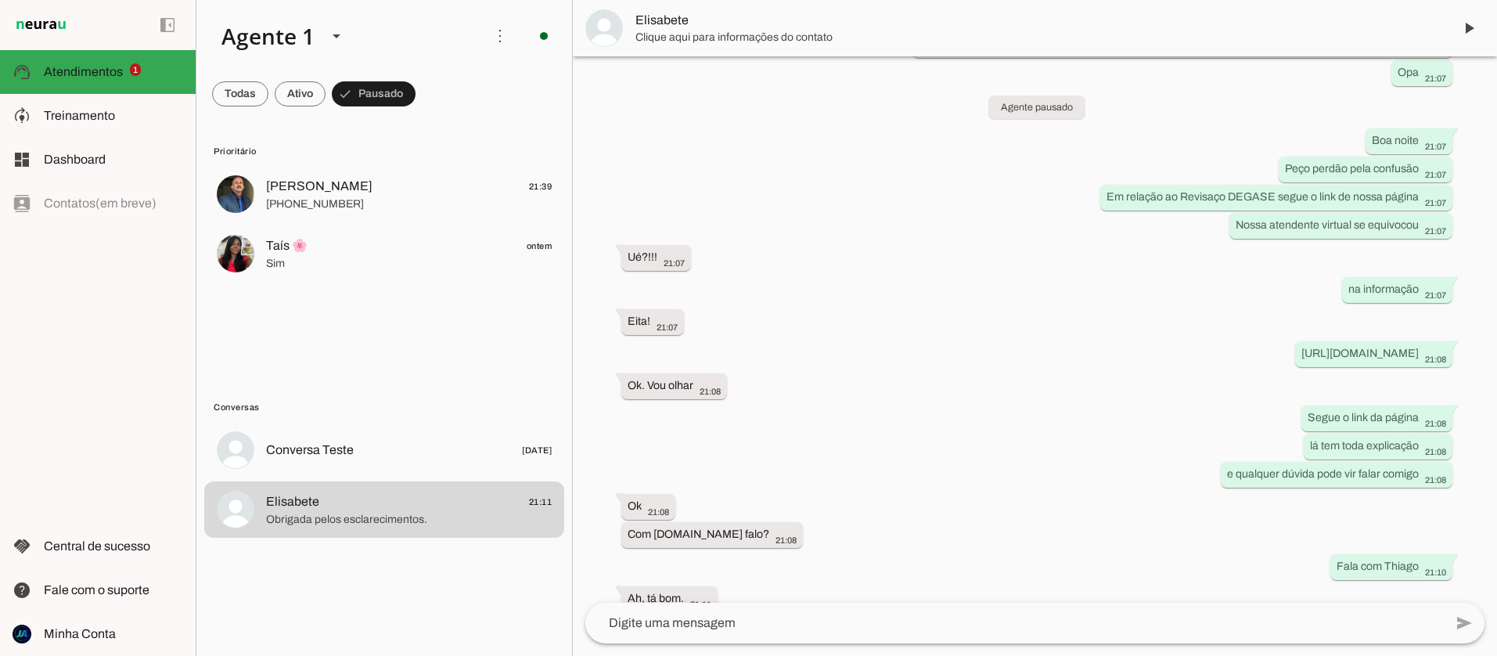
scroll to position [2308, 0]
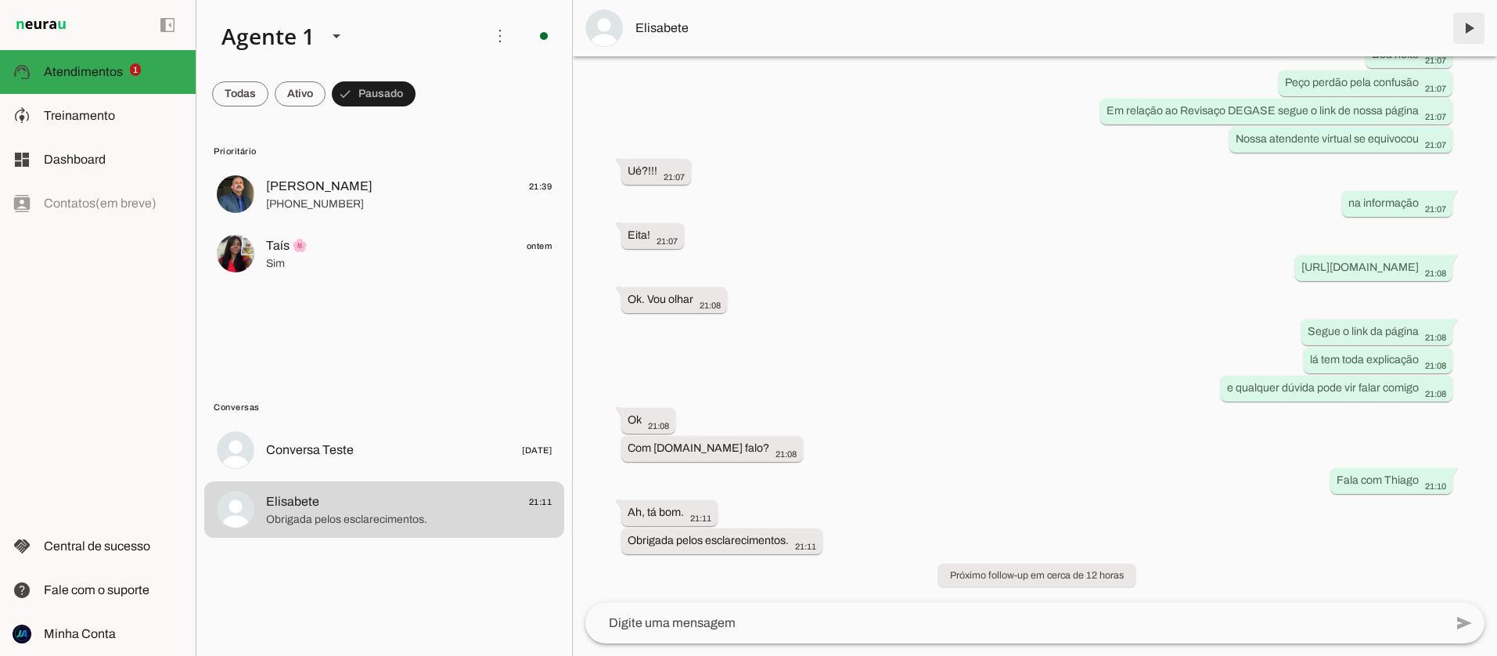
click at [1463, 30] on span at bounding box center [1469, 28] width 38 height 38
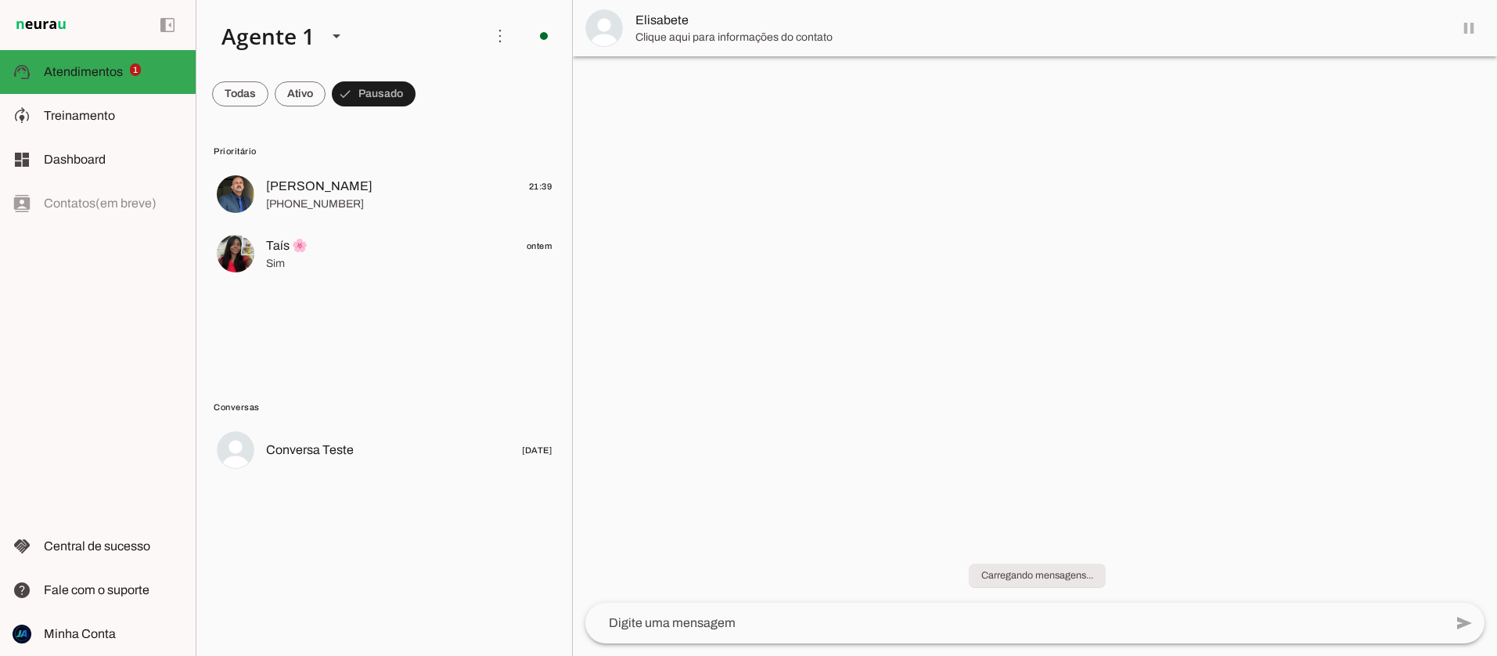
scroll to position [0, 0]
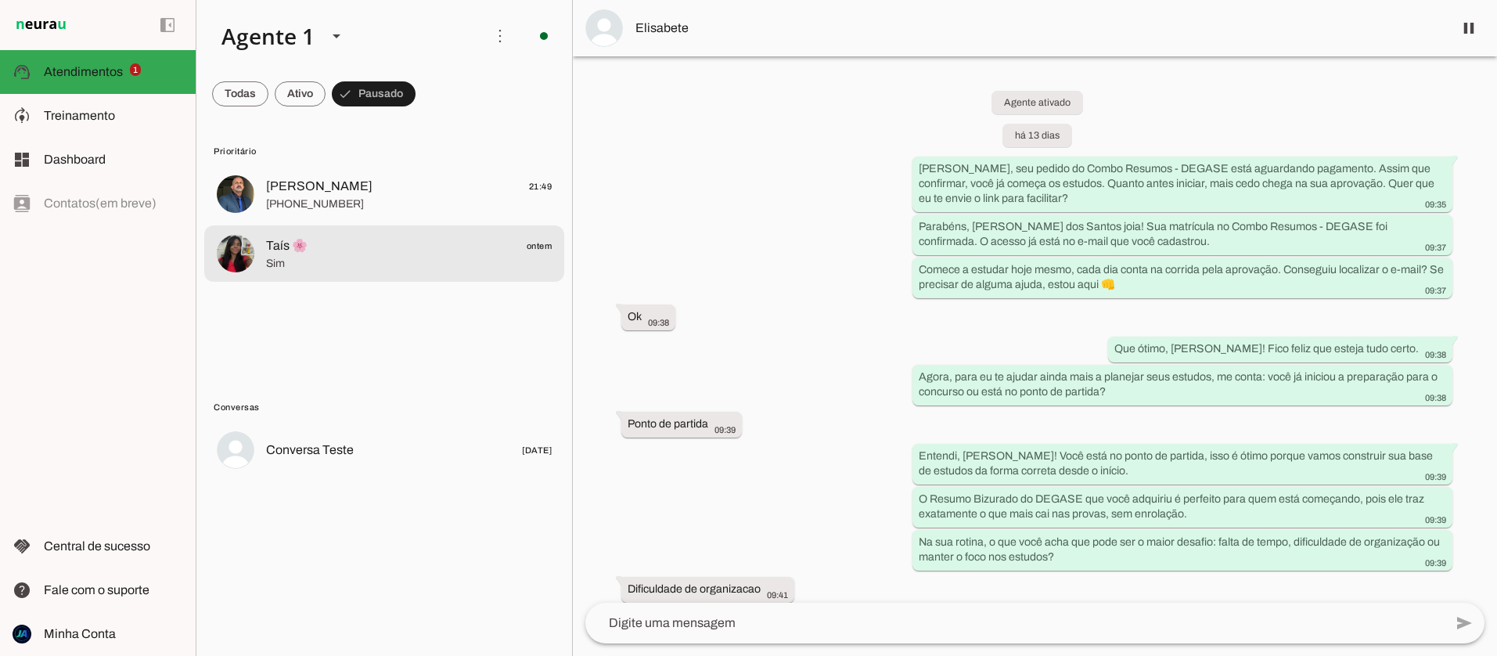
click at [400, 256] on span "Sim" at bounding box center [409, 264] width 286 height 16
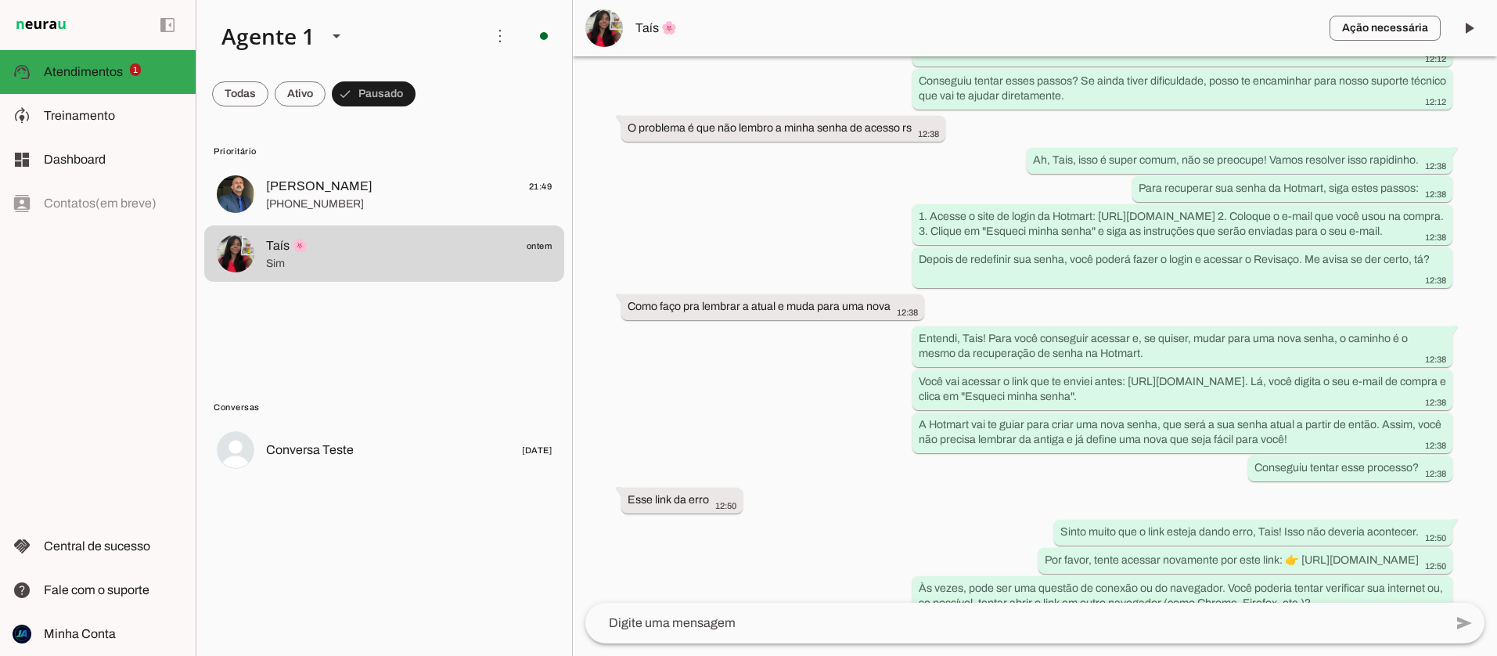
scroll to position [1938, 0]
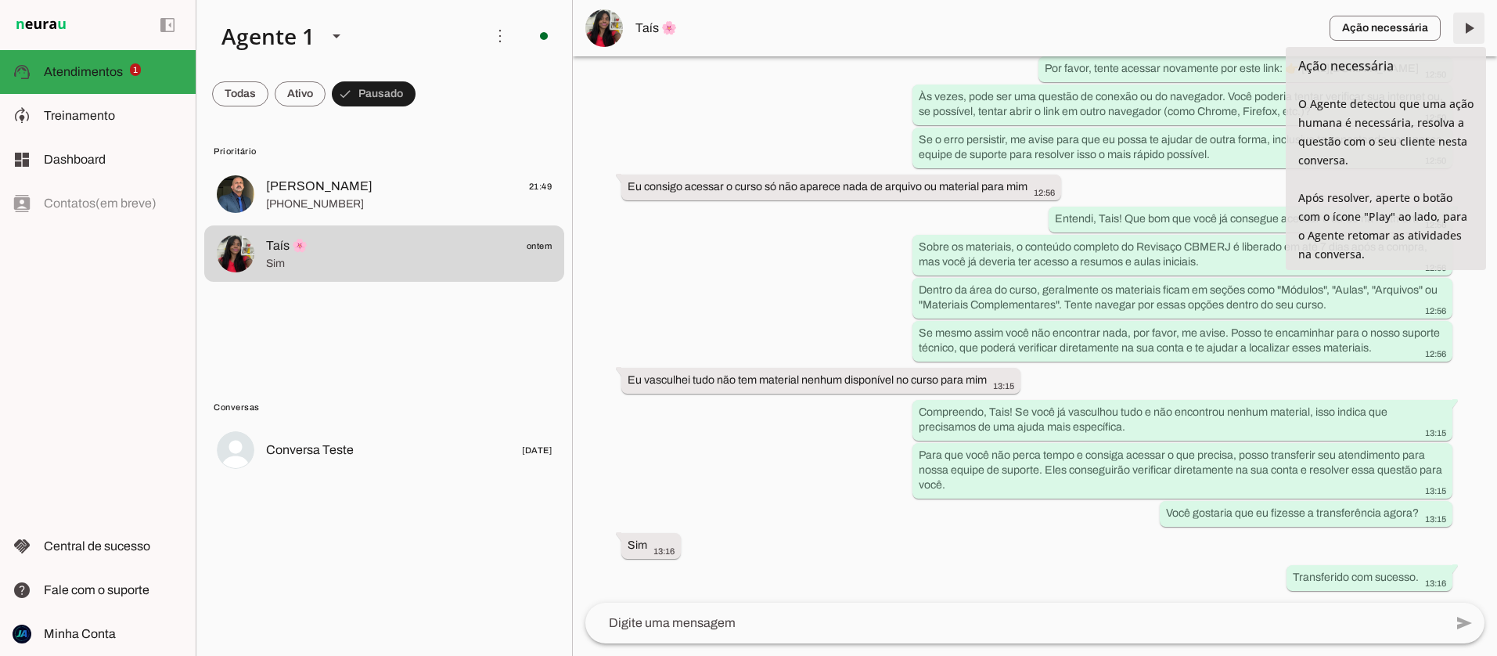
click at [1476, 26] on span at bounding box center [1469, 28] width 38 height 38
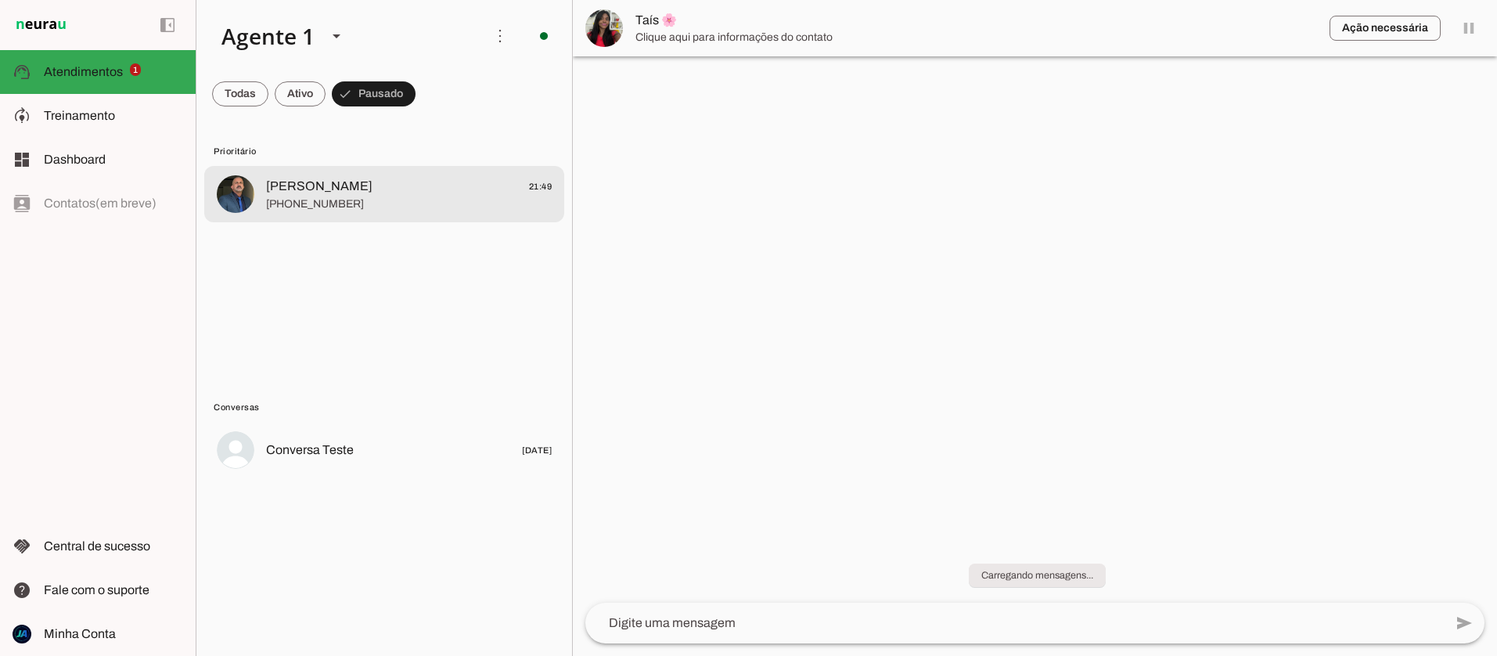
scroll to position [0, 0]
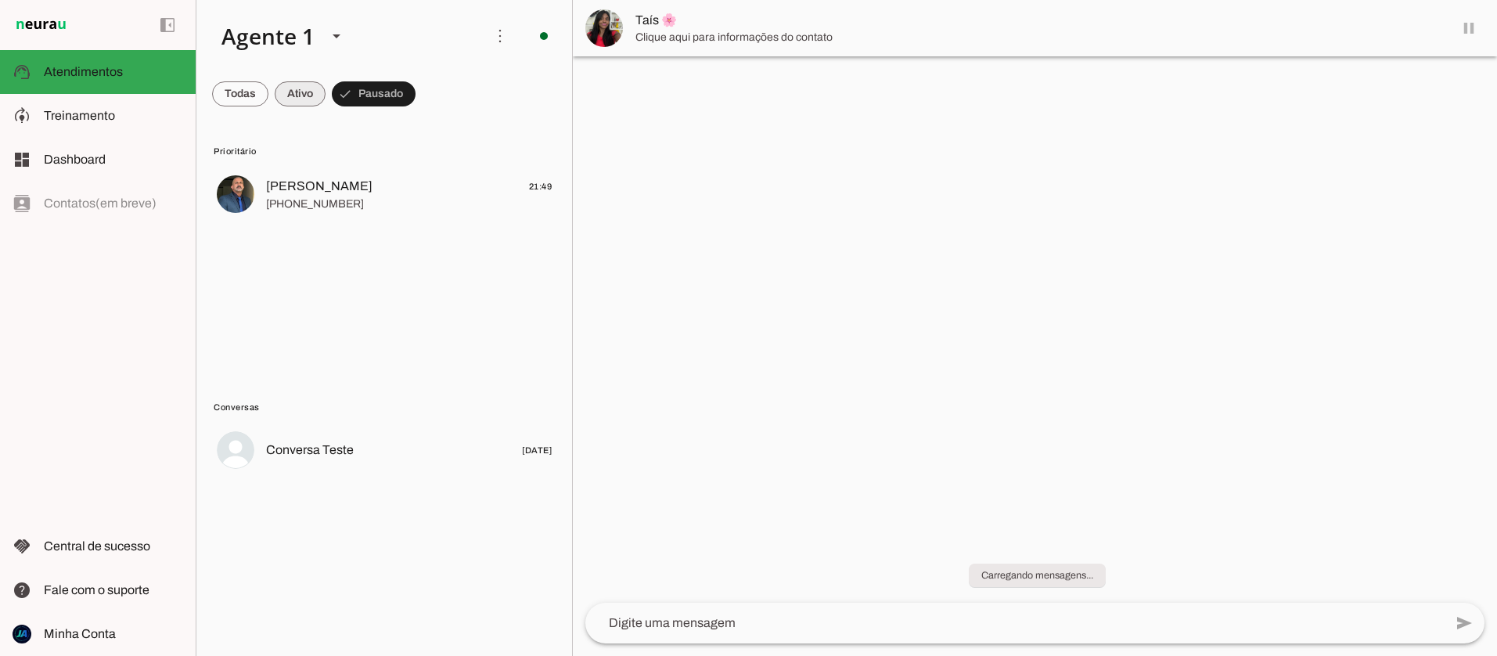
click at [294, 95] on span at bounding box center [300, 94] width 51 height 38
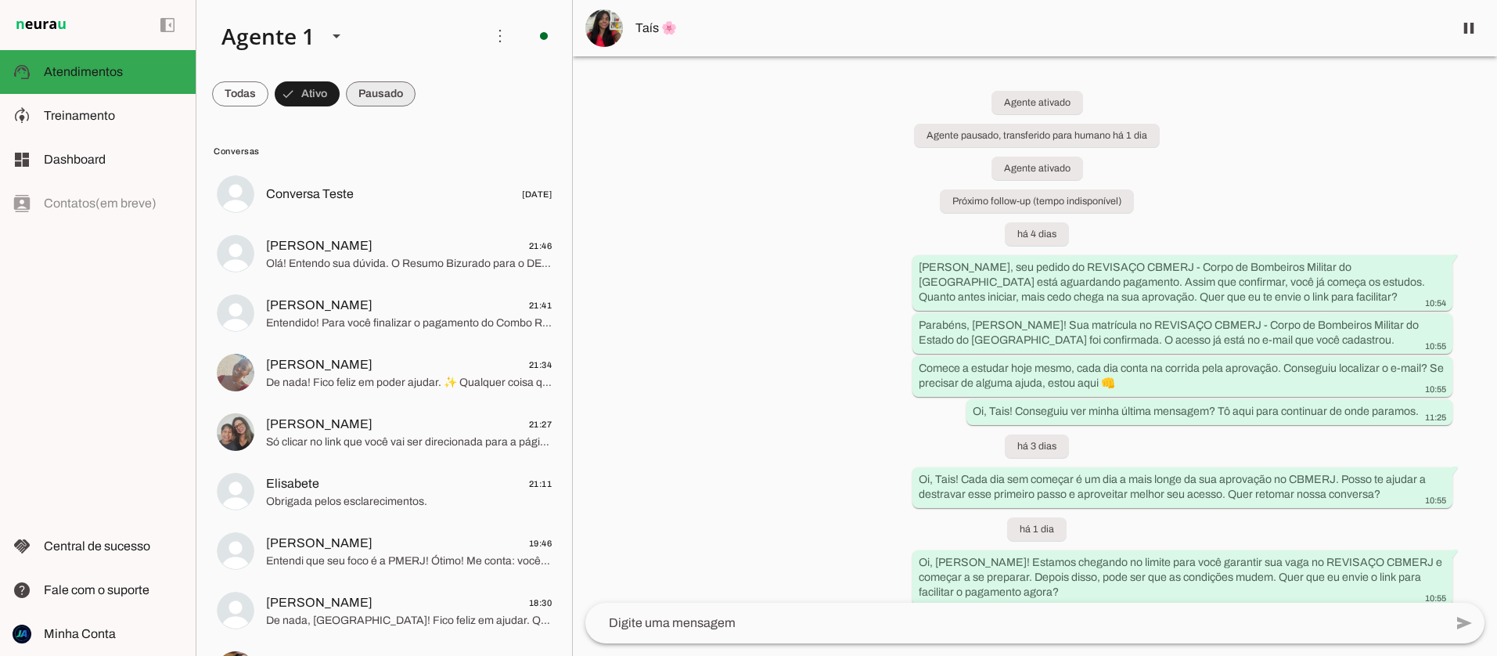
click at [384, 92] on span at bounding box center [381, 94] width 70 height 38
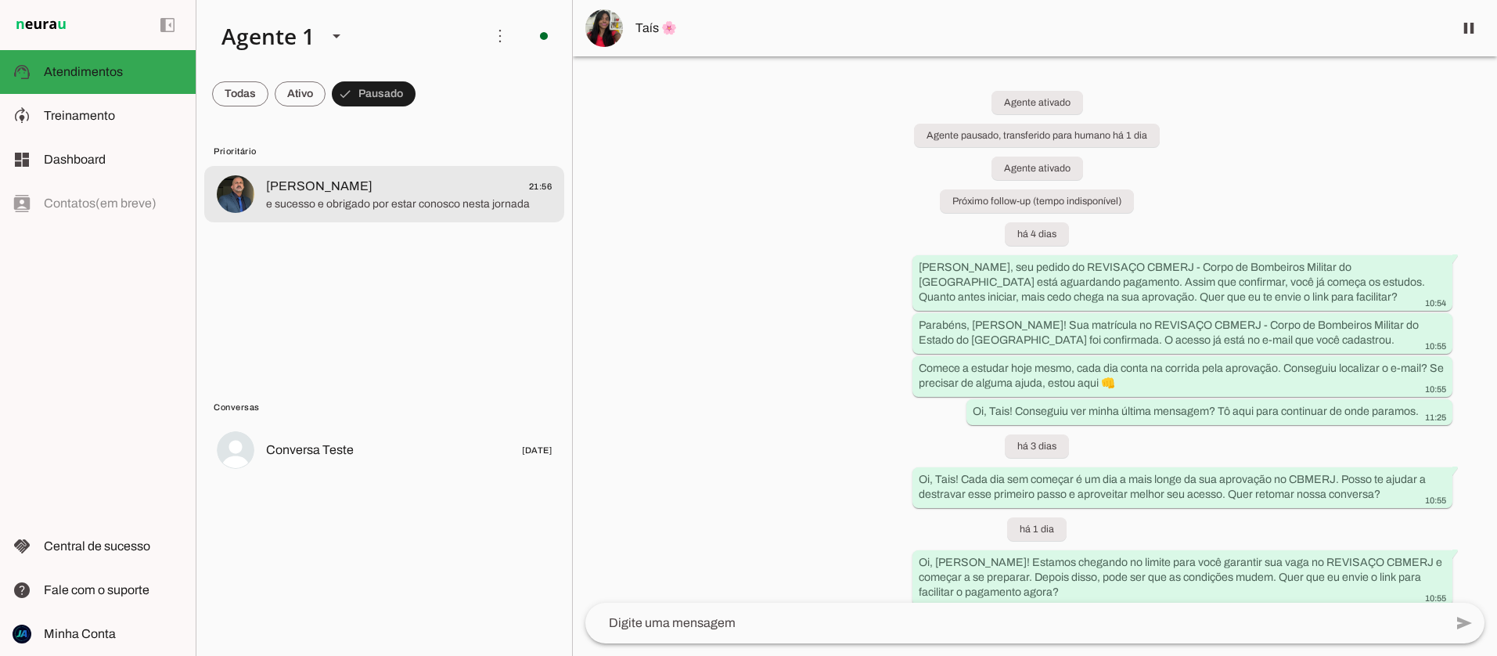
click at [465, 207] on span "e sucesso e obrigado por estar conosco nesta jornada" at bounding box center [409, 204] width 286 height 16
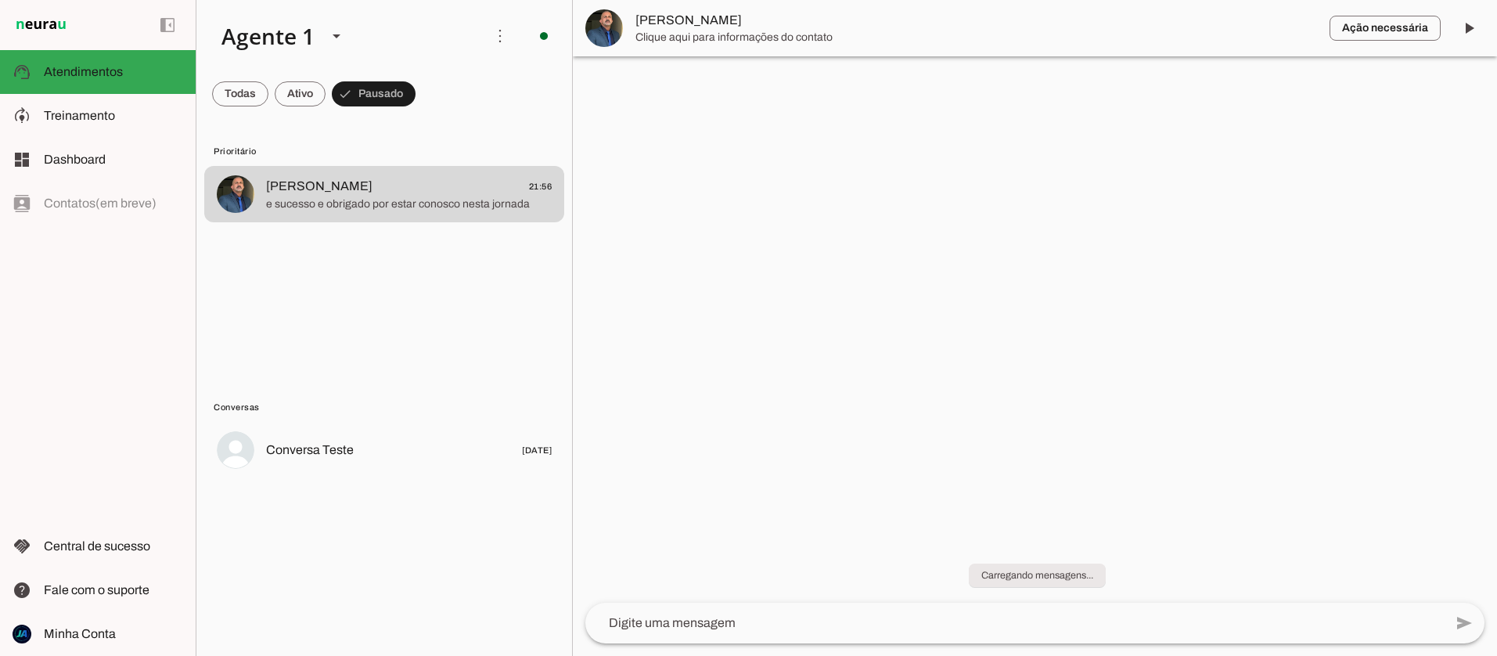
click at [1468, 21] on span at bounding box center [1469, 28] width 38 height 38
